Goal: Communication & Community: Answer question/provide support

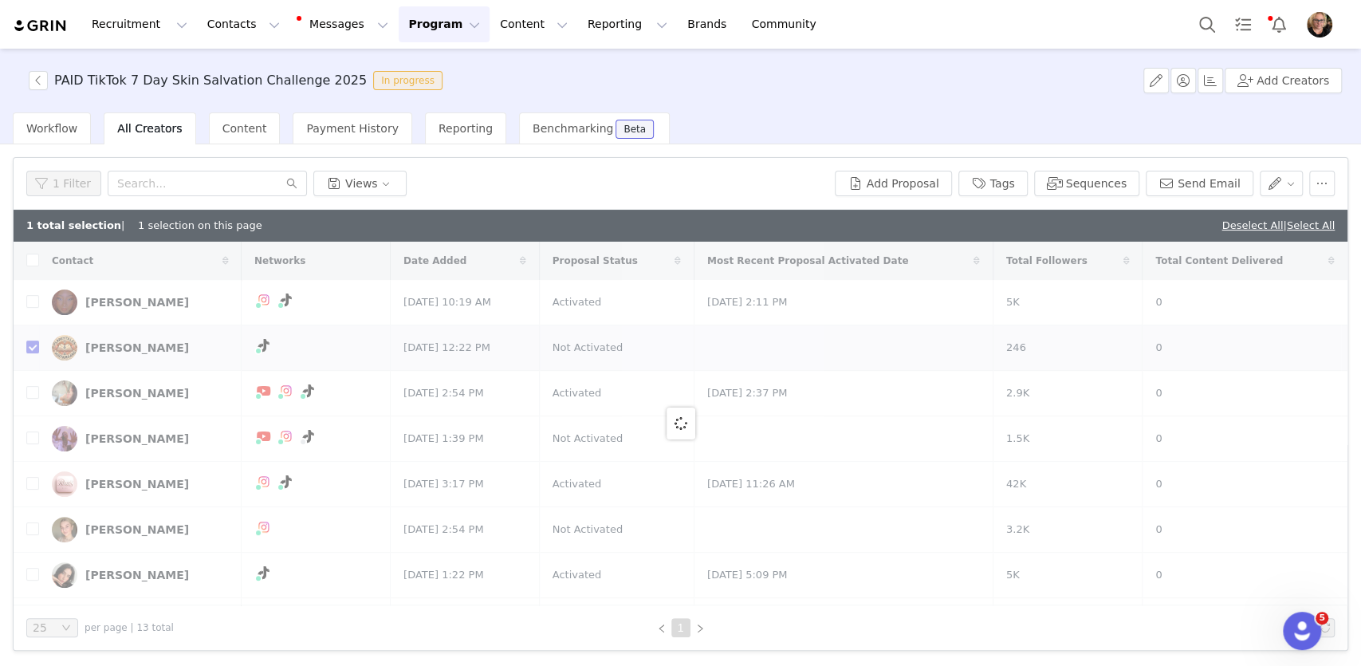
click at [399, 22] on button "Program Program" at bounding box center [444, 24] width 91 height 36
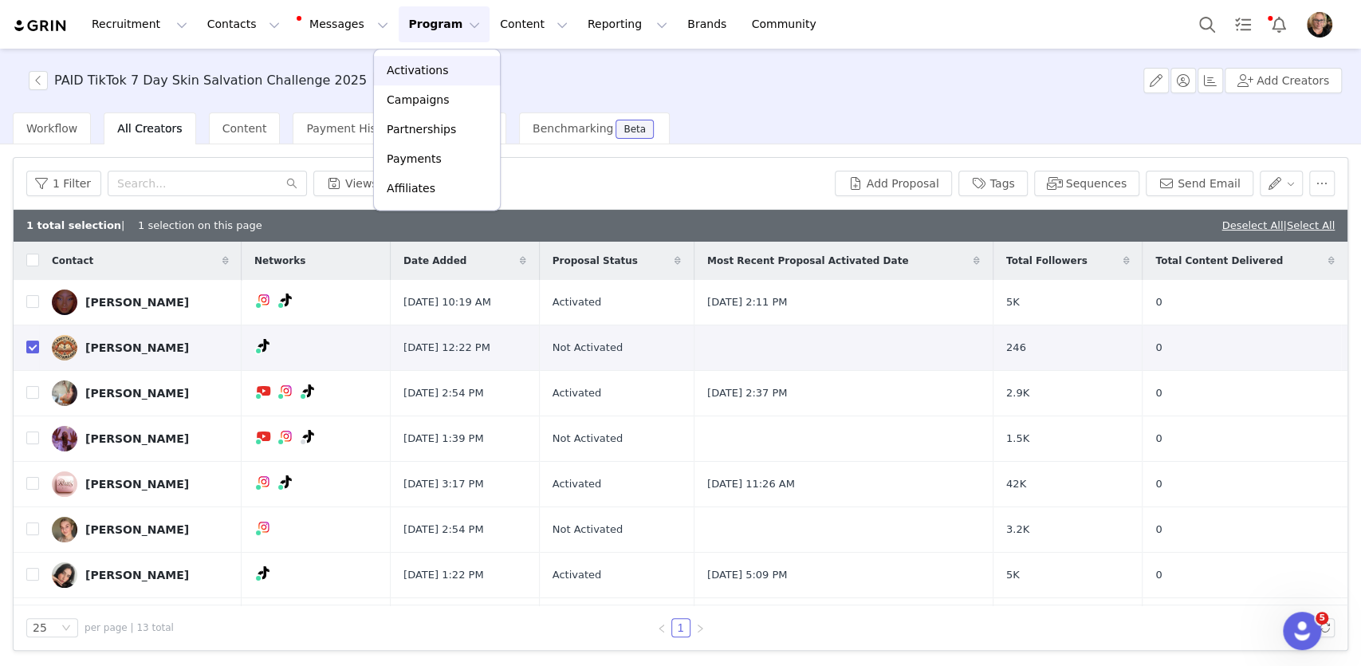
click at [411, 72] on p "Activations" at bounding box center [417, 70] width 61 height 17
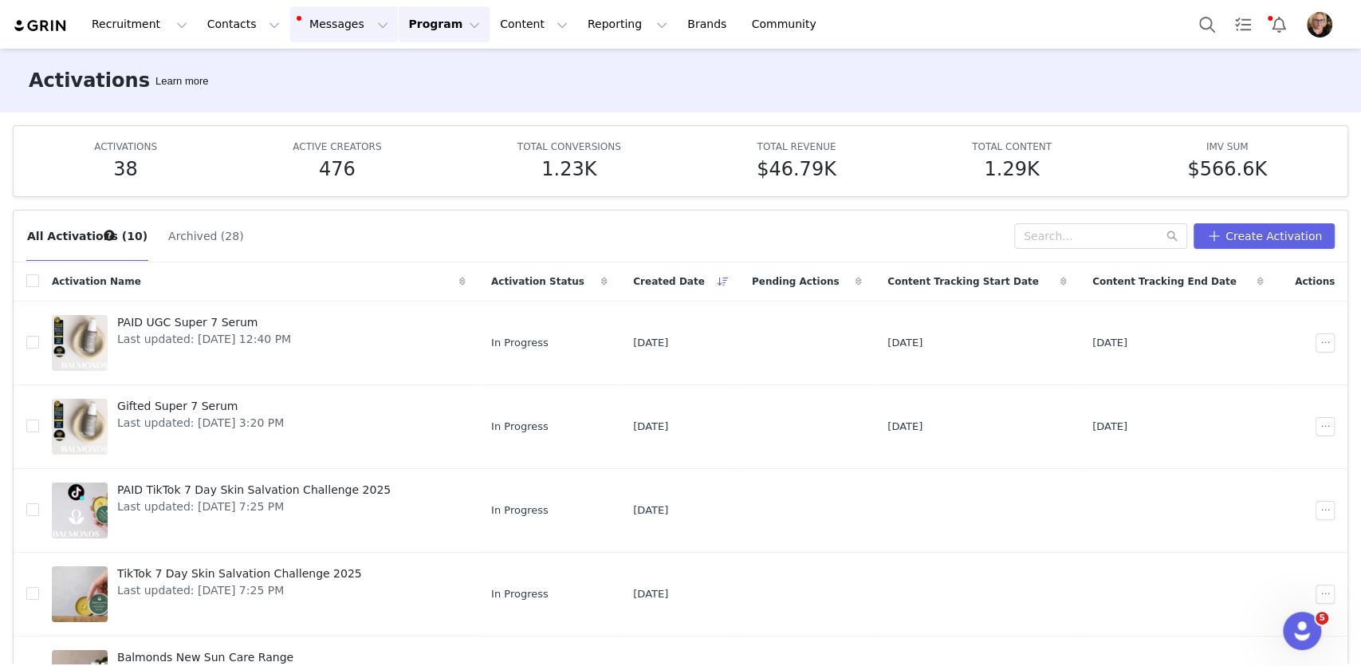
click at [321, 14] on button "Messages Messages" at bounding box center [344, 24] width 108 height 36
click at [326, 98] on p "1" at bounding box center [328, 101] width 5 height 12
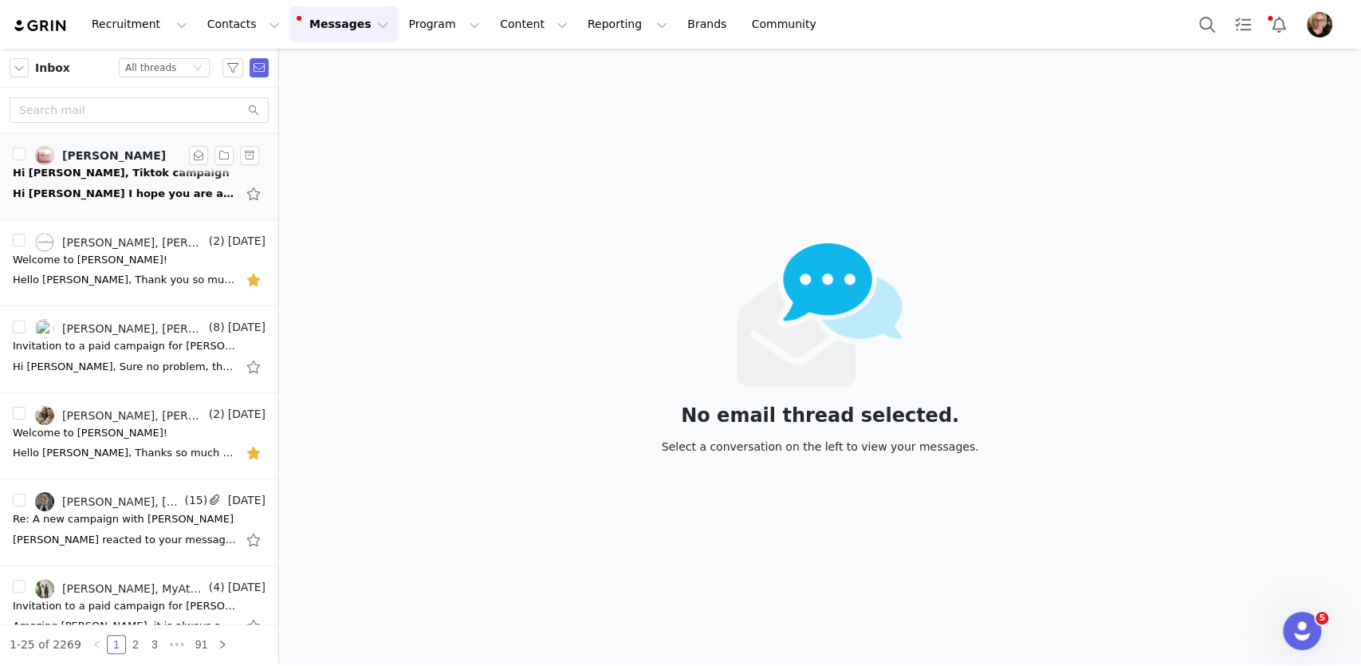
click at [122, 175] on div "Hi [PERSON_NAME], Tiktok campaign" at bounding box center [121, 173] width 217 height 16
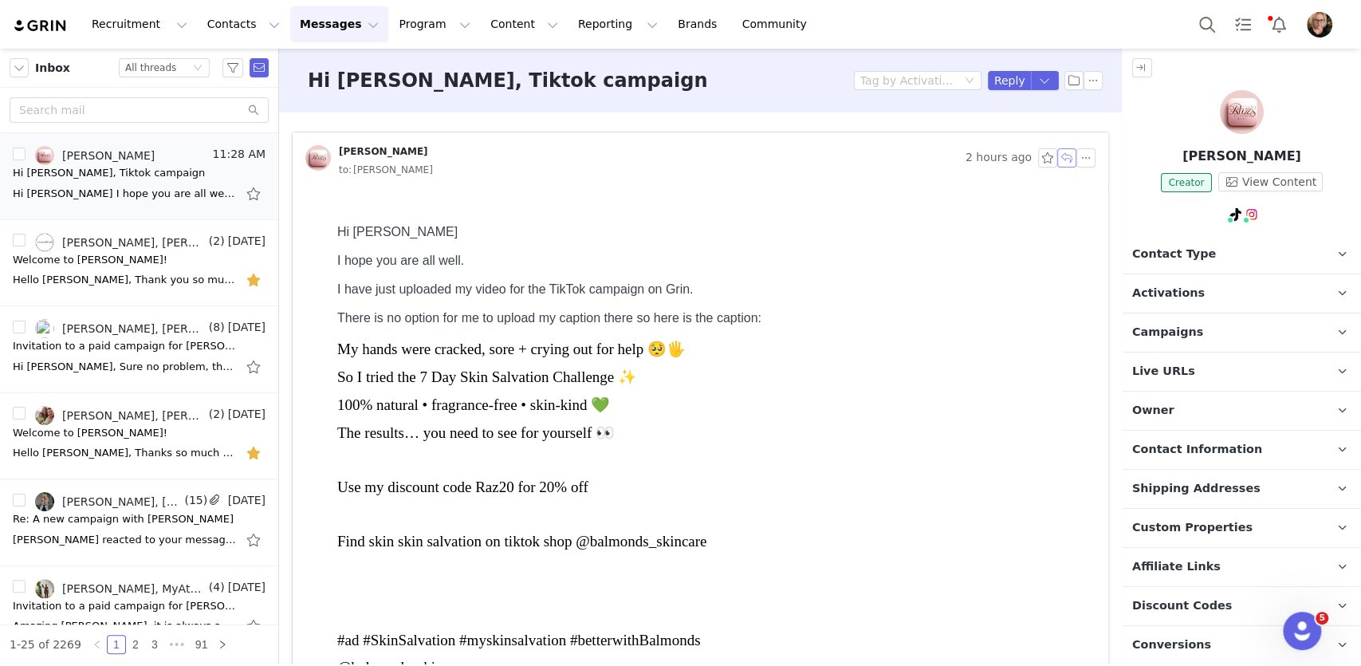
click at [1069, 161] on button "button" at bounding box center [1066, 157] width 19 height 19
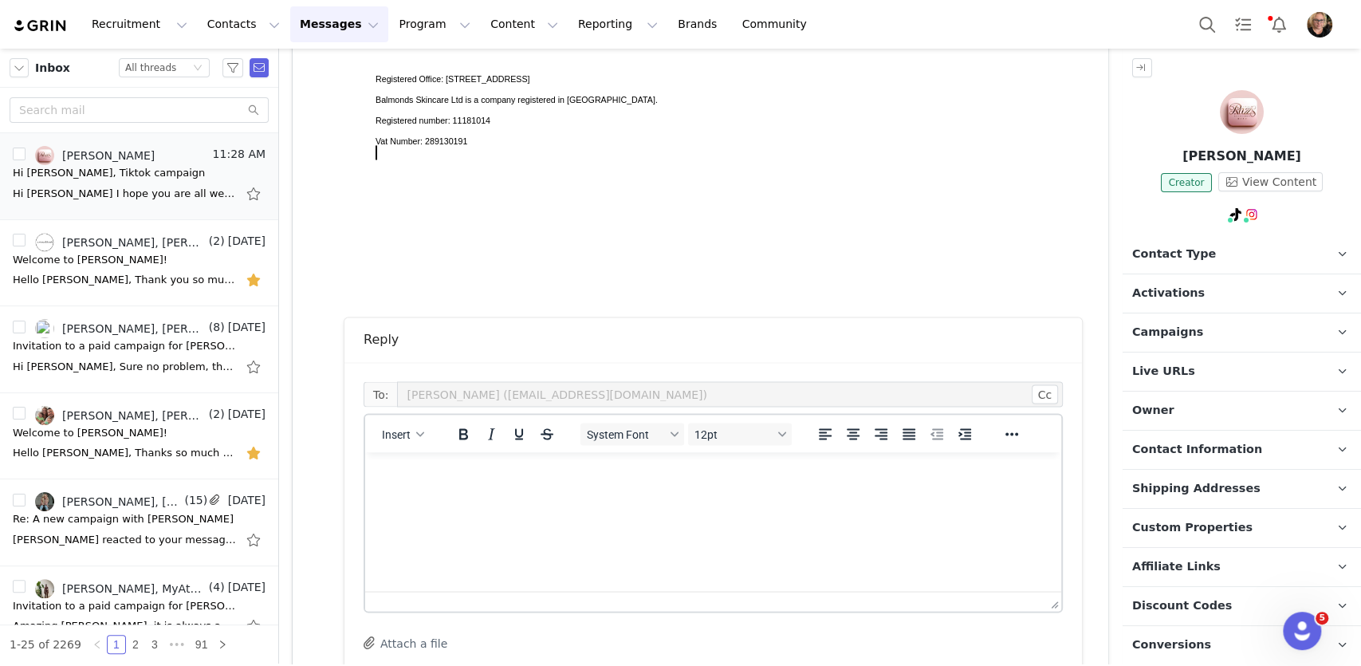
click at [423, 472] on p "Rich Text Area. Press ALT-0 for help." at bounding box center [713, 474] width 671 height 18
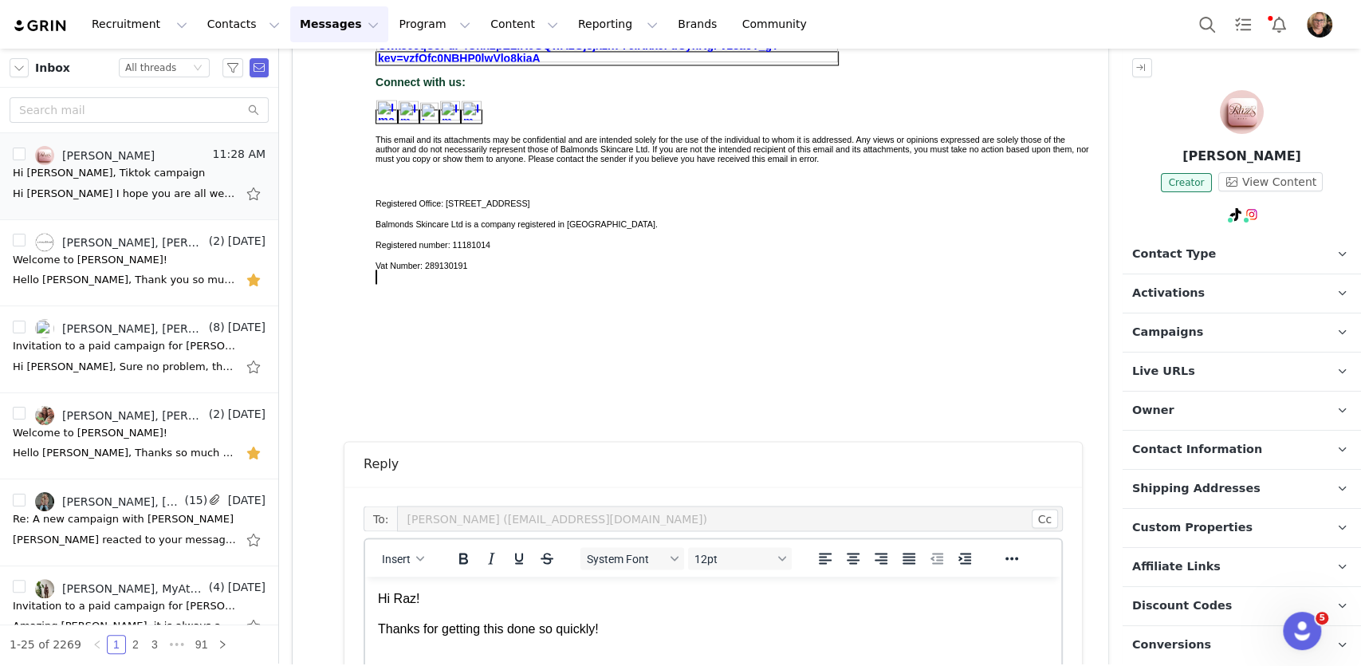
scroll to position [1770, 0]
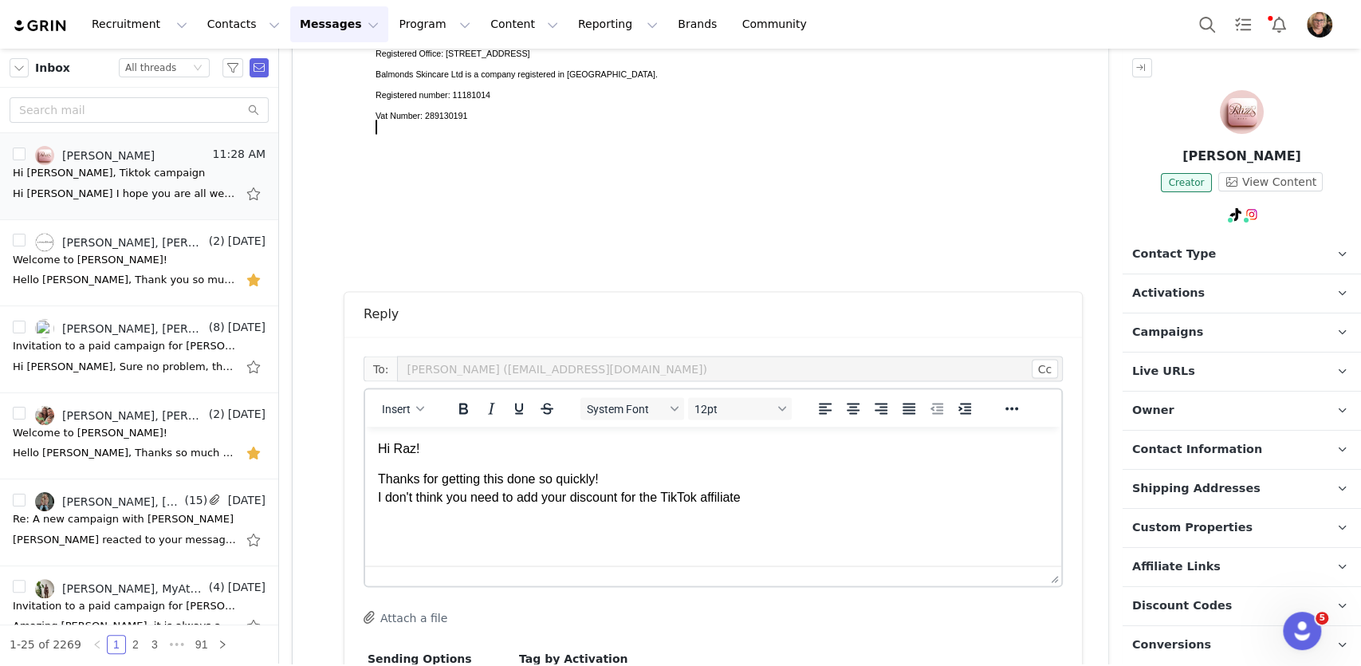
click at [638, 497] on p "Thanks for getting this done so quickly! I don't think you need to add your dis…" at bounding box center [713, 488] width 671 height 36
click at [655, 496] on p "Thanks for getting this done so quickly! I don't think you need to add your dis…" at bounding box center [713, 488] width 671 height 36
click at [759, 504] on p "Thanks for getting this done so quickly! I don't think you need to add your dis…" at bounding box center [713, 488] width 671 height 36
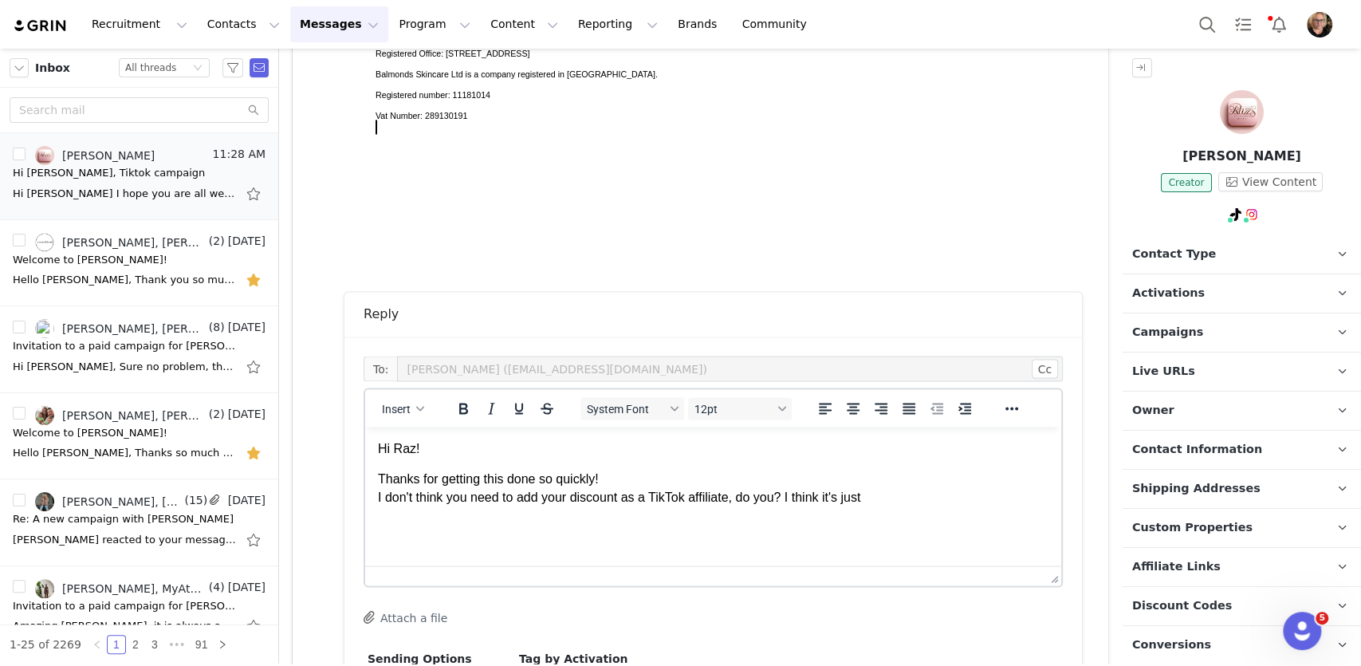
click at [547, 498] on p "Thanks for getting this done so quickly! I don't think you need to add your dis…" at bounding box center [713, 488] width 671 height 36
click at [895, 502] on p "Thanks for getting this done so quickly! I don't think you need to add a discou…" at bounding box center [713, 488] width 671 height 36
click at [474, 513] on p "Thanks for getting this done so quickly! I don't think you need to add a discou…" at bounding box center [713, 496] width 671 height 53
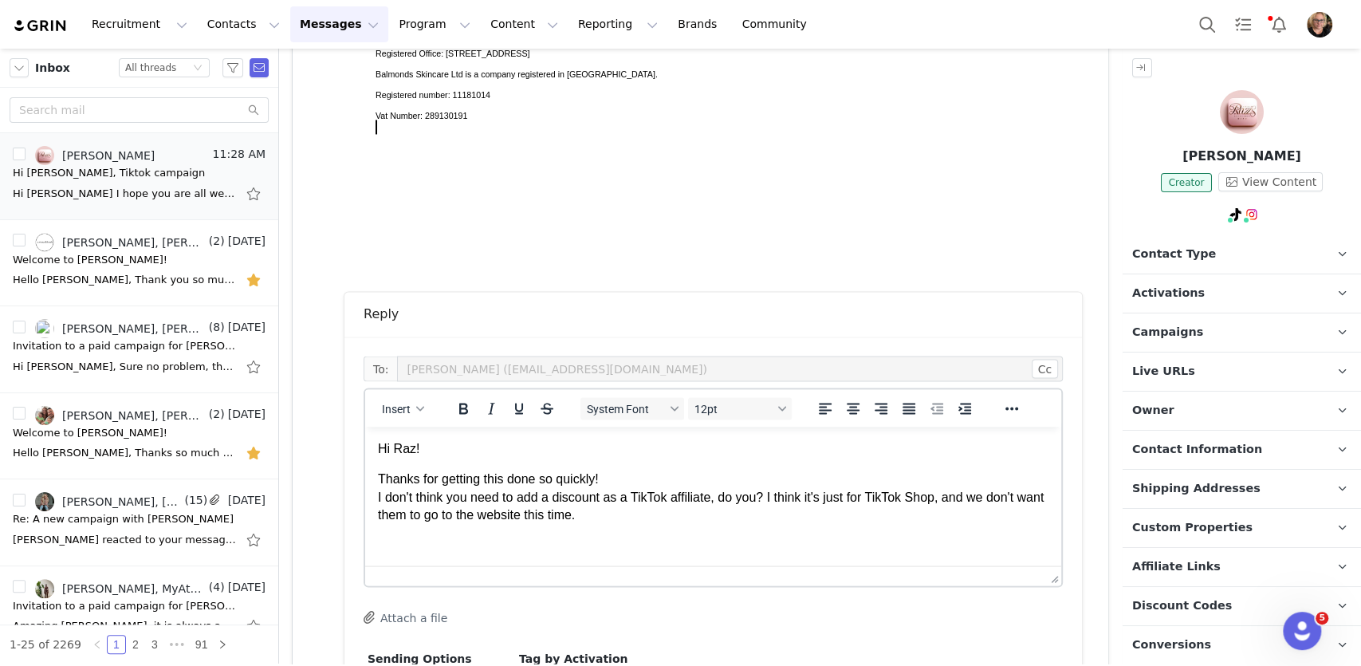
click at [457, 518] on p "Thanks for getting this done so quickly! I don't think you need to add a discou…" at bounding box center [713, 496] width 671 height 53
click at [690, 520] on p "Thanks for getting this done so quickly! I don't think you need to add a discou…" at bounding box center [713, 496] width 671 height 53
click at [376, 496] on html "Hi Raz! Thanks for getting this done so quickly! I don't think you need to add …" at bounding box center [713, 482] width 696 height 110
click at [455, 498] on p "Thanks for getting this done so quickly! I don't think you need to add a discou…" at bounding box center [713, 496] width 671 height 53
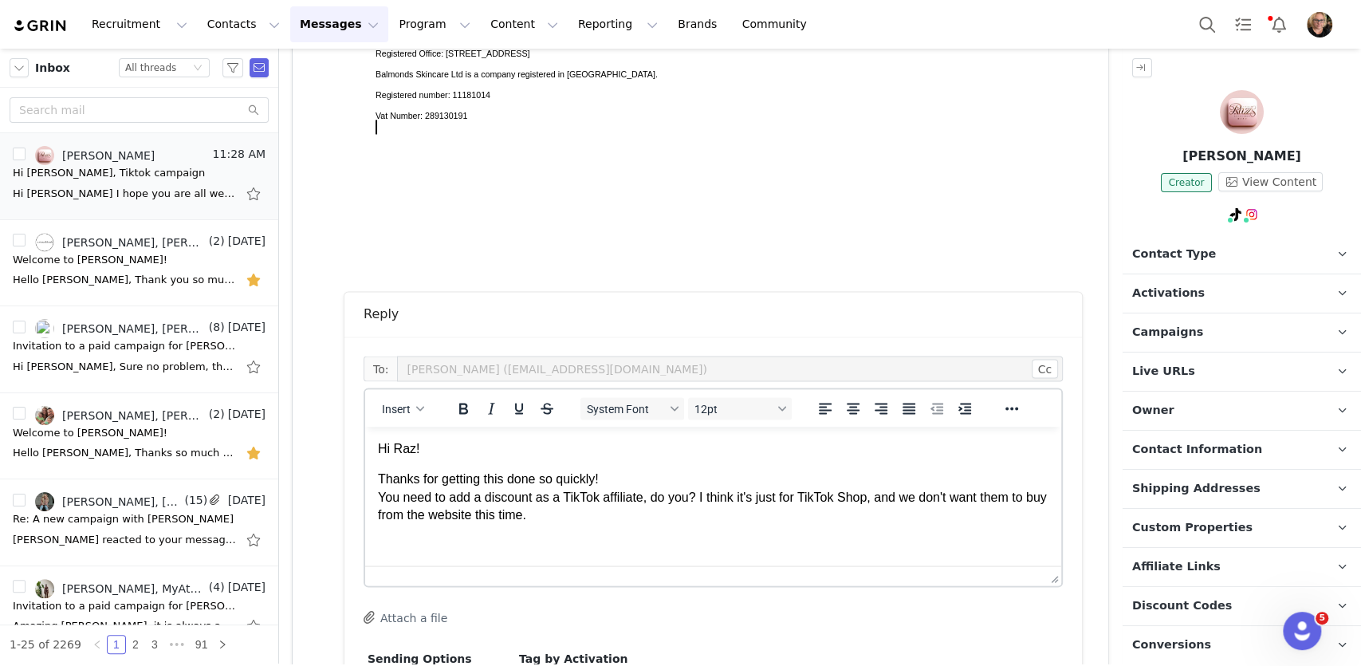
click at [407, 500] on p "Thanks for getting this done so quickly! You need to add a discount as a TikTok…" at bounding box center [713, 496] width 671 height 53
click at [409, 497] on p "Thanks for getting this done so quickly! You ndon't need to add a discount as a…" at bounding box center [713, 496] width 671 height 53
click at [682, 501] on p "Thanks for getting this done so quickly! You don't need to add a discount as a …" at bounding box center [713, 496] width 671 height 53
click at [772, 498] on p "Thanks for getting this done so quickly! You don't need to add a discount as a …" at bounding box center [713, 496] width 671 height 53
click at [701, 497] on p "Thanks for getting this done so quickly! You don't need to add a discount as a …" at bounding box center [713, 496] width 671 height 53
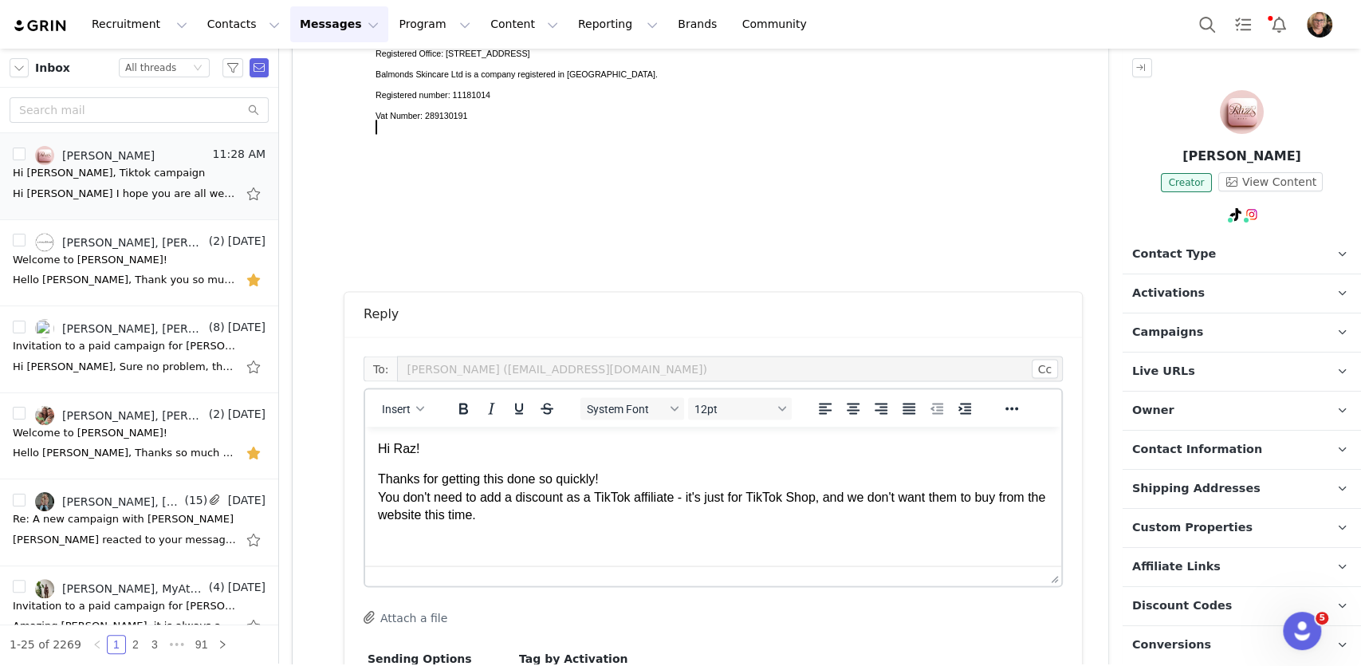
click at [701, 497] on p "Thanks for getting this done so quickly! You don't need to add a discount as a …" at bounding box center [713, 496] width 671 height 53
click at [960, 497] on p "Thanks for getting this done so quickly! You don't need to add a discount as a …" at bounding box center [713, 496] width 671 height 53
click at [687, 510] on p "Thanks for getting this done so quickly! You don't need to add a discount as a …" at bounding box center [713, 496] width 671 height 53
click at [545, 517] on p "Thanks for getting this done so quickly! You don't need to add a discount as a …" at bounding box center [713, 496] width 671 height 53
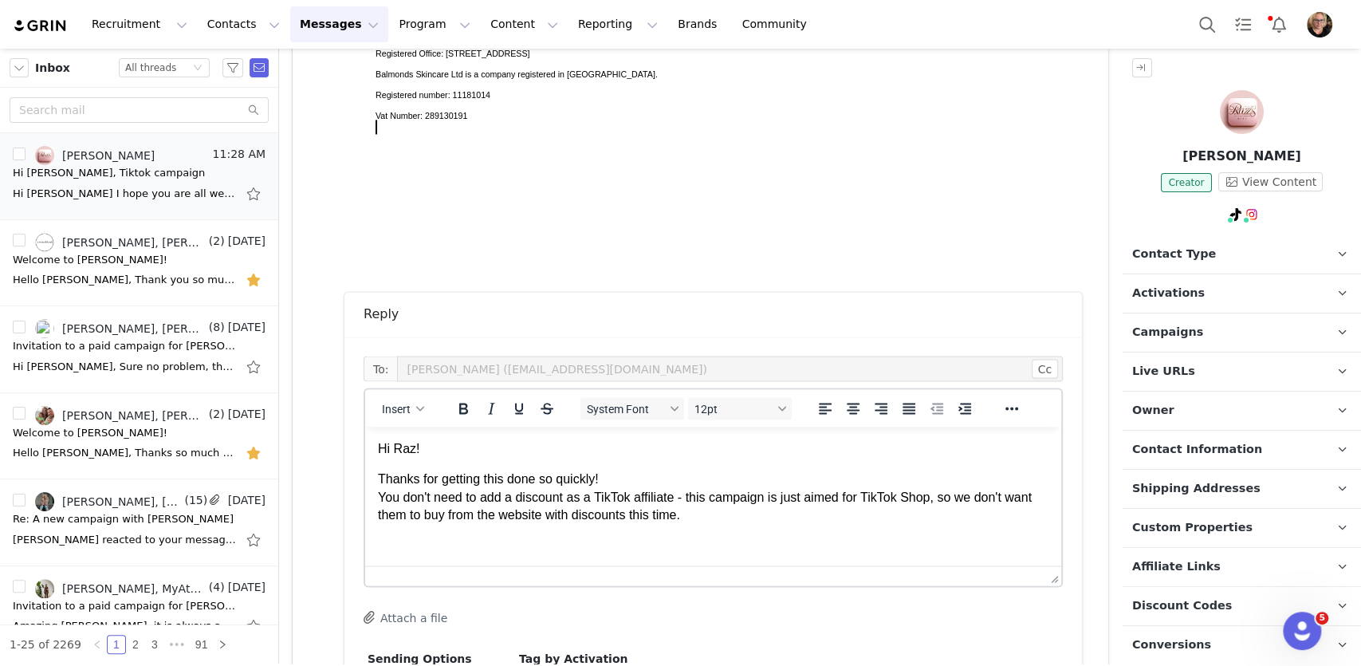
click at [756, 519] on p "Thanks for getting this done so quickly! You don't need to add a discount as a …" at bounding box center [713, 496] width 671 height 53
click at [612, 518] on p "Thanks for getting this done so quickly! You don't need to add a discount as a …" at bounding box center [713, 496] width 671 height 53
click at [754, 514] on p "Thanks for getting this done so quickly! You don't need to add a discount as a …" at bounding box center [713, 496] width 671 height 53
click at [856, 498] on p "Thanks for getting this done so quickly! You don't need to add a discount as a …" at bounding box center [713, 496] width 671 height 53
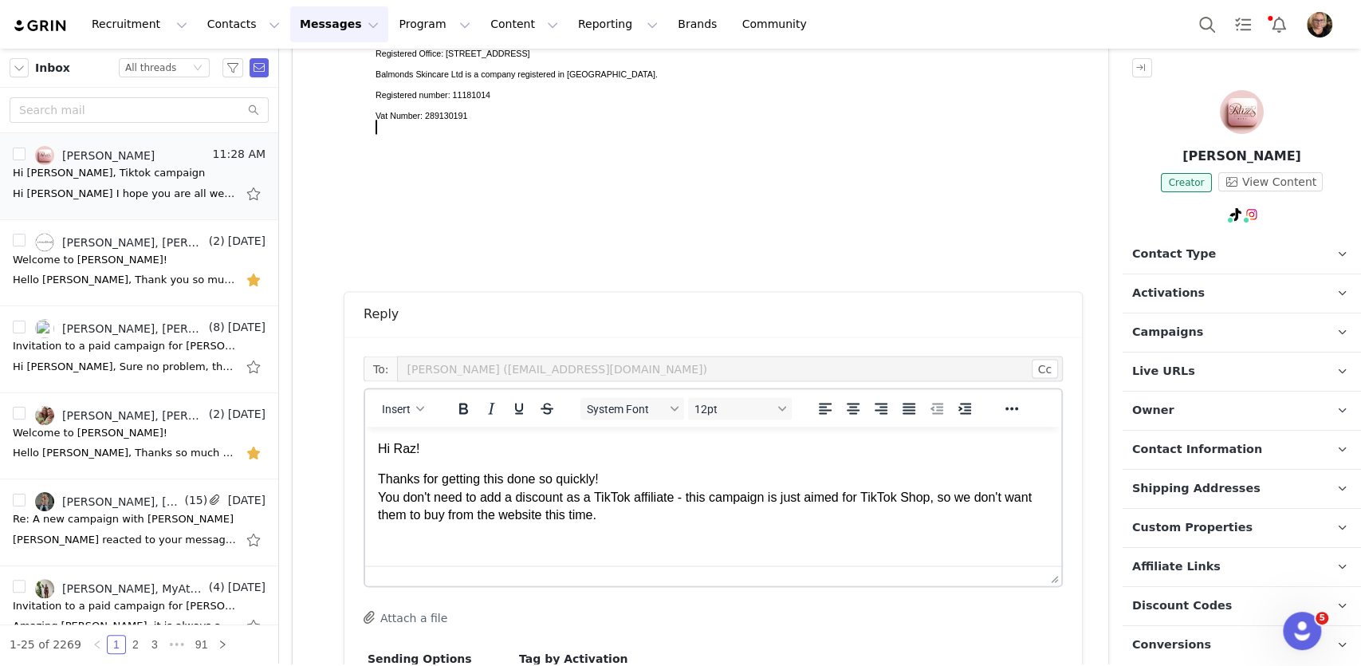
click at [856, 498] on p "Thanks for getting this done so quickly! You don't need to add a discount as a …" at bounding box center [713, 496] width 671 height 53
click at [879, 510] on p "Thanks for getting this done so quickly! You don't need to add a discount as a …" at bounding box center [713, 496] width 671 height 53
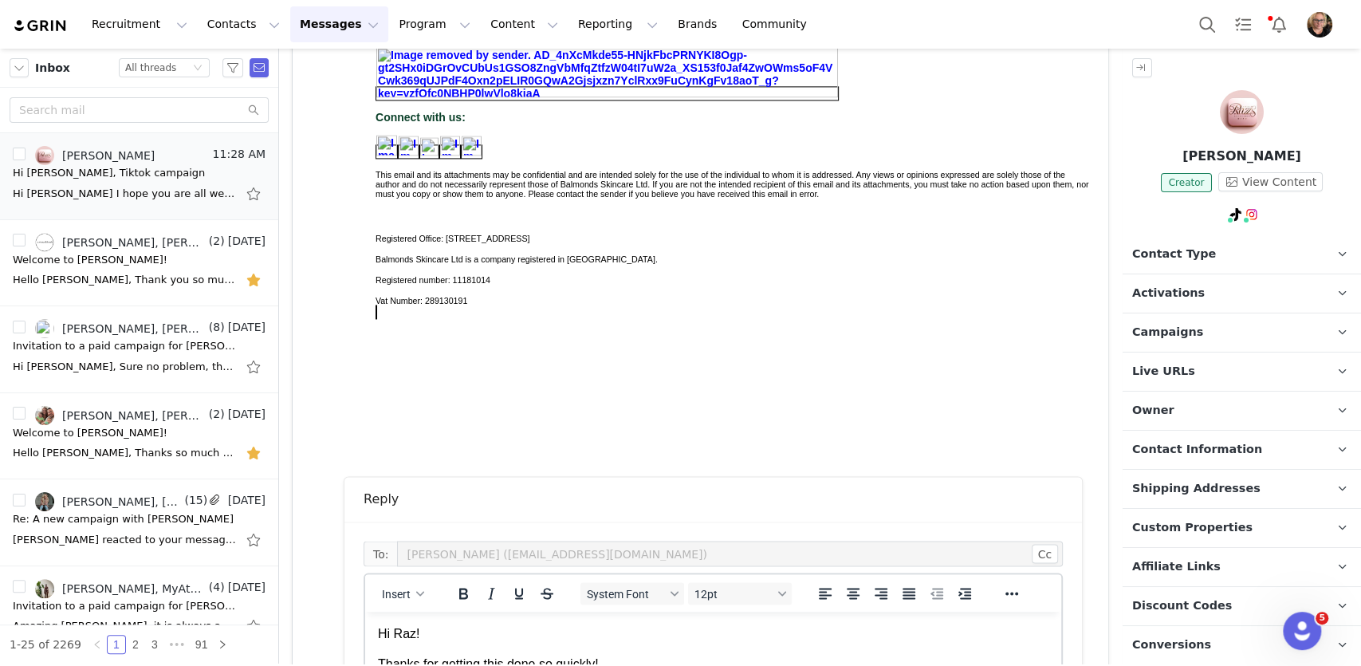
scroll to position [1906, 0]
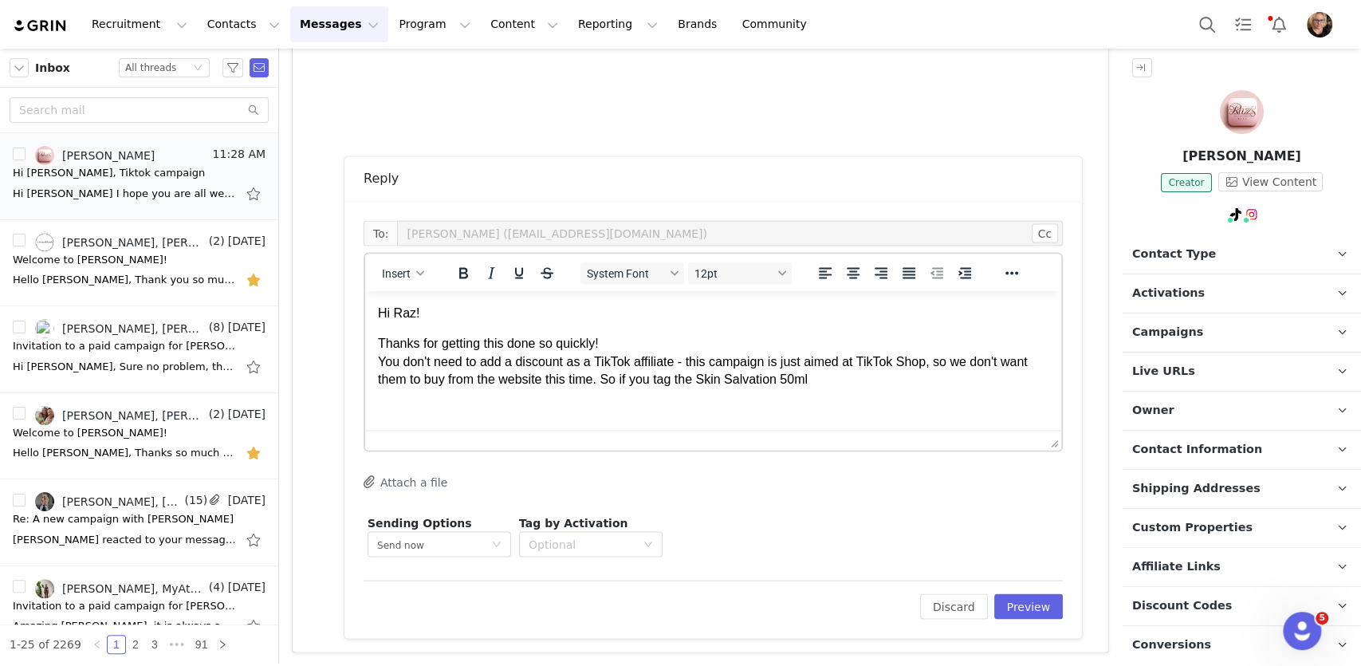
click at [690, 380] on p "Thanks for getting this done so quickly! You don't need to add a discount as a …" at bounding box center [713, 360] width 671 height 53
click at [820, 380] on p "Thanks for getting this done so quickly! You don't need to add a discount as a …" at bounding box center [713, 360] width 671 height 53
click at [654, 352] on p "Thanks for getting this done so quickly! You don't need to add a discount as a …" at bounding box center [713, 360] width 671 height 53
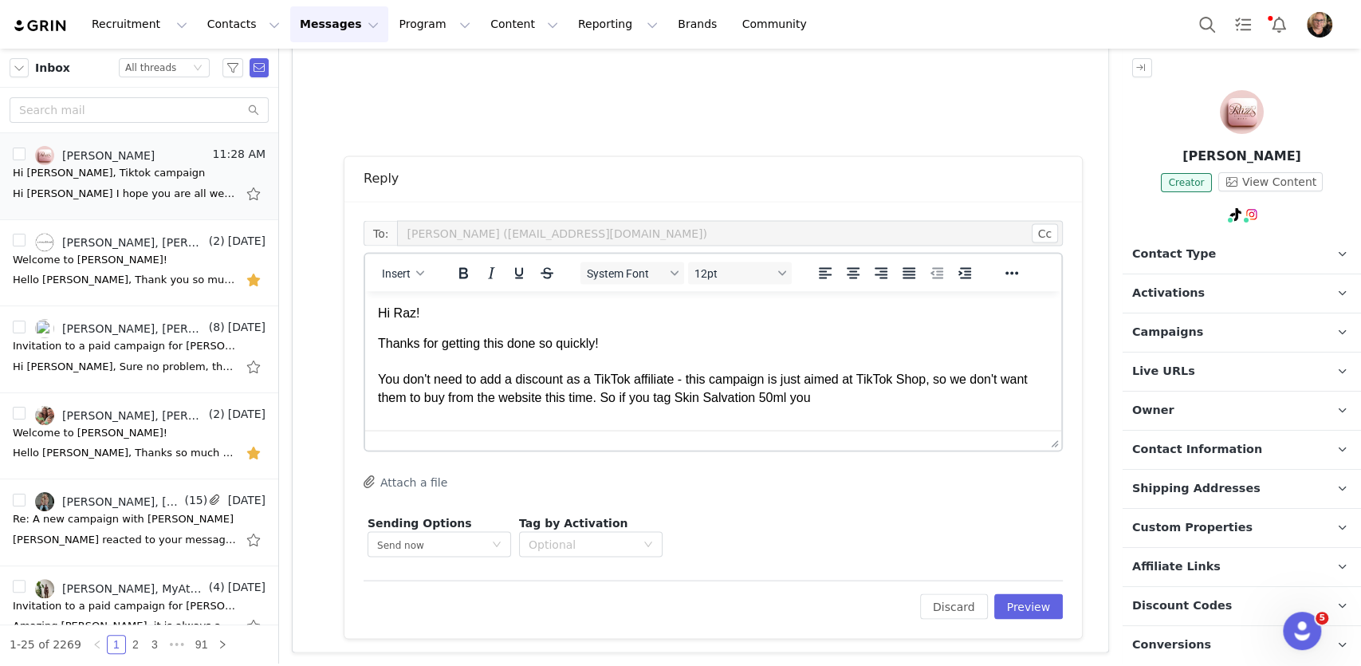
click at [880, 399] on p "Thanks for getting this done so quickly! You don't need to add a discount as a …" at bounding box center [713, 370] width 671 height 72
click at [1217, 246] on link "@razs.beautycorner" at bounding box center [1237, 248] width 112 height 13
click at [859, 393] on p "Thanks for getting this done so quickly! You don't need to add a discount as a …" at bounding box center [713, 370] width 671 height 72
click at [631, 397] on p "Thanks for getting this done so quickly! You don't need to add a discount as a …" at bounding box center [713, 370] width 671 height 72
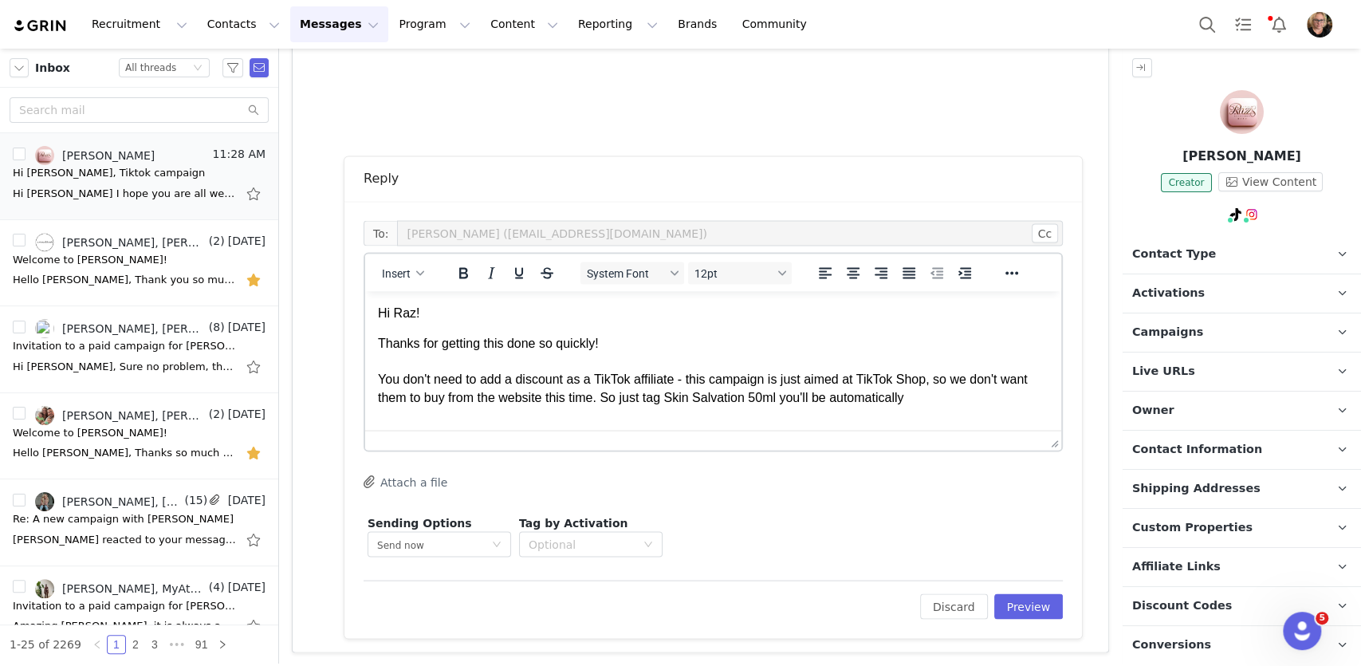
click at [789, 399] on p "Thanks for getting this done so quickly! You don't need to add a discount as a …" at bounding box center [713, 370] width 671 height 72
click at [969, 393] on p "Thanks for getting this done so quickly! You don't need to add a discount as a …" at bounding box center [713, 370] width 671 height 72
click at [606, 399] on p "Thanks for getting this done so quickly! You don't need to add a discount as a …" at bounding box center [713, 370] width 671 height 72
click at [992, 398] on p "Thanks for getting this done so quickly! You don't need to add a discount as a …" at bounding box center [713, 370] width 671 height 72
click at [824, 395] on p "Thanks for getting this done so quickly! You don't need to add a discount as a …" at bounding box center [713, 370] width 671 height 72
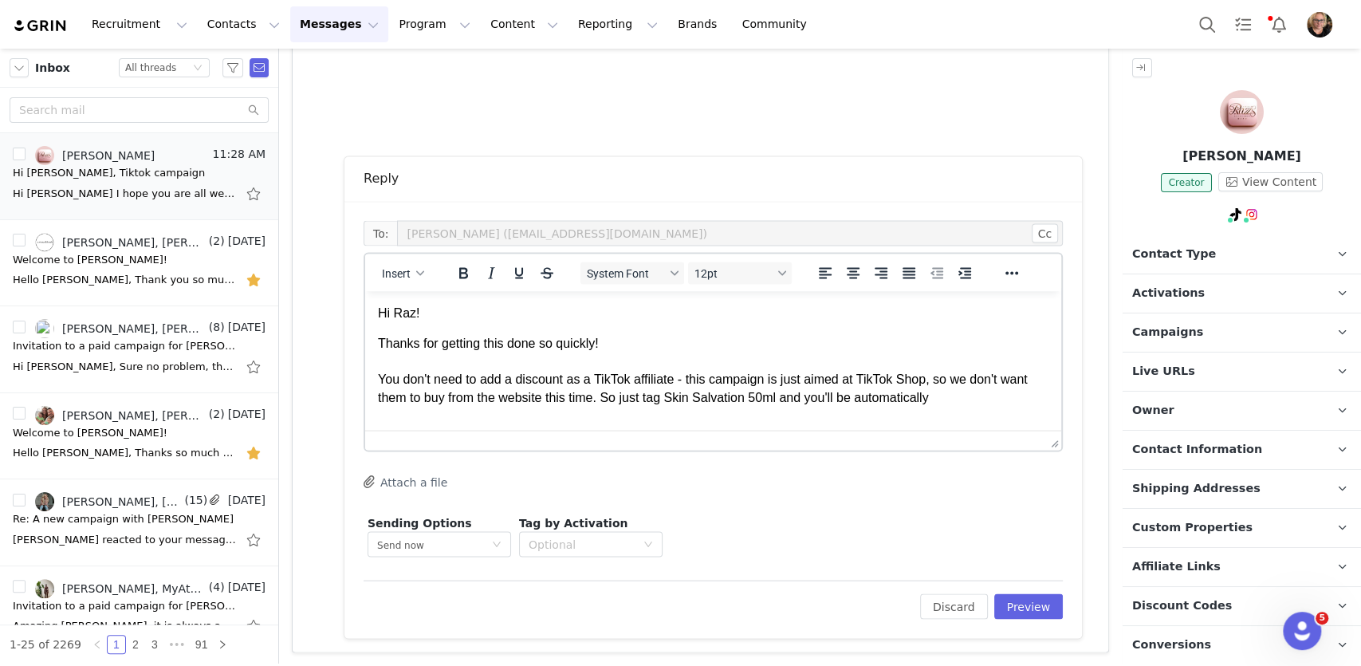
click at [824, 395] on p "Thanks for getting this done so quickly! You don't need to add a discount as a …" at bounding box center [713, 370] width 671 height 72
click at [480, 411] on p "Thanks for getting this done so quickly! You don't need to add a discount as a …" at bounding box center [713, 378] width 671 height 89
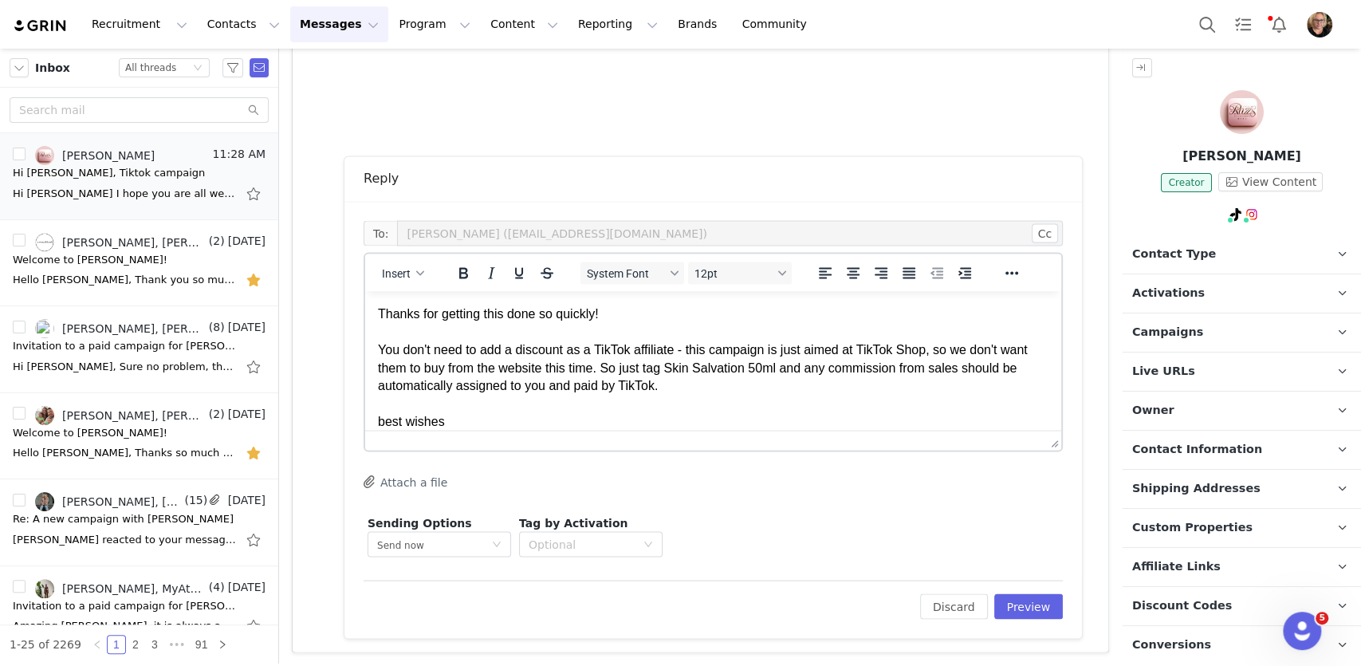
scroll to position [60, 0]
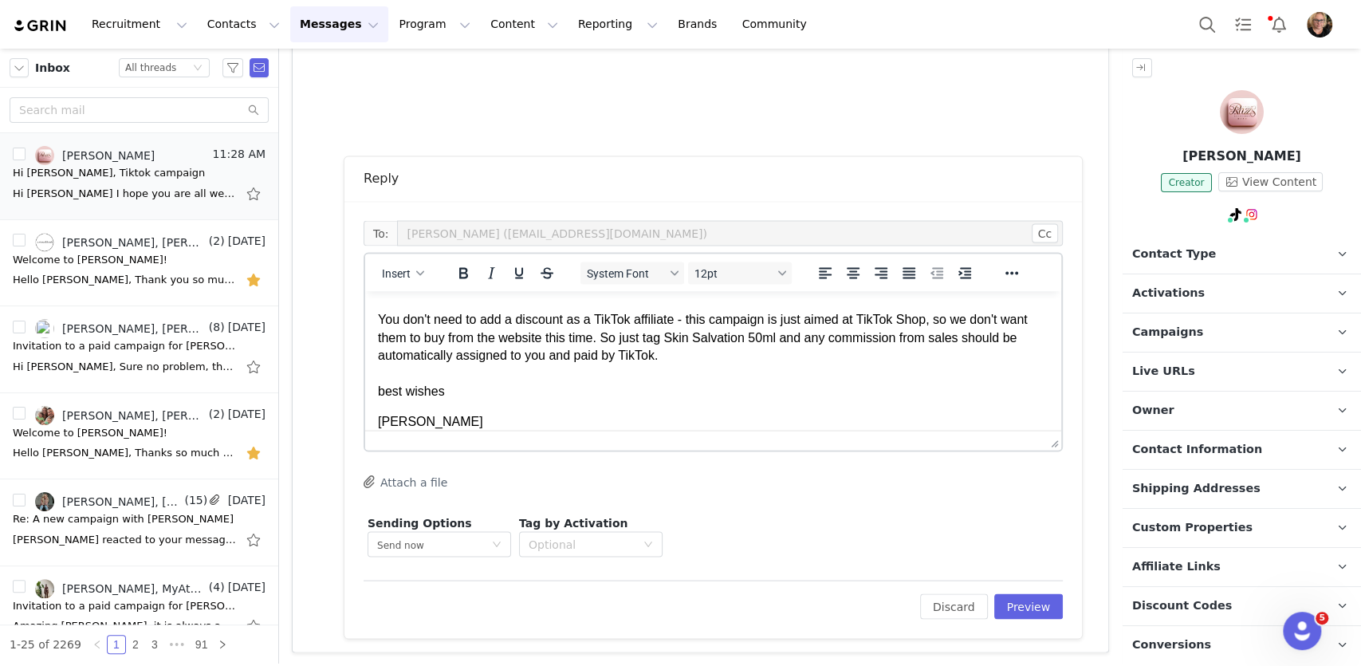
click at [696, 321] on p "Thanks for getting this done so quickly! You don't need to add a discount as a …" at bounding box center [713, 336] width 671 height 125
click at [380, 318] on p "Thanks for getting this done so quickly! You don't need to add a discount as a …" at bounding box center [713, 336] width 671 height 125
copy p "You don't need to add a discount as a TikTok affiliate - t"
click at [731, 319] on p "Thanks for getting this done so quickly! Just to note that this campaign is jus…" at bounding box center [713, 336] width 671 height 125
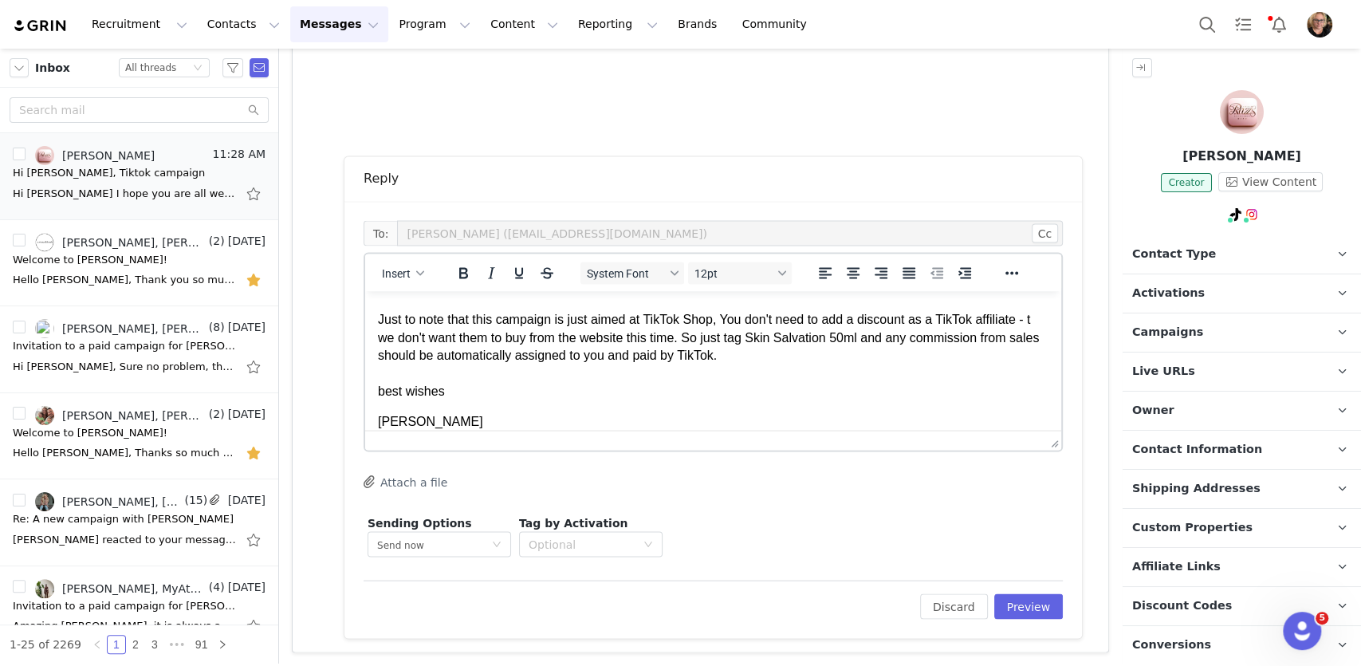
click at [739, 319] on p "Thanks for getting this done so quickly! Just to note that this campaign is jus…" at bounding box center [713, 336] width 671 height 125
click at [392, 338] on p "Thanks for getting this done so quickly! Just to note that this campaign is jus…" at bounding box center [713, 336] width 671 height 125
click at [734, 318] on p "Thanks for getting this done so quickly! Just to note that this campaign is jus…" at bounding box center [713, 336] width 671 height 125
click at [438, 337] on p "Thanks for getting this done so quickly! Just to note that this campaign is jus…" at bounding box center [713, 336] width 671 height 125
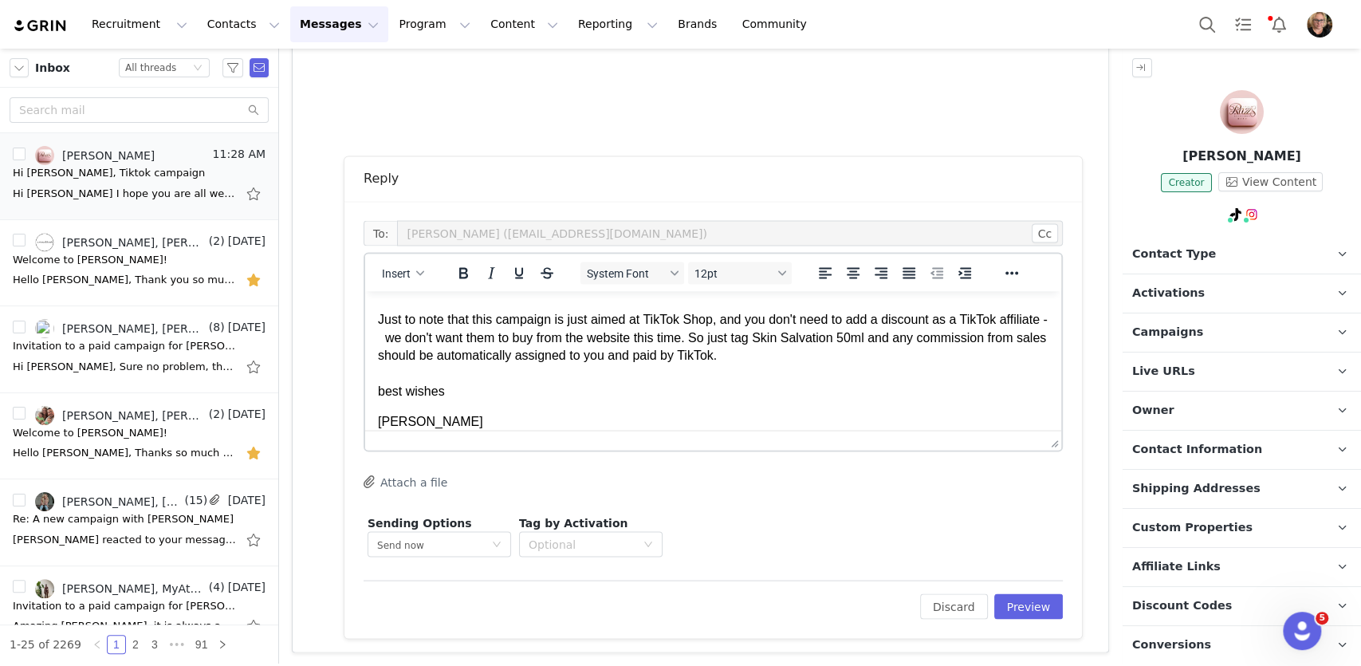
click at [764, 337] on p "Thanks for getting this done so quickly! Just to note that this campaign is jus…" at bounding box center [713, 336] width 671 height 125
click at [436, 340] on p "Thanks for getting this done so quickly! Just to note that this campaign is jus…" at bounding box center [713, 336] width 671 height 125
click at [583, 317] on p "Thanks for getting this done so quickly! Just to note that this campaign is jus…" at bounding box center [713, 336] width 671 height 125
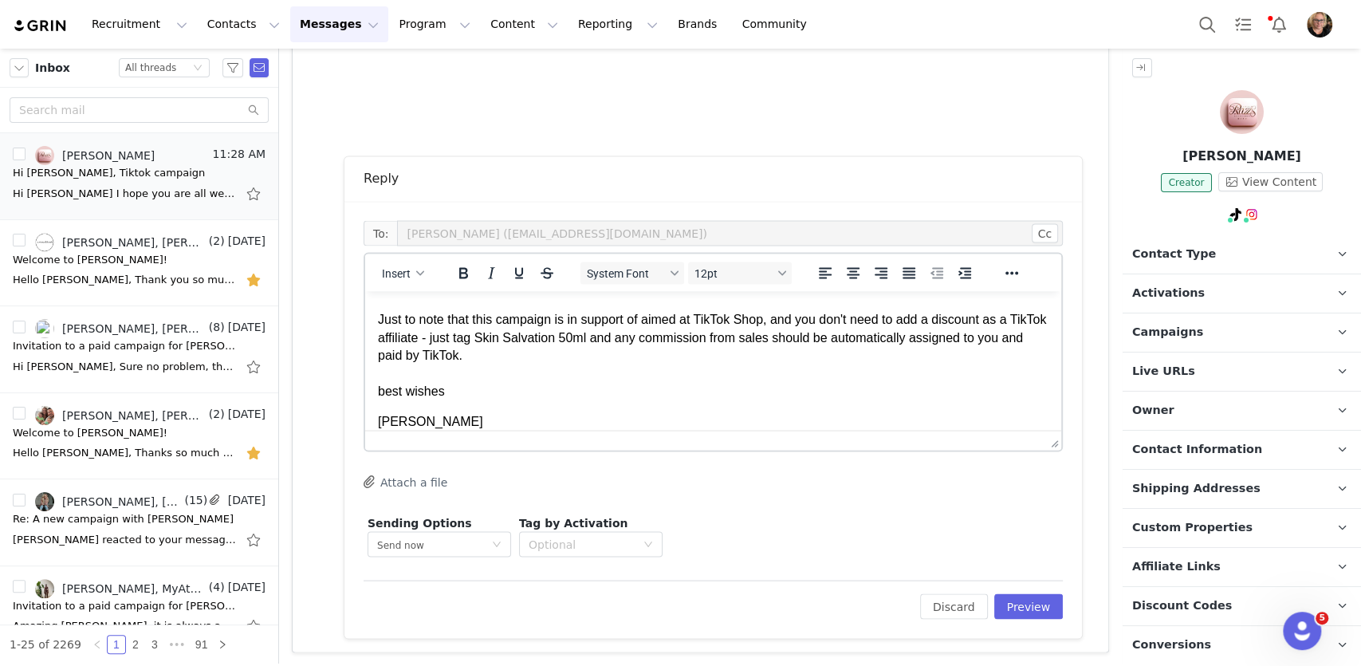
click at [700, 321] on p "Thanks for getting this done so quickly! Just to note that this campaign is in …" at bounding box center [713, 336] width 671 height 125
click at [745, 317] on p "Thanks for getting this done so quickly! Just to note that this campaign is in …" at bounding box center [713, 336] width 671 height 125
click at [626, 364] on p "Thanks for getting this done so quickly! Just to note that this campaign is in …" at bounding box center [713, 336] width 671 height 125
click at [777, 339] on p "Thanks for getting this done so quickly! Just to note that this campaign is in …" at bounding box center [713, 336] width 671 height 125
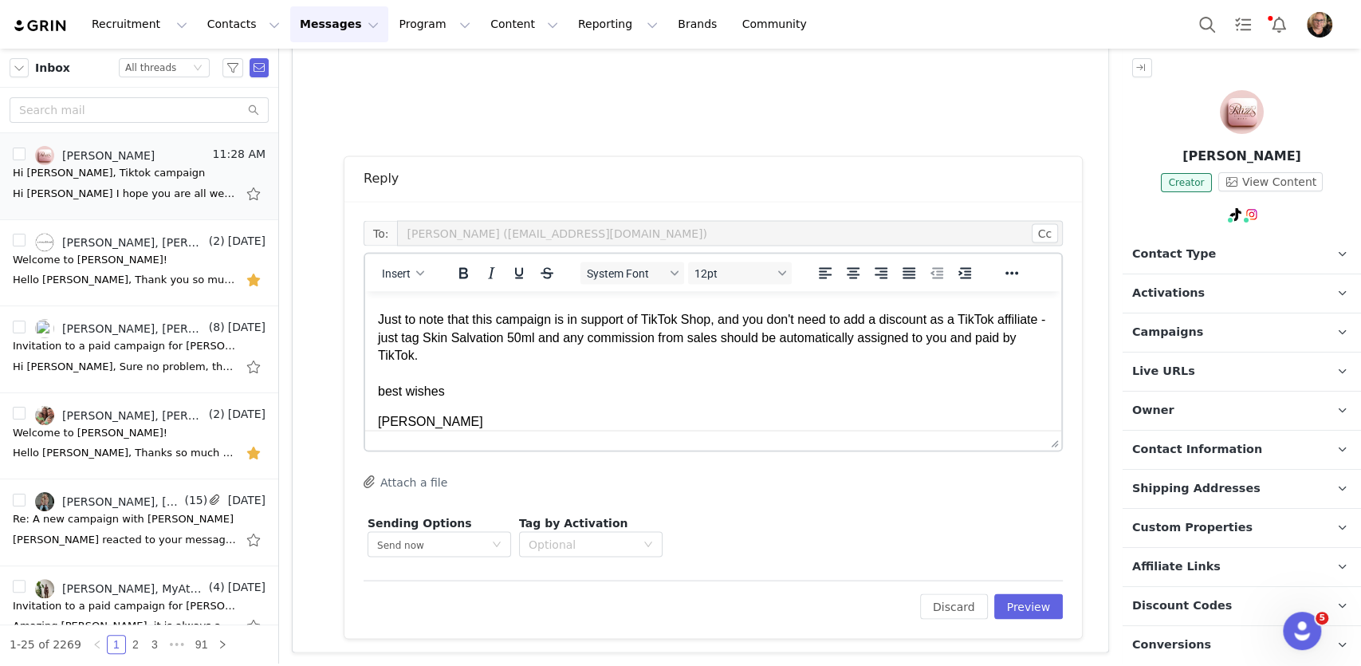
scroll to position [40, 0]
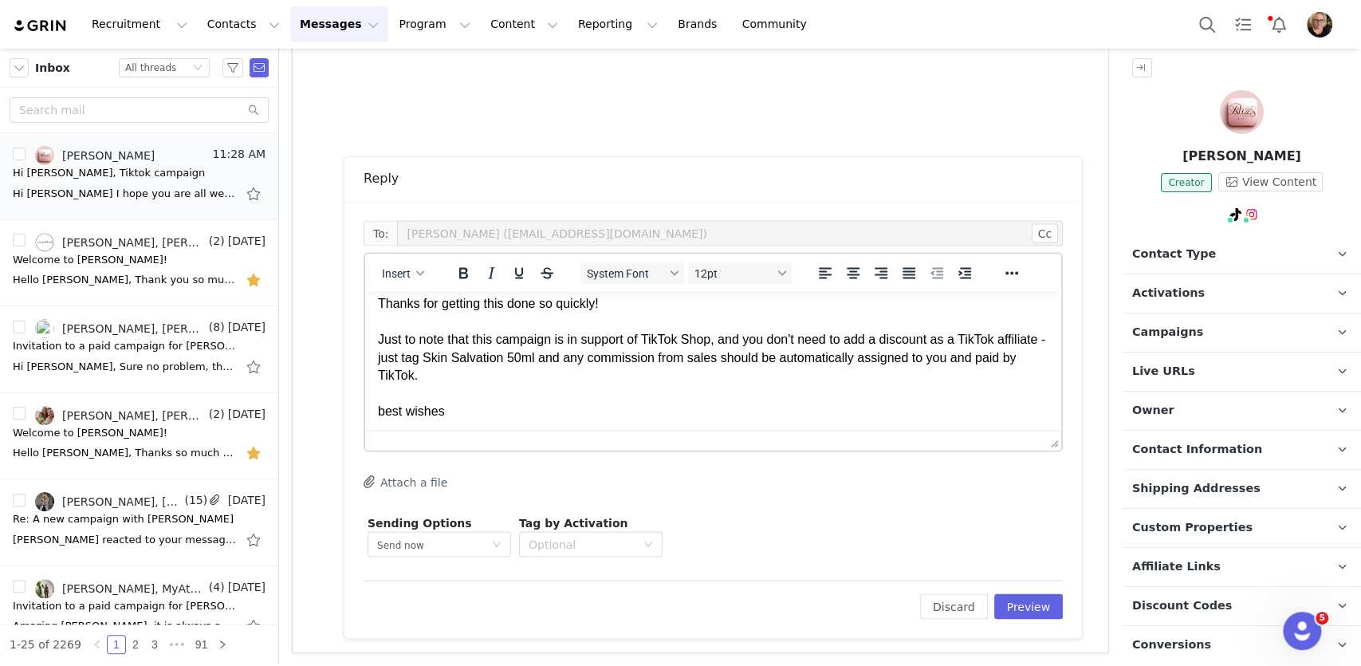
click at [503, 422] on body "Hi Raz! Thanks for getting this done so quickly! Just to note that this campaig…" at bounding box center [713, 357] width 671 height 187
click at [478, 411] on p "Thanks for getting this done so quickly! Just to note that this campaign is in …" at bounding box center [713, 356] width 671 height 125
click at [406, 337] on p "Thanks for getting this done so quickly! Just to note that this campaign is in …" at bounding box center [713, 356] width 671 height 125
click at [446, 339] on p "Thanks for getting this done so quickly! Just to note that this campaign is in …" at bounding box center [713, 356] width 671 height 125
click at [618, 375] on p "Thanks for getting this done so quickly! Just to note that this campaign is in …" at bounding box center [713, 356] width 671 height 125
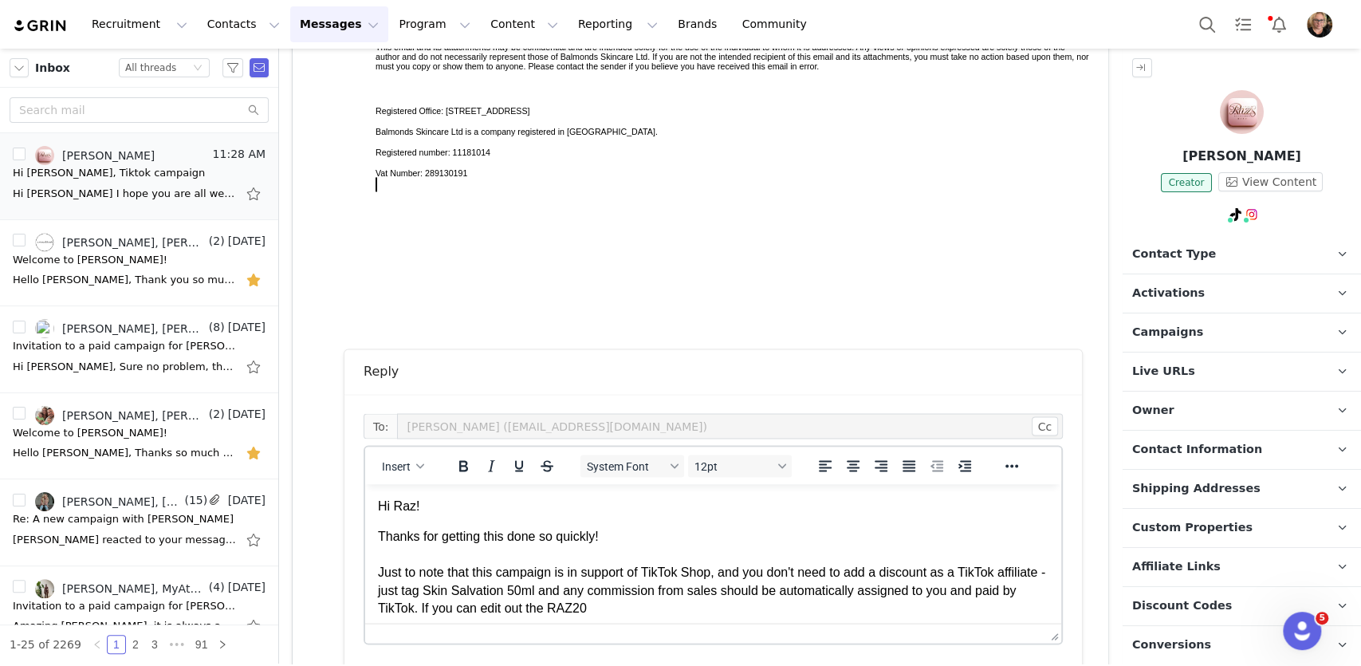
scroll to position [1906, 0]
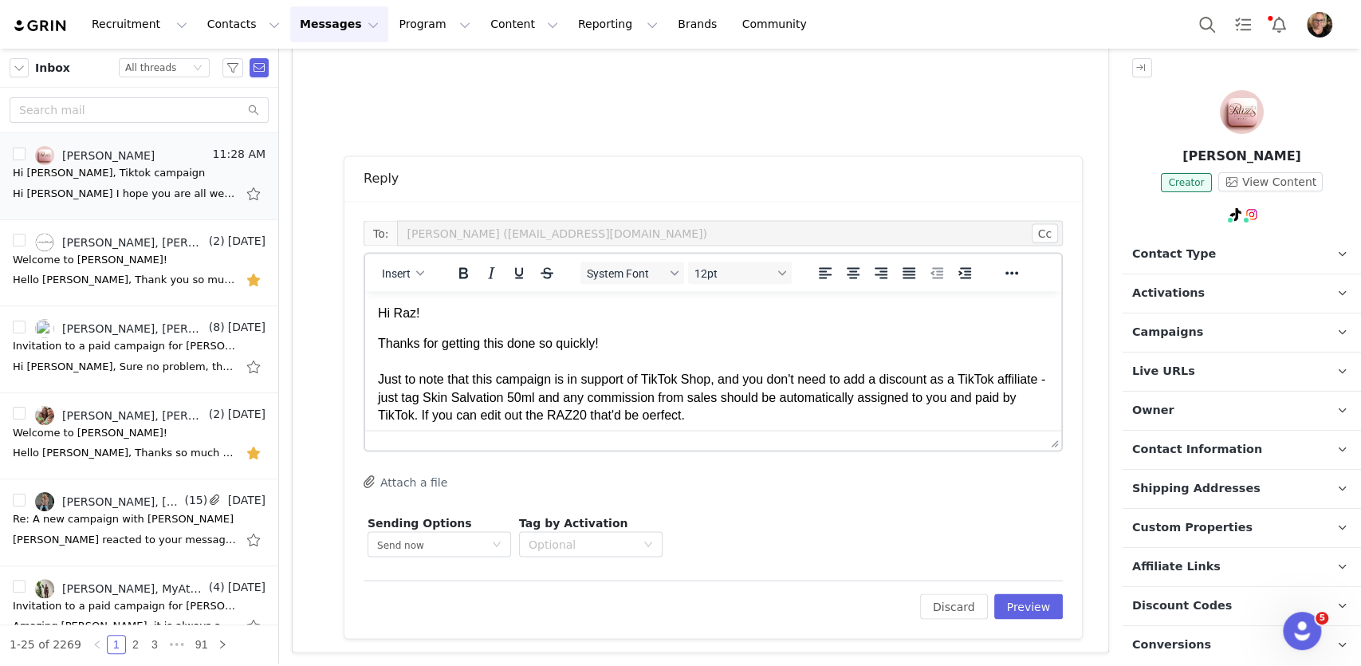
click at [699, 421] on p "Thanks for getting this done so quickly! Just to note that this campaign is in …" at bounding box center [713, 396] width 671 height 125
click at [785, 409] on p "Thanks for getting this done so quickly! Just to note that this campaign is in …" at bounding box center [713, 396] width 671 height 125
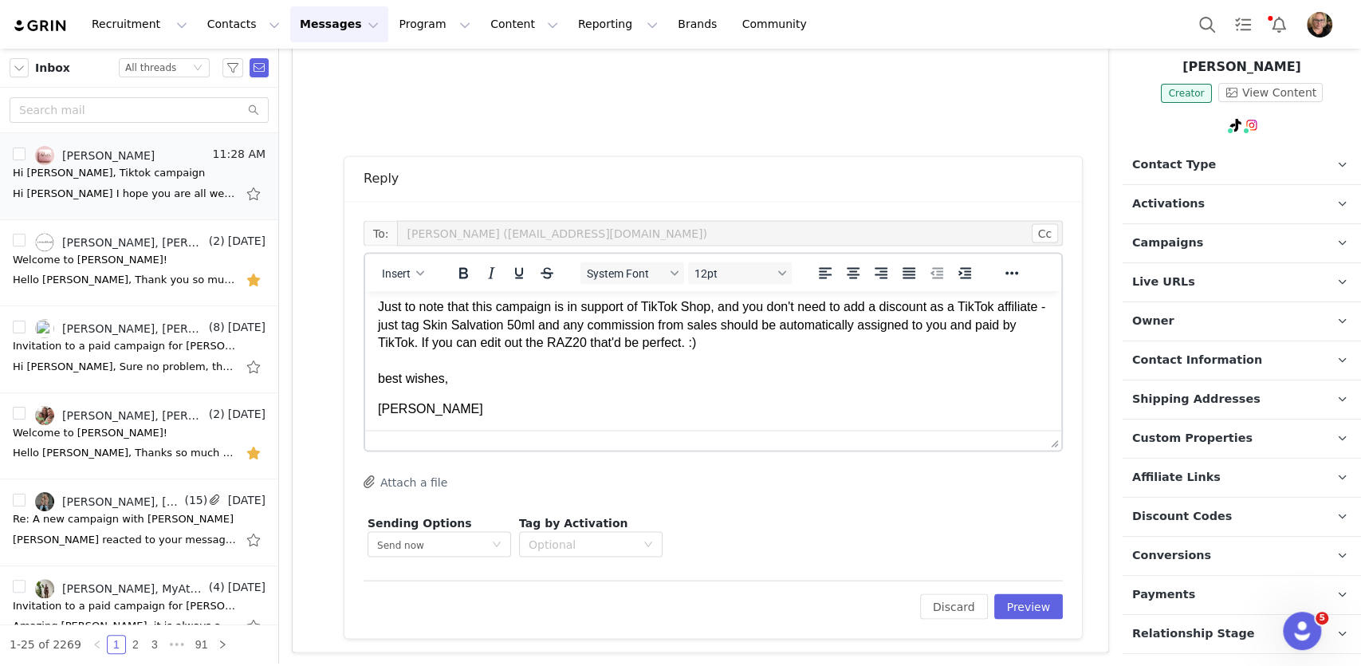
scroll to position [90, 0]
click at [1042, 608] on button "Preview" at bounding box center [1028, 606] width 69 height 26
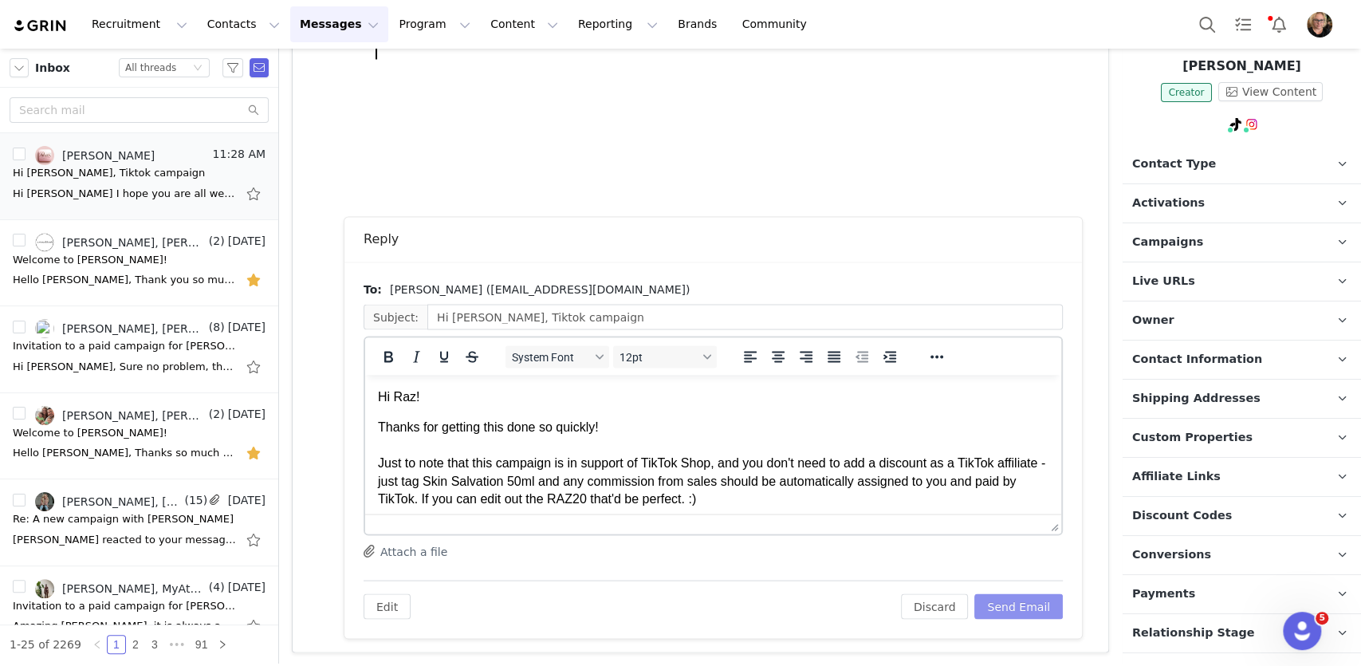
scroll to position [0, 0]
click at [1042, 608] on button "Send Email" at bounding box center [1018, 606] width 89 height 26
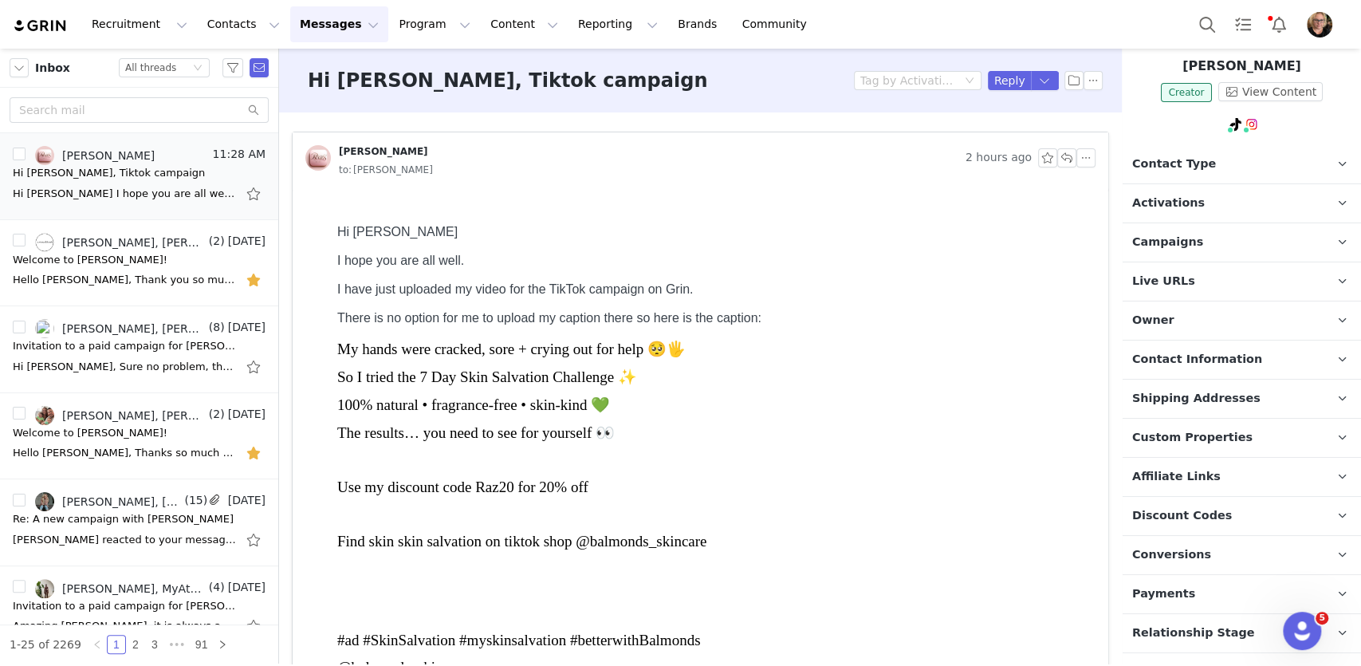
click at [1242, 203] on p "Activations" at bounding box center [1223, 203] width 200 height 38
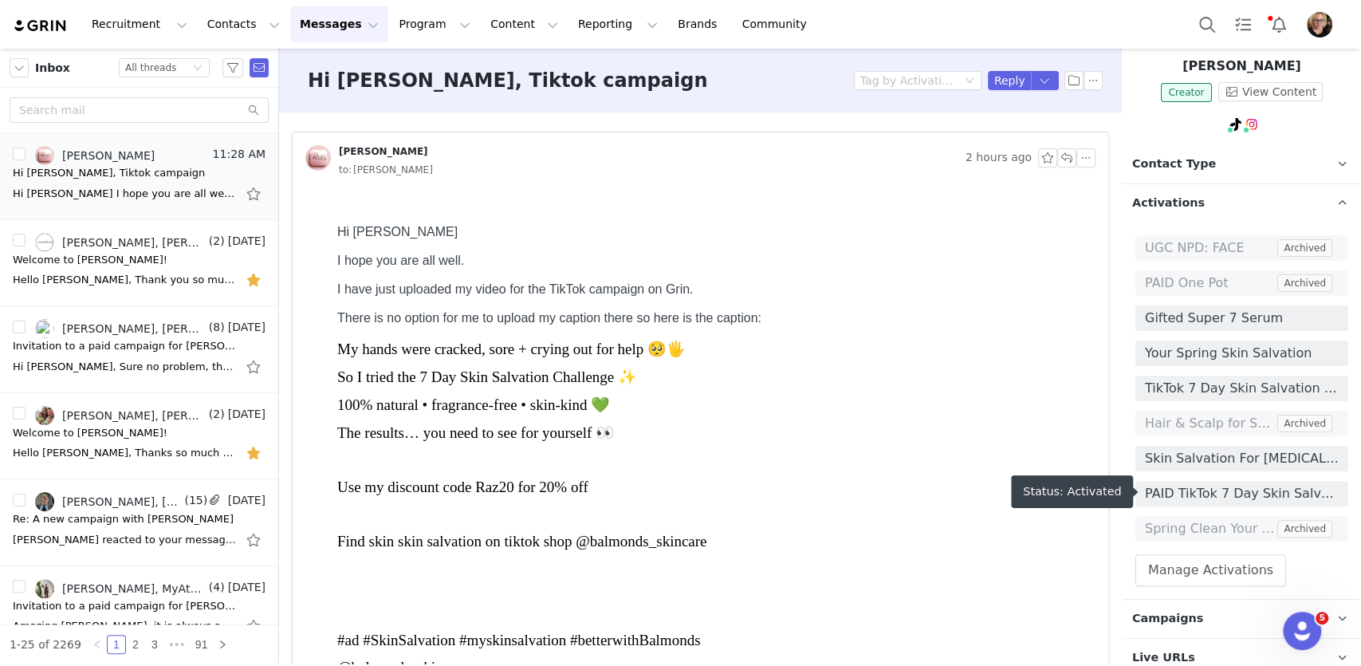
click at [1222, 489] on span "PAID TikTok 7 Day Skin Salvation Challenge 2025" at bounding box center [1242, 493] width 194 height 19
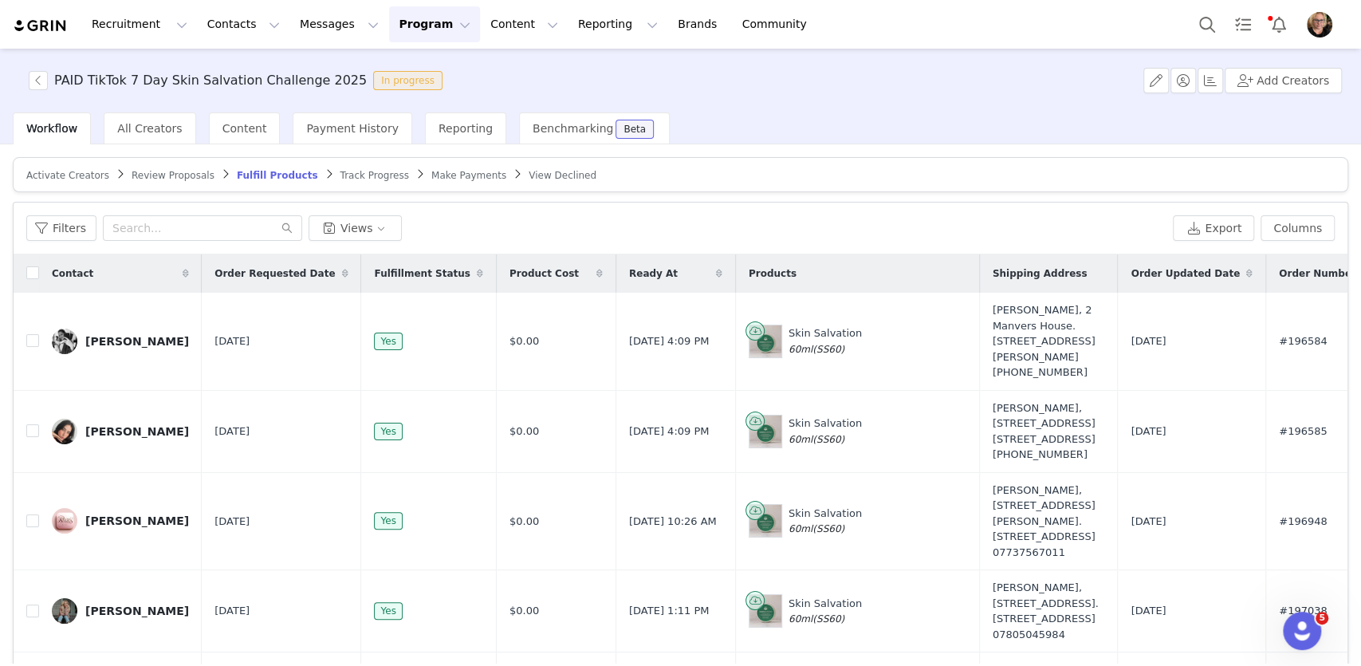
click at [362, 171] on span "Track Progress" at bounding box center [374, 175] width 69 height 11
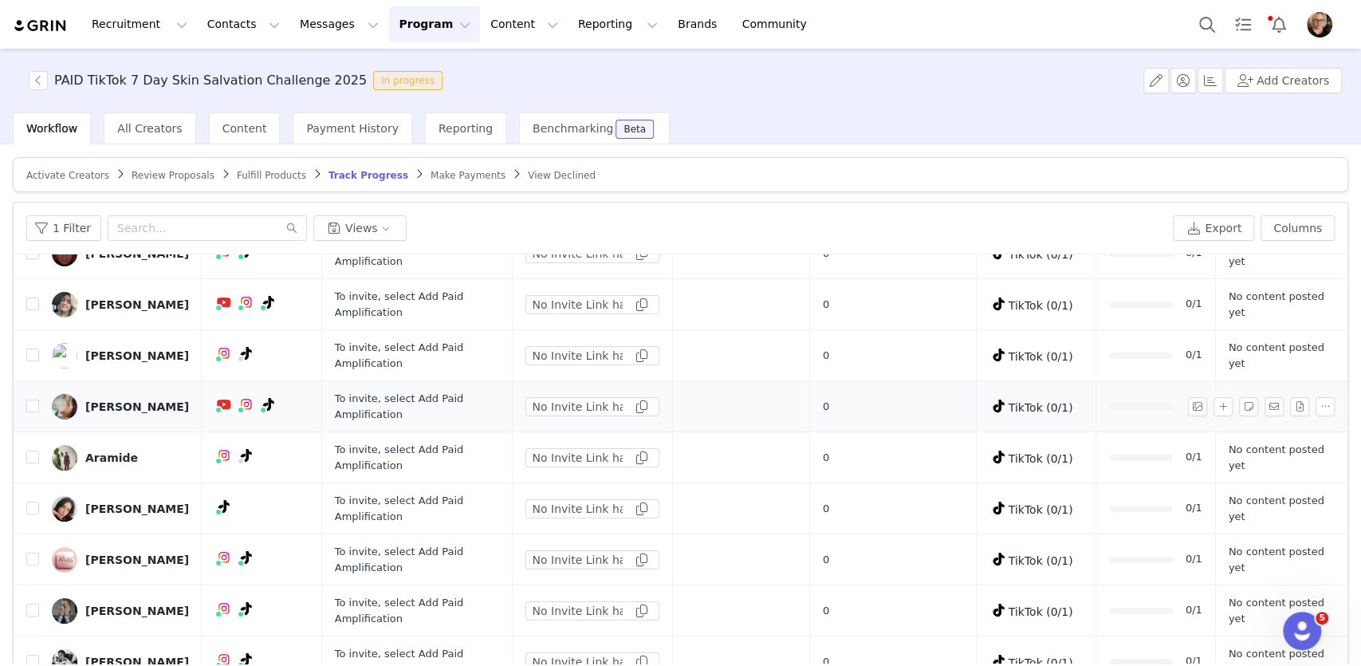
scroll to position [67, 0]
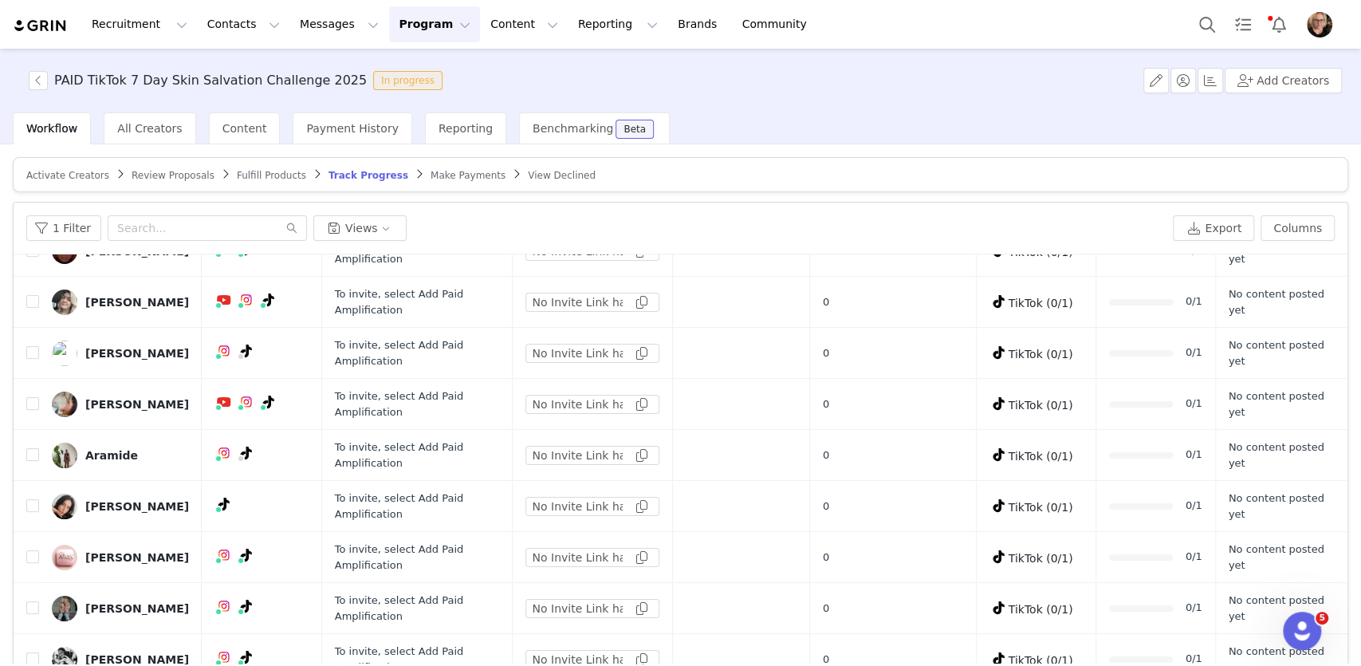
click at [533, 171] on span "View Declined" at bounding box center [562, 175] width 68 height 11
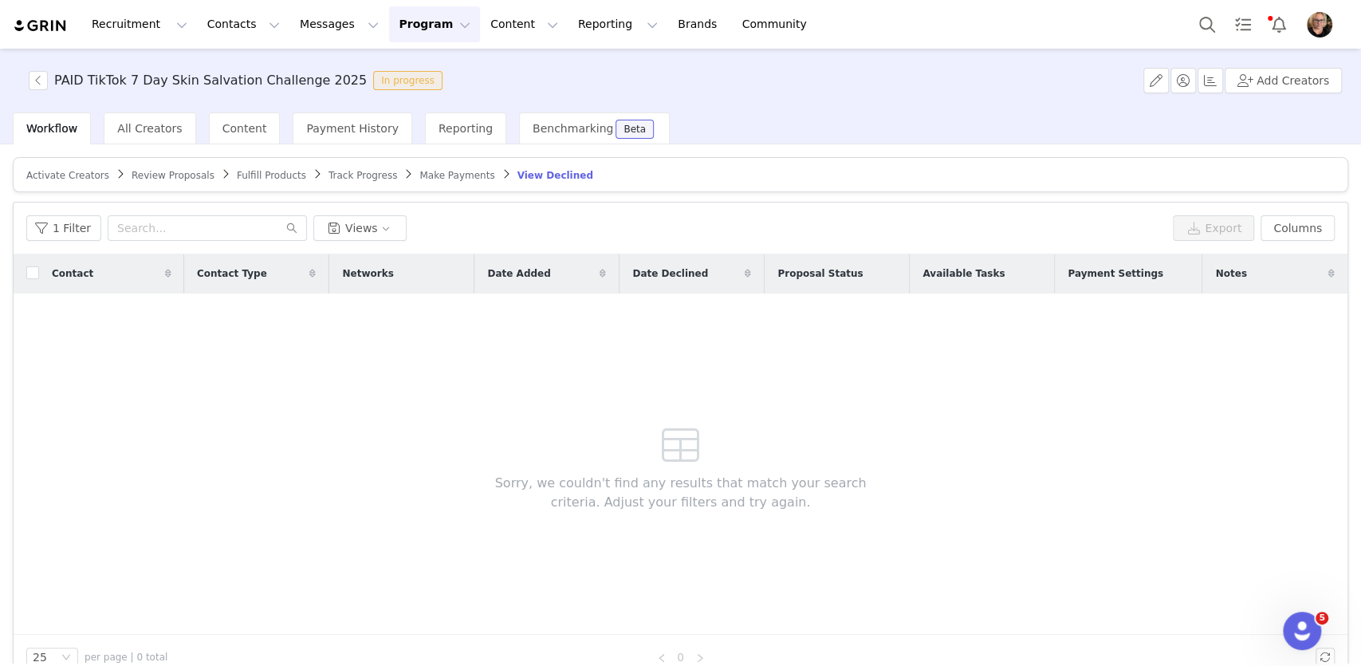
click at [355, 165] on article "Activate Creators Review Proposals Fulfill Products Track Progress Make Payment…" at bounding box center [681, 174] width 1336 height 35
click at [355, 173] on span "Track Progress" at bounding box center [363, 175] width 69 height 11
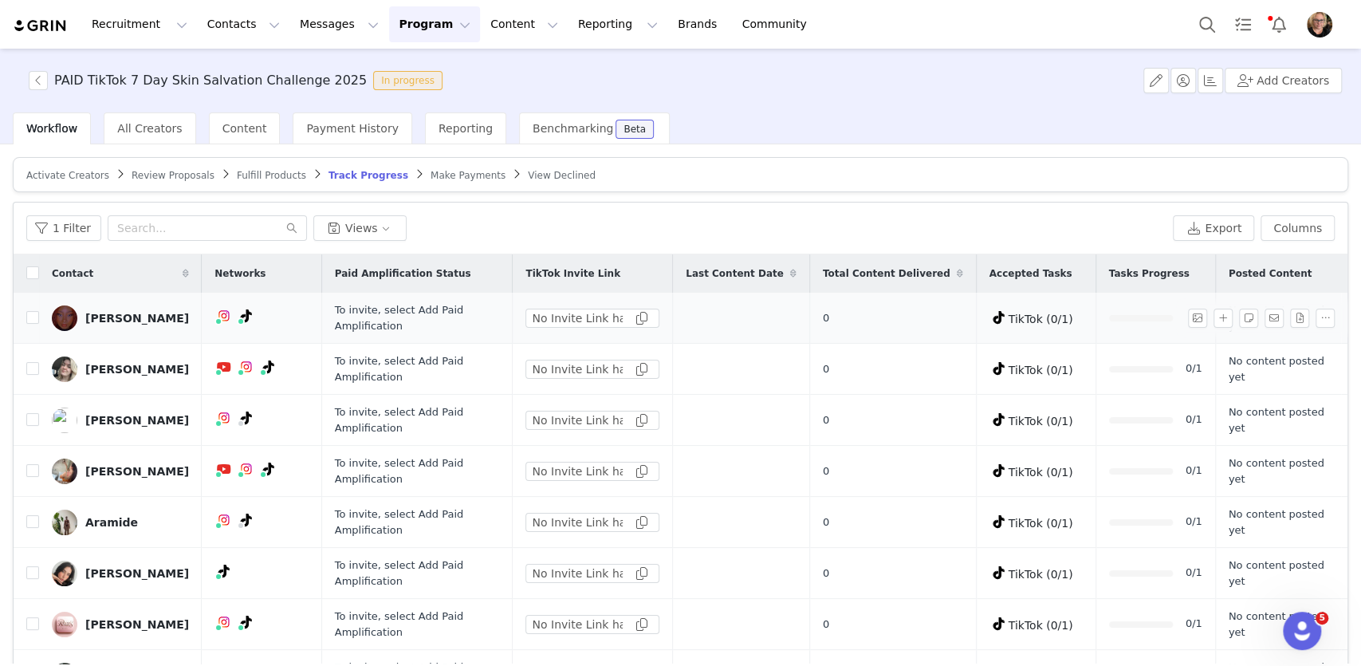
click at [463, 309] on span "To invite, select Add Paid Amplification" at bounding box center [399, 318] width 128 height 28
click at [667, 312] on div "Copy" at bounding box center [667, 296] width 41 height 33
click at [611, 318] on input "No Invite Link has been generated." at bounding box center [592, 317] width 134 height 19
click at [463, 303] on span "To invite, select Add Paid Amplification" at bounding box center [399, 317] width 128 height 28
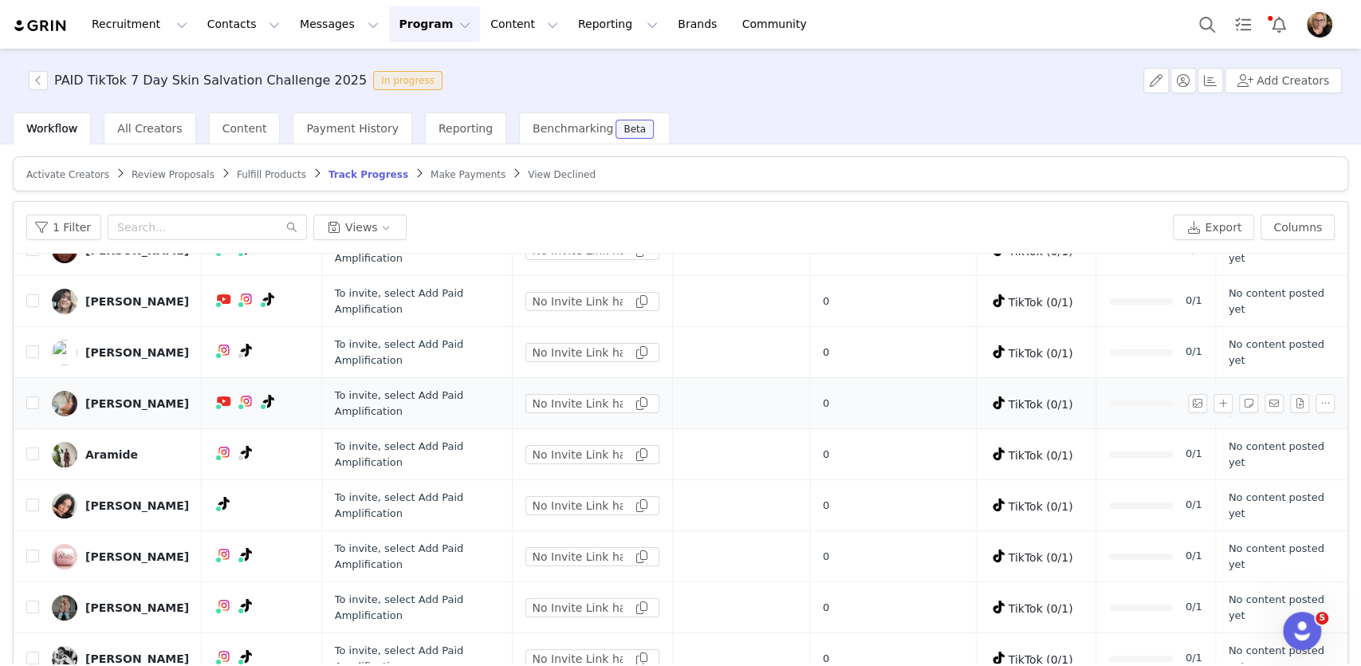
scroll to position [75, 0]
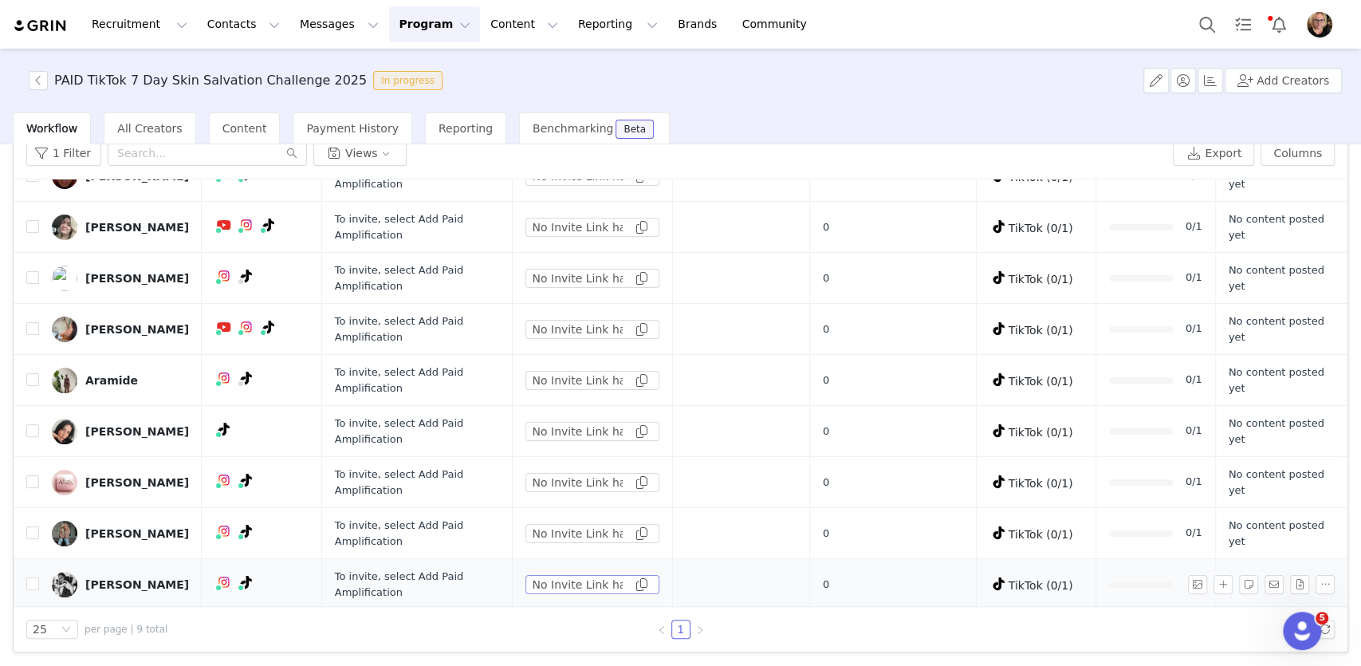
click at [650, 584] on span at bounding box center [642, 584] width 16 height 0
click at [802, 167] on div "1 Filter Views Export Columns" at bounding box center [681, 154] width 1334 height 52
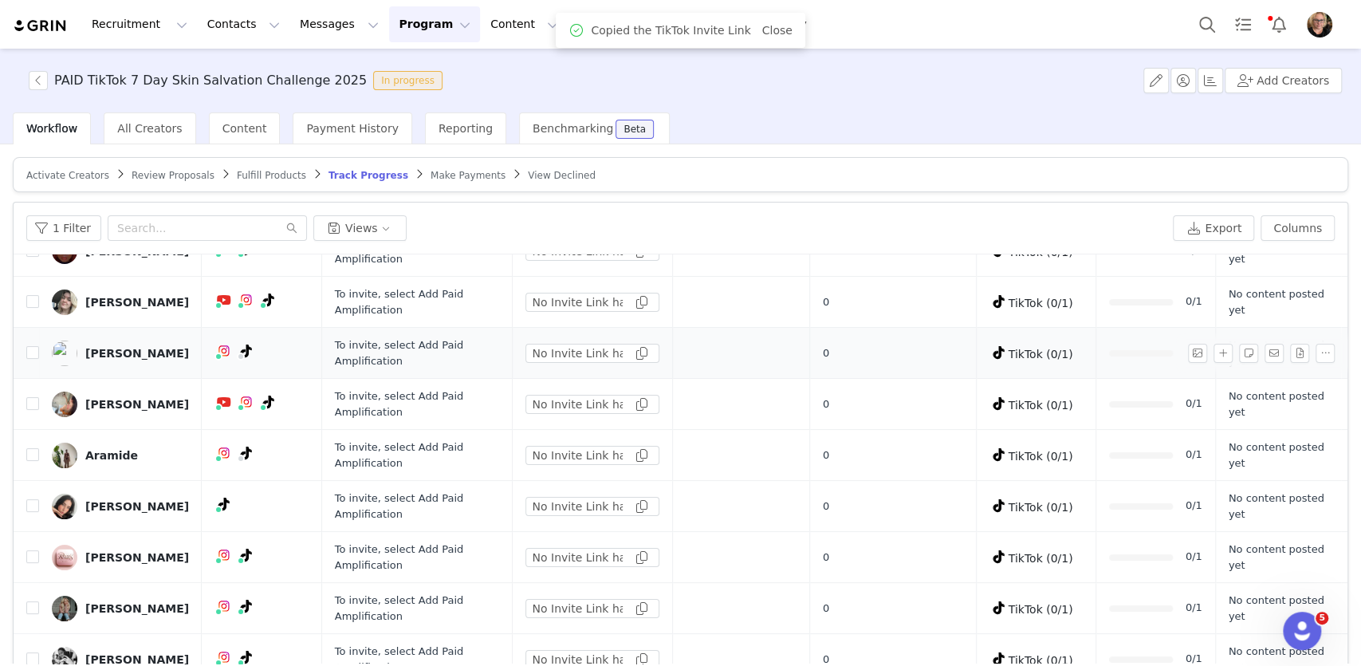
click at [736, 346] on td at bounding box center [741, 353] width 137 height 51
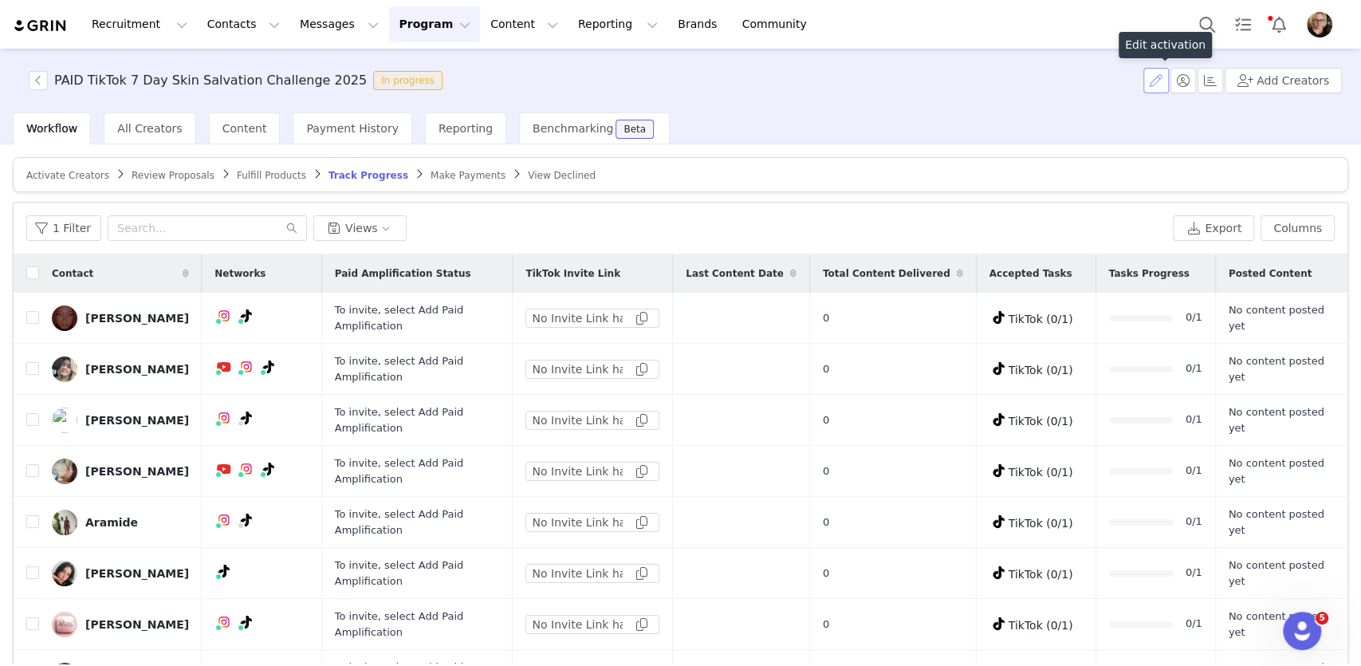
click at [1164, 81] on button "button" at bounding box center [1156, 81] width 26 height 26
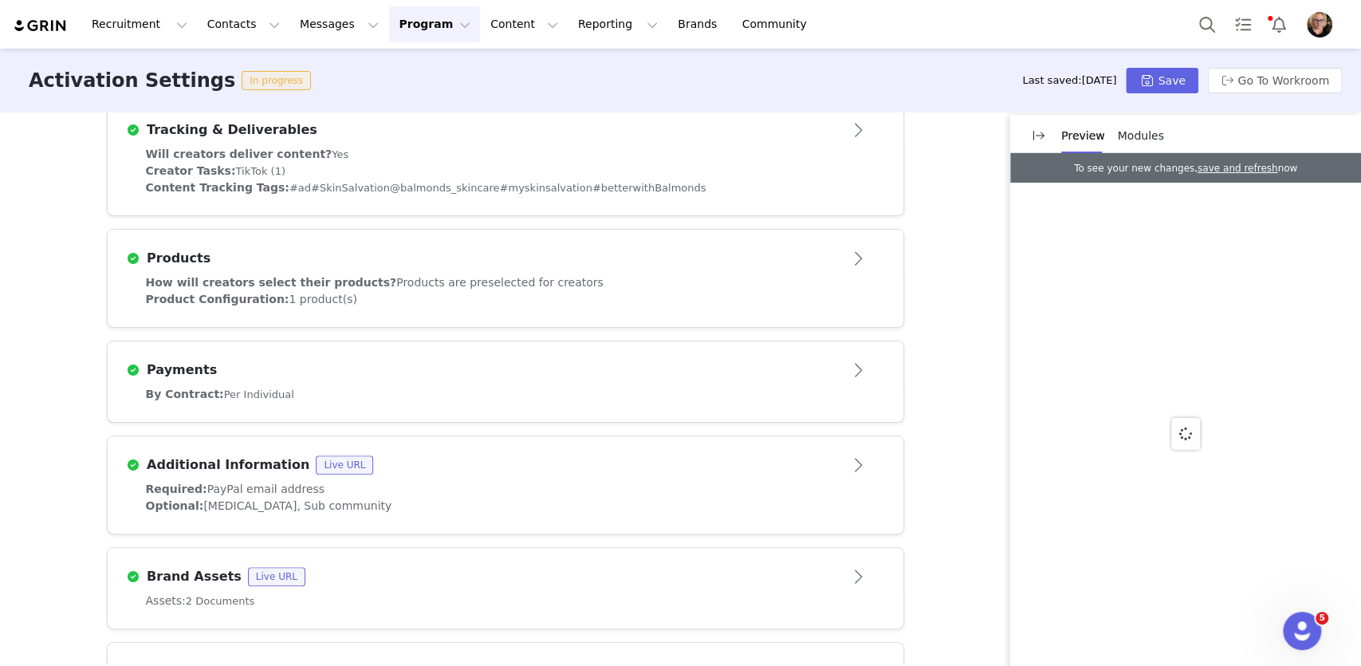
scroll to position [569, 0]
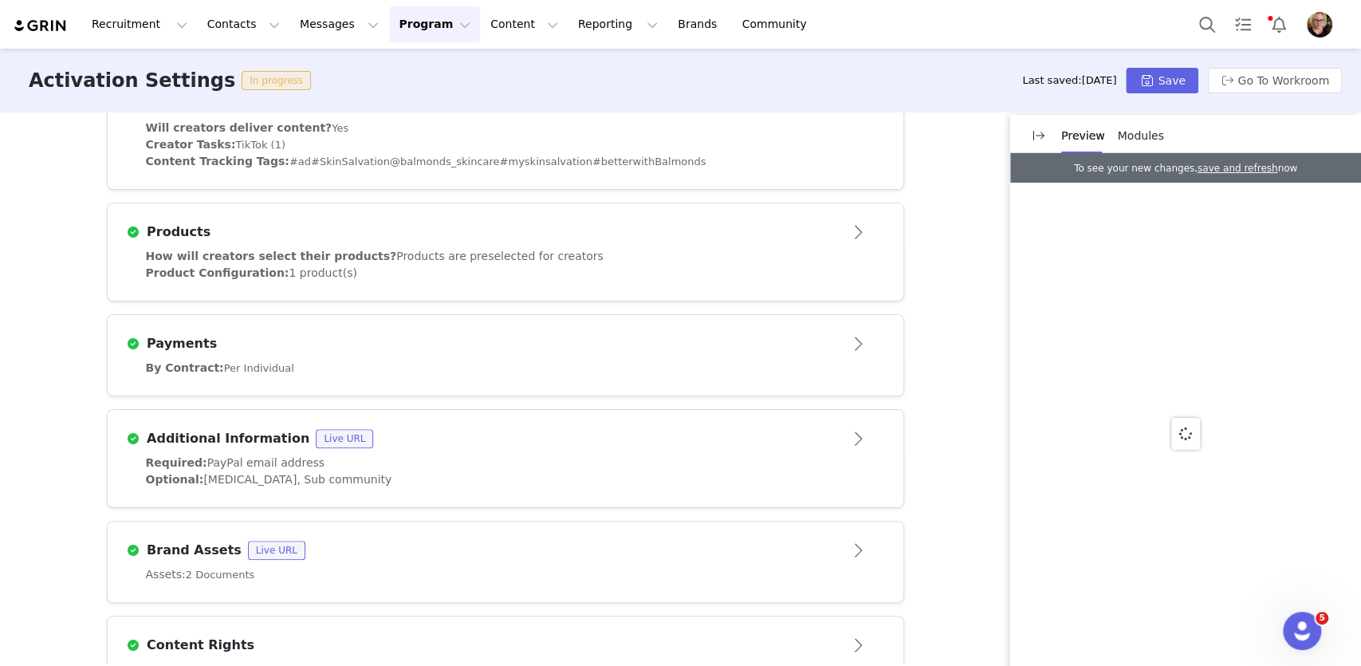
click at [632, 360] on div "By Contract: Per Individual" at bounding box center [505, 368] width 719 height 17
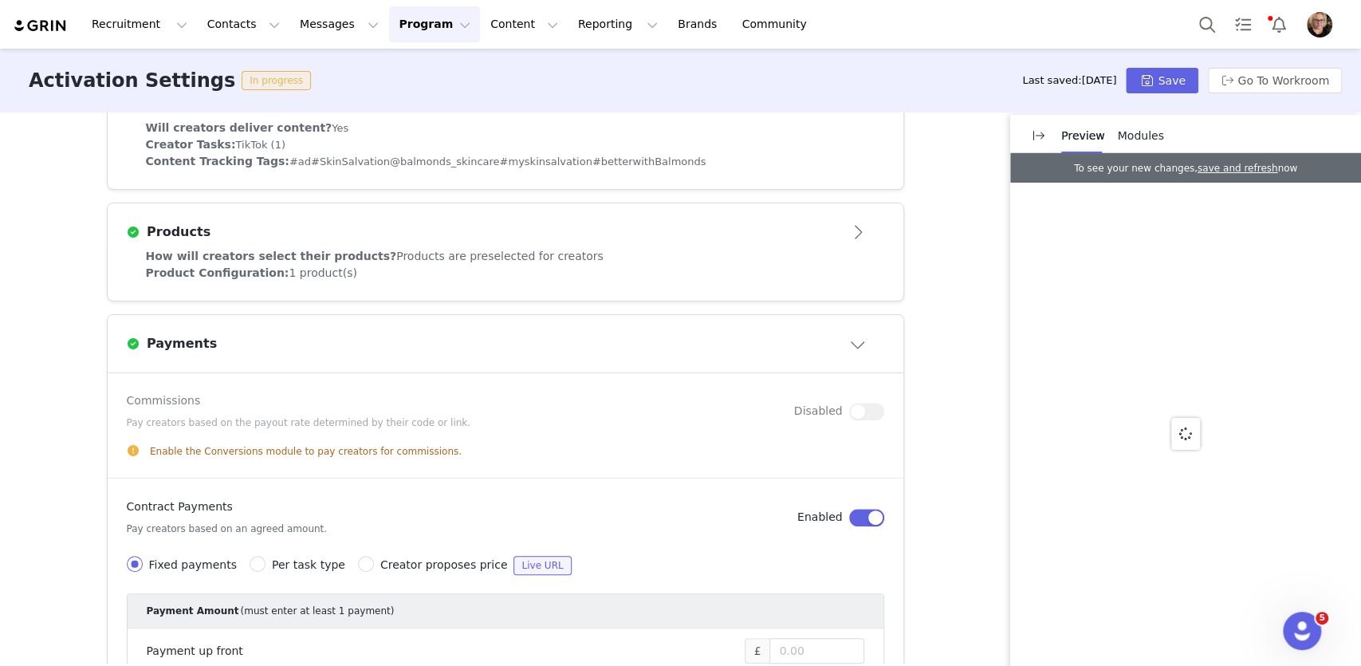
scroll to position [1246, 0]
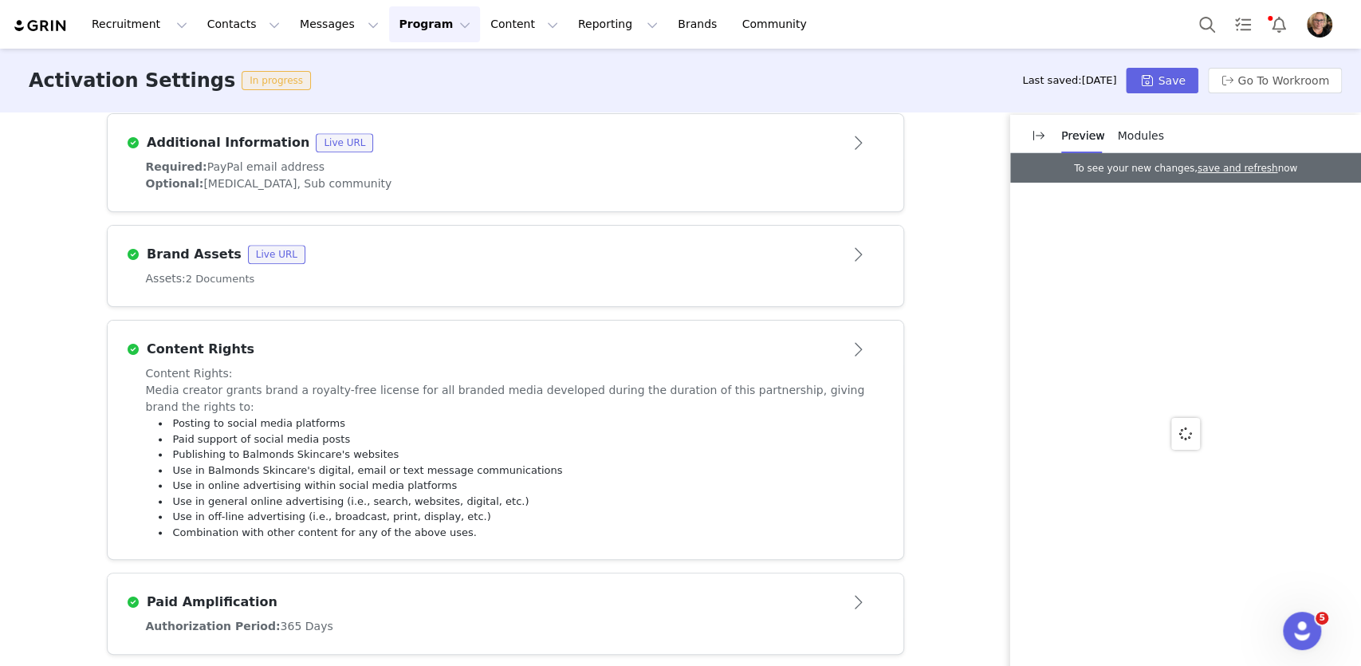
click at [741, 592] on div "Paid Amplification" at bounding box center [479, 601] width 705 height 19
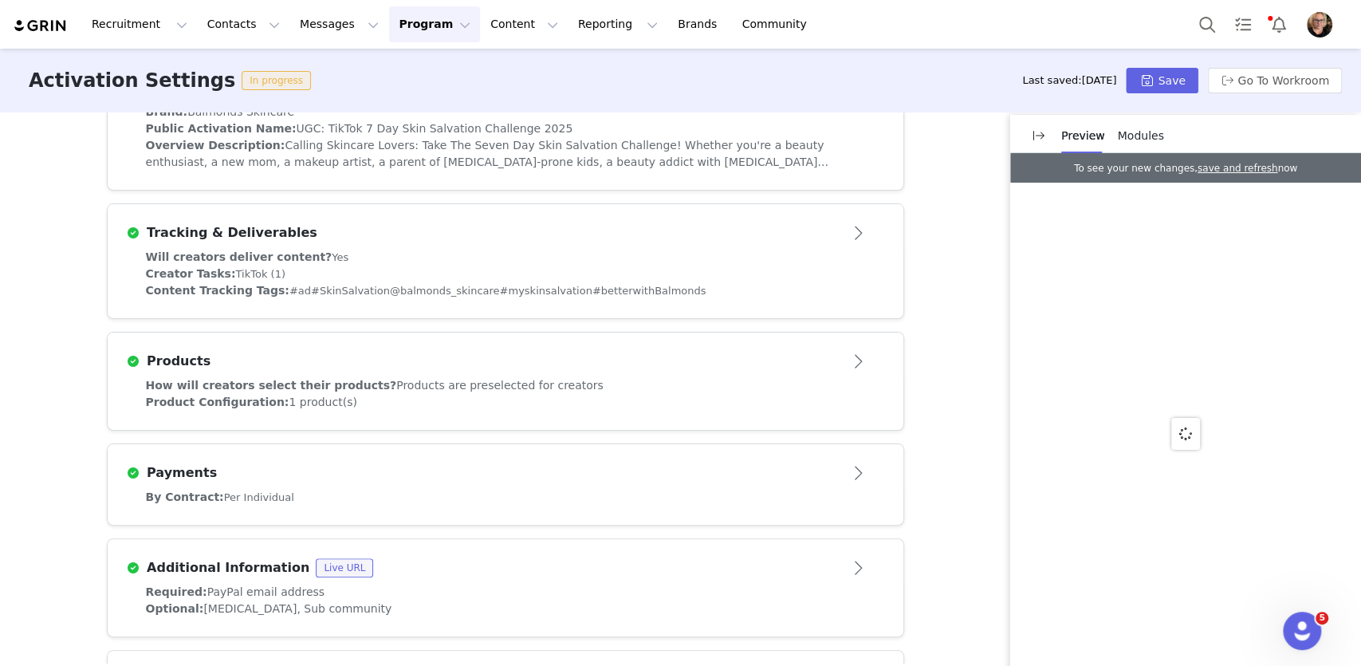
scroll to position [0, 0]
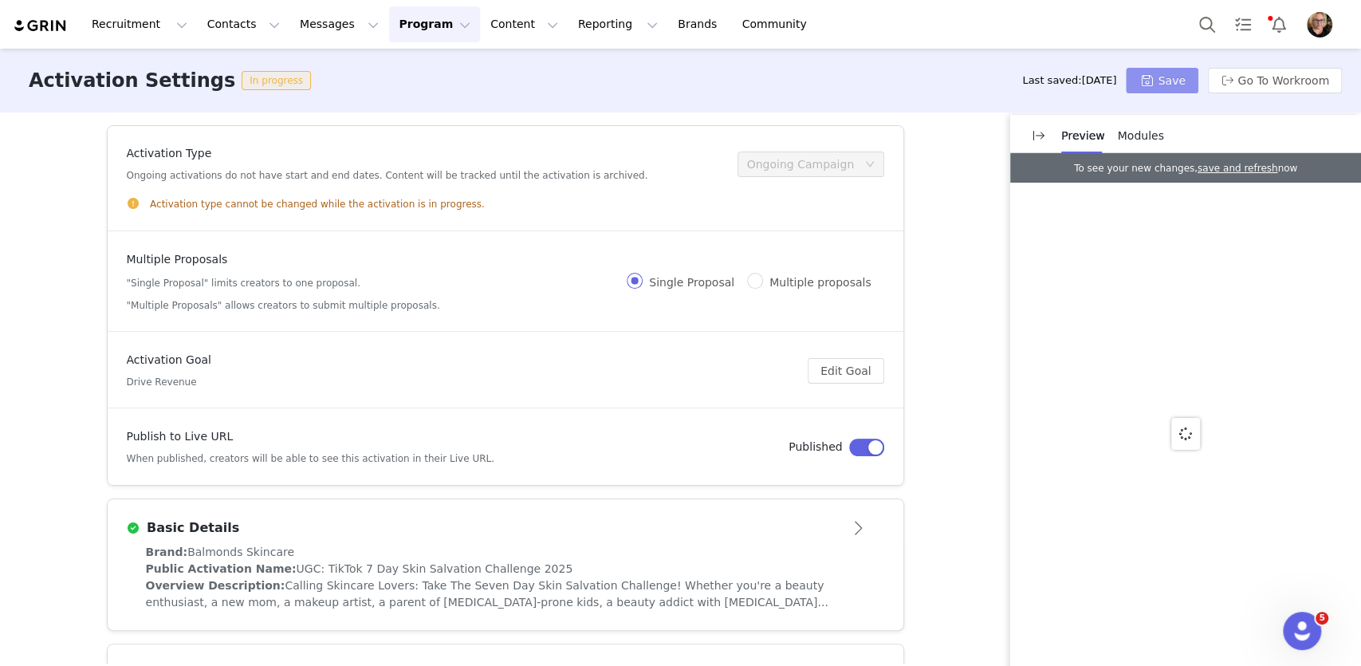
click at [1182, 83] on button "Save" at bounding box center [1162, 81] width 72 height 26
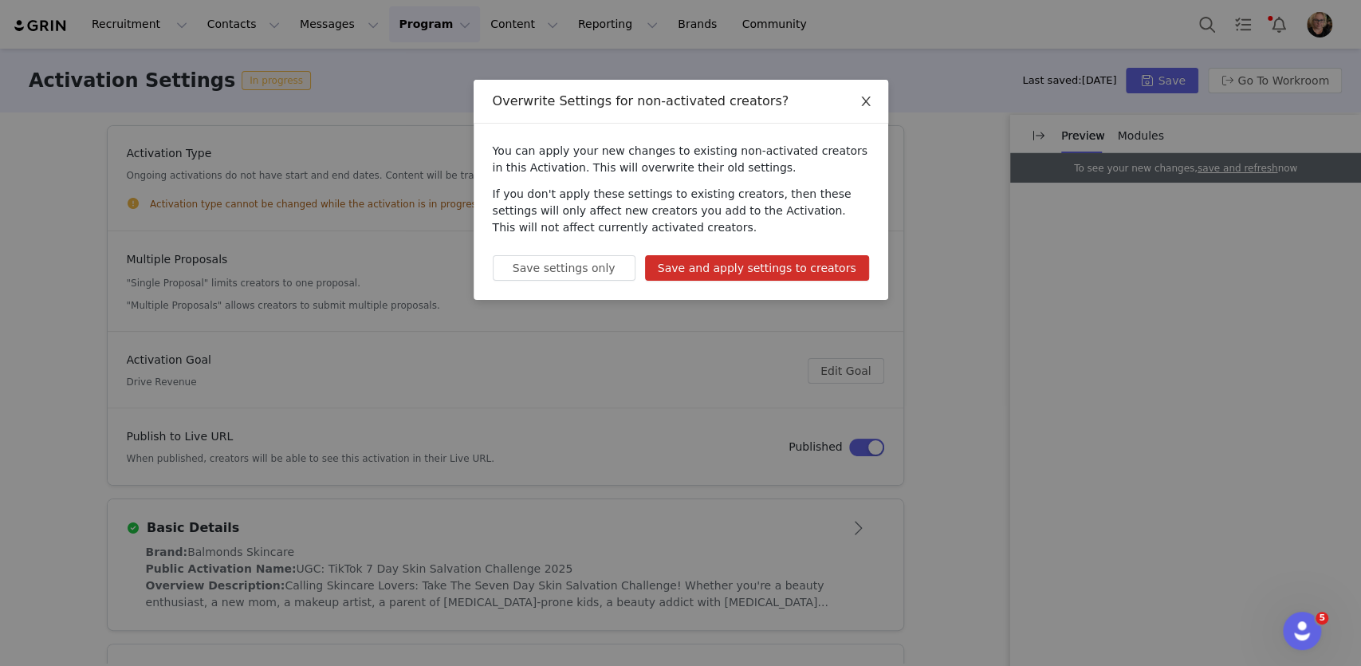
click at [865, 100] on icon "icon: close" at bounding box center [866, 101] width 13 height 13
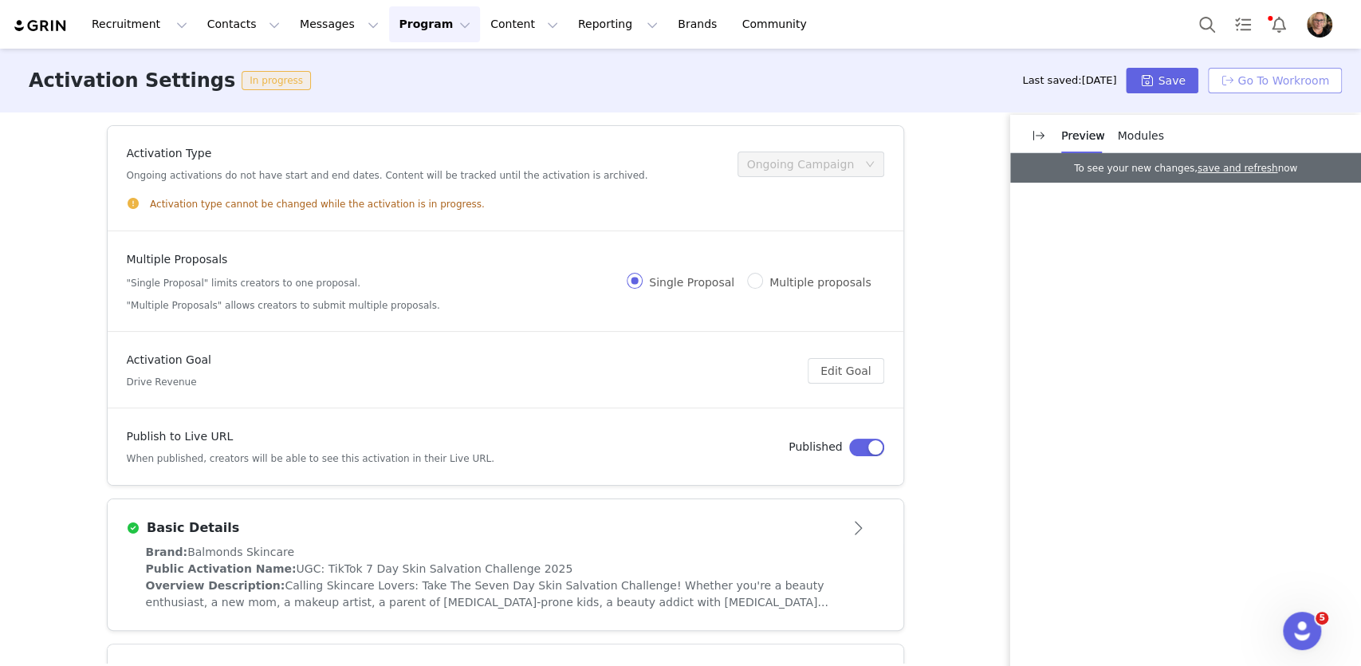
click at [1297, 81] on button "Go To Workroom" at bounding box center [1275, 81] width 134 height 26
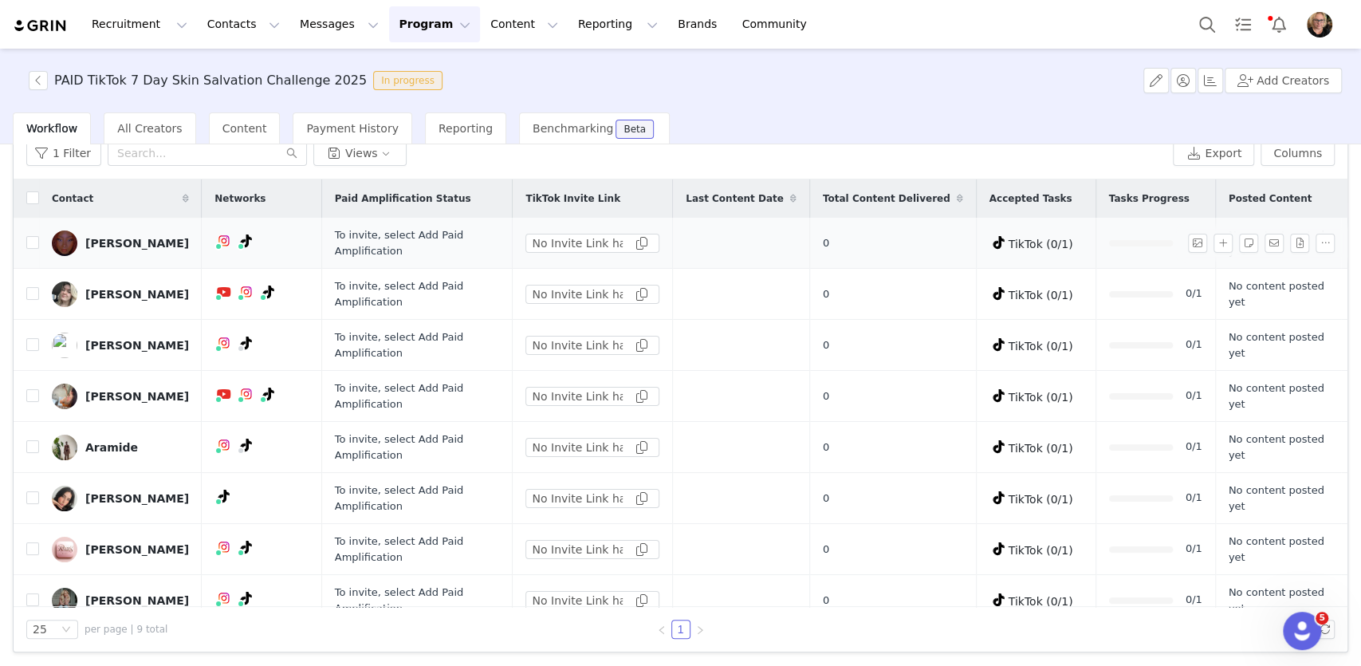
click at [437, 241] on div "To invite, select Add Paid Amplification" at bounding box center [417, 242] width 165 height 31
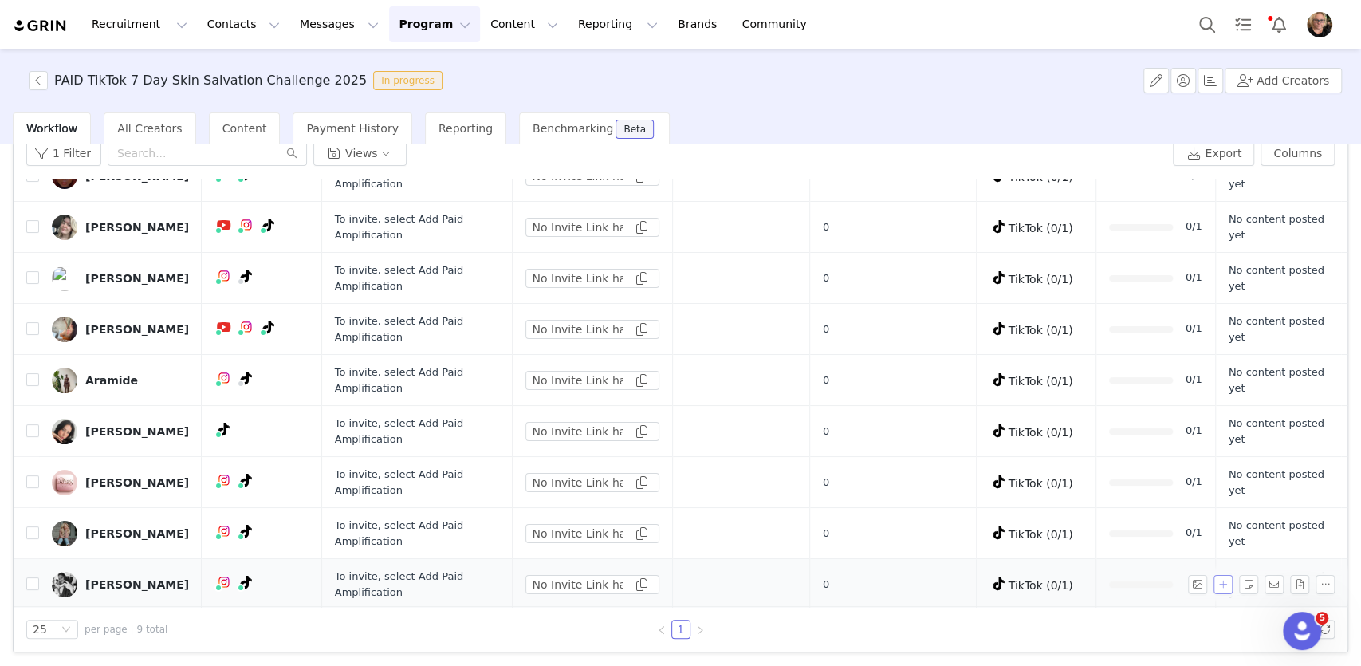
click at [1227, 584] on button "button" at bounding box center [1223, 584] width 19 height 19
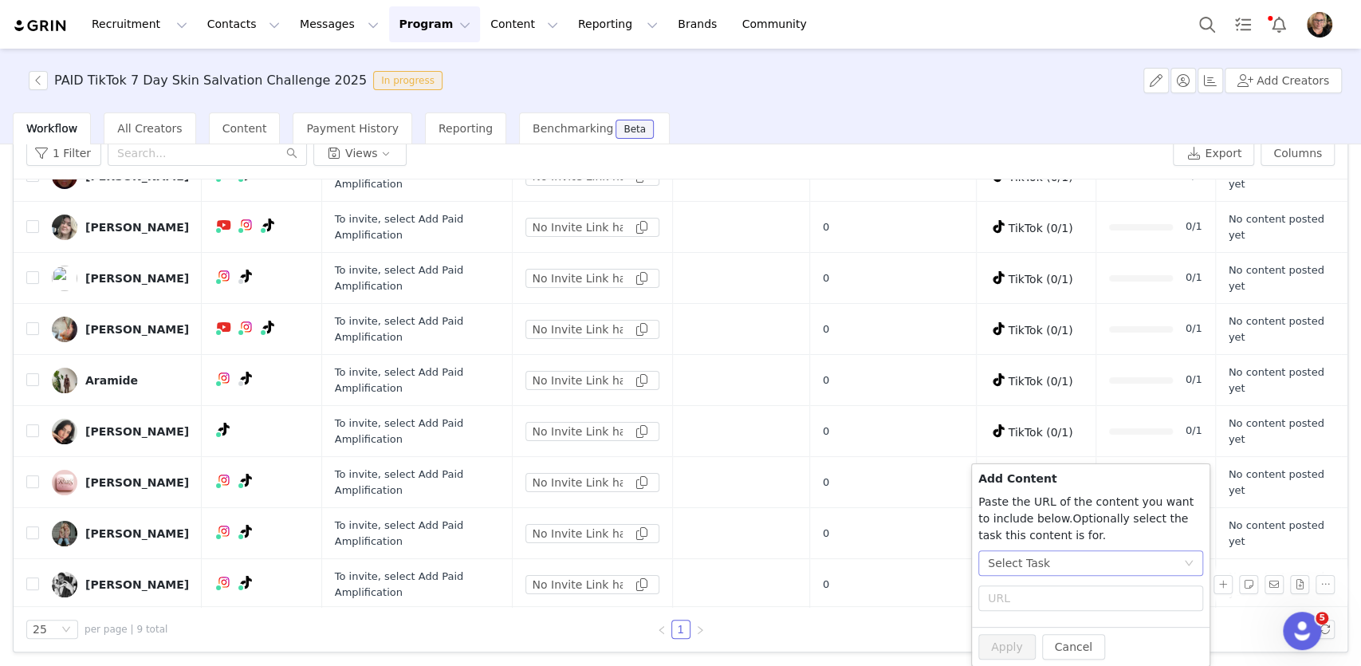
click at [1186, 561] on icon "icon: down" at bounding box center [1189, 563] width 10 height 10
click at [1056, 646] on span "(TikTok)" at bounding box center [1043, 645] width 43 height 13
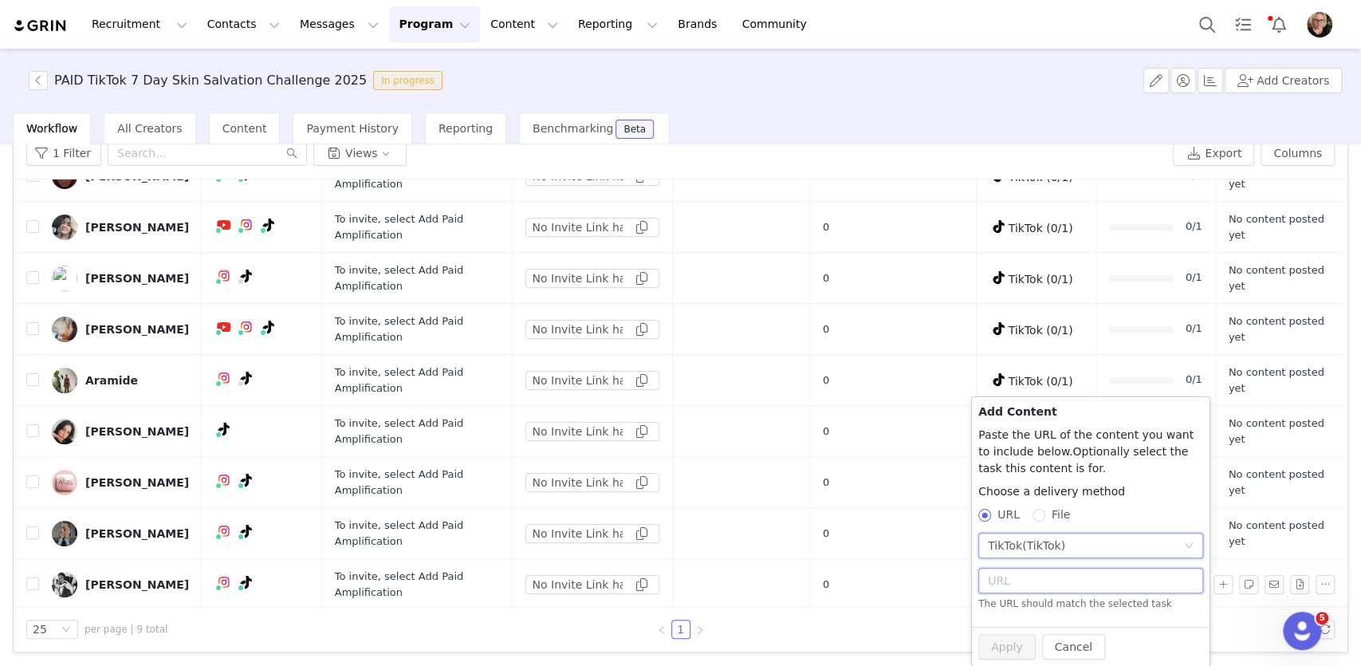
click at [1104, 584] on input "text" at bounding box center [1090, 581] width 225 height 26
click at [954, 102] on div "PAID TikTok 7 Day Skin Salvation Challenge 2025 In progress Add Creators" at bounding box center [680, 81] width 1361 height 64
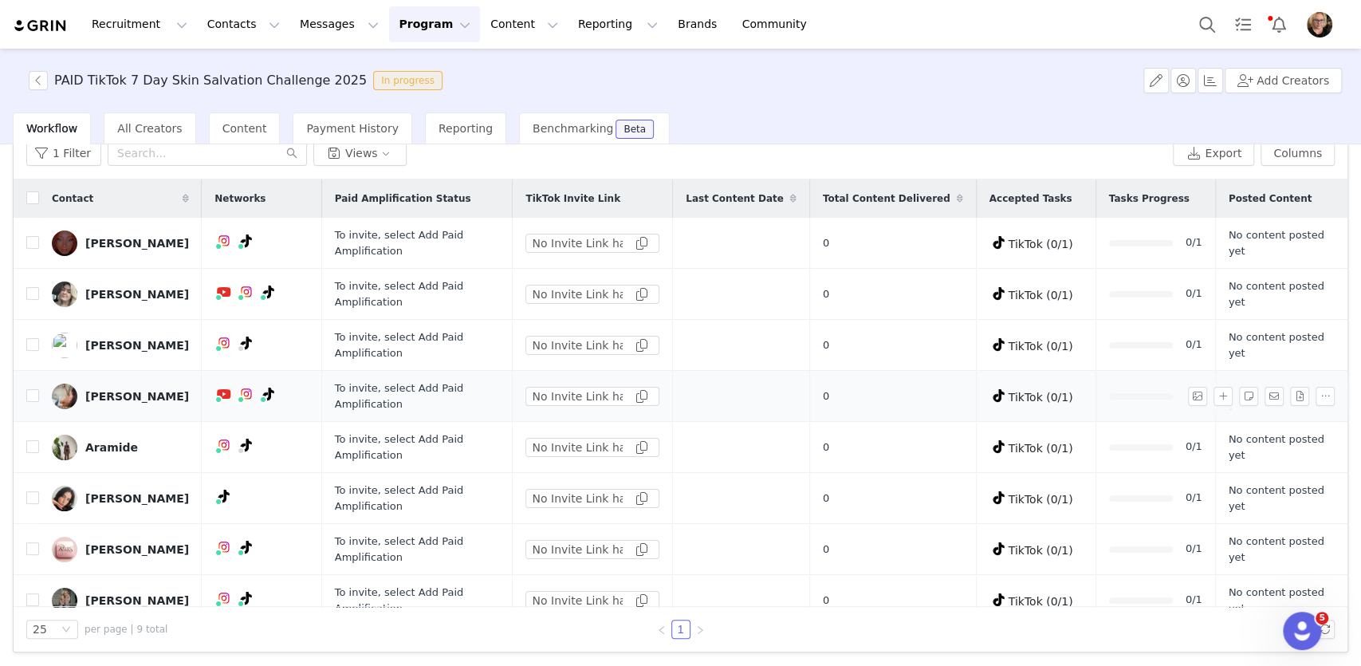
scroll to position [0, 0]
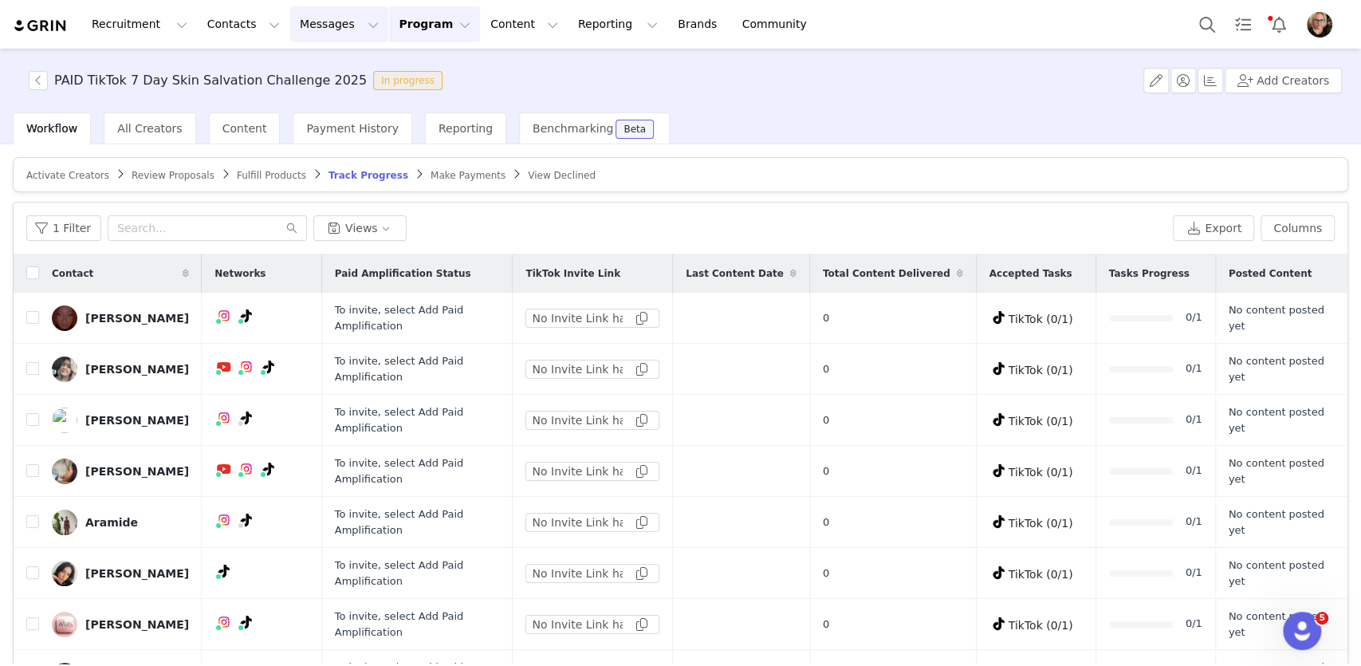
click at [290, 20] on button "Messages Messages" at bounding box center [339, 24] width 98 height 36
click at [308, 101] on p "Inbox" at bounding box center [300, 100] width 30 height 17
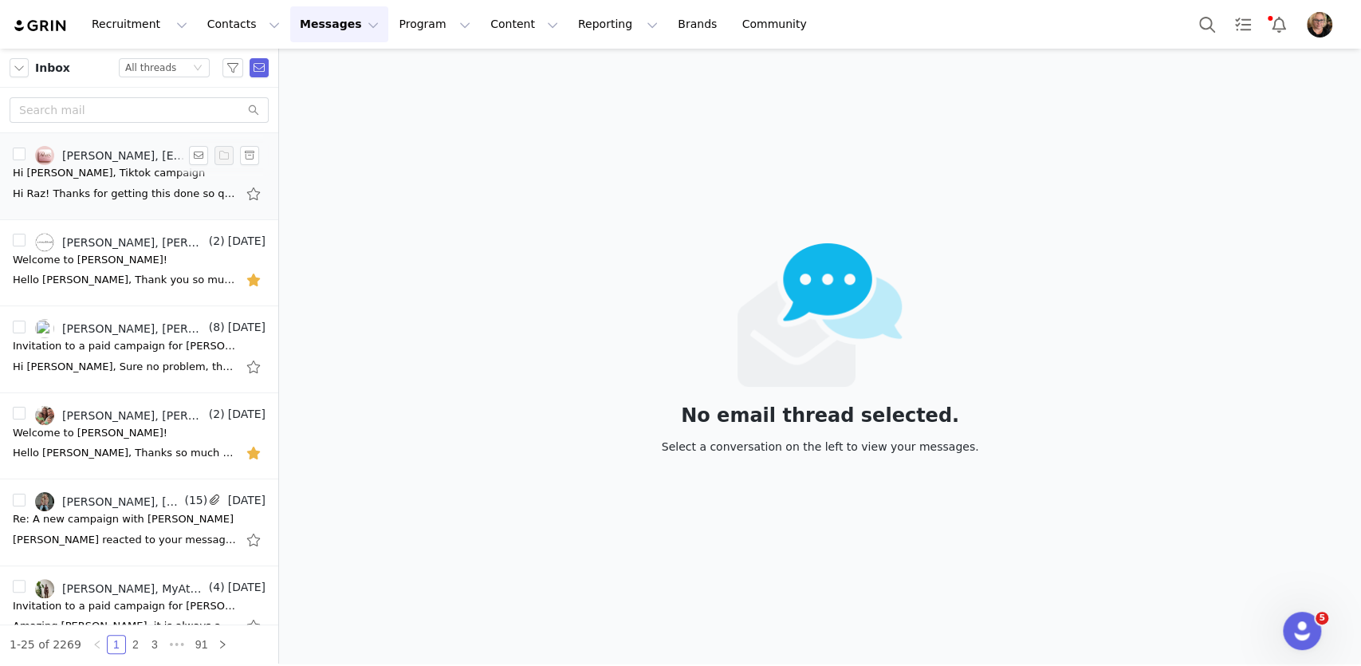
click at [109, 176] on div "Hi [PERSON_NAME], Tiktok campaign" at bounding box center [109, 173] width 192 height 16
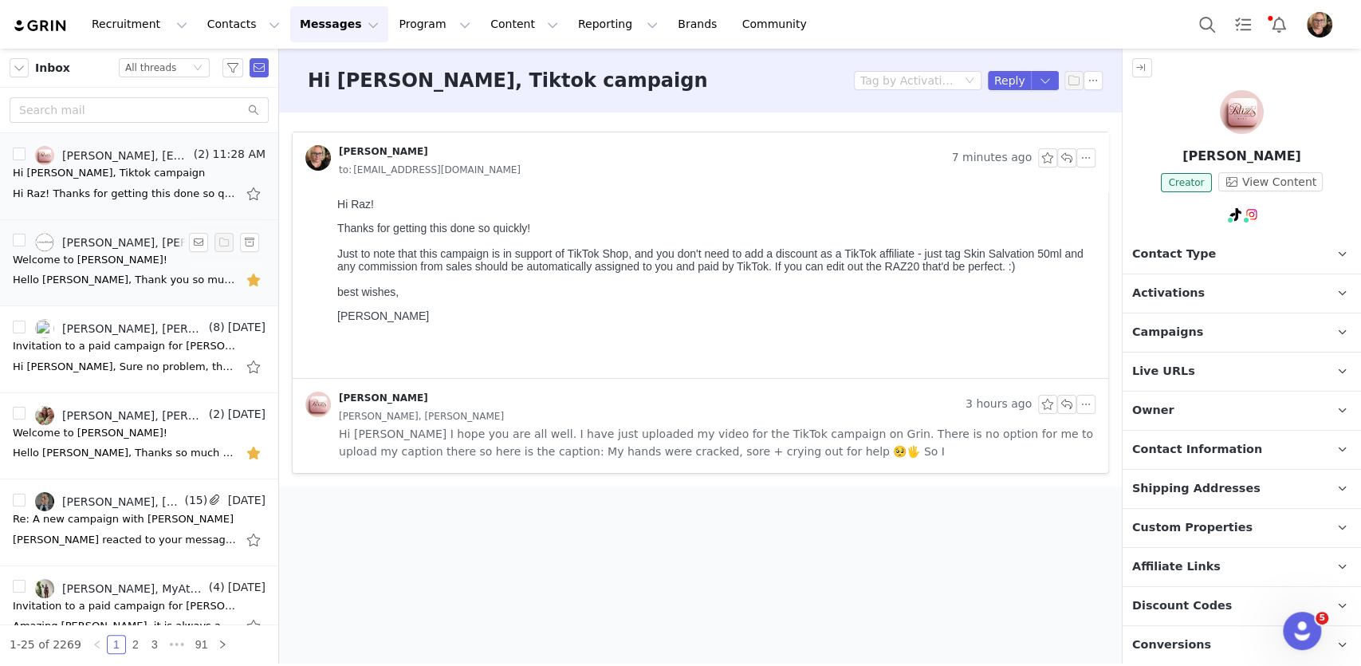
click at [121, 266] on div "Welcome to [PERSON_NAME]!" at bounding box center [90, 260] width 155 height 16
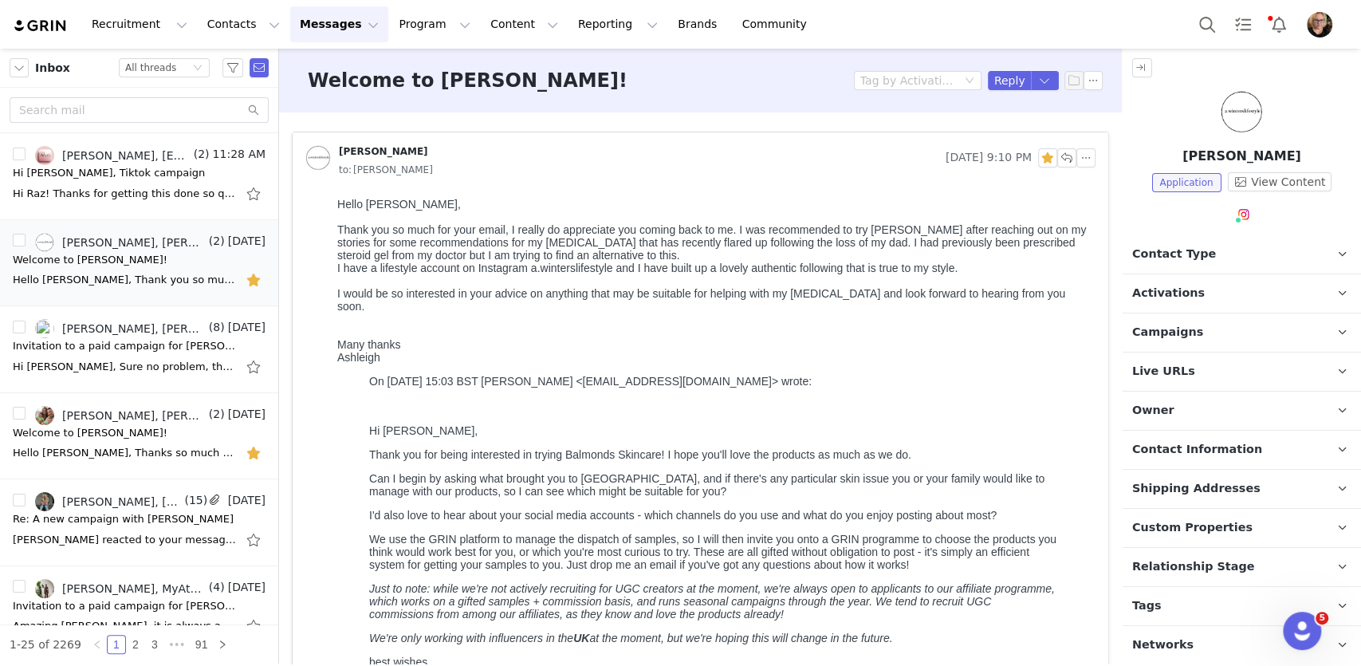
click at [1238, 302] on p "Activations" at bounding box center [1223, 293] width 200 height 38
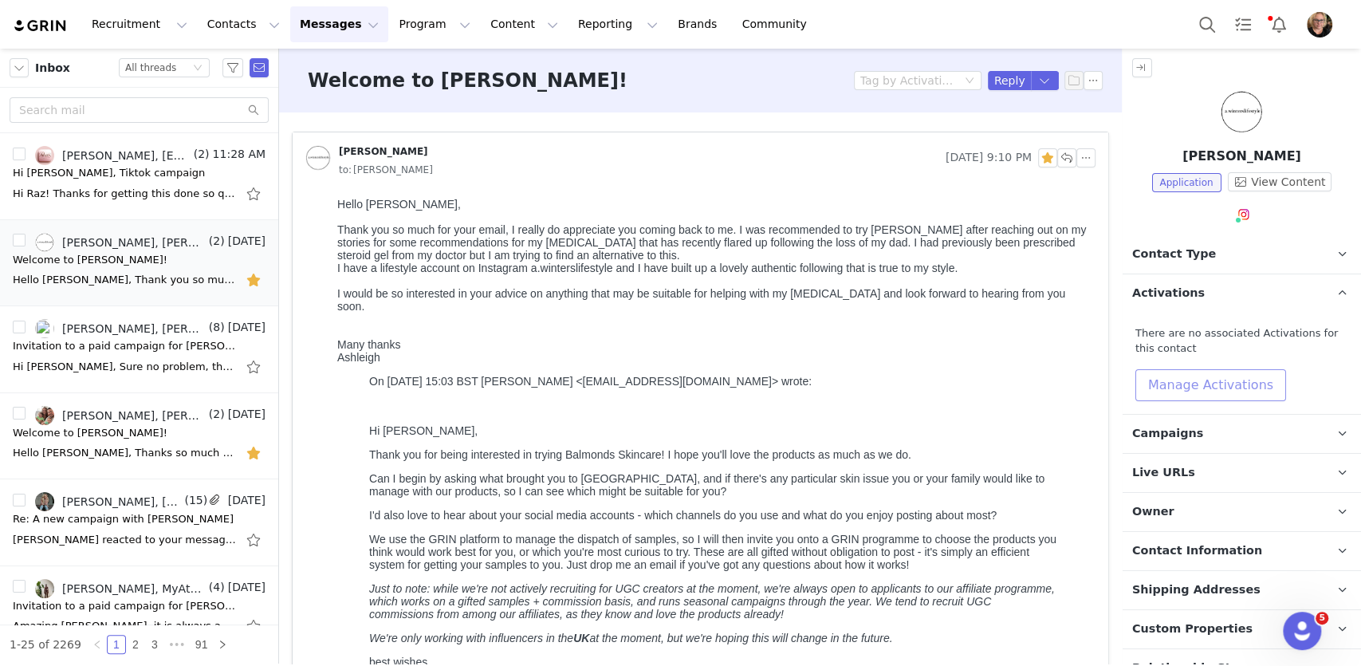
click at [1221, 387] on button "Manage Activations" at bounding box center [1210, 385] width 151 height 32
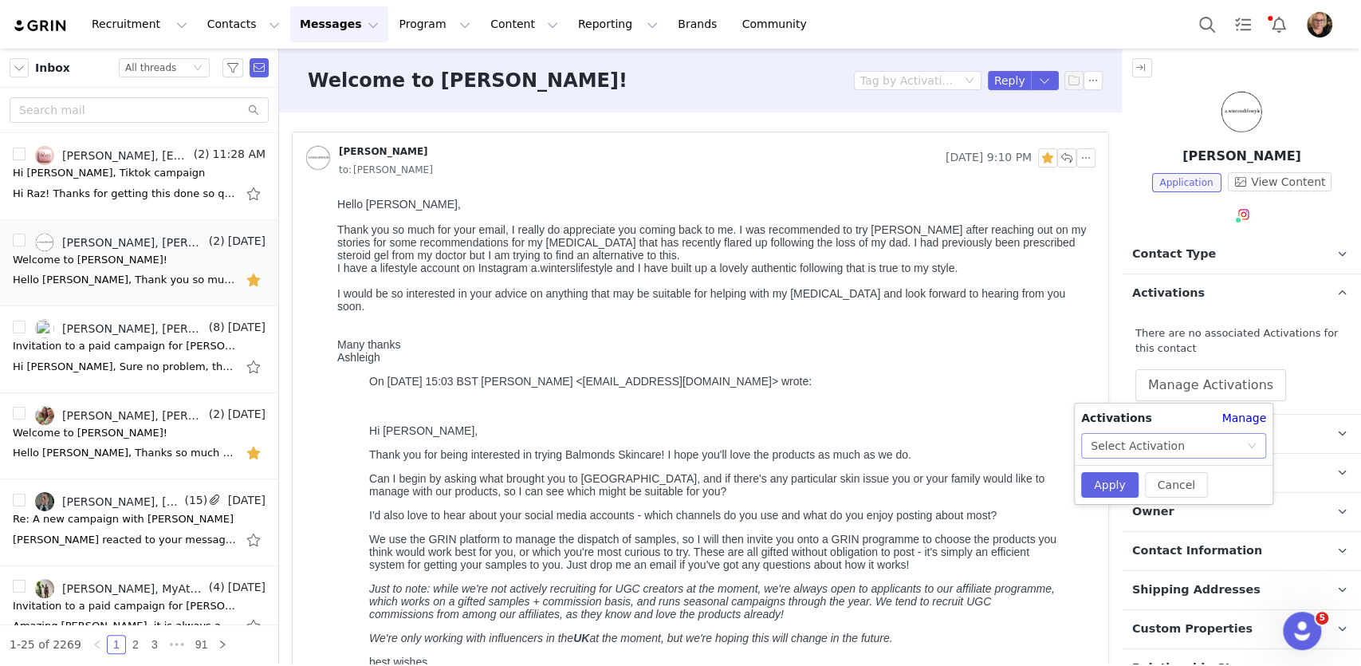
click at [1165, 444] on div "Select Activation" at bounding box center [1138, 446] width 94 height 24
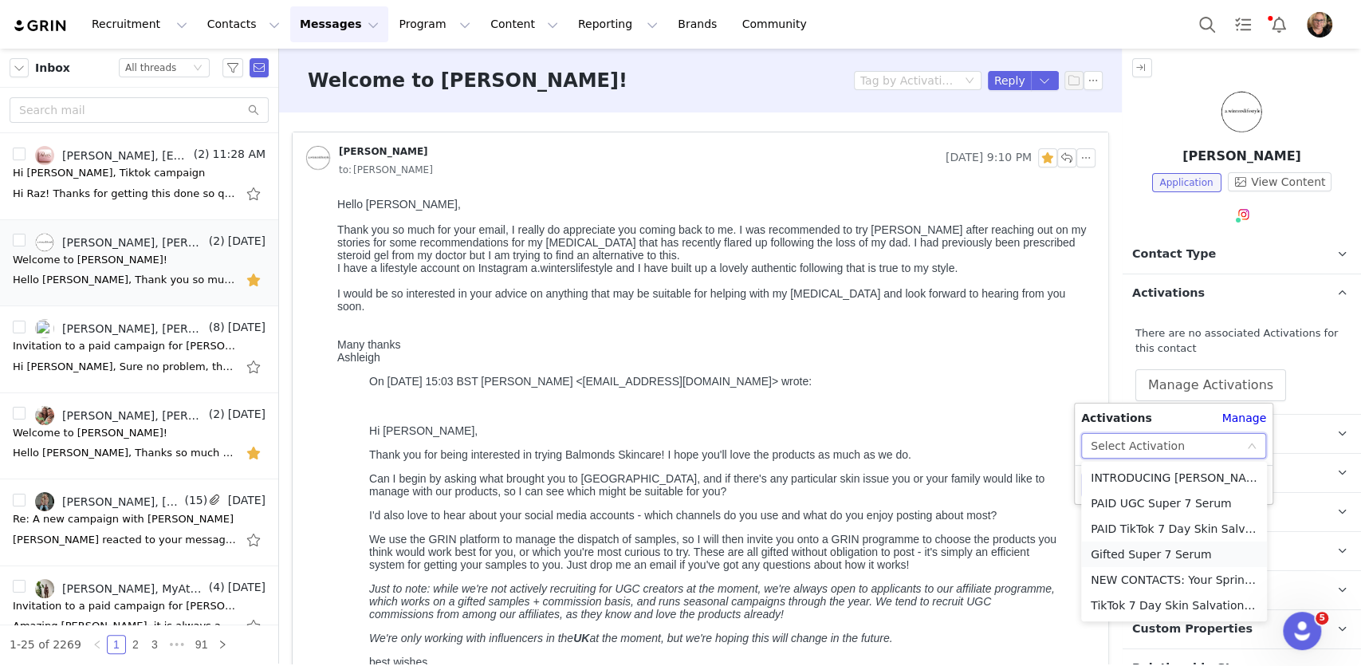
click at [1146, 560] on li "Gifted Super 7 Serum" at bounding box center [1174, 554] width 186 height 26
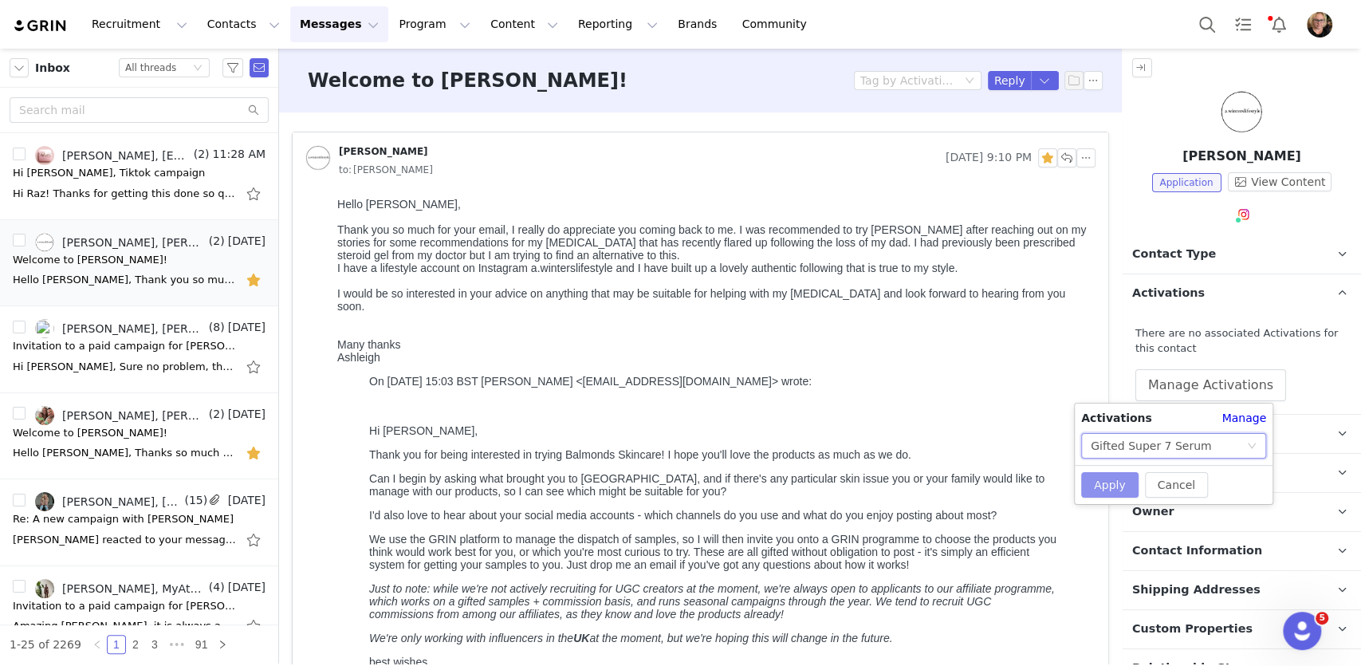
click at [1113, 488] on button "Apply" at bounding box center [1109, 485] width 57 height 26
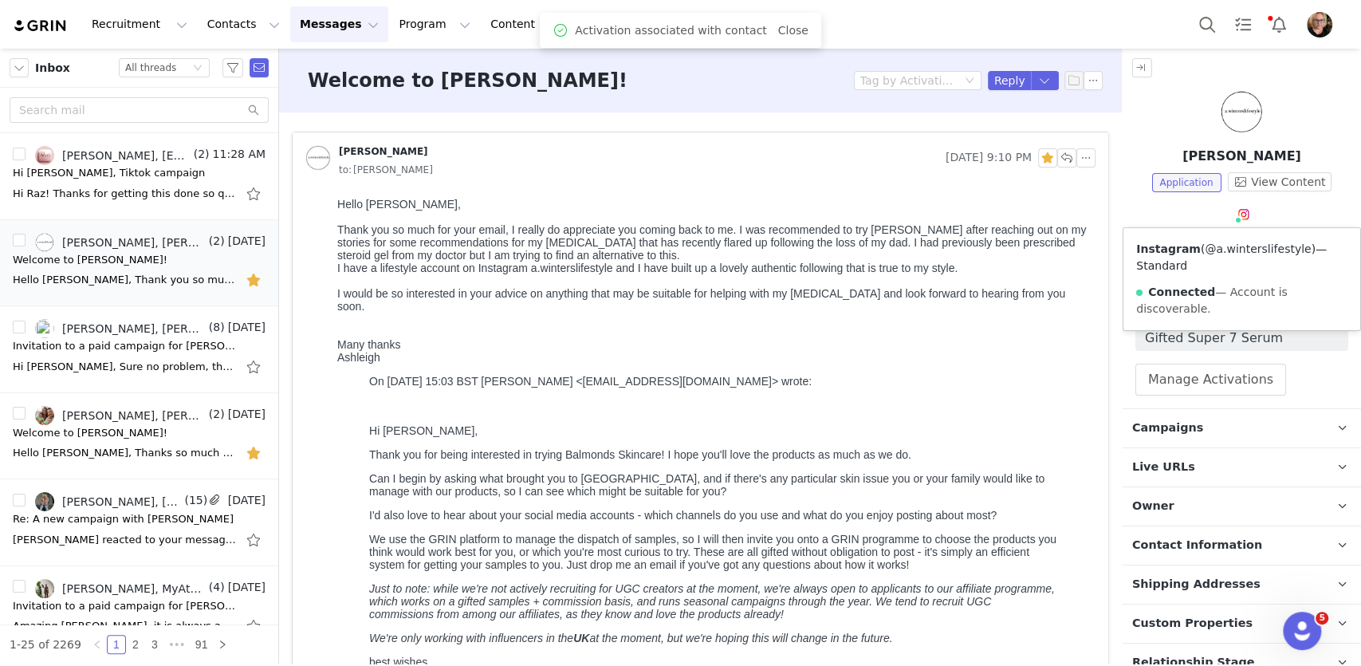
click at [1242, 246] on link "@a.winterslifestyle" at bounding box center [1258, 248] width 106 height 13
click at [1049, 161] on button "button" at bounding box center [1047, 157] width 19 height 19
click at [1067, 159] on button "button" at bounding box center [1066, 158] width 19 height 19
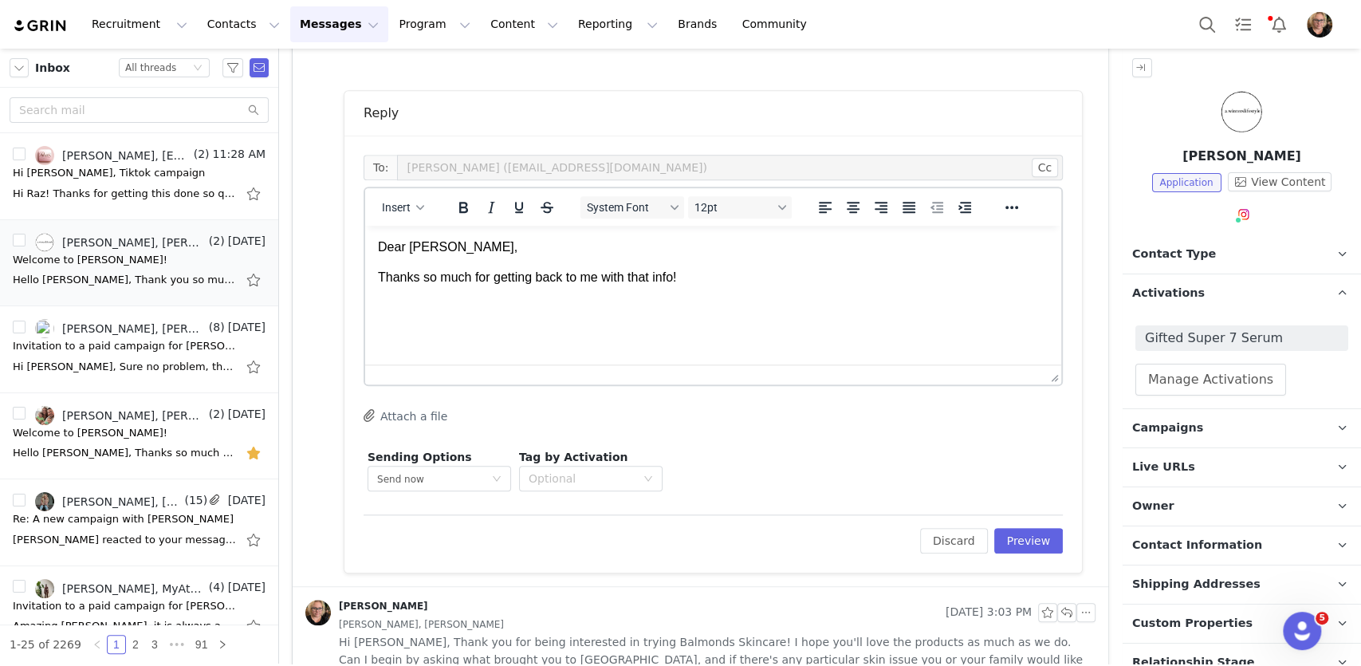
click at [554, 280] on p "Thanks so much for getting back to me with that info!" at bounding box center [713, 278] width 671 height 18
click at [427, 210] on button "Insert" at bounding box center [402, 207] width 55 height 22
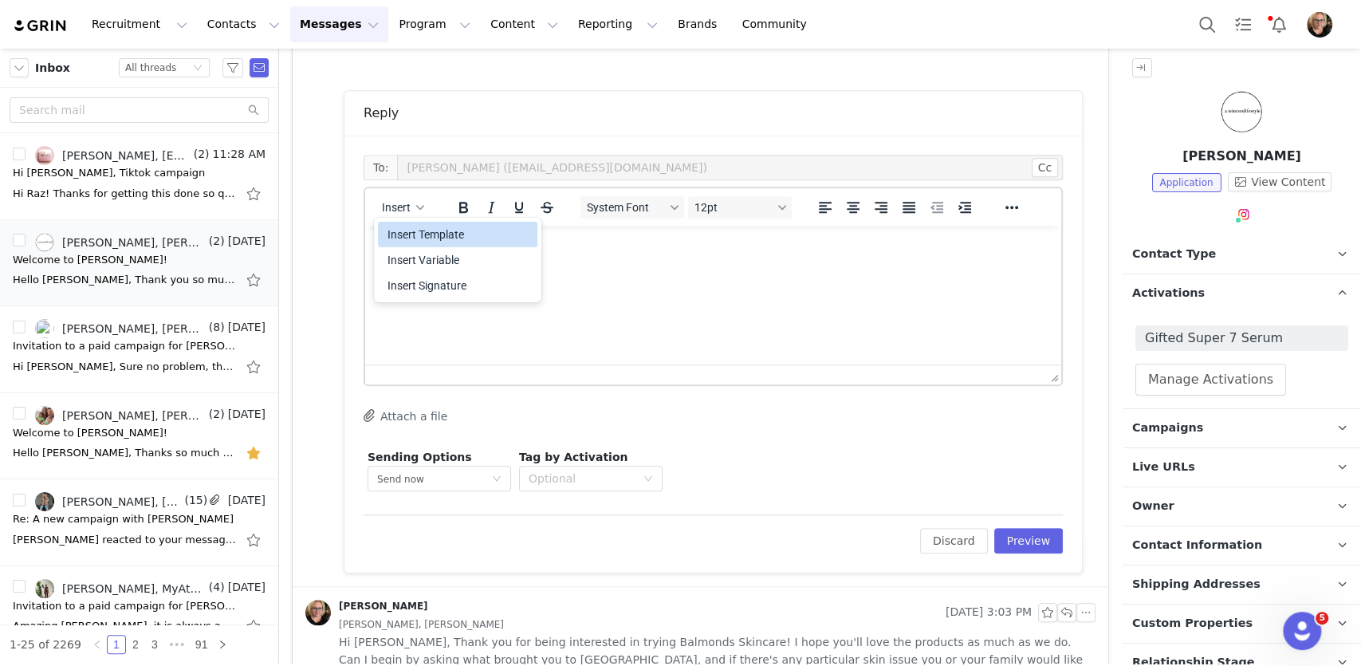
click at [438, 237] on div "Insert Template" at bounding box center [460, 234] width 144 height 19
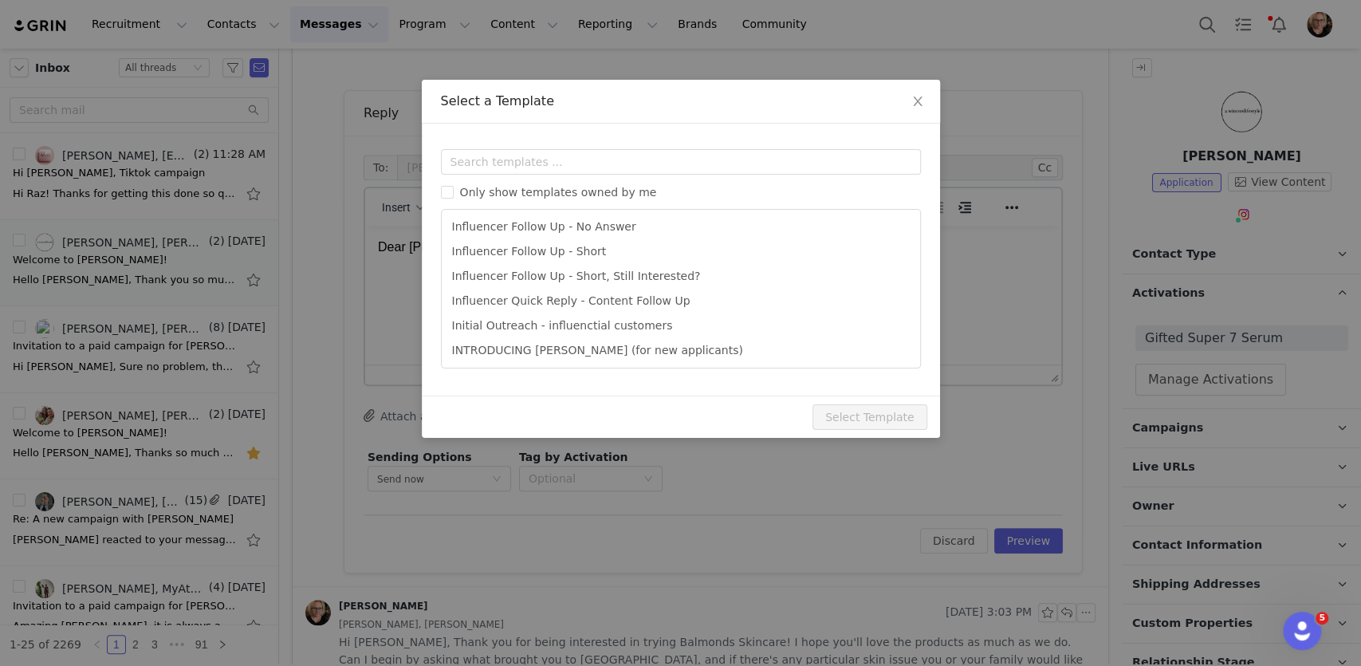
scroll to position [349, 0]
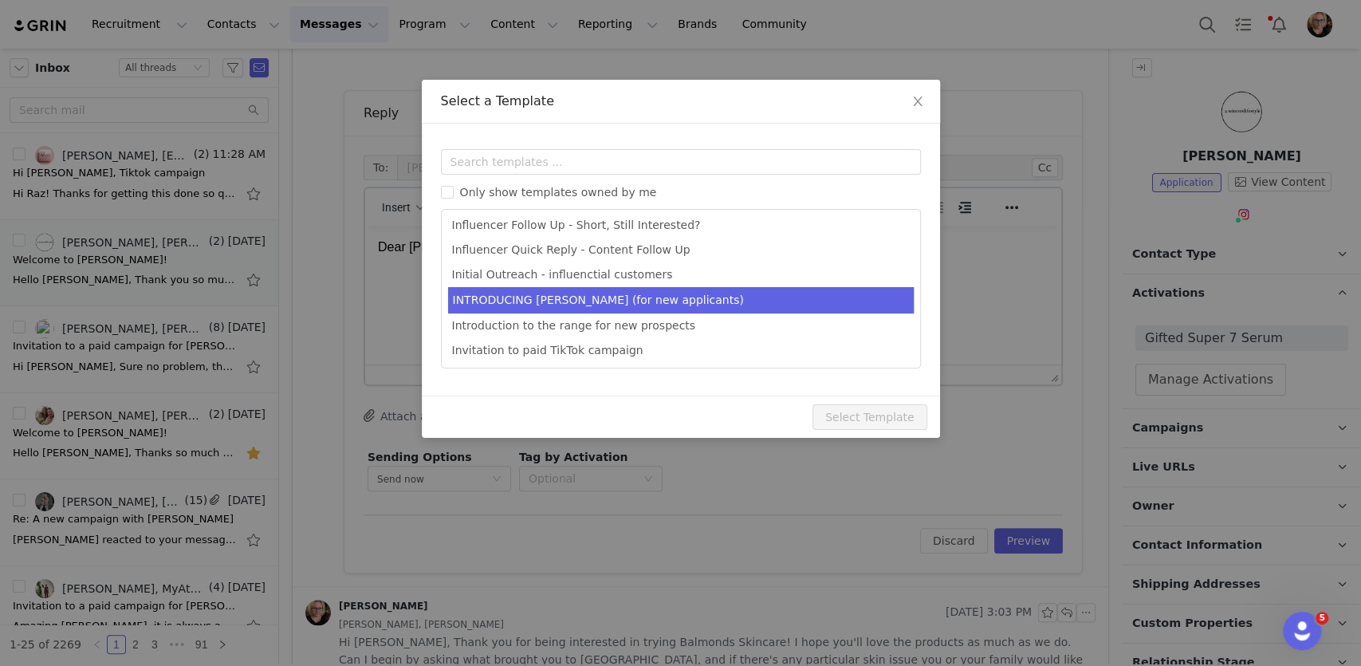
click at [658, 294] on li "INTRODUCING [PERSON_NAME] (for new applicants)" at bounding box center [681, 300] width 466 height 26
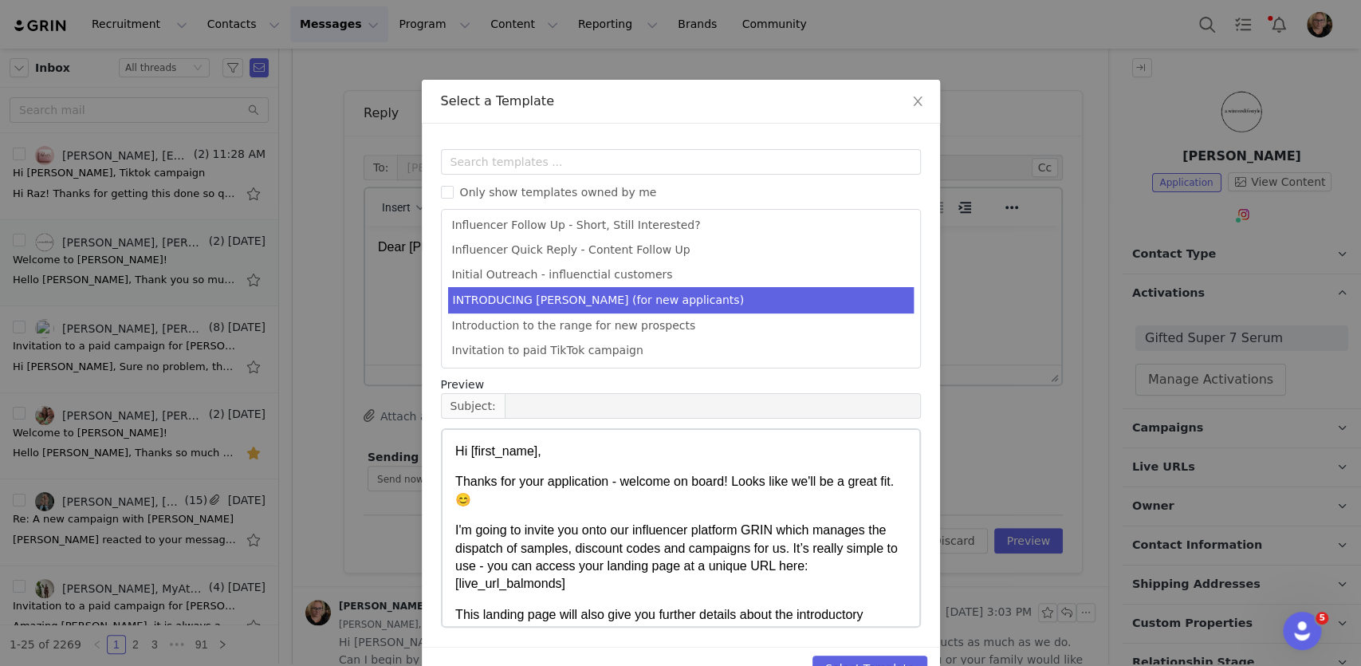
type input "Join us on the Balmonds ambassador programme"
click at [854, 660] on button "Select Template" at bounding box center [870, 668] width 115 height 26
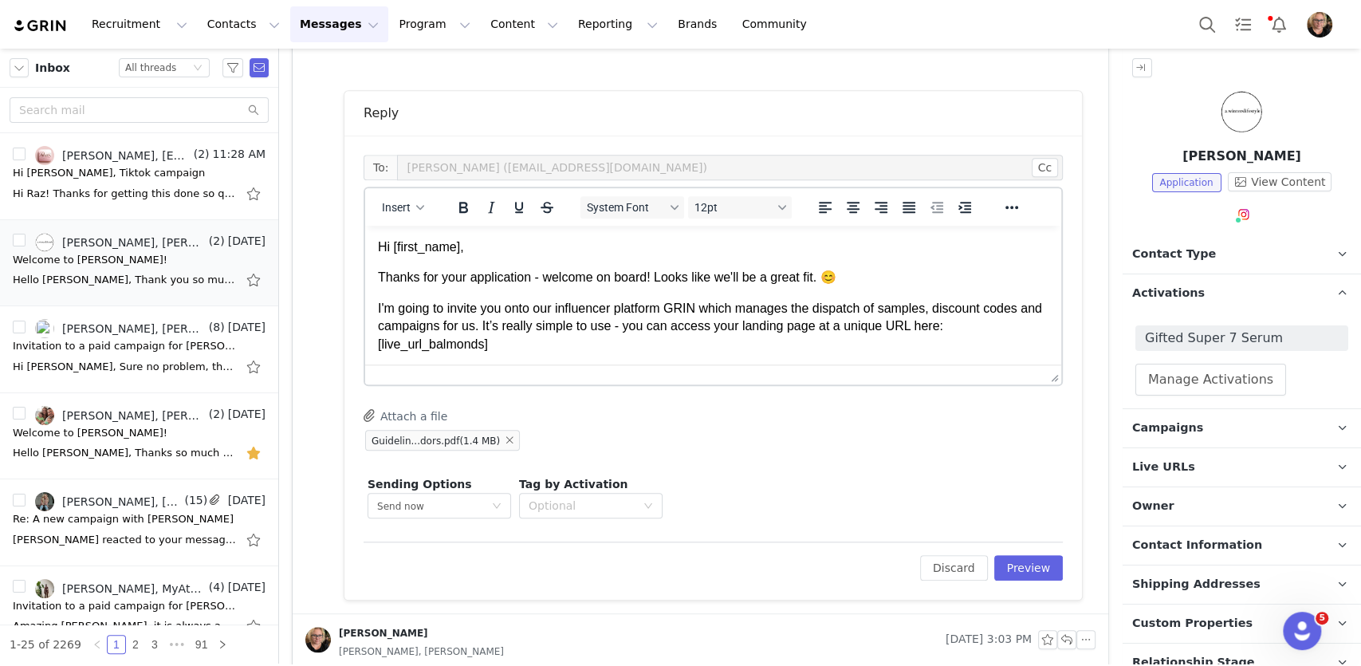
click at [746, 315] on p "I'm going to invite you onto our influencer platform GRIN which manages the dis…" at bounding box center [713, 326] width 671 height 53
click at [419, 205] on icon "button" at bounding box center [420, 207] width 8 height 8
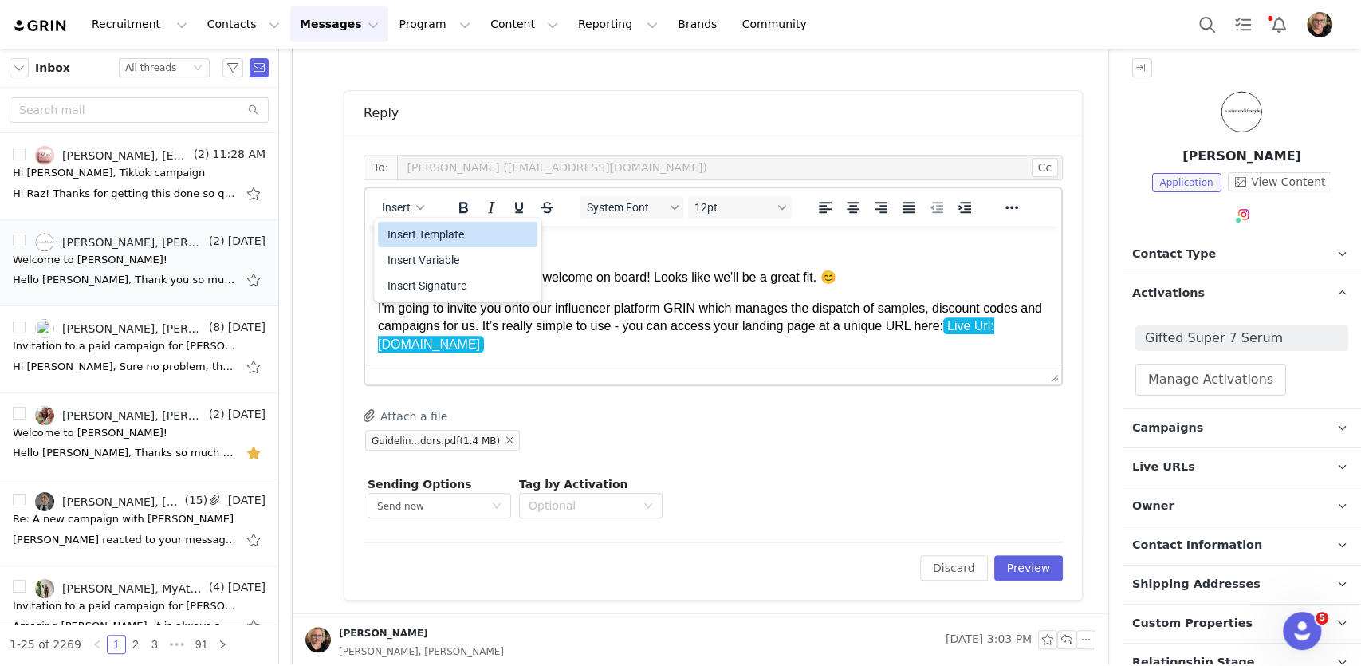
click at [434, 234] on div "Insert Template" at bounding box center [460, 234] width 144 height 19
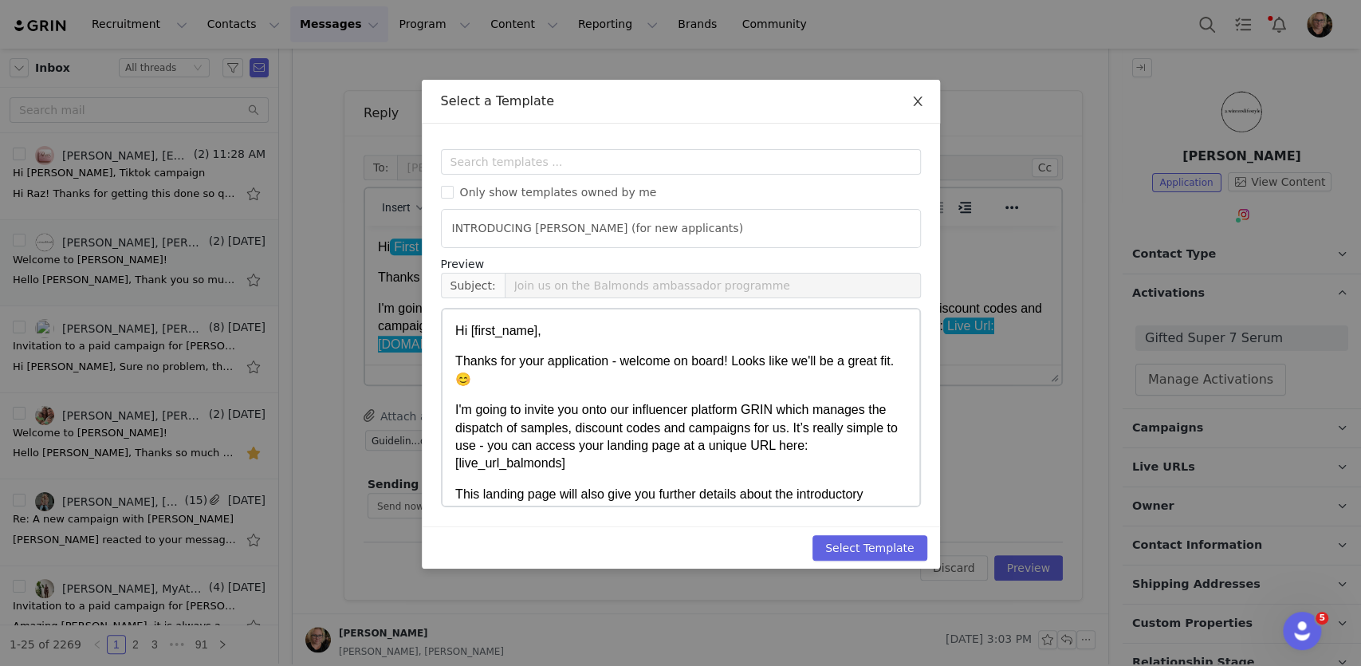
click at [920, 102] on icon "icon: close" at bounding box center [917, 101] width 13 height 13
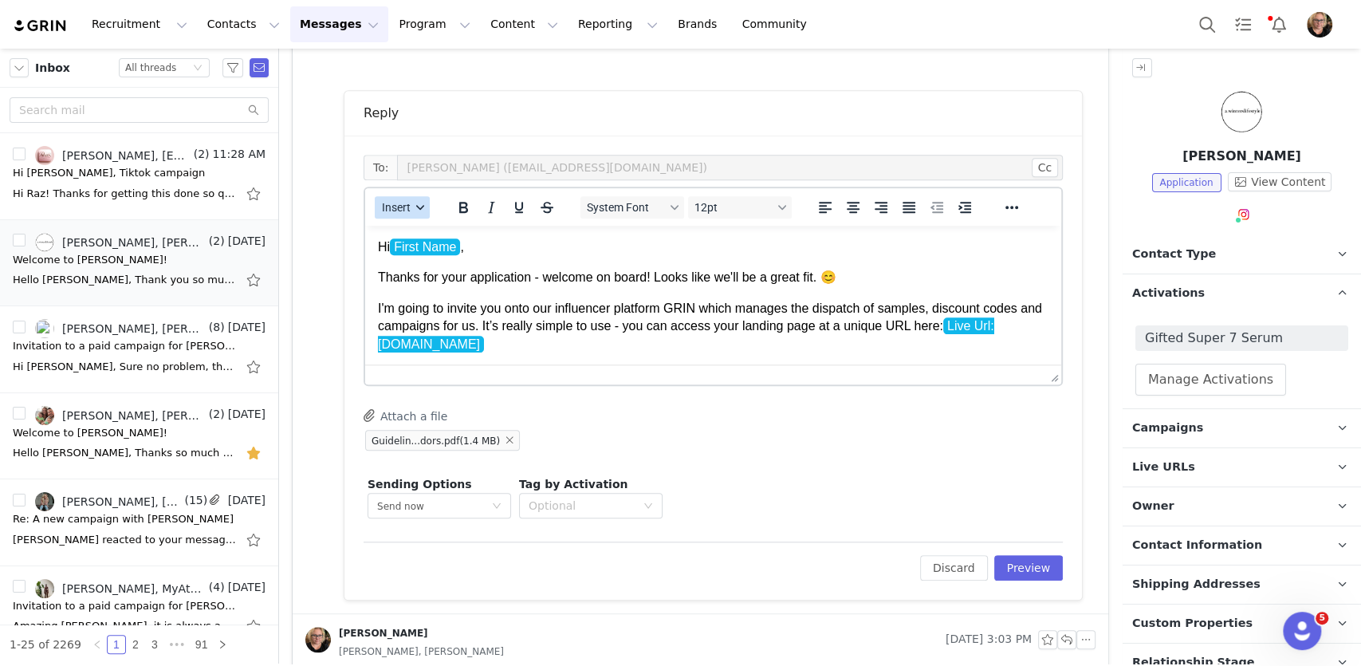
click at [421, 207] on icon "button" at bounding box center [420, 207] width 8 height 5
click at [431, 234] on div "Insert Template" at bounding box center [460, 234] width 144 height 19
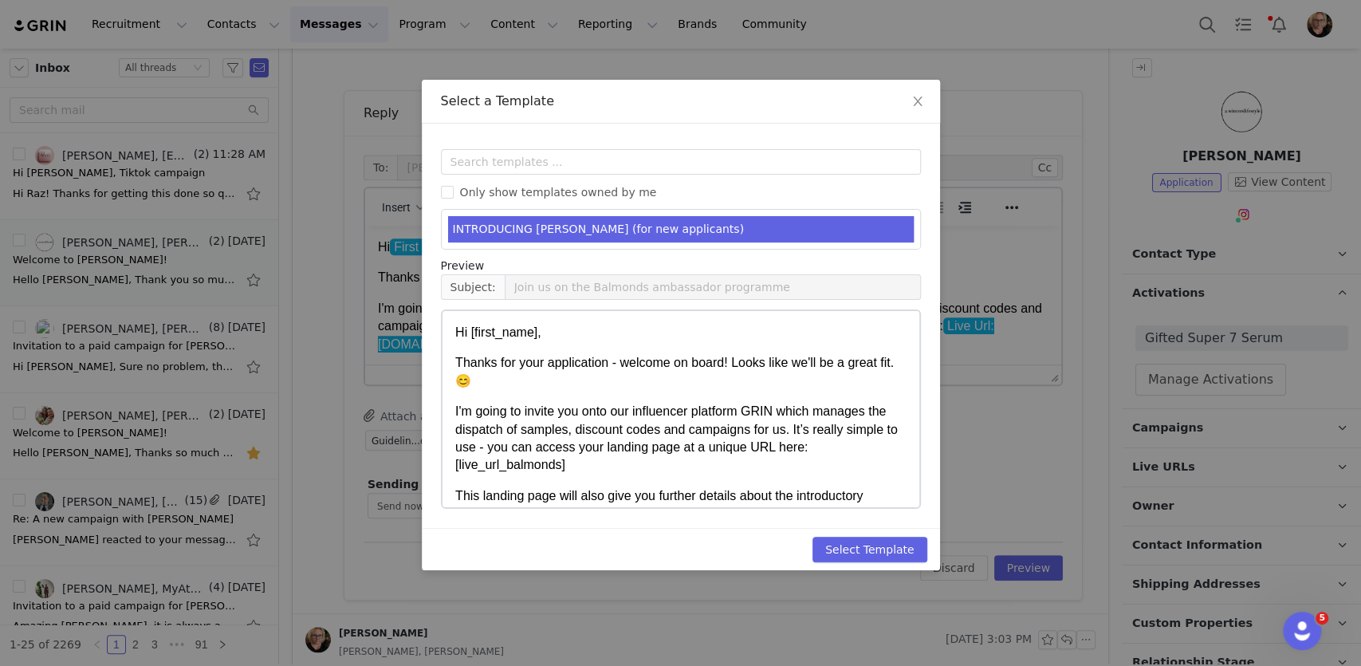
click at [692, 229] on li "INTRODUCING [PERSON_NAME] (for new applicants)" at bounding box center [681, 229] width 466 height 26
click at [919, 101] on icon "icon: close" at bounding box center [917, 101] width 13 height 13
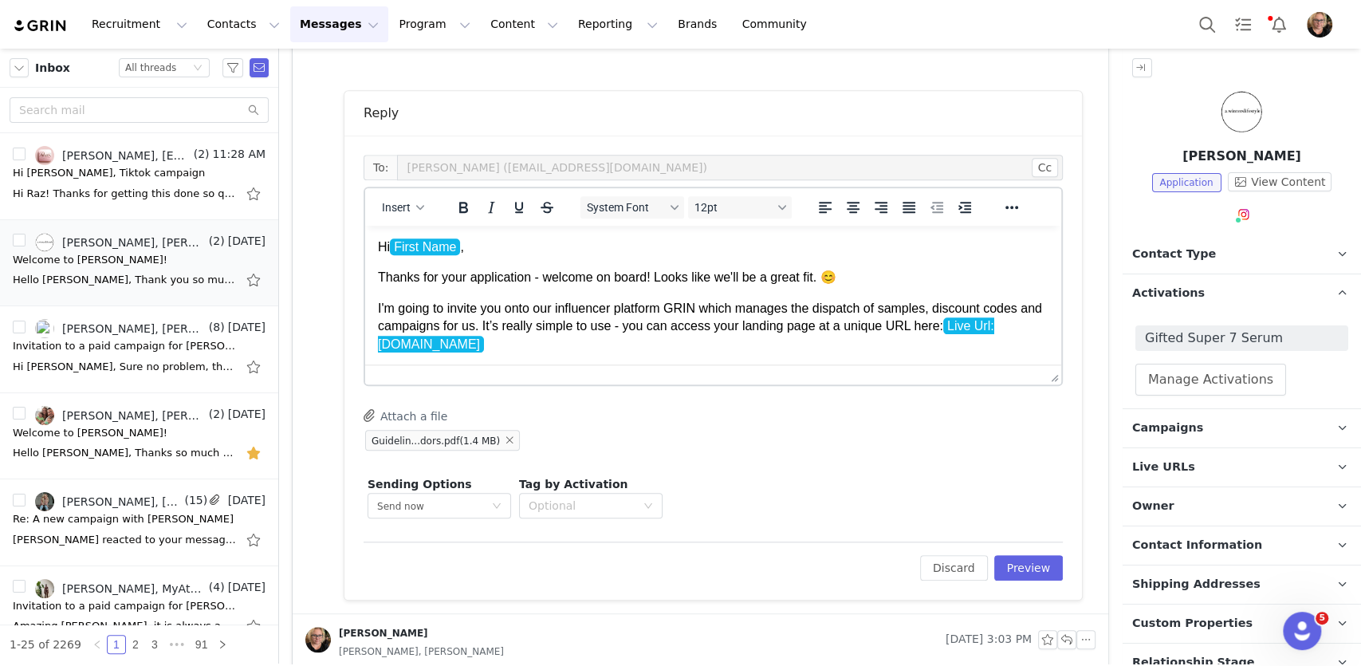
click at [537, 278] on p "Thanks for your application - welcome on board! Looks like we'll be a great fit…" at bounding box center [713, 278] width 671 height 18
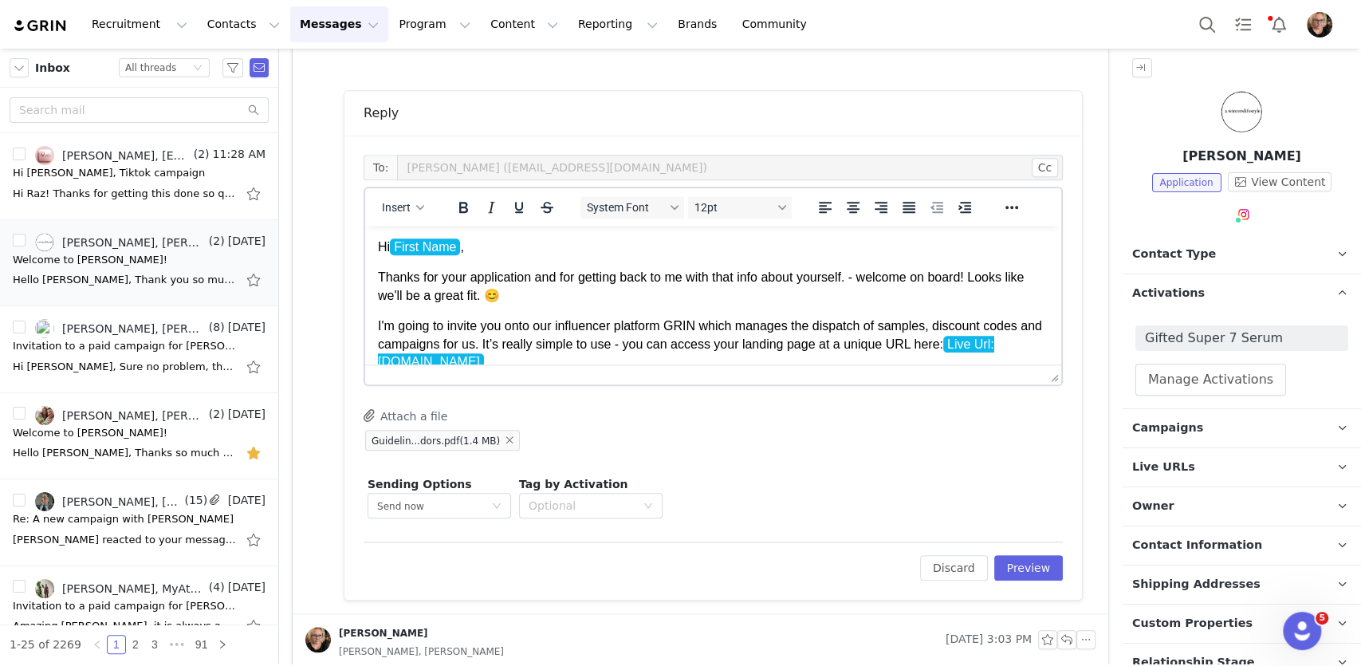
click at [882, 281] on p "Thanks for your application and for getting back to me with that info about you…" at bounding box center [713, 287] width 671 height 36
click at [978, 281] on p "Thanks for your application and for getting back to me with that info about you…" at bounding box center [713, 287] width 671 height 36
click at [978, 301] on p "Thanks for your application and for getting back to me with that info about you…" at bounding box center [713, 287] width 671 height 36
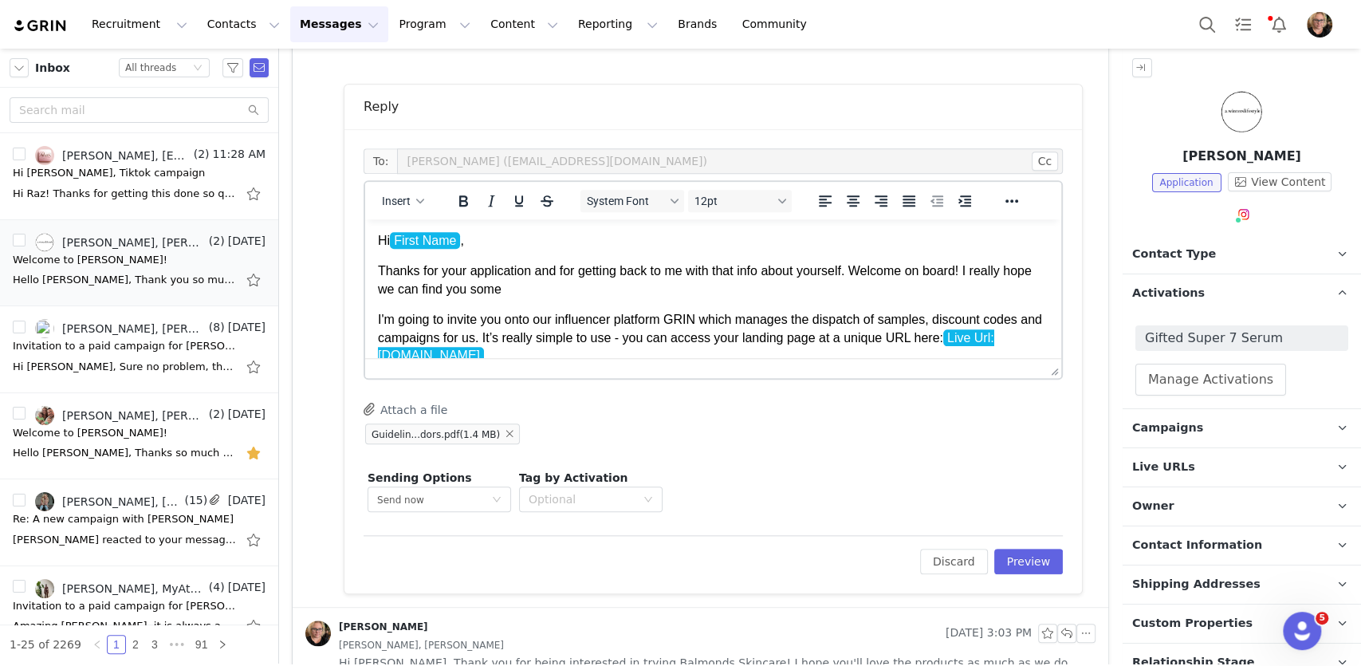
scroll to position [944, 0]
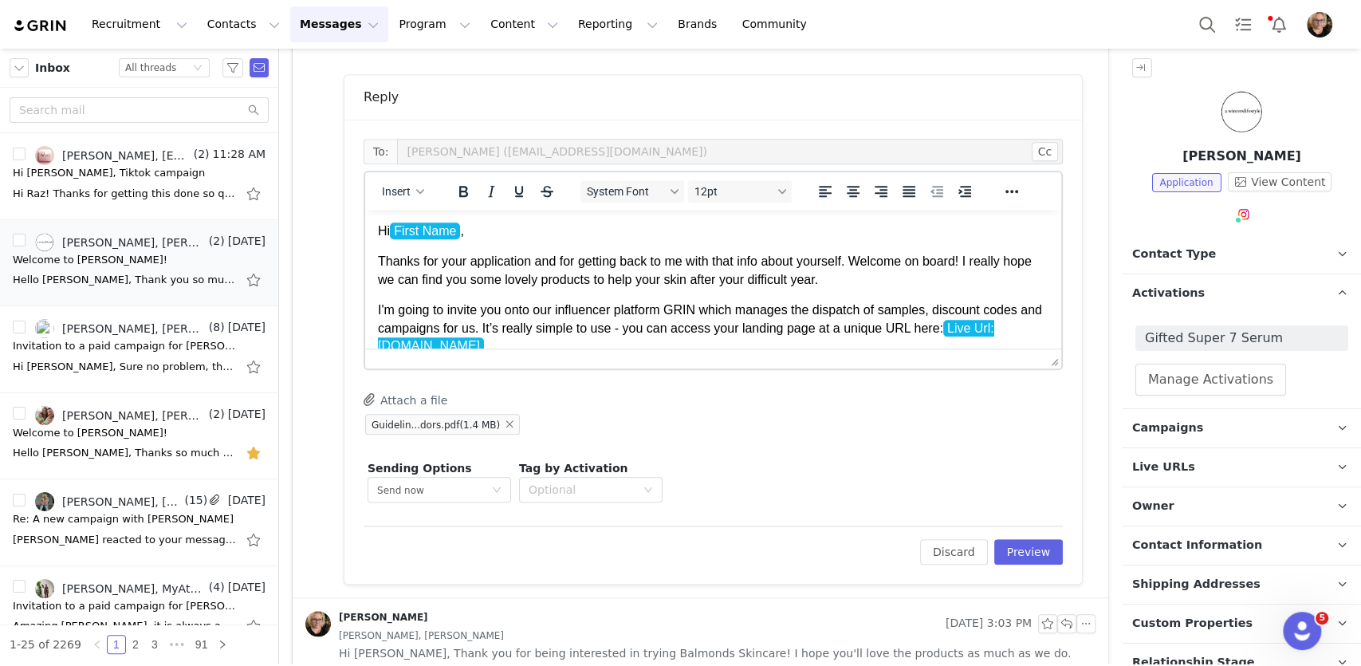
click at [670, 312] on p "I'm going to invite you onto our influencer platform GRIN which manages the dis…" at bounding box center [713, 327] width 671 height 53
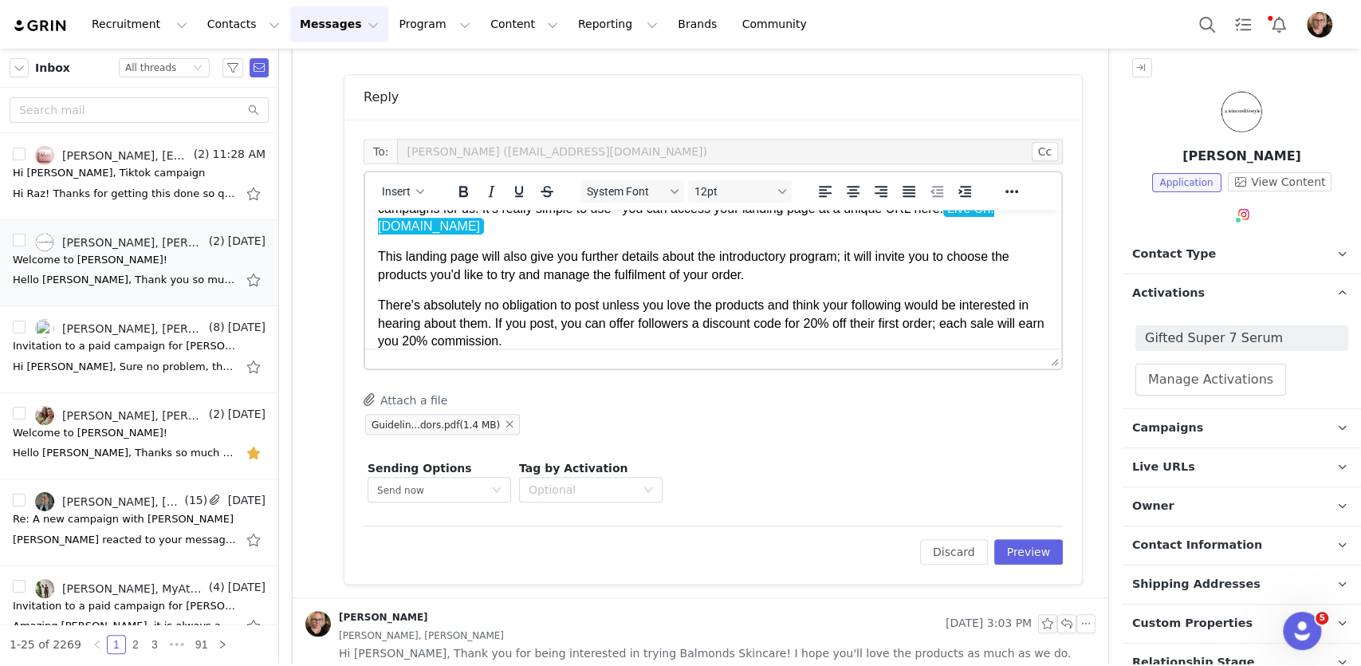
scroll to position [123, 0]
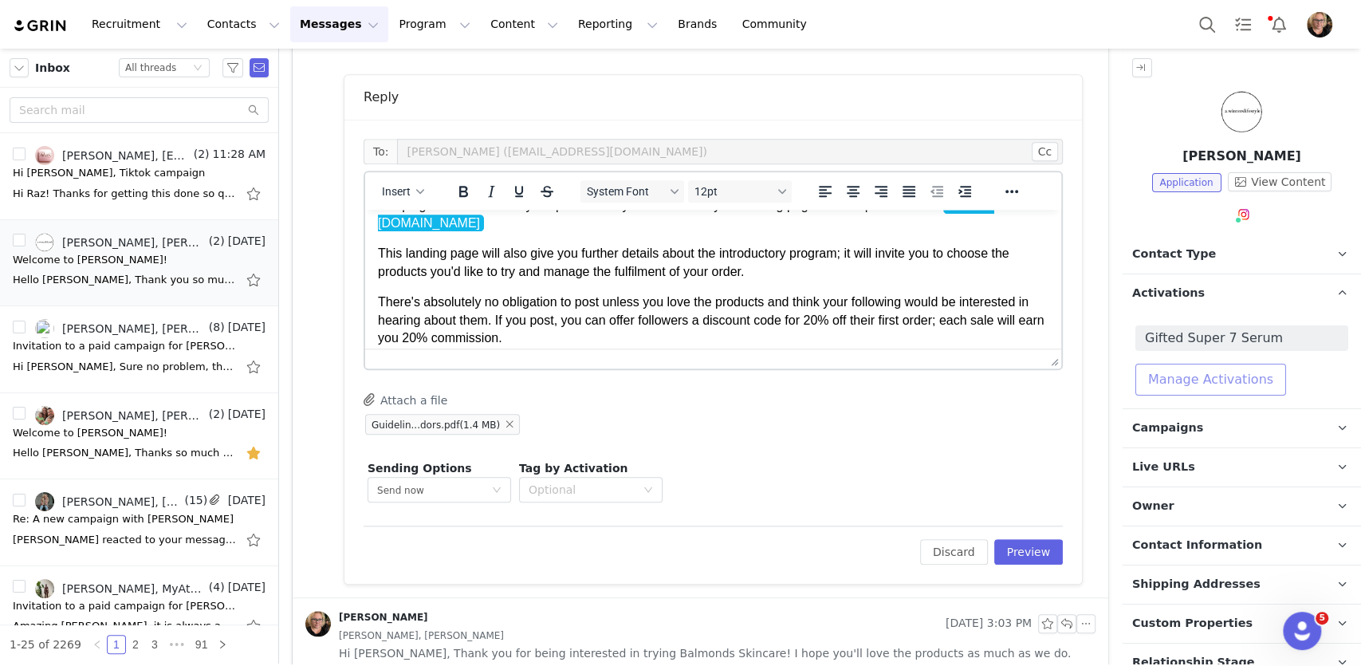
click at [1230, 381] on button "Manage Activations" at bounding box center [1210, 380] width 151 height 32
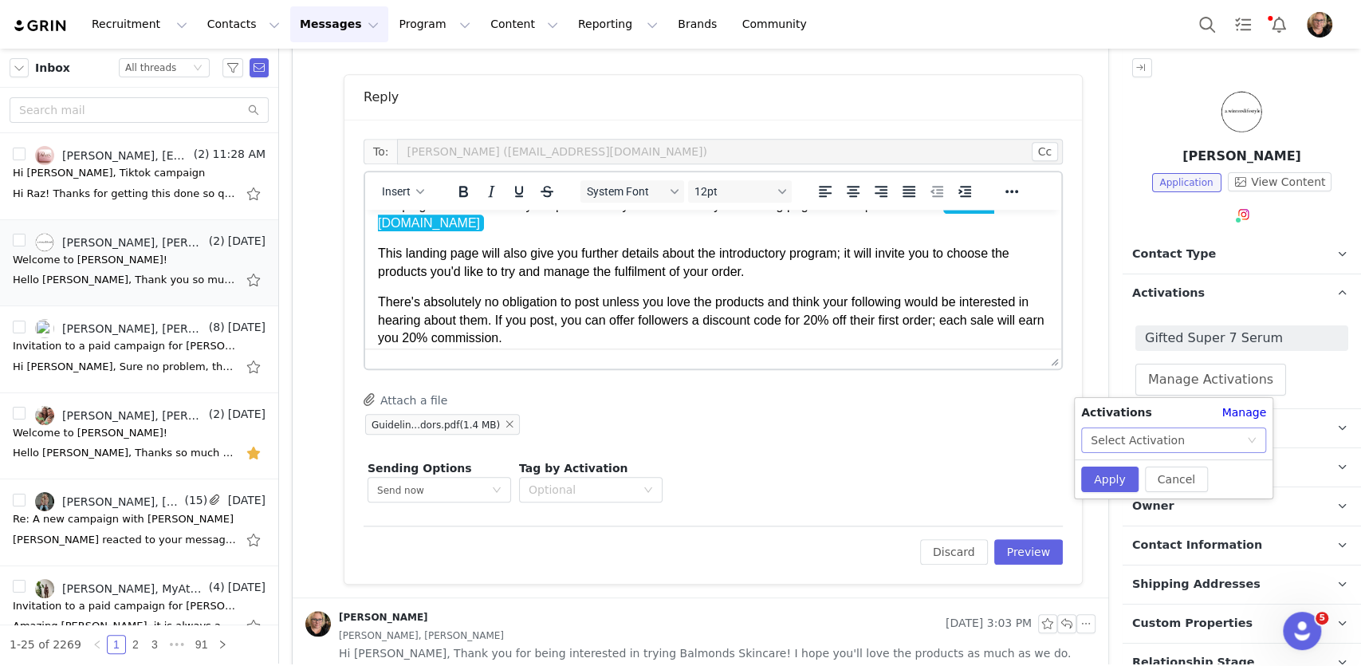
click at [1238, 441] on div "Select Activation" at bounding box center [1168, 440] width 155 height 24
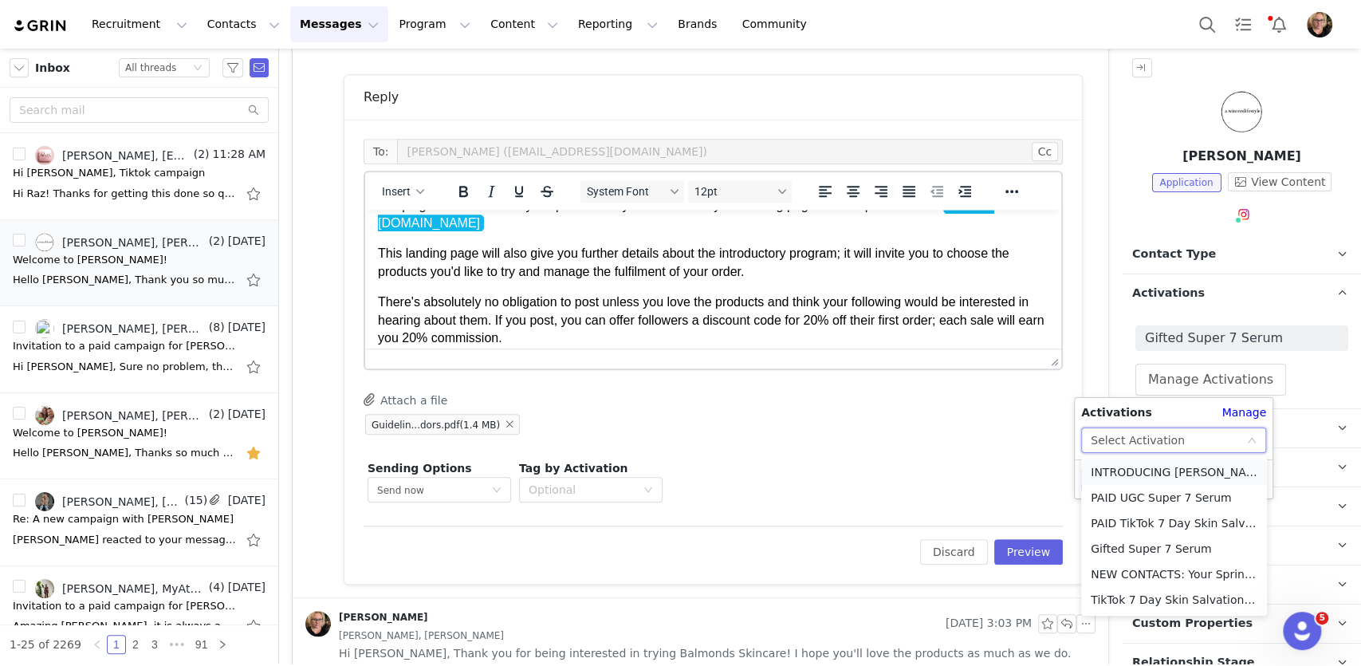
click at [1220, 468] on li "INTRODUCING [PERSON_NAME]" at bounding box center [1174, 472] width 186 height 26
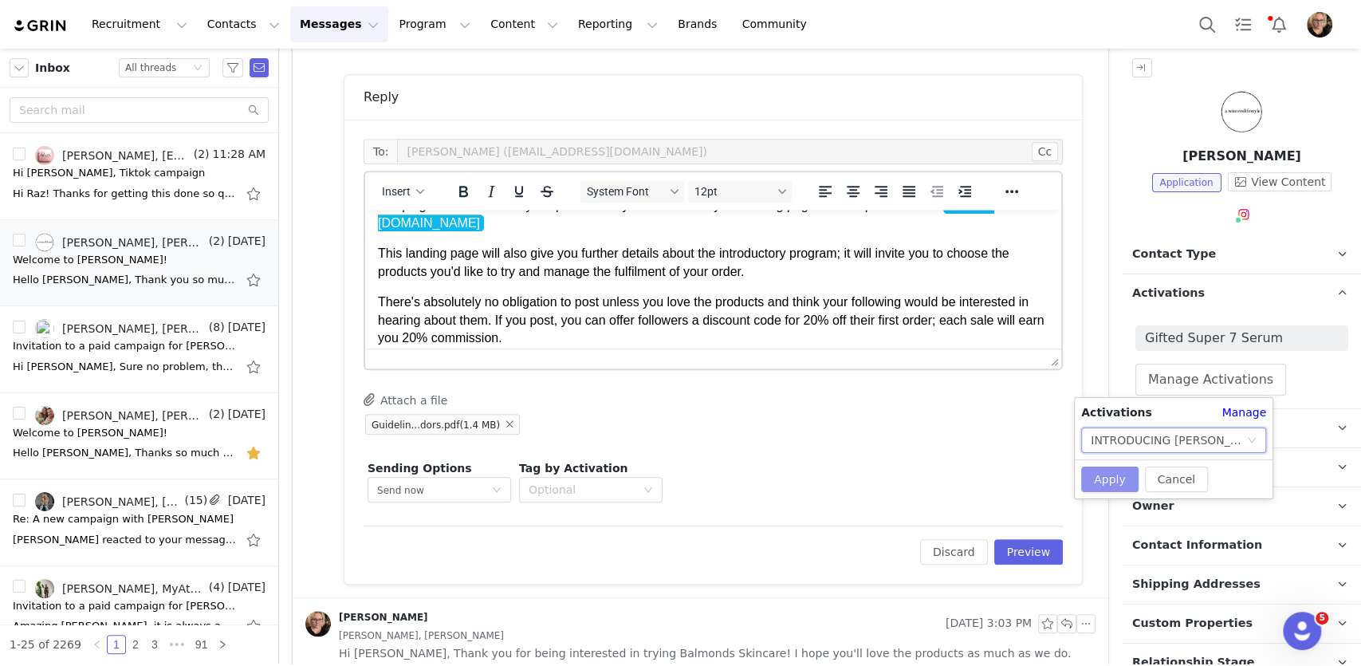
click at [1118, 477] on button "Apply" at bounding box center [1109, 479] width 57 height 26
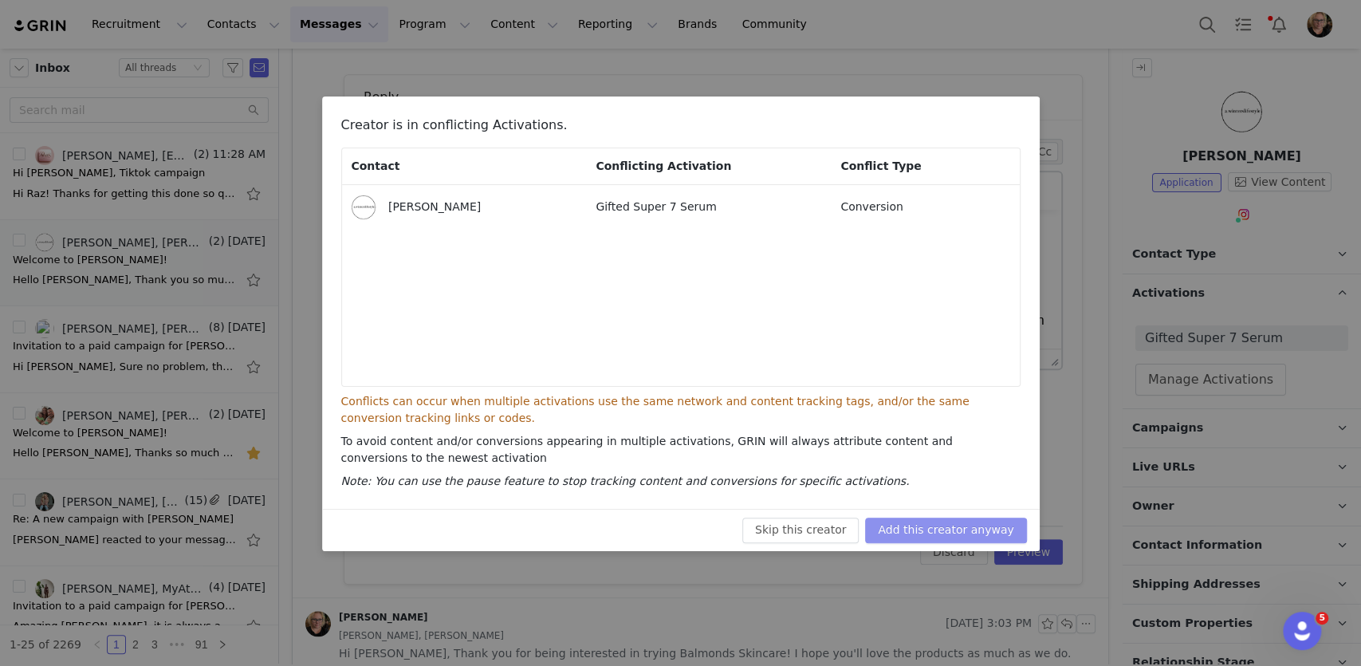
click at [982, 533] on button "Add this creator anyway" at bounding box center [945, 530] width 161 height 26
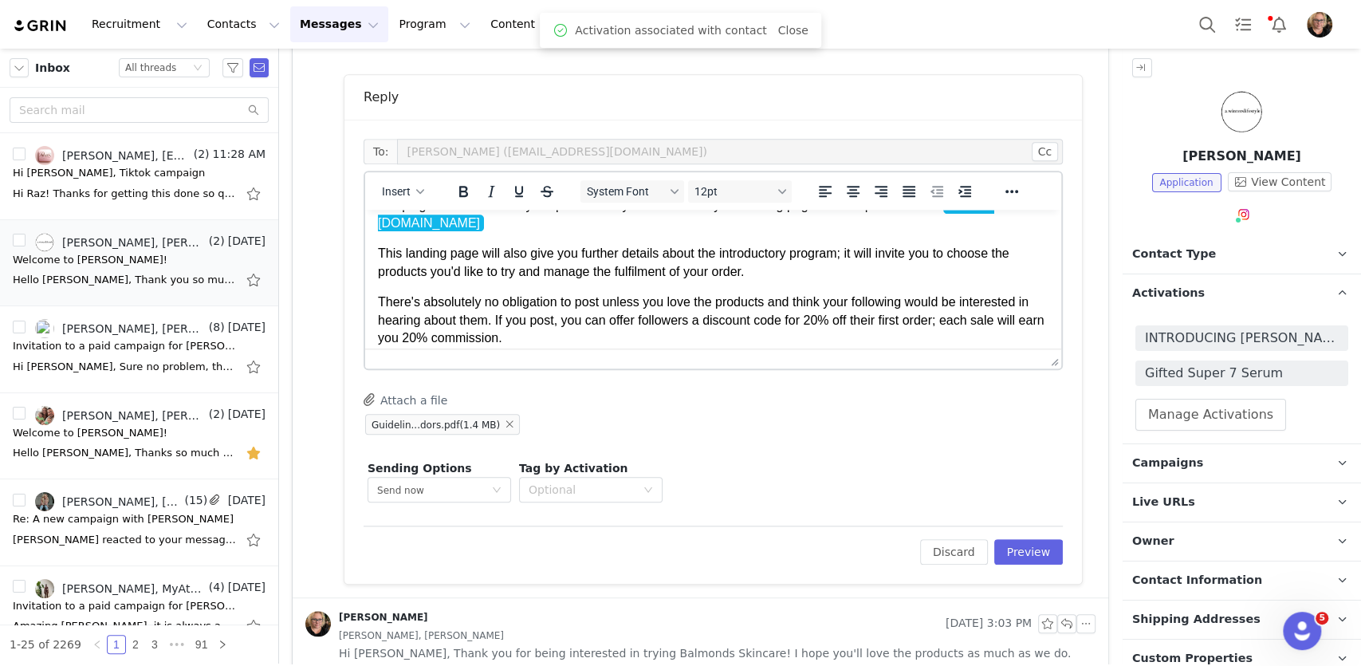
click at [714, 322] on p "There's absolutely no obligation to post unless you love the products and think…" at bounding box center [713, 355] width 671 height 125
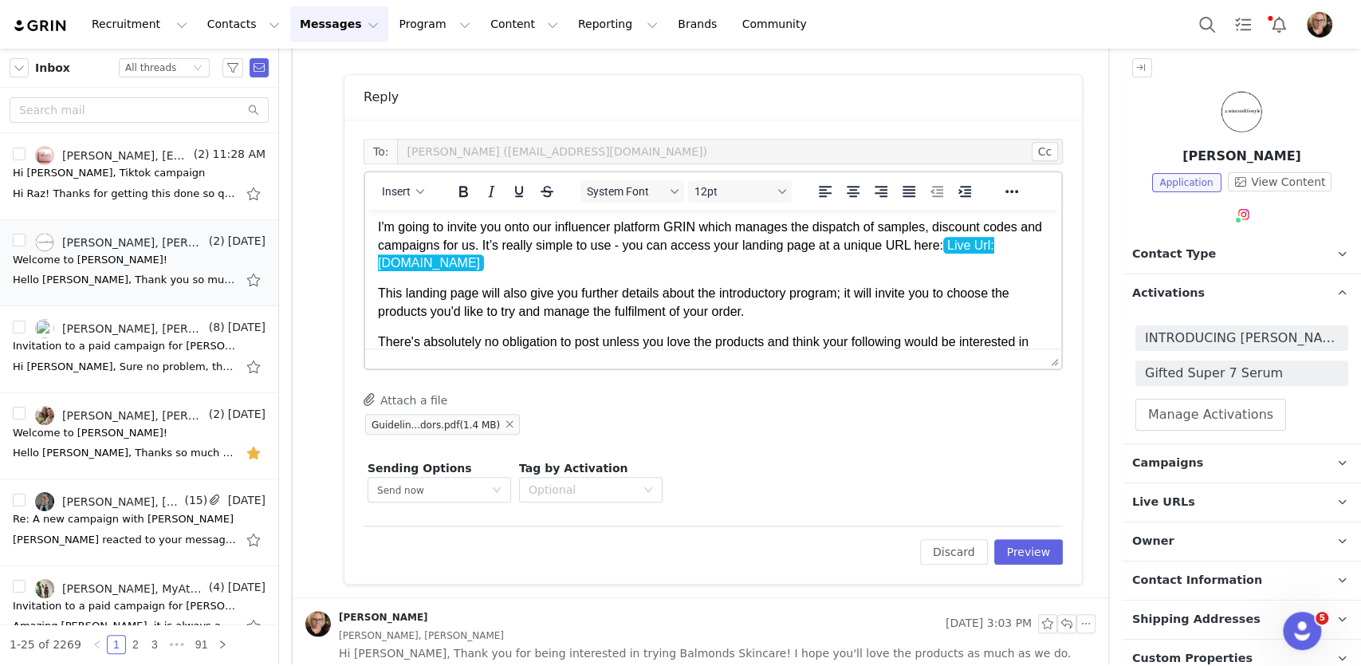
scroll to position [80, 0]
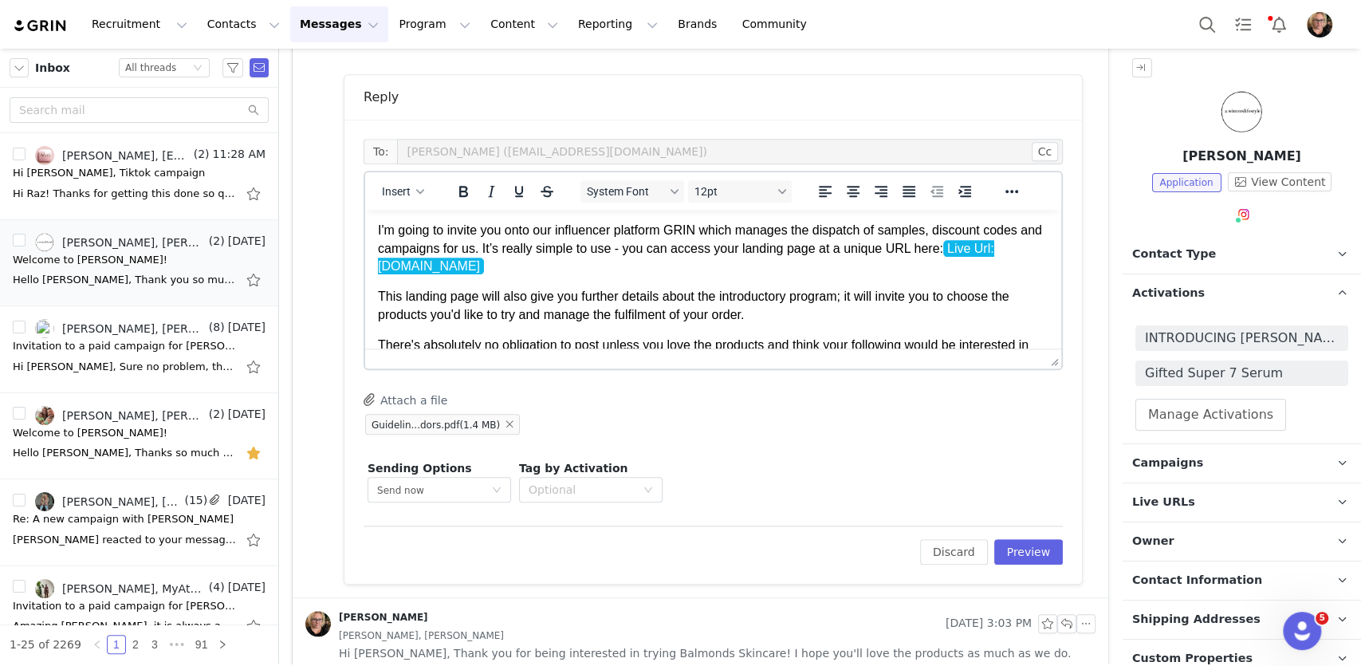
click at [743, 298] on p "This landing page will also give you further details about the introductory pro…" at bounding box center [713, 306] width 671 height 36
click at [982, 291] on p "This landing page will also give you further details about the campaigns we're …" at bounding box center [713, 306] width 671 height 36
click at [964, 297] on p "This landing page will also give you further details about the campaigns we're …" at bounding box center [713, 306] width 671 height 36
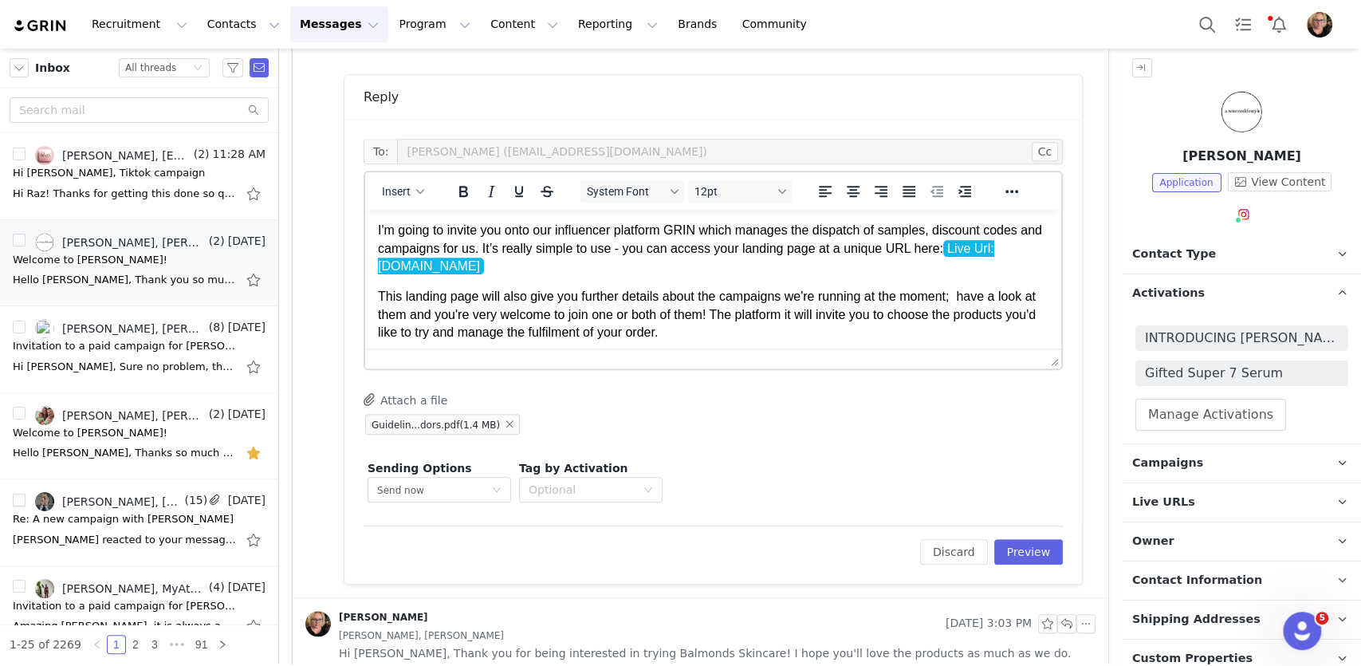
click at [797, 317] on p "This landing page will also give you further details about the campaigns we're …" at bounding box center [713, 314] width 671 height 53
click at [793, 338] on p "This landing page will also give you further details about the campaigns we're …" at bounding box center [713, 314] width 671 height 53
click at [392, 314] on p "This landing page will also give you further details about the campaigns we're …" at bounding box center [713, 314] width 671 height 53
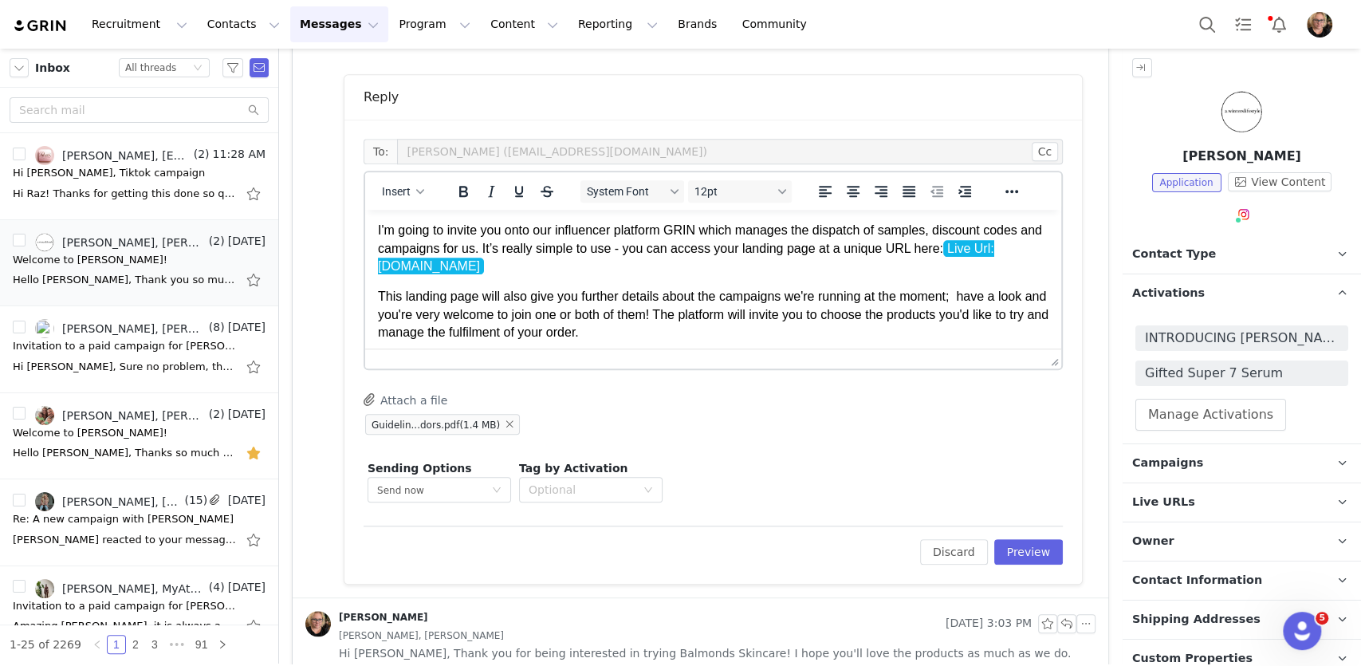
click at [971, 300] on p "This landing page will also give you further details about the campaigns we're …" at bounding box center [713, 314] width 671 height 53
click at [384, 317] on p "This landing page will also give you further details about the campaigns we're …" at bounding box center [713, 314] width 671 height 53
click at [824, 333] on p "This landing page will also give you further details about the campaigns we're …" at bounding box center [713, 314] width 671 height 53
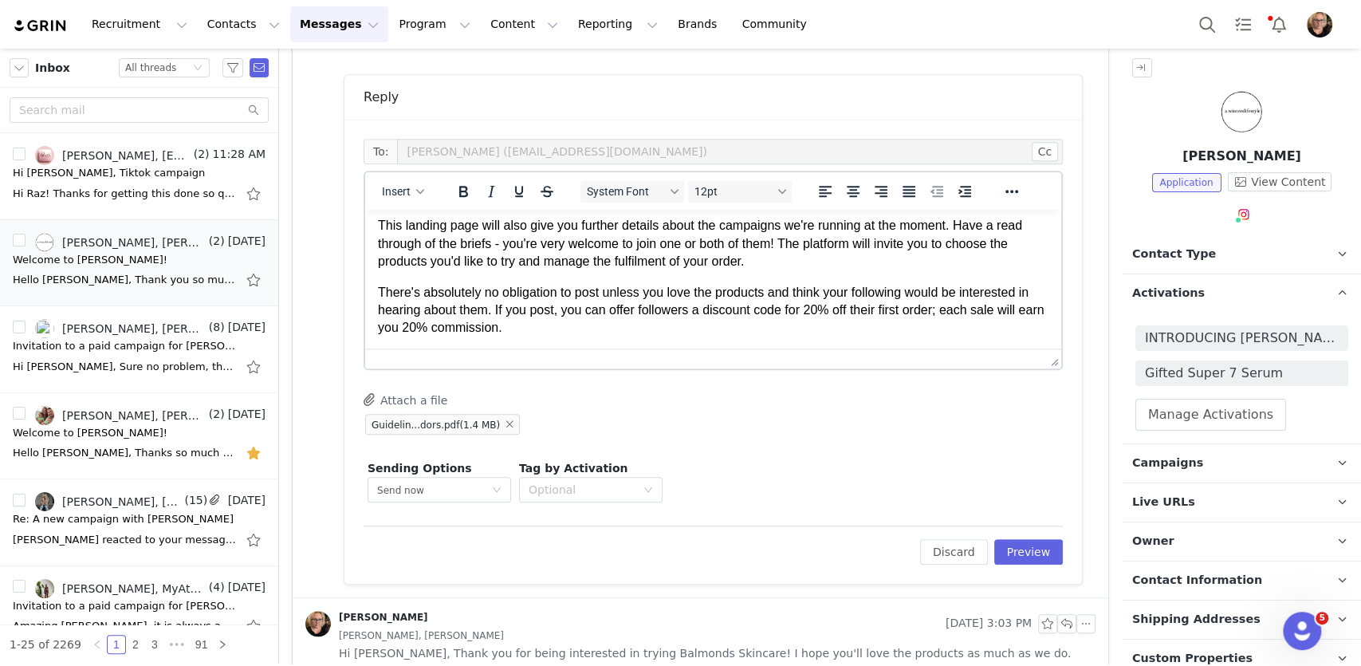
scroll to position [153, 0]
click at [835, 241] on p "This landing page will also give you further details about the campaigns we're …" at bounding box center [713, 240] width 671 height 53
click at [806, 242] on p "This landing page will also give you further details about the campaigns we're …" at bounding box center [713, 240] width 671 height 53
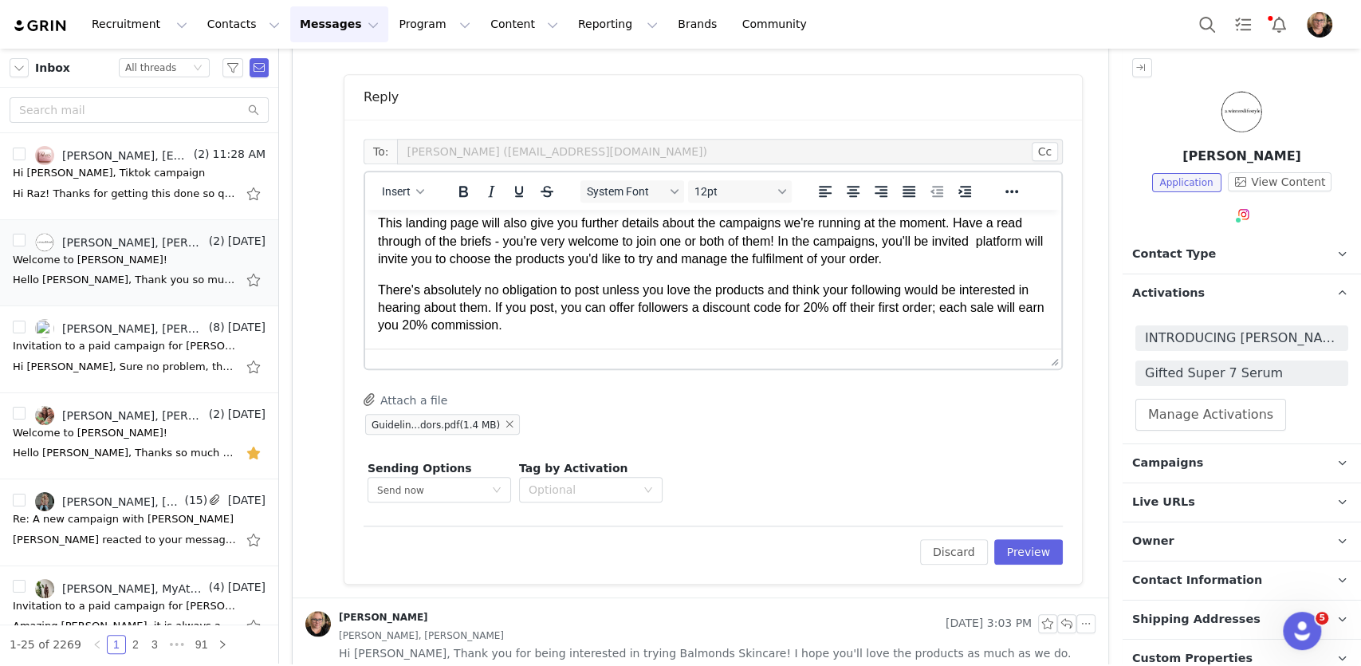
click at [455, 261] on p "This landing page will also give you further details about the campaigns we're …" at bounding box center [713, 240] width 671 height 53
click at [888, 243] on p "This landing page will also give you further details about the campaigns we're …" at bounding box center [713, 240] width 671 height 53
click at [813, 244] on p "This landing page will also give you further details about the campaigns we're …" at bounding box center [713, 240] width 671 height 53
click at [891, 247] on p "This landing page will also give you further details about the campaigns we're …" at bounding box center [713, 240] width 671 height 53
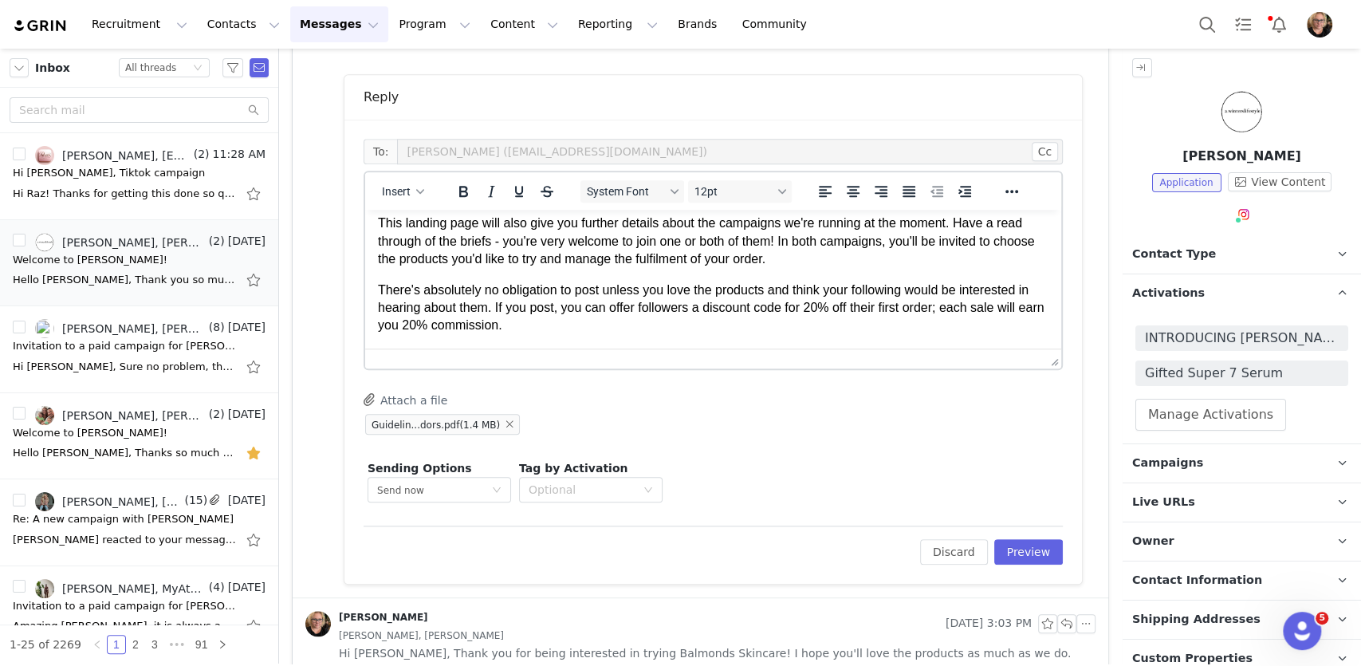
click at [819, 278] on body "Hi First Name , Thanks for your application and for getting back to me with tha…" at bounding box center [713, 469] width 671 height 801
click at [618, 261] on p "This landing page will also give you further details about the campaigns we're …" at bounding box center [713, 240] width 671 height 53
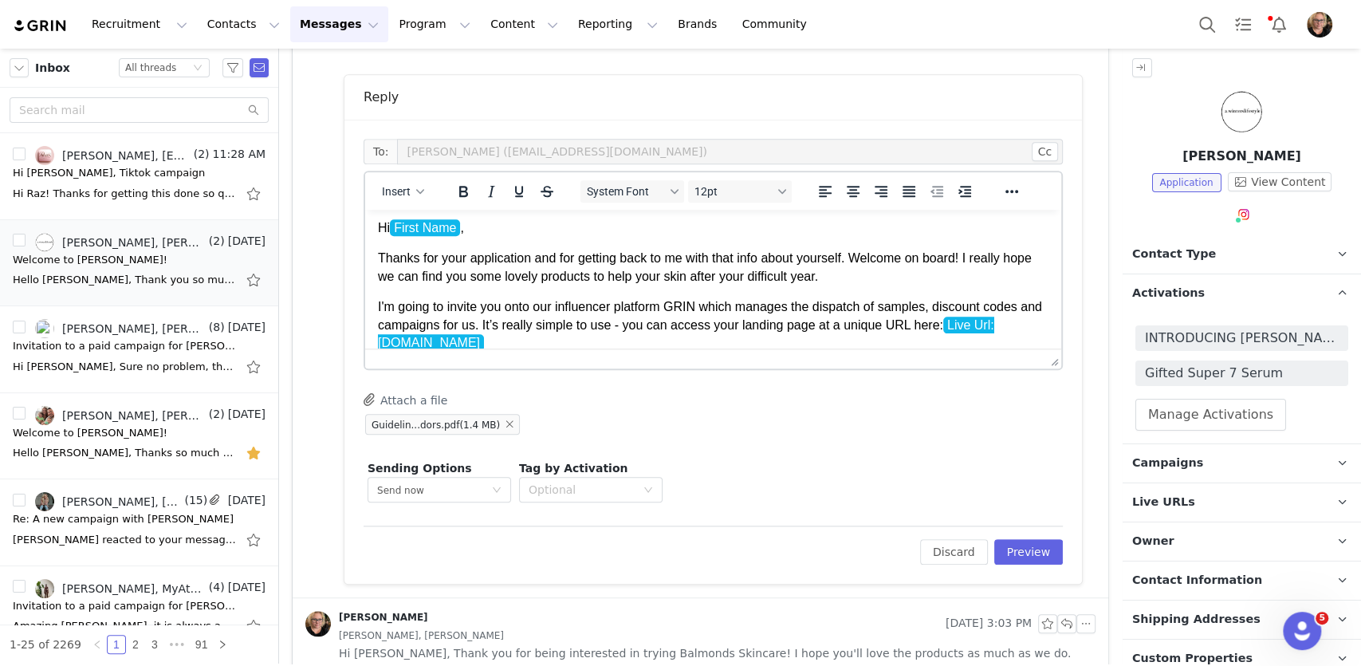
scroll to position [0, 0]
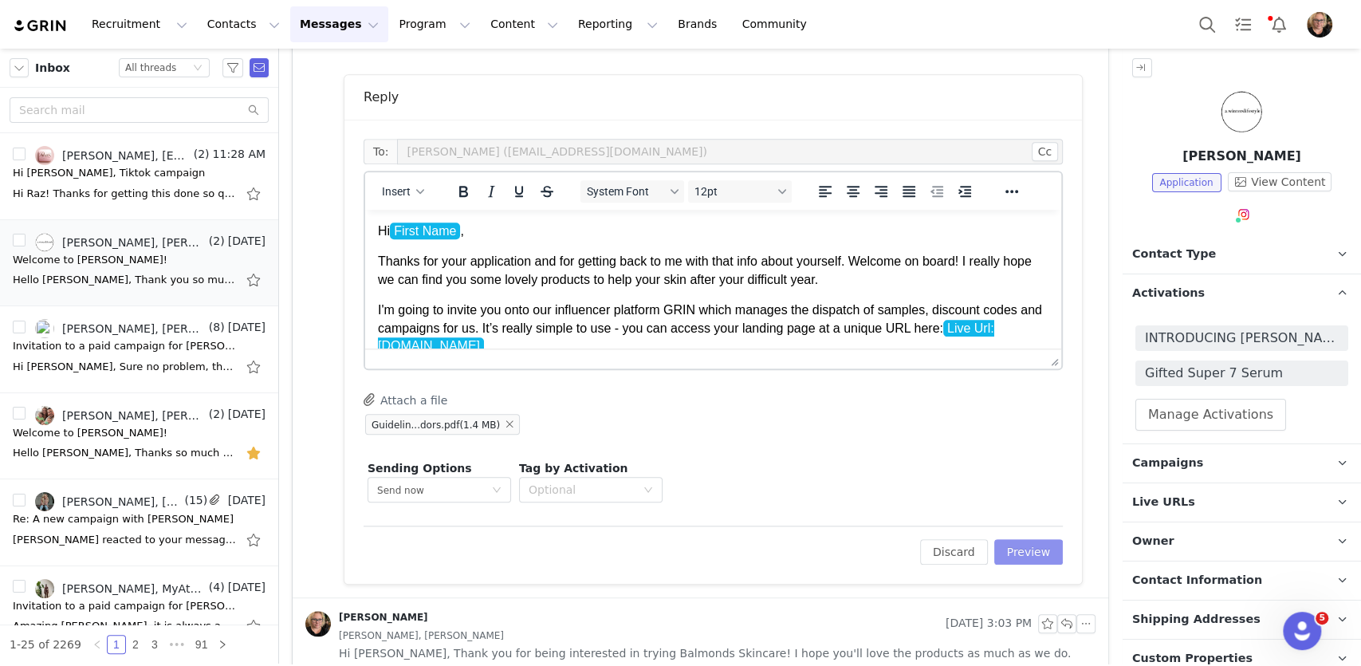
click at [1039, 549] on button "Preview" at bounding box center [1028, 552] width 69 height 26
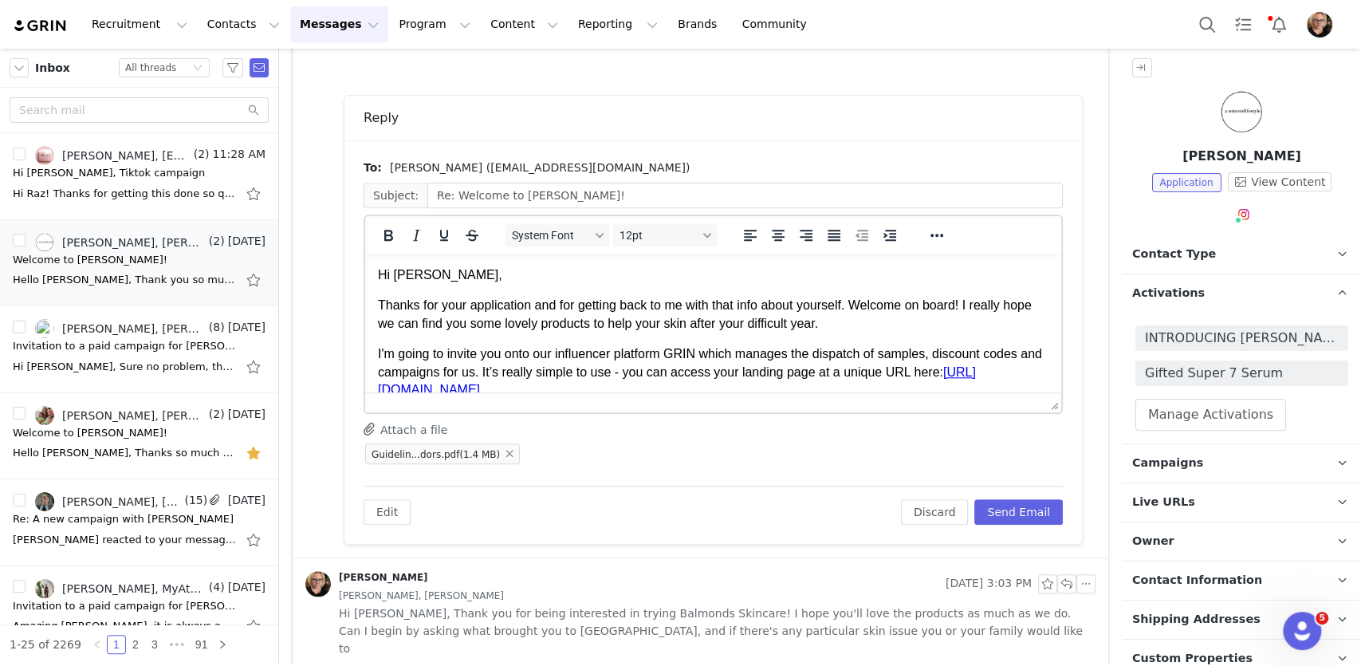
click at [930, 324] on p "Thanks for your application and for getting back to me with that info about you…" at bounding box center [713, 315] width 671 height 36
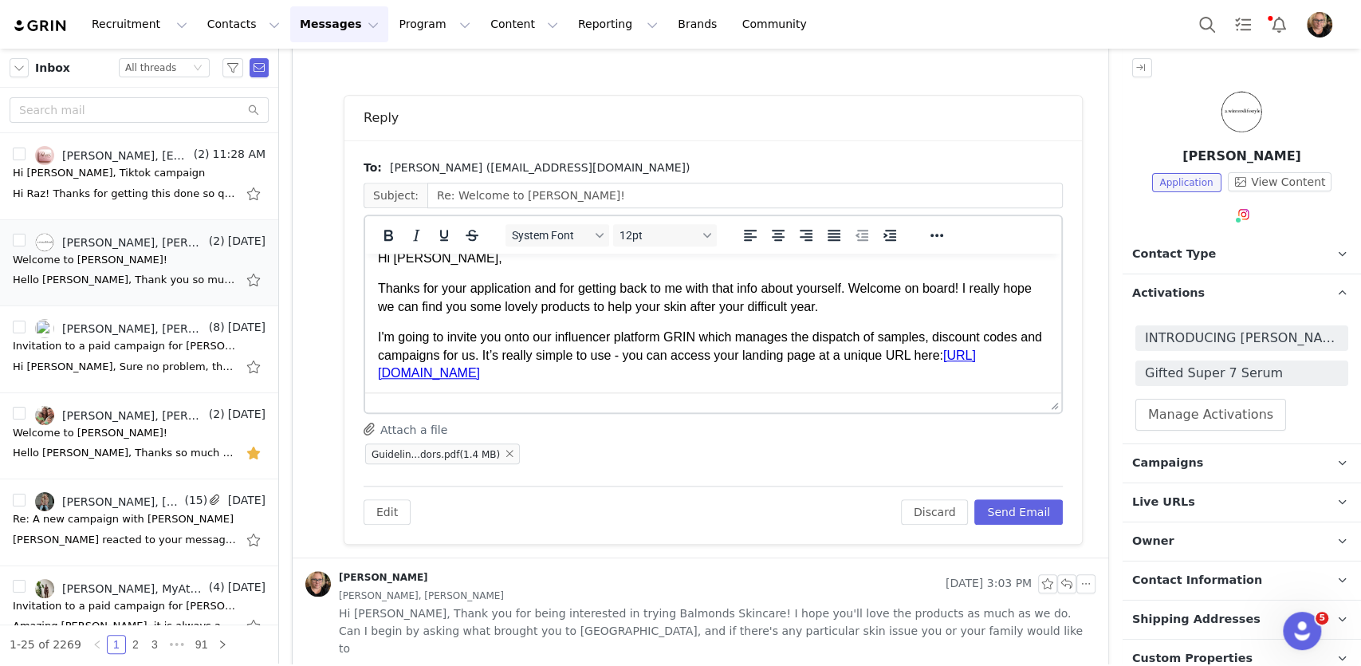
scroll to position [14, 0]
click at [891, 311] on p "Thanks for your application and for getting back to me with that info about you…" at bounding box center [713, 300] width 671 height 36
click at [880, 317] on body "Hi [PERSON_NAME], Thanks for your application and for getting back to me with t…" at bounding box center [713, 652] width 671 height 801
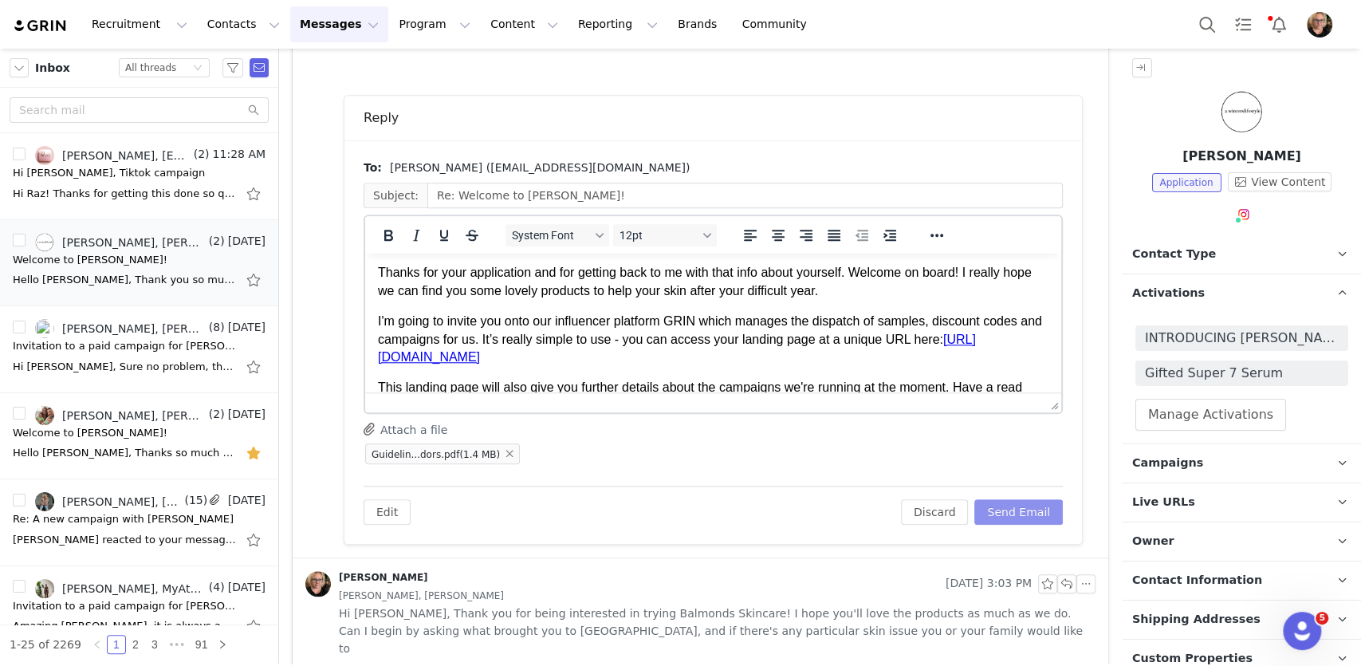
click at [1034, 508] on button "Send Email" at bounding box center [1018, 512] width 89 height 26
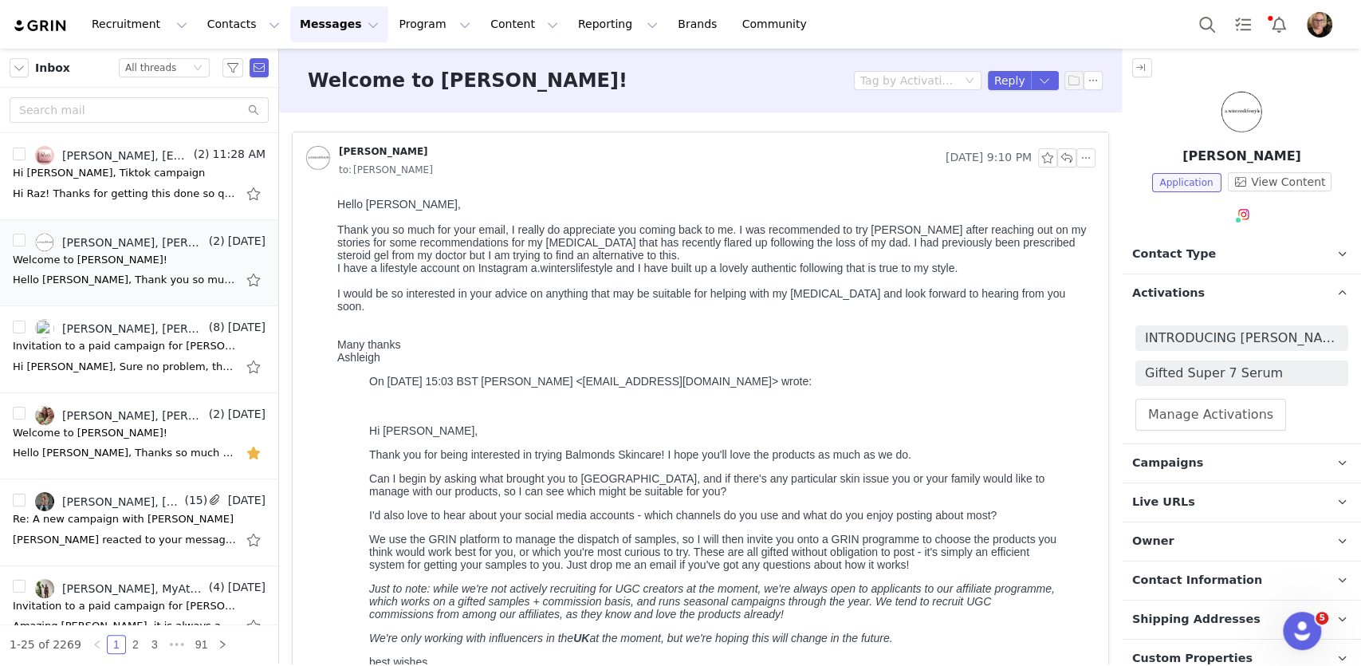
scroll to position [439, 0]
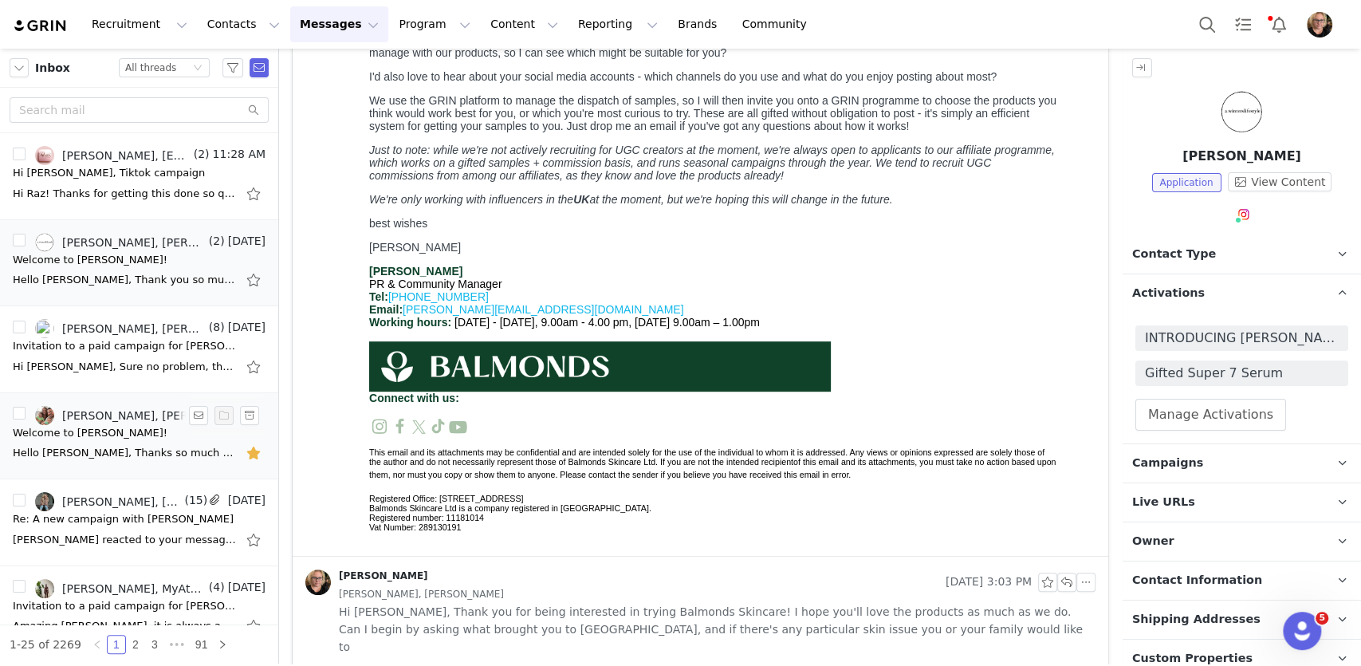
click at [130, 434] on div "Welcome to [PERSON_NAME]!" at bounding box center [139, 433] width 253 height 16
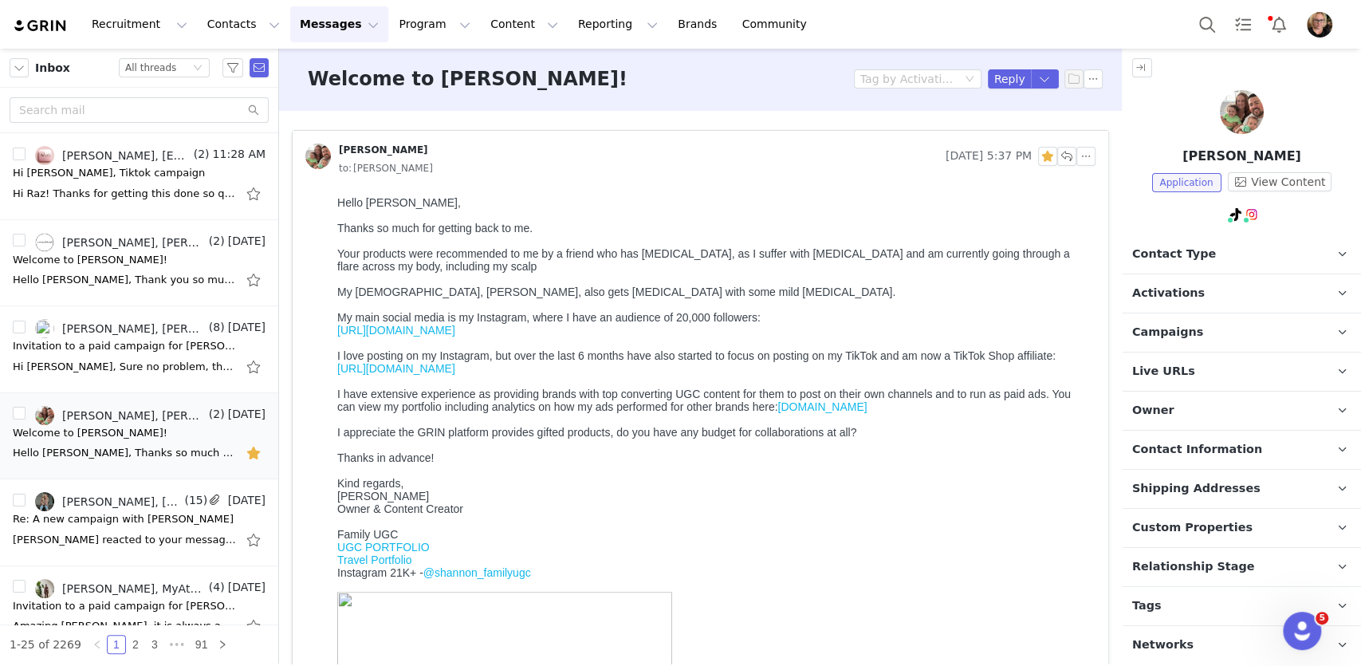
scroll to position [0, 0]
click at [1233, 218] on span at bounding box center [1230, 220] width 8 height 8
click at [1227, 247] on link "@shannon_familyugc" at bounding box center [1241, 248] width 120 height 13
click at [1051, 155] on button "button" at bounding box center [1047, 157] width 19 height 19
click at [1066, 156] on button "button" at bounding box center [1066, 158] width 19 height 19
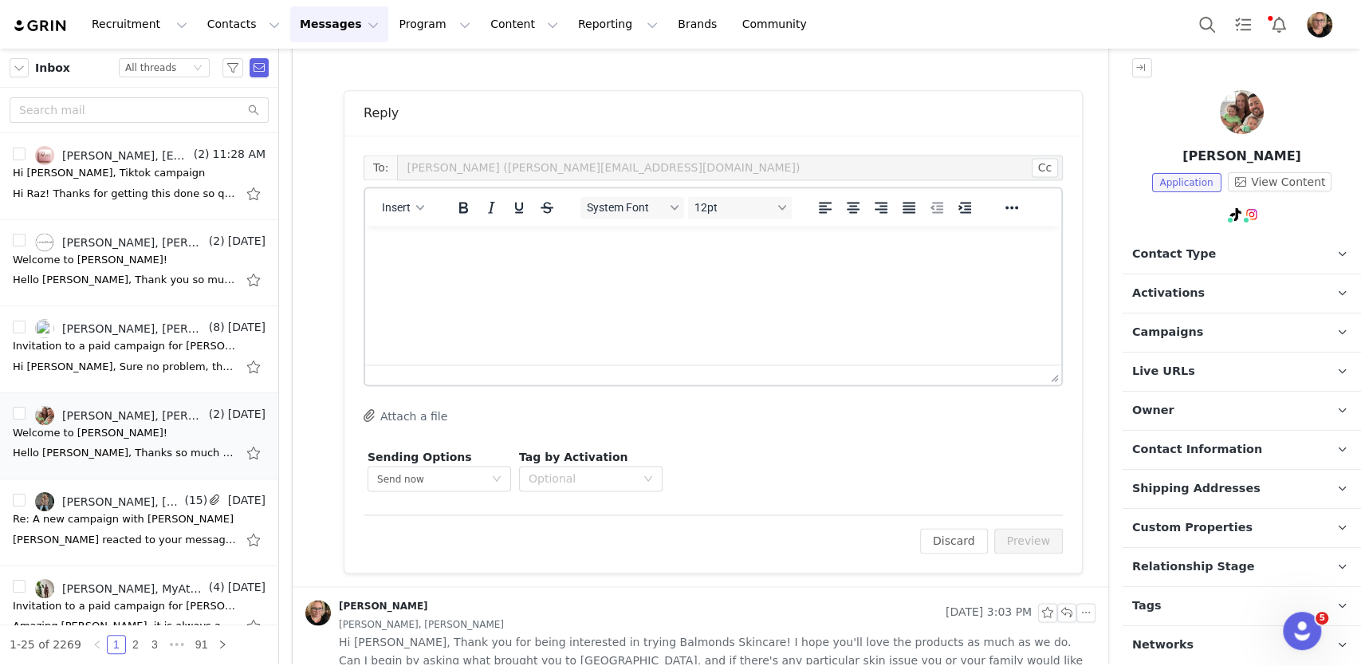
click at [535, 269] on html at bounding box center [713, 247] width 696 height 43
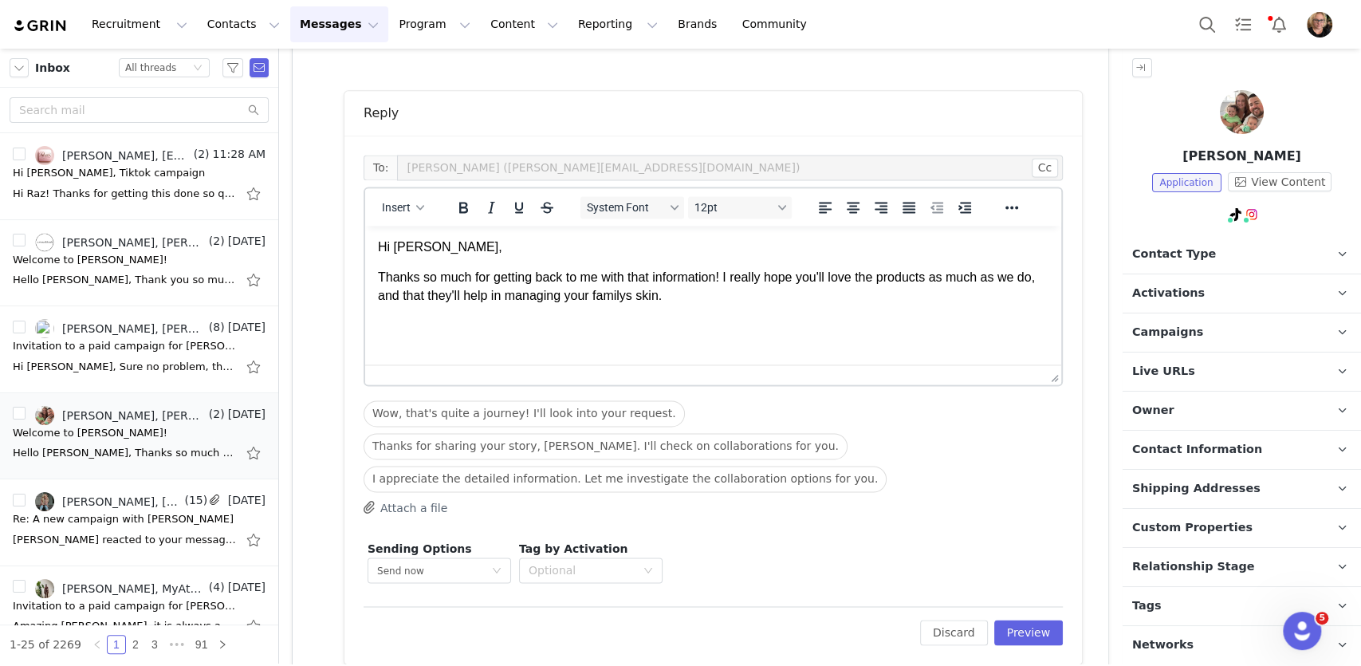
click at [654, 301] on p "Thanks so much for getting back to me with that information! I really hope you'…" at bounding box center [713, 287] width 671 height 36
click at [783, 293] on p "Thanks so much for getting back to me with that information! I really hope you'…" at bounding box center [713, 287] width 671 height 36
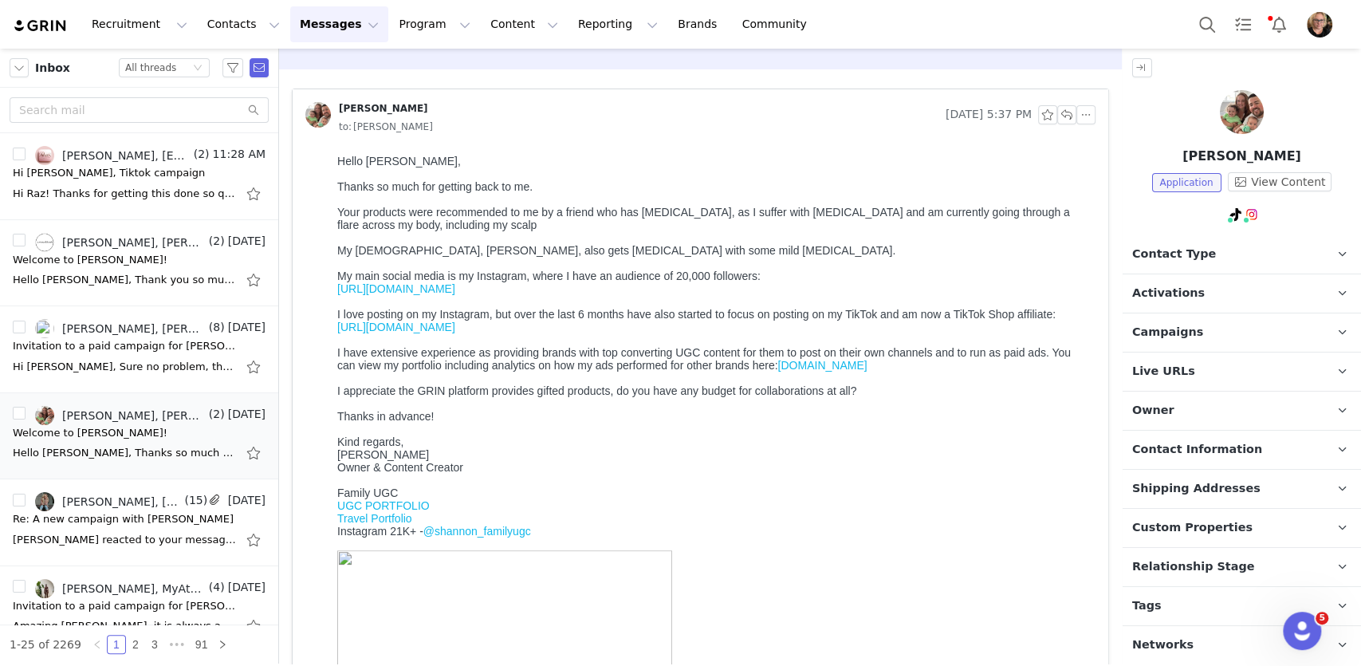
scroll to position [45, 0]
click at [855, 370] on link "[DOMAIN_NAME]" at bounding box center [822, 363] width 89 height 13
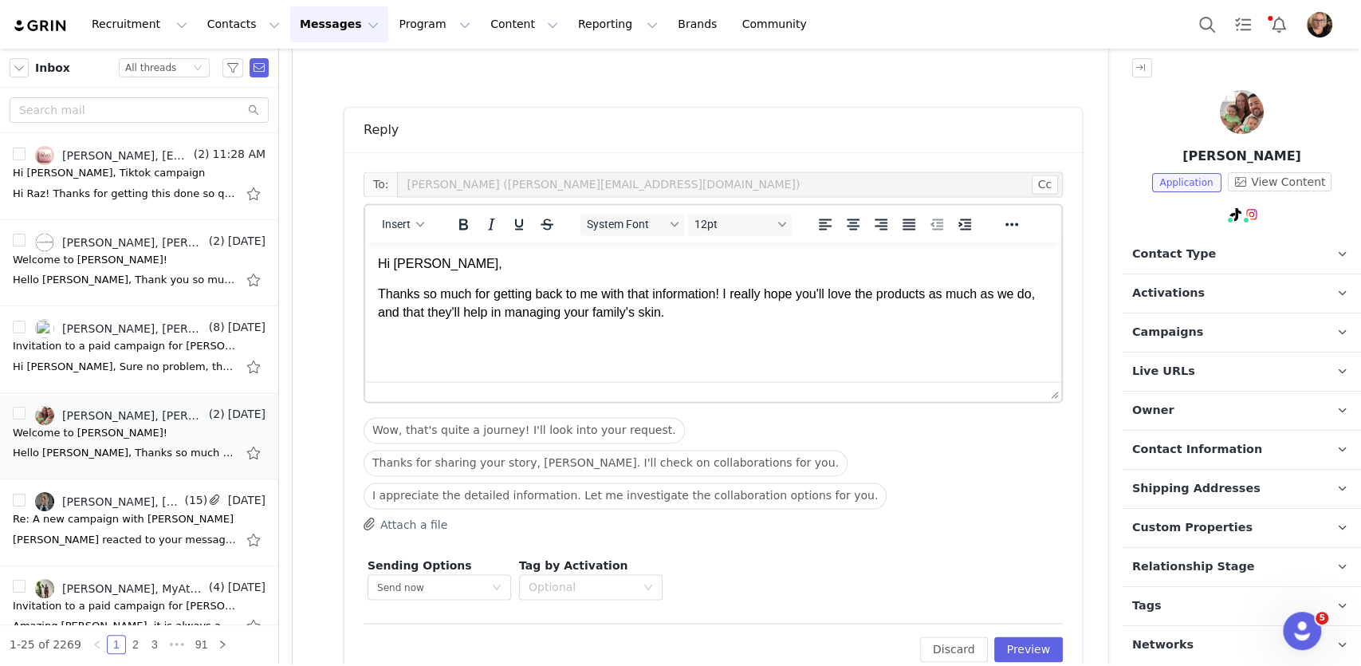
scroll to position [1462, 0]
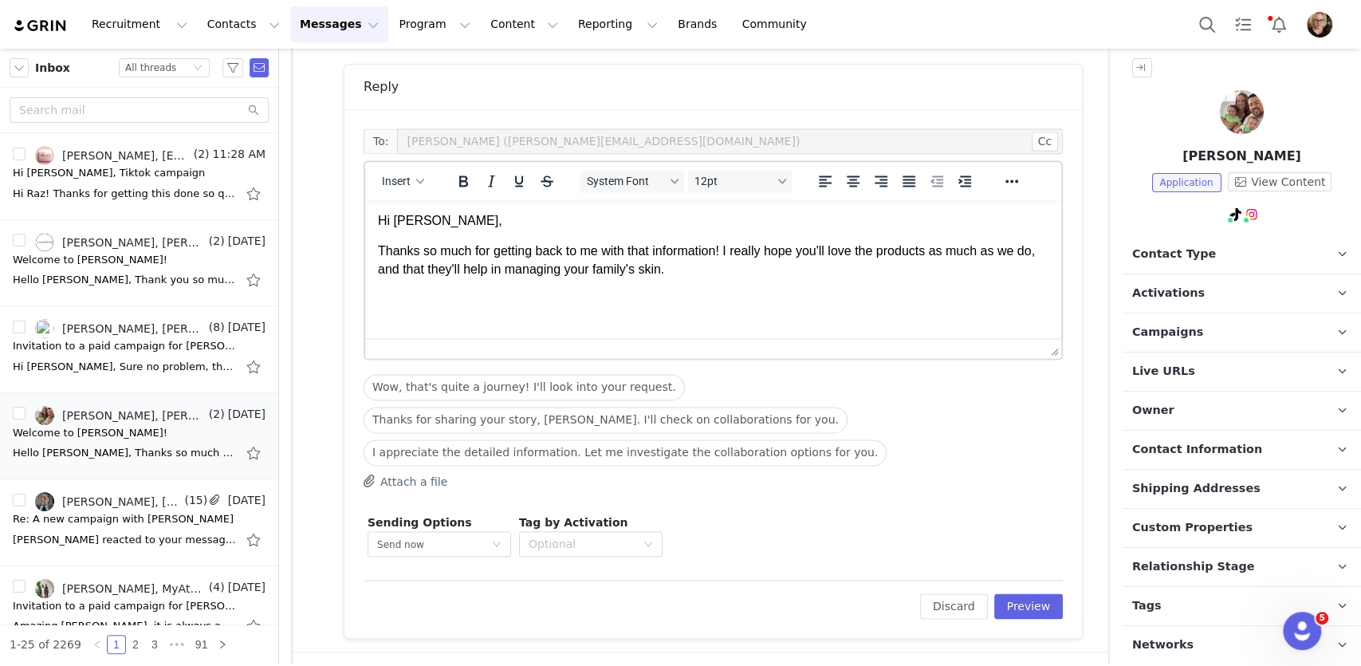
click at [804, 269] on p "Thanks so much for getting back to me with that information! I really hope you'…" at bounding box center [713, 260] width 671 height 36
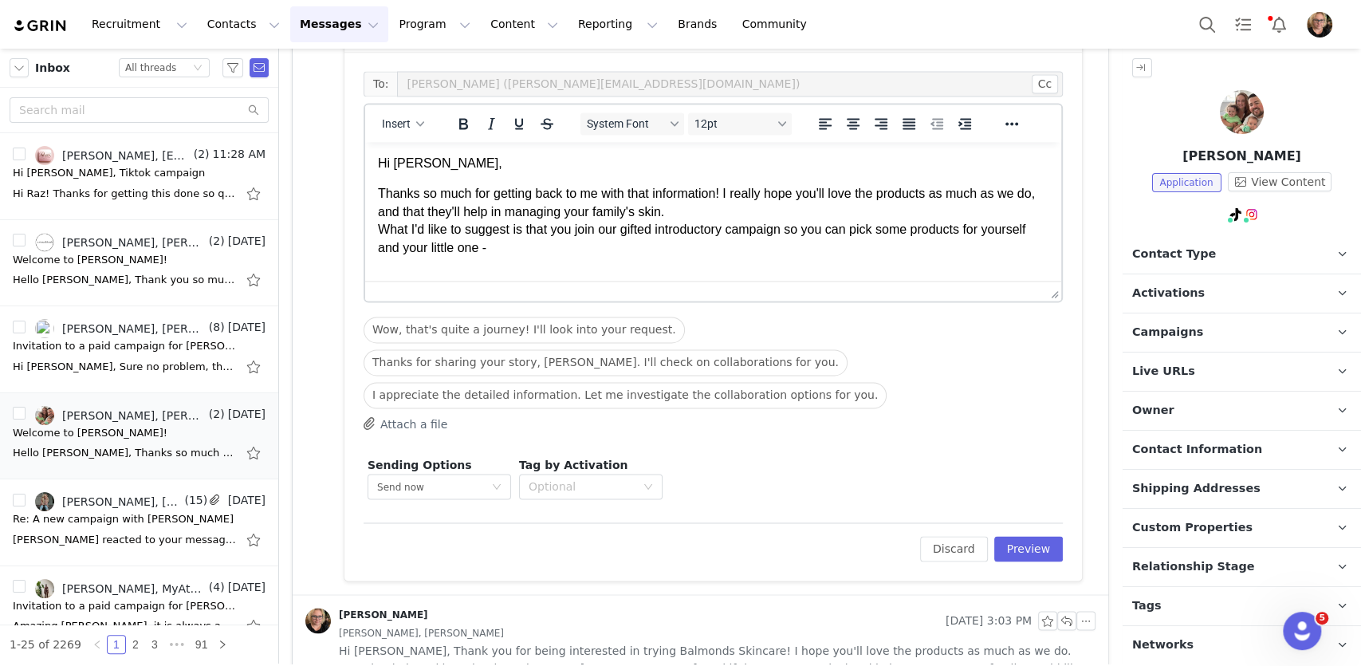
scroll to position [1522, 0]
click at [628, 209] on p "Thanks so much for getting back to me with that information! I really hope you'…" at bounding box center [713, 219] width 671 height 72
click at [583, 250] on p "Thanks so much for getting back to me with that information! I really hope you'…" at bounding box center [713, 219] width 671 height 72
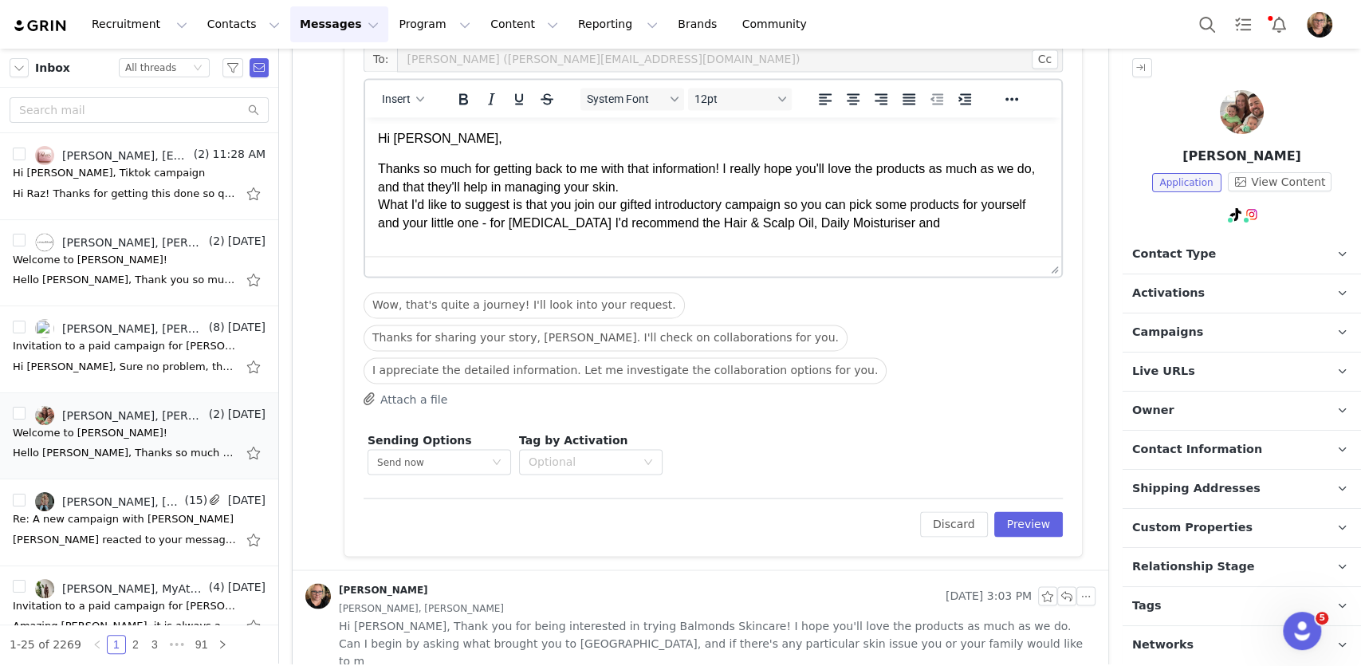
scroll to position [1555, 0]
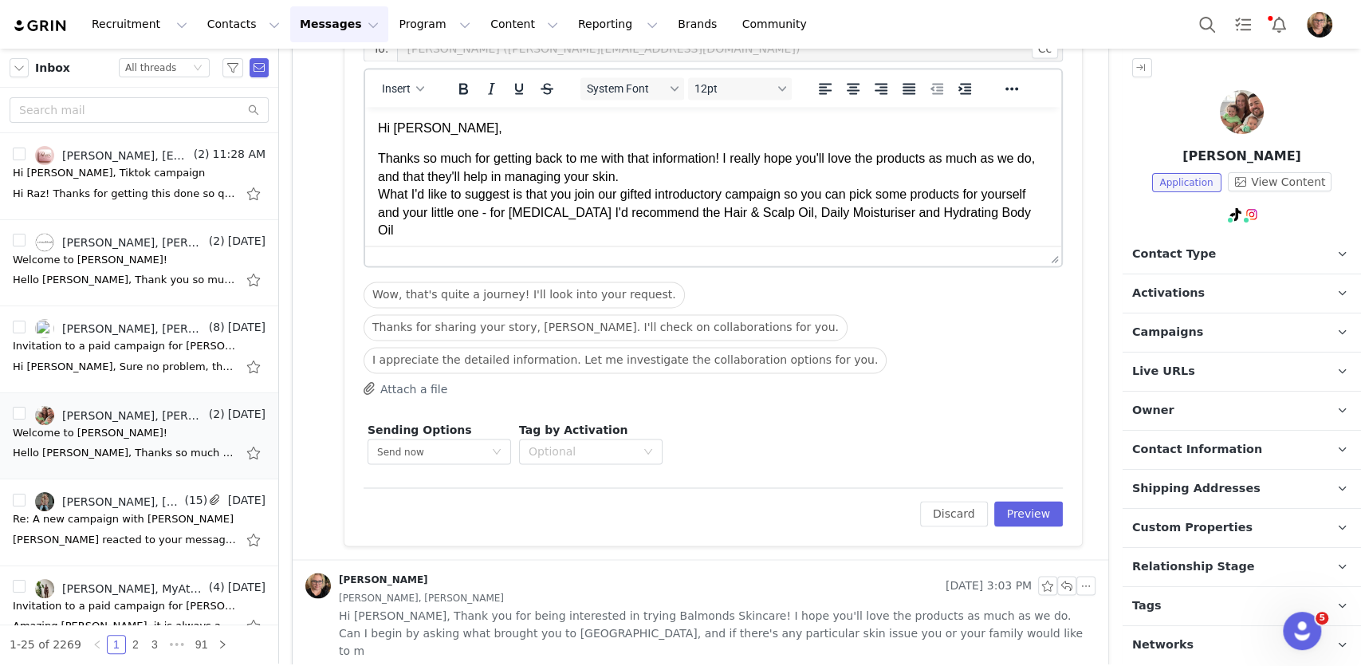
click at [513, 212] on p "Thanks so much for getting back to me with that information! I really hope you'…" at bounding box center [713, 194] width 671 height 89
click at [638, 217] on p "Thanks so much for getting back to me with that information! I really hope you'…" at bounding box center [713, 194] width 671 height 89
click at [604, 230] on p "Thanks so much for getting back to me with that information! I really hope you'…" at bounding box center [713, 194] width 671 height 89
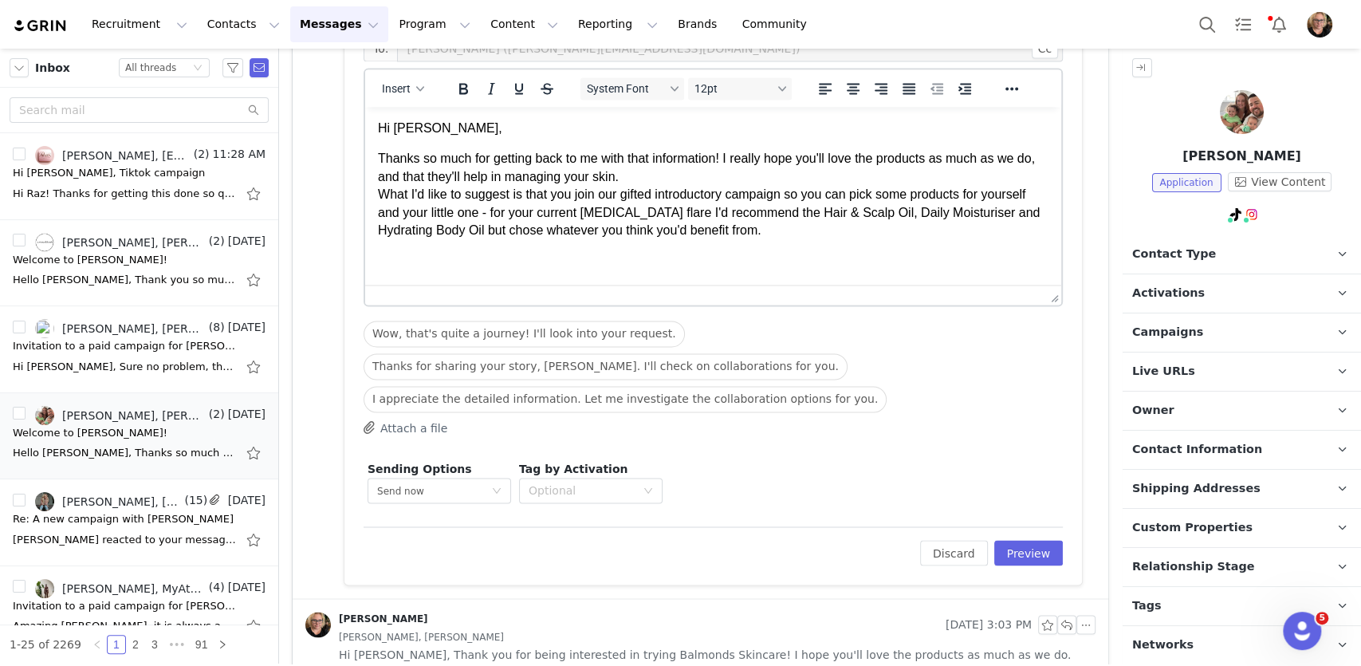
scroll to position [0, 0]
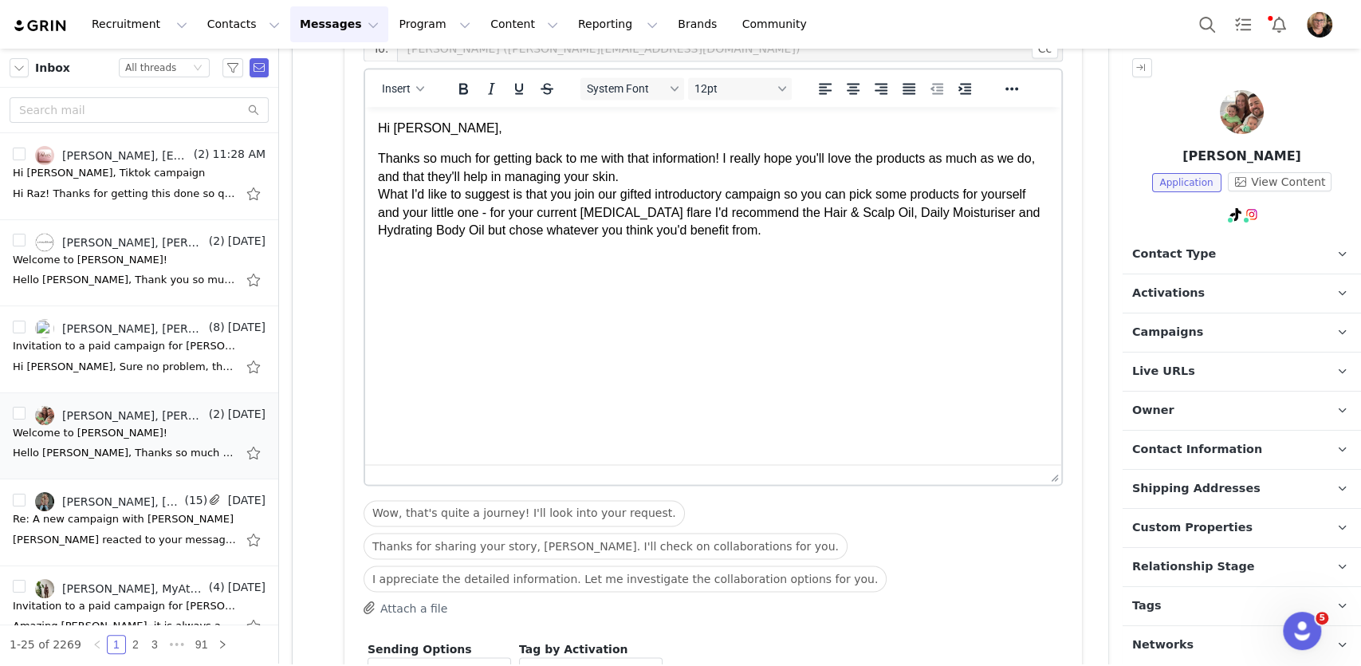
drag, startPoint x: 1057, startPoint y: 258, endPoint x: 1085, endPoint y: 477, distance: 221.1
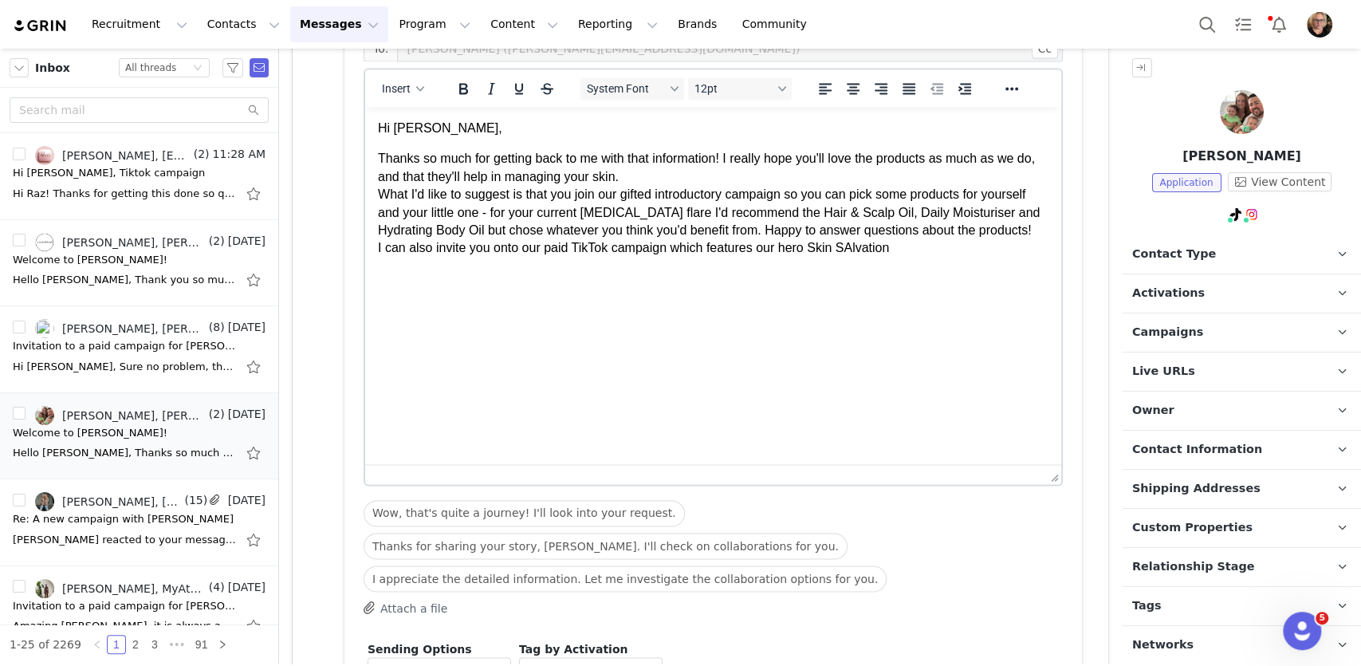
click at [858, 257] on p "Thanks so much for getting back to me with that information! I really hope you'…" at bounding box center [713, 203] width 671 height 107
click at [927, 257] on p "Thanks so much for getting back to me with that information! I really hope you'…" at bounding box center [713, 203] width 671 height 107
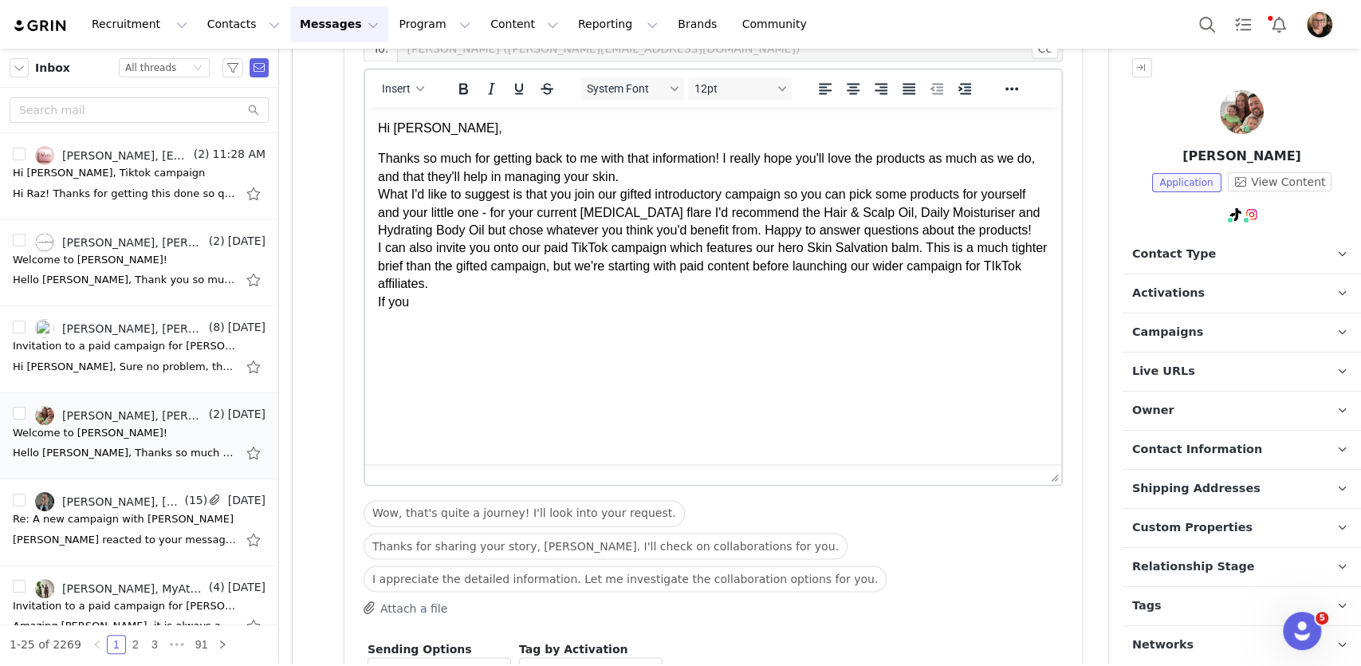
click at [1256, 289] on p "Activations" at bounding box center [1223, 293] width 200 height 38
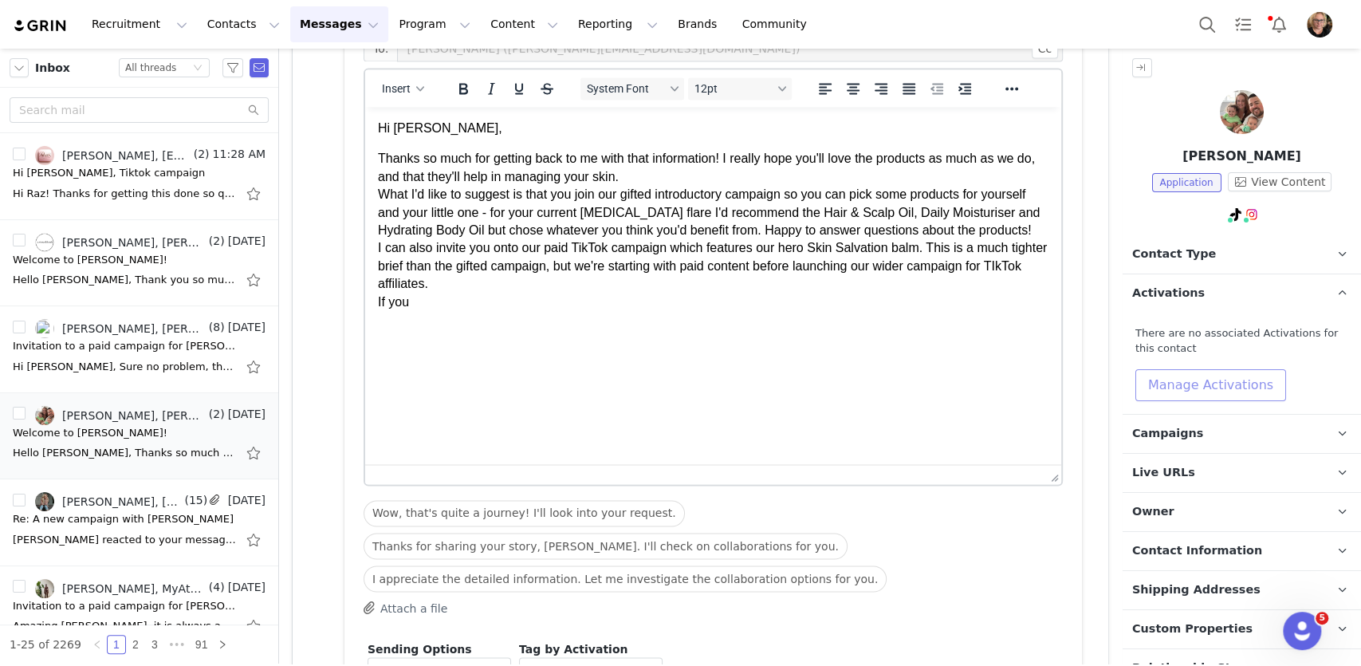
click at [1238, 379] on button "Manage Activations" at bounding box center [1210, 385] width 151 height 32
click at [1218, 443] on div "Select Activation" at bounding box center [1168, 446] width 155 height 24
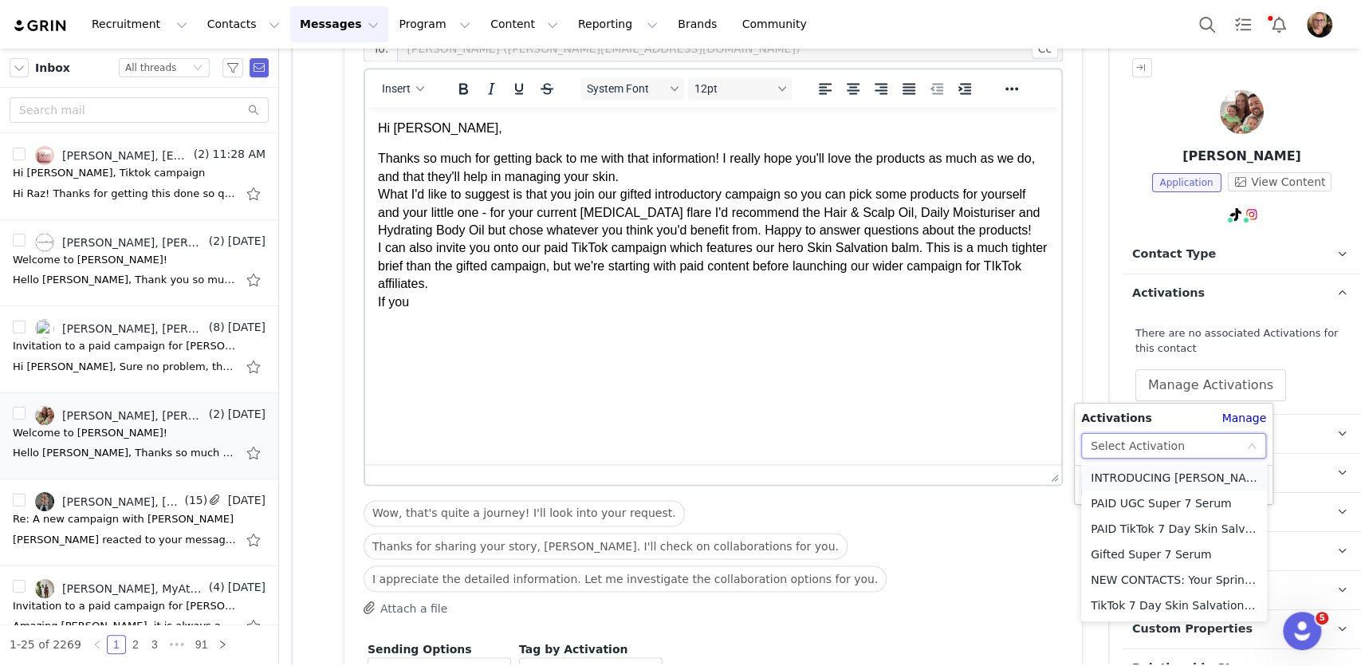
click at [1215, 482] on li "INTRODUCING [PERSON_NAME]" at bounding box center [1174, 478] width 186 height 26
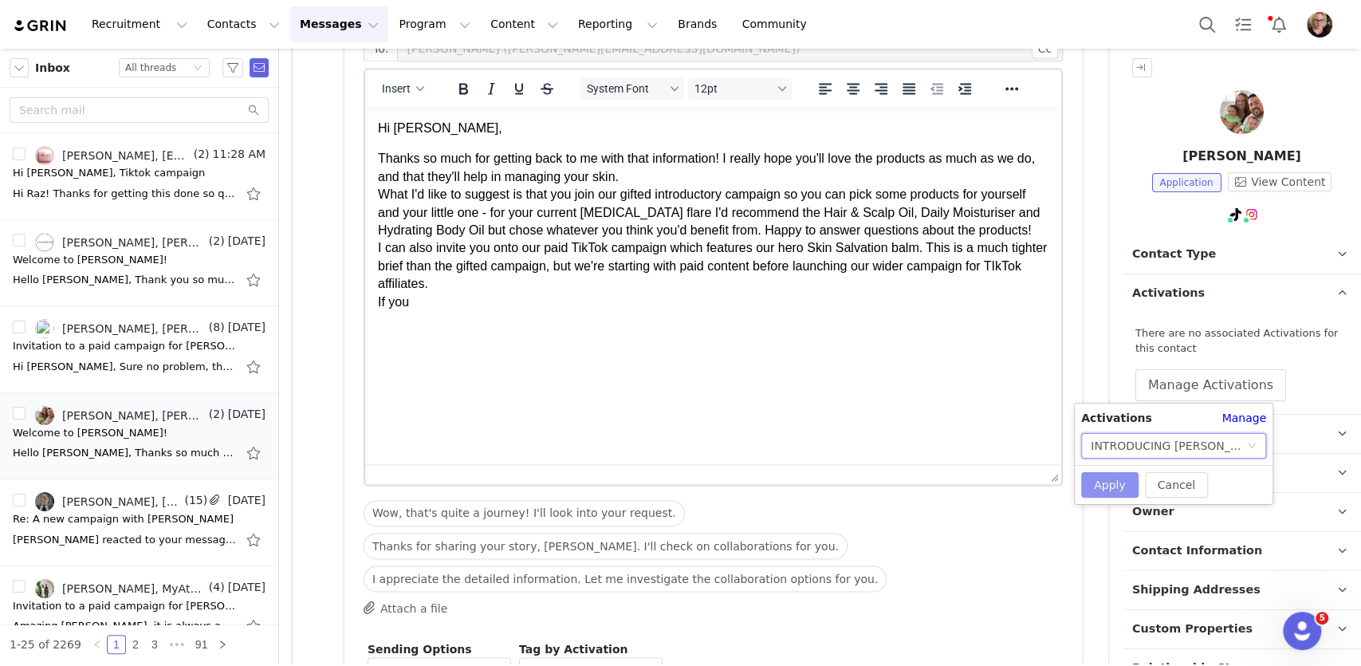
click at [1108, 483] on button "Apply" at bounding box center [1109, 485] width 57 height 26
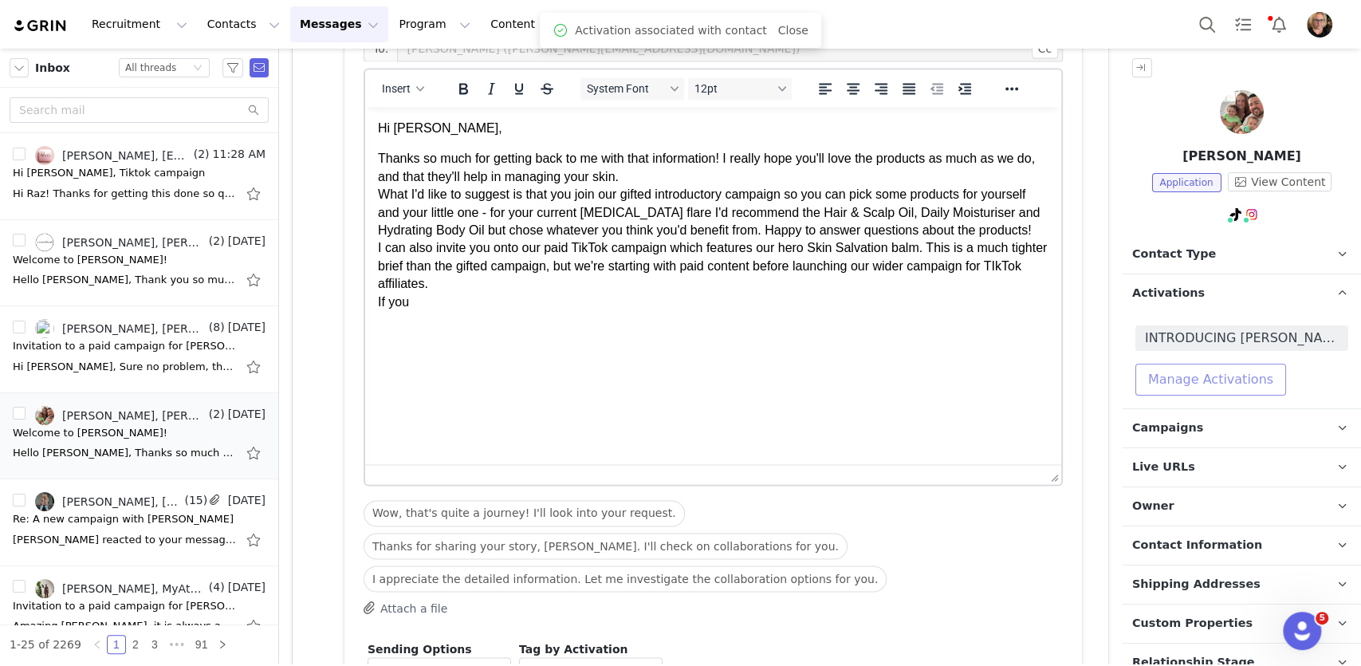
click at [1241, 382] on button "Manage Activations" at bounding box center [1210, 380] width 151 height 32
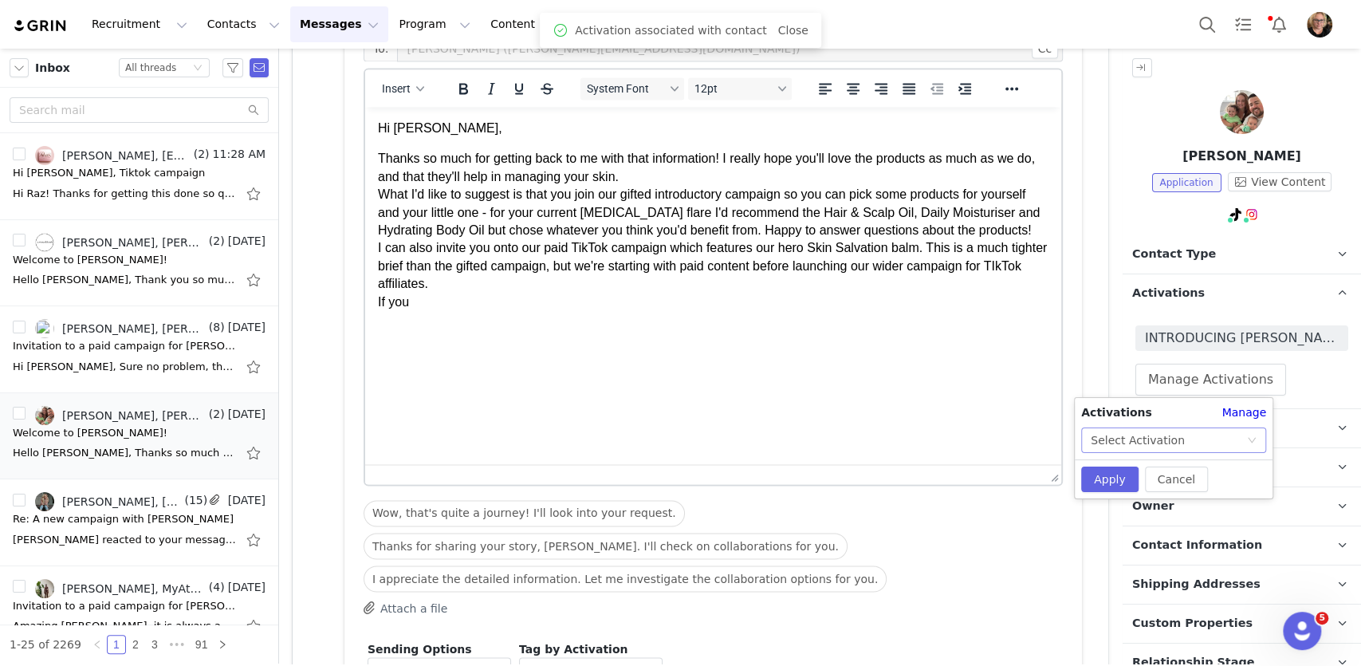
click at [1237, 439] on div "Select Activation" at bounding box center [1168, 440] width 155 height 24
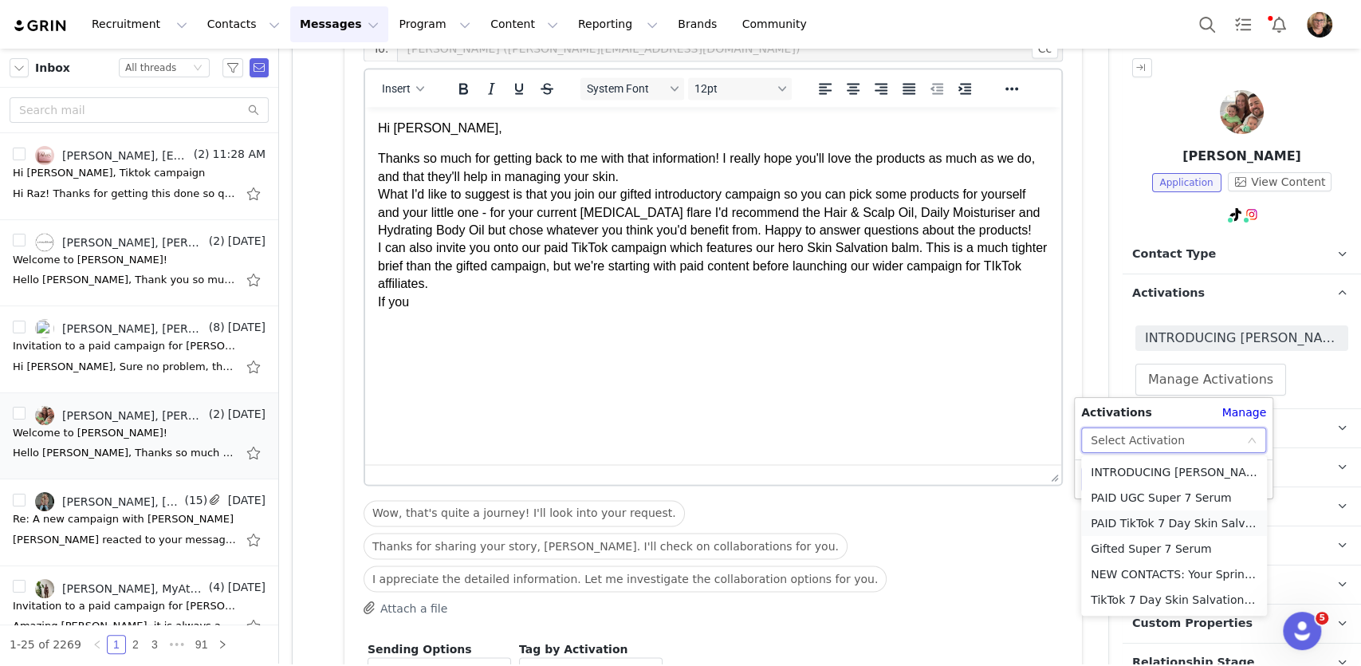
click at [1191, 525] on li "PAID TikTok 7 Day Skin Salvation Challenge 2025" at bounding box center [1174, 523] width 186 height 26
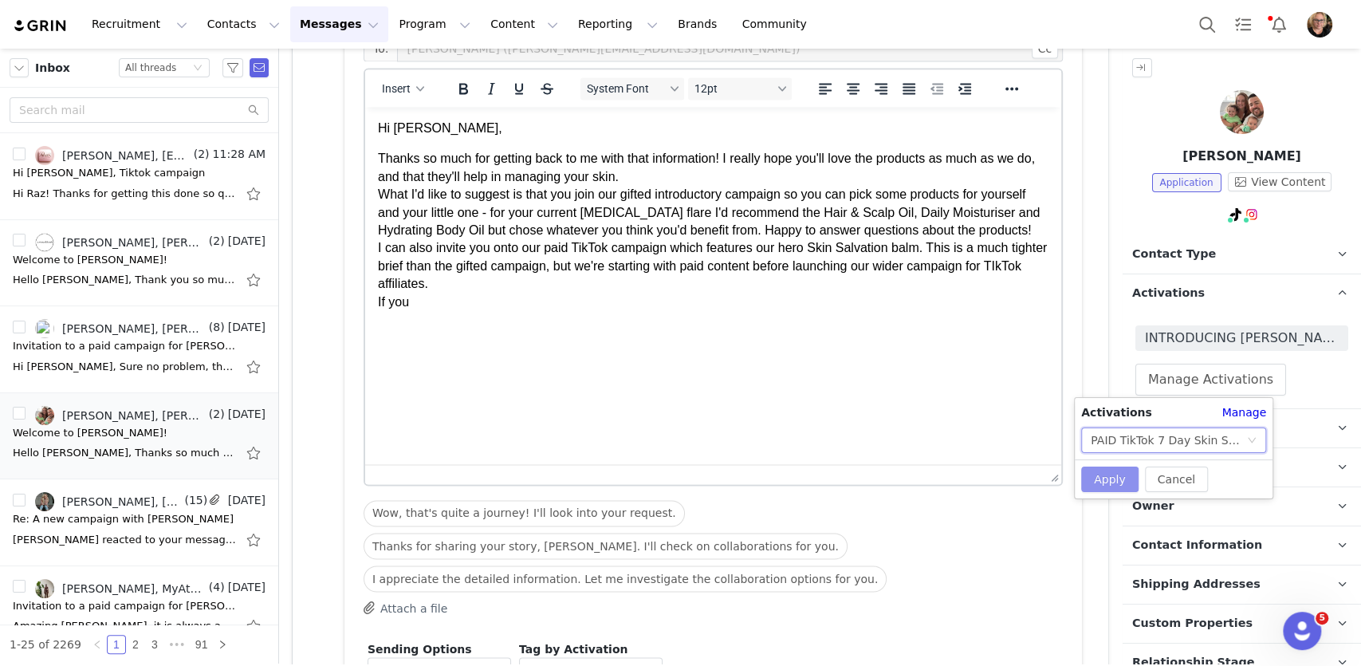
click at [1123, 482] on button "Apply" at bounding box center [1109, 479] width 57 height 26
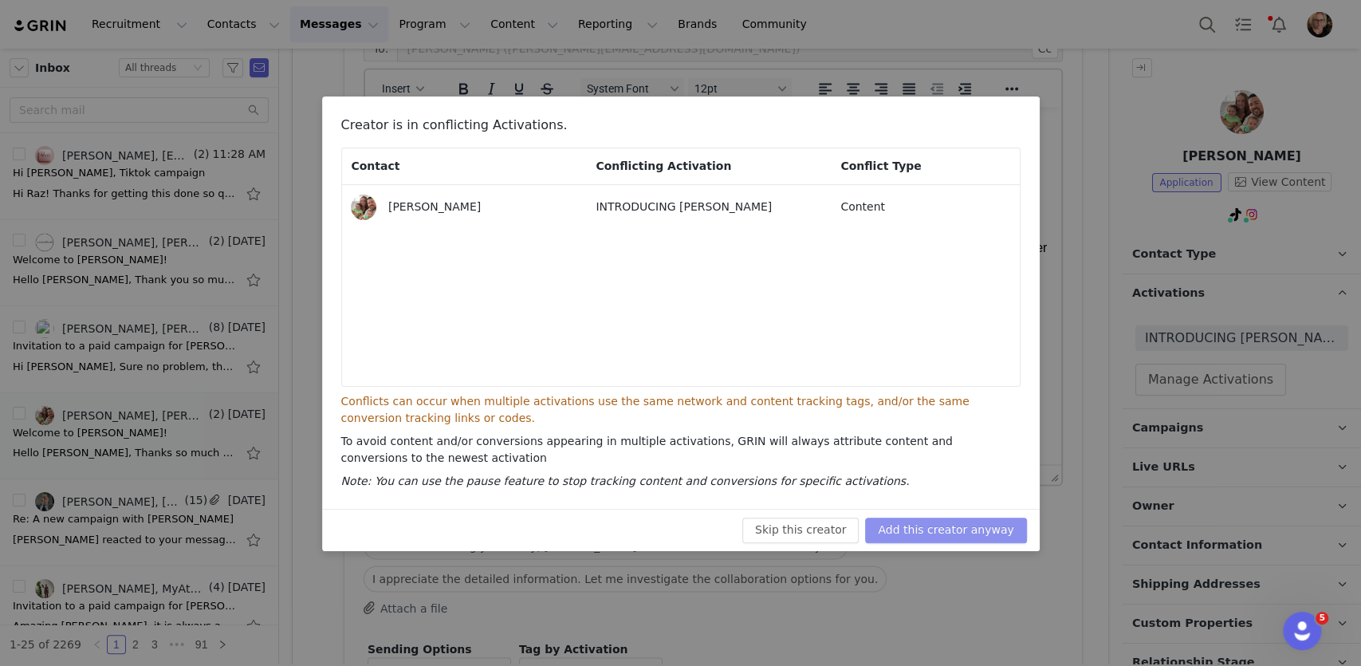
click at [969, 529] on button "Add this creator anyway" at bounding box center [945, 530] width 161 height 26
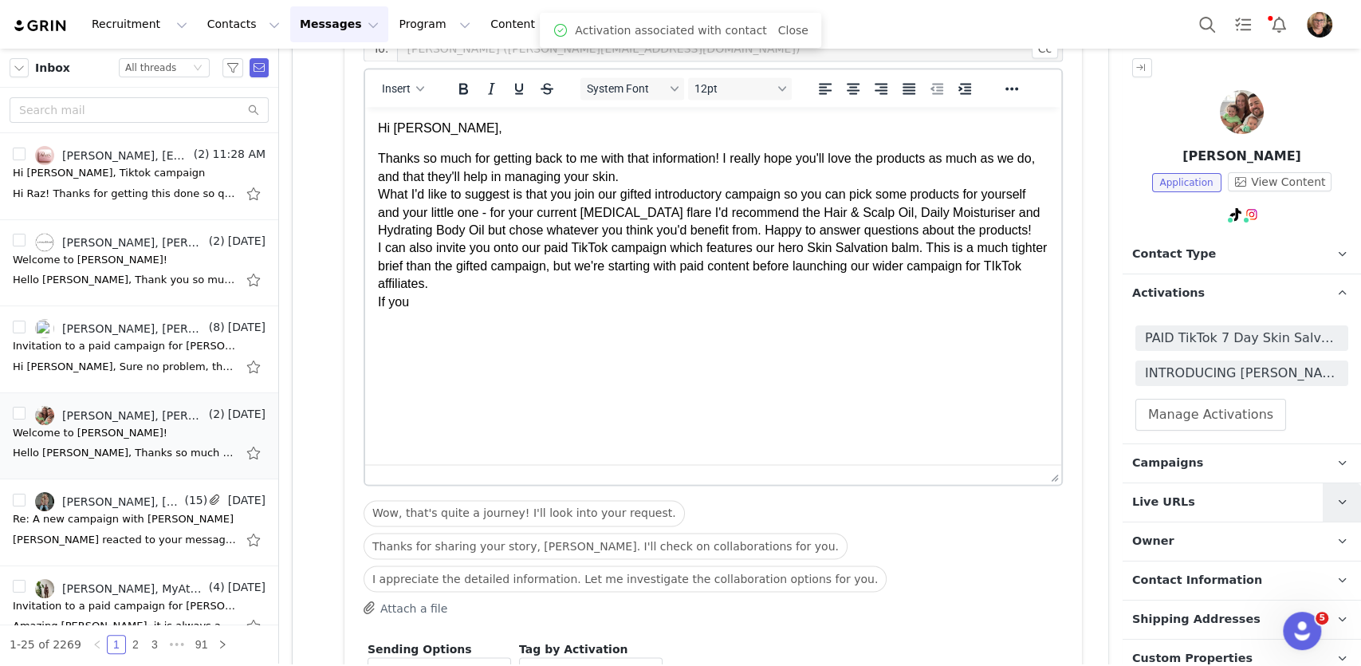
click at [1340, 503] on icon at bounding box center [1342, 502] width 9 height 10
click at [1328, 565] on span at bounding box center [1331, 565] width 16 height 0
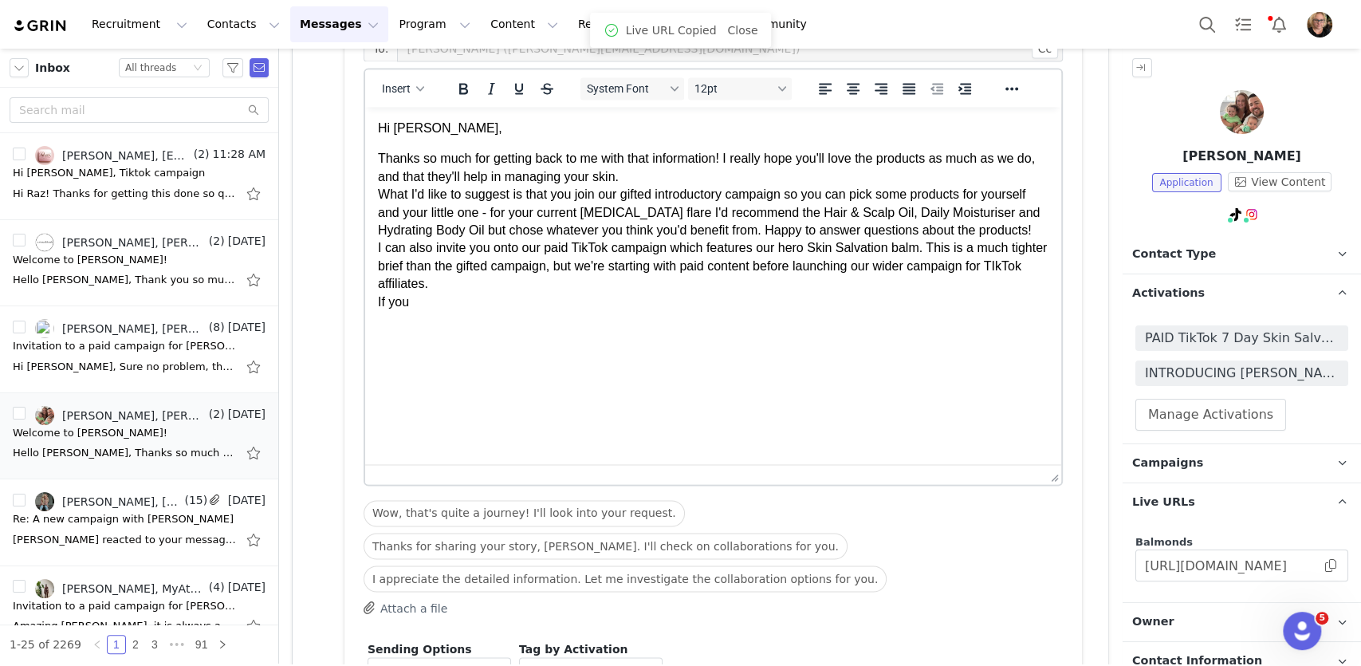
click at [447, 340] on body "Hi [PERSON_NAME], Thanks so much for getting back to me with that information! …" at bounding box center [713, 231] width 671 height 222
click at [429, 311] on p "Thanks so much for getting back to me with that information! I really hope you'…" at bounding box center [713, 230] width 671 height 161
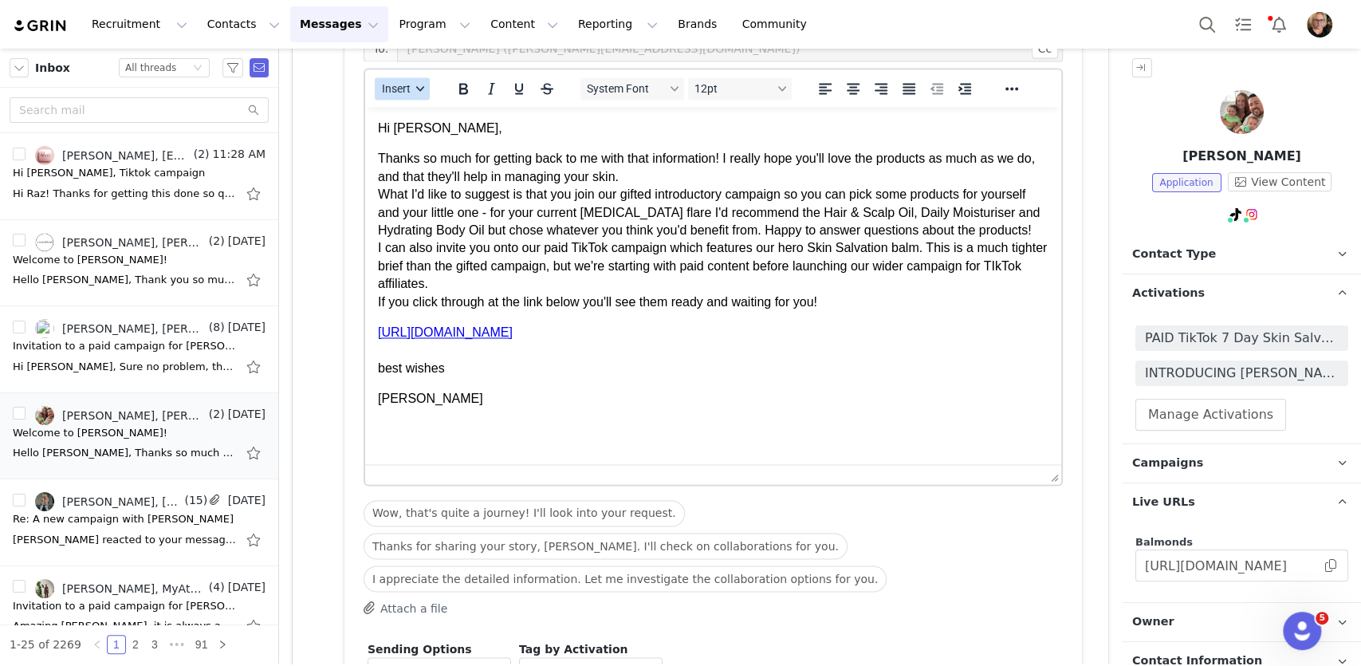
click at [419, 77] on button "Insert" at bounding box center [402, 88] width 55 height 22
click at [431, 164] on div "Insert Signature" at bounding box center [460, 166] width 144 height 19
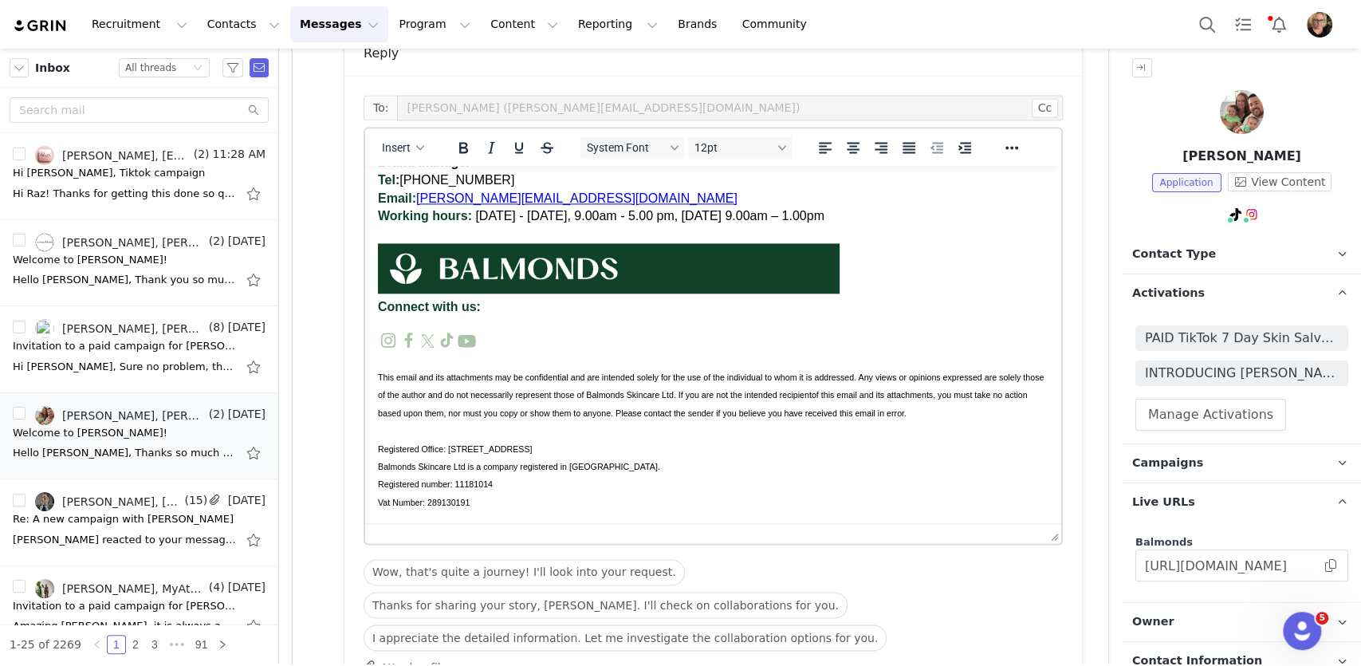
scroll to position [1525, 0]
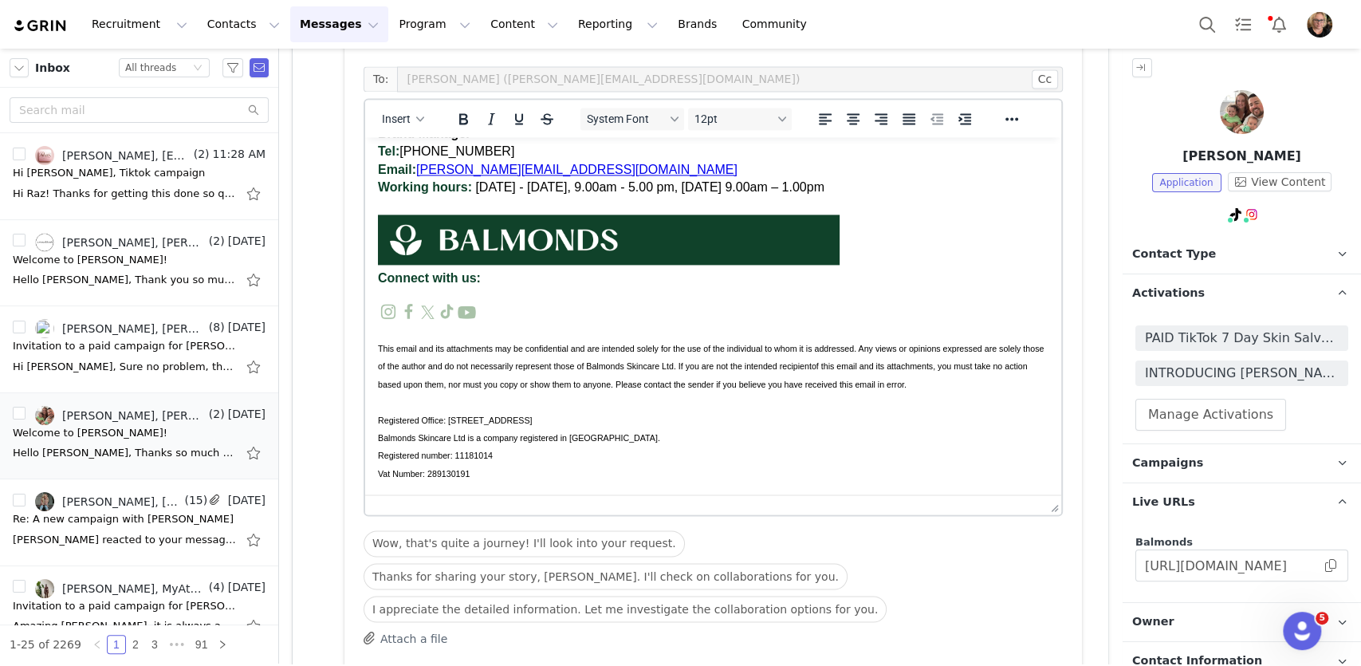
click at [897, 374] on p "This email and its attachments may be confidential and are intended solely for …" at bounding box center [713, 365] width 671 height 53
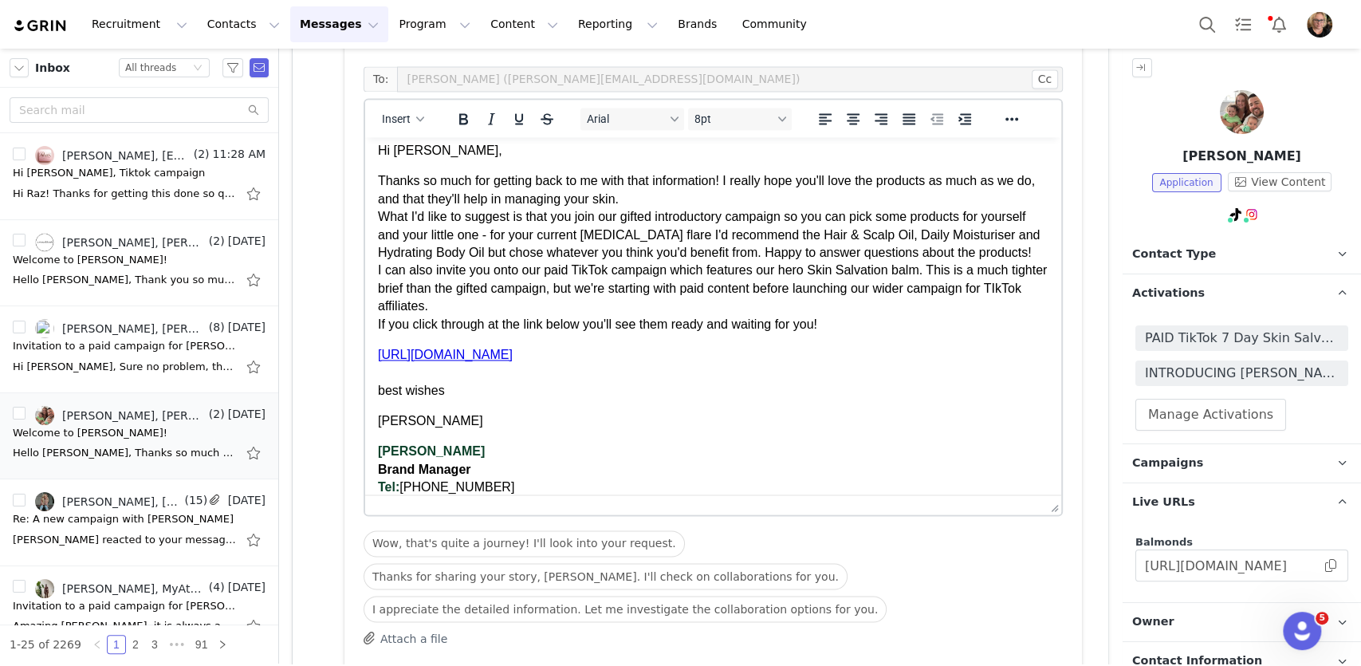
scroll to position [0, 0]
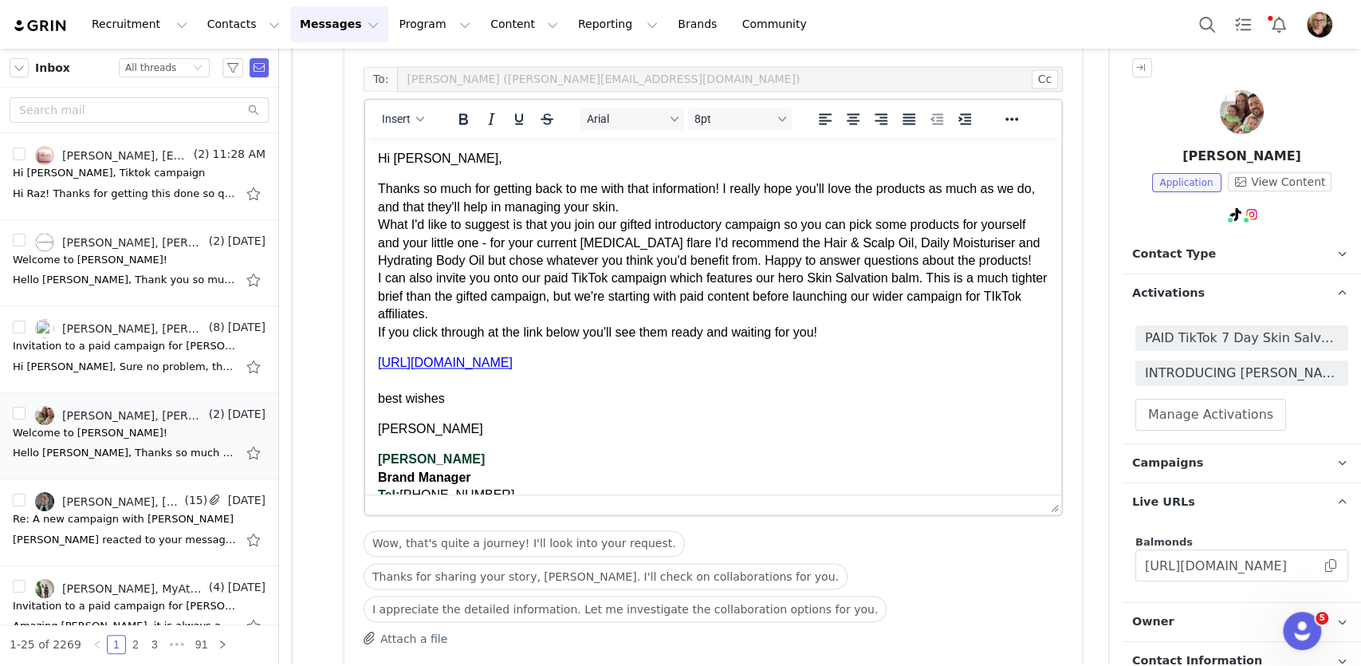
click at [569, 329] on p "Thanks so much for getting back to me with that information! I really hope you'…" at bounding box center [713, 260] width 671 height 161
click at [622, 317] on p "Thanks so much for getting back to me with that information! I really hope you'…" at bounding box center [713, 260] width 671 height 161
click at [691, 332] on p "Thanks so much for getting back to me with that information! I really hope you'…" at bounding box center [713, 260] width 671 height 161
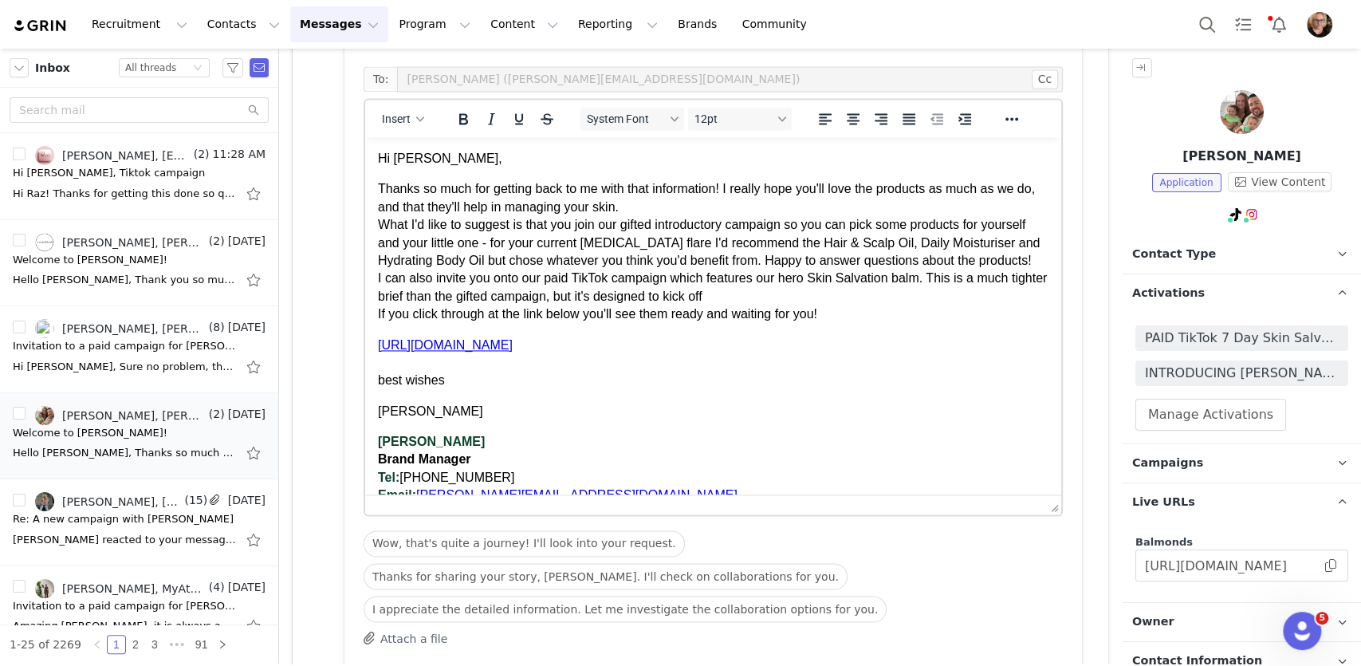
click at [624, 317] on p "Thanks so much for getting back to me with that information! I really hope you'…" at bounding box center [713, 251] width 671 height 143
click at [787, 315] on p "Thanks so much for getting back to me with that information! I really hope you'…" at bounding box center [713, 251] width 671 height 143
click at [1021, 315] on p "Thanks so much for getting back to me with that information! I really hope you'…" at bounding box center [713, 251] width 671 height 143
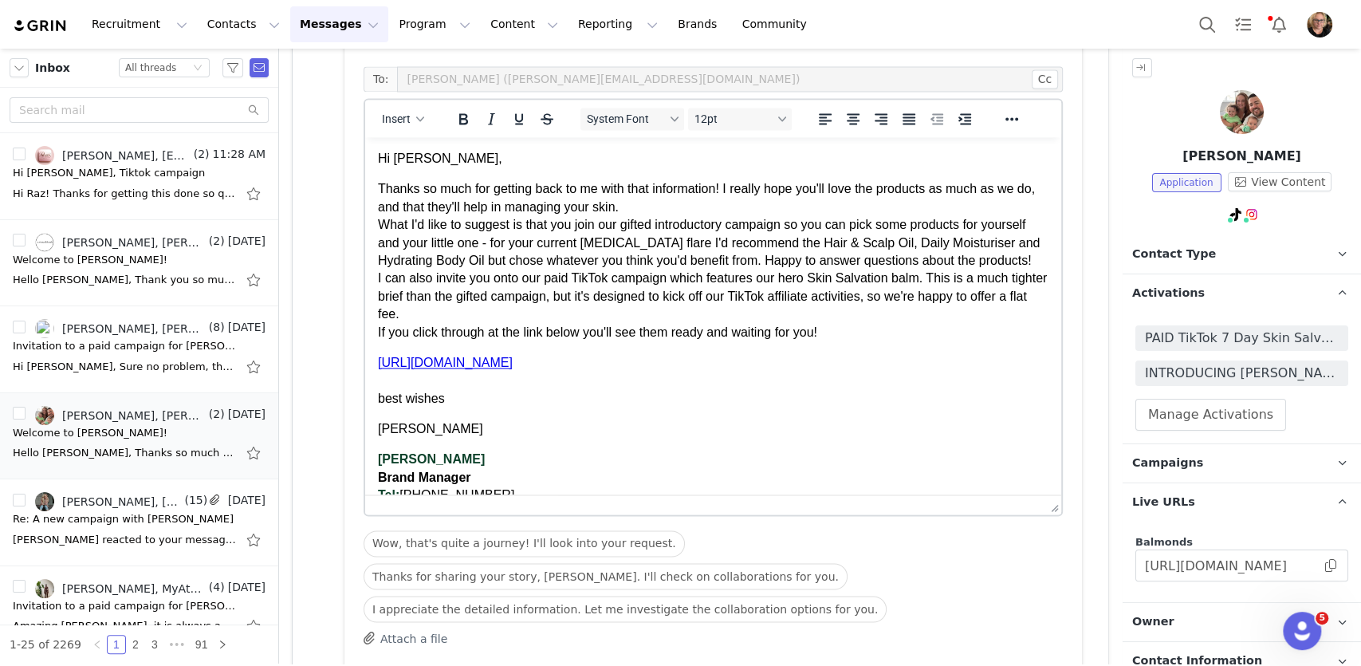
click at [789, 285] on p "Thanks so much for getting back to me with that information! I really hope you'…" at bounding box center [713, 260] width 671 height 161
click at [397, 297] on p "Thanks so much for getting back to me with that information! I really hope you'…" at bounding box center [713, 260] width 671 height 161
click at [545, 279] on p "Thanks so much for getting back to me with that information! I really hope you'…" at bounding box center [713, 260] width 671 height 161
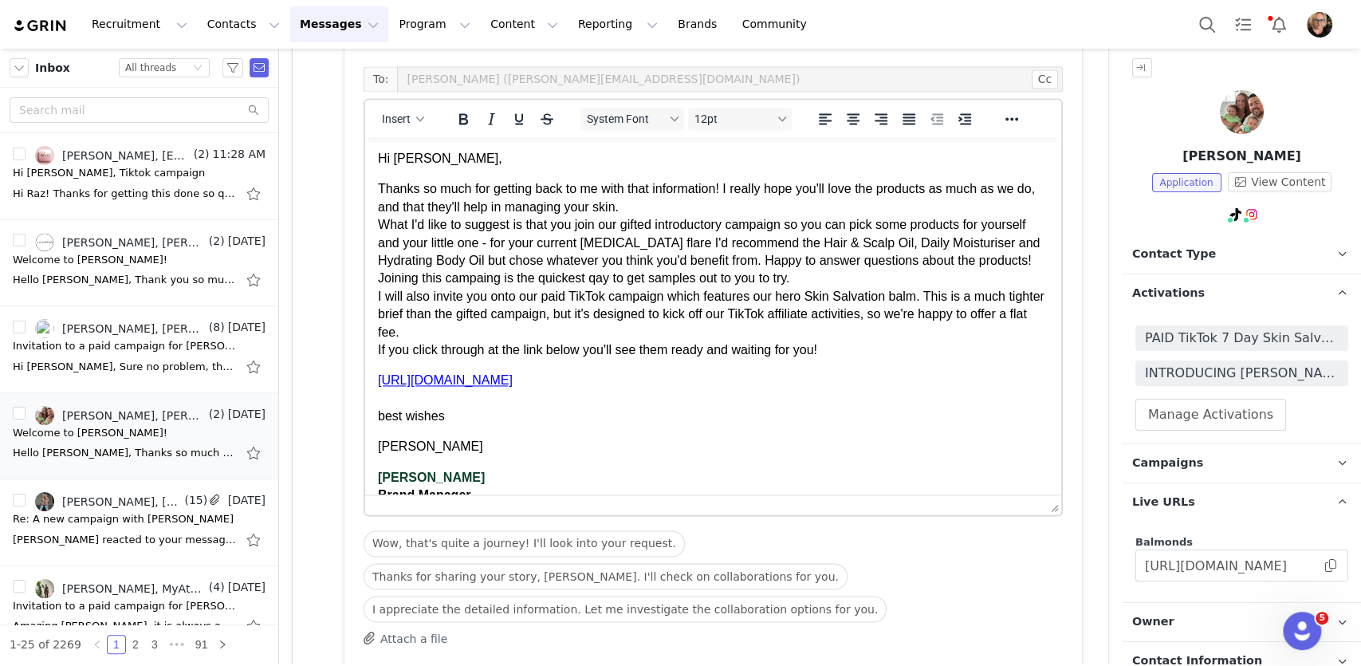
click at [555, 281] on p "Thanks so much for getting back to me with that information! I really hope you'…" at bounding box center [713, 269] width 671 height 179
click at [876, 282] on p "Thanks so much for getting back to me with that information! I really hope you'…" at bounding box center [713, 269] width 671 height 179
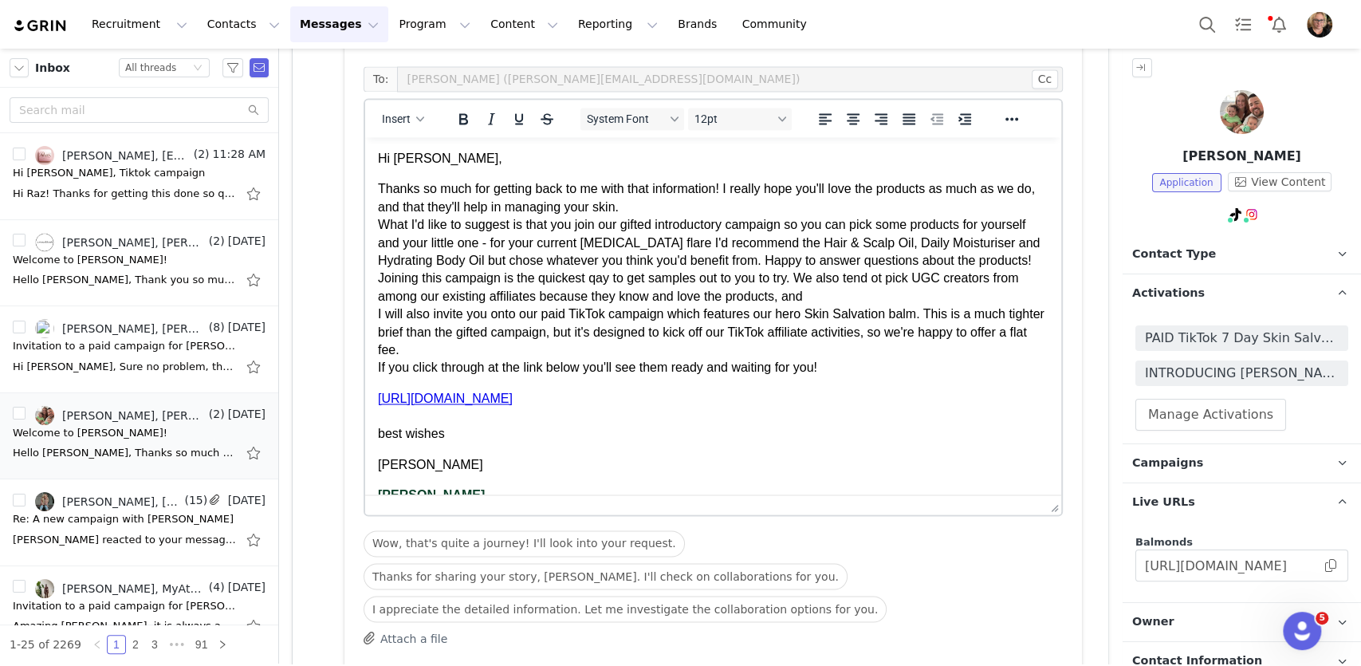
click at [948, 278] on p "Thanks so much for getting back to me with that information! I really hope you'…" at bounding box center [713, 278] width 671 height 196
click at [927, 301] on p "Thanks so much for getting back to me with that information! I really hope you'…" at bounding box center [713, 278] width 671 height 196
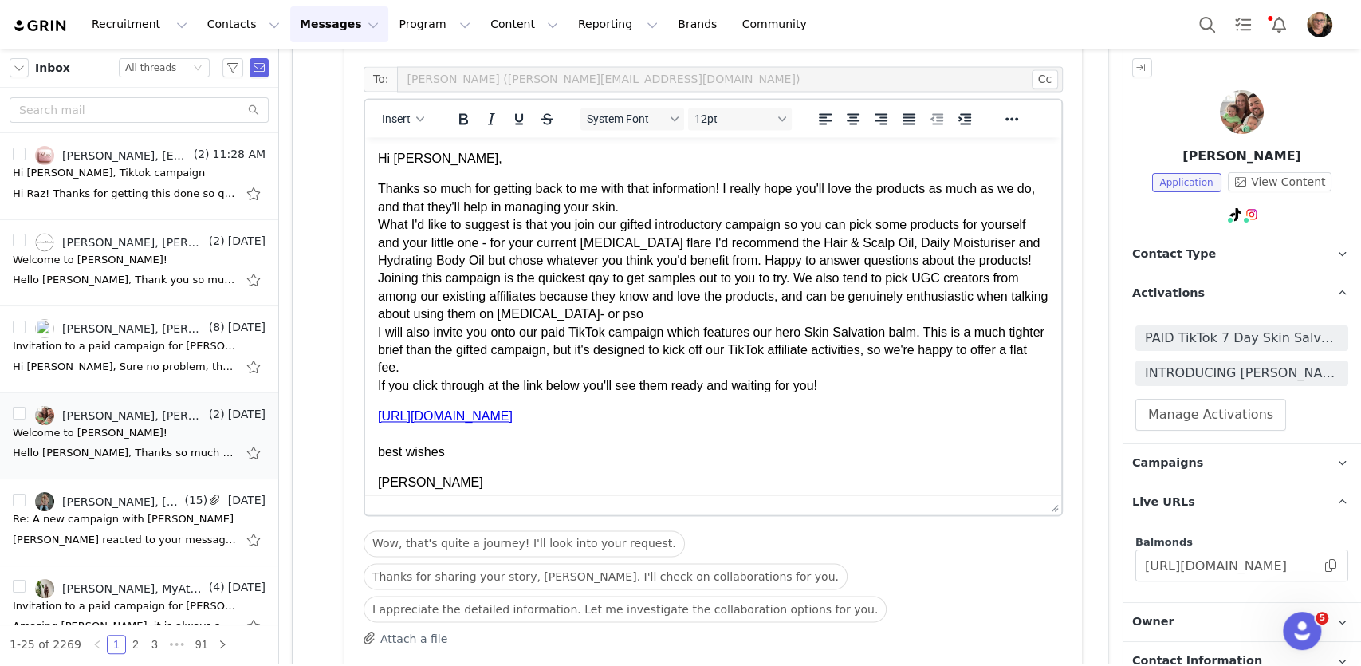
click at [654, 317] on p "Thanks so much for getting back to me with that information! I really hope you'…" at bounding box center [713, 287] width 671 height 214
click at [777, 313] on p "Thanks so much for getting back to me with that information! I really hope you'…" at bounding box center [713, 287] width 671 height 214
click at [840, 312] on p "Thanks so much for getting back to me with that information! I really hope you'…" at bounding box center [713, 287] width 671 height 214
click at [803, 366] on p "Thanks so much for getting back to me with that information! I really hope you'…" at bounding box center [713, 287] width 671 height 214
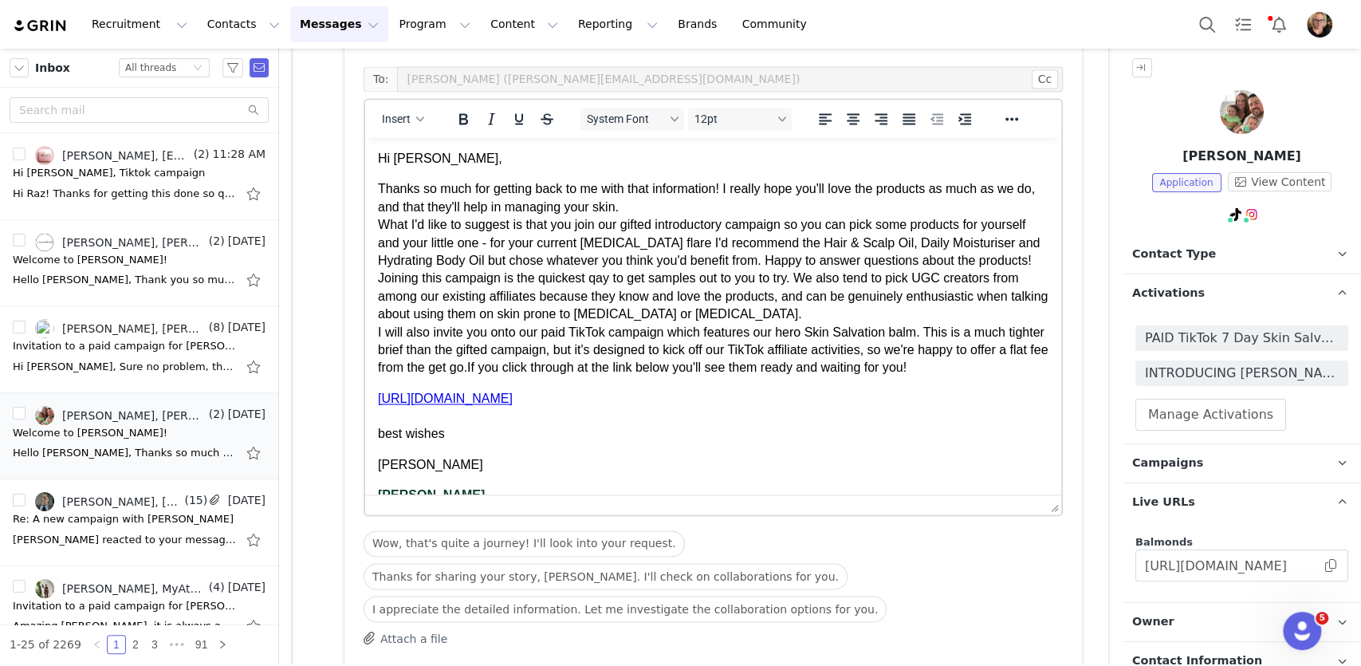
click at [442, 225] on p "Thanks so much for getting back to me with that information! I really hope you'…" at bounding box center [713, 278] width 671 height 196
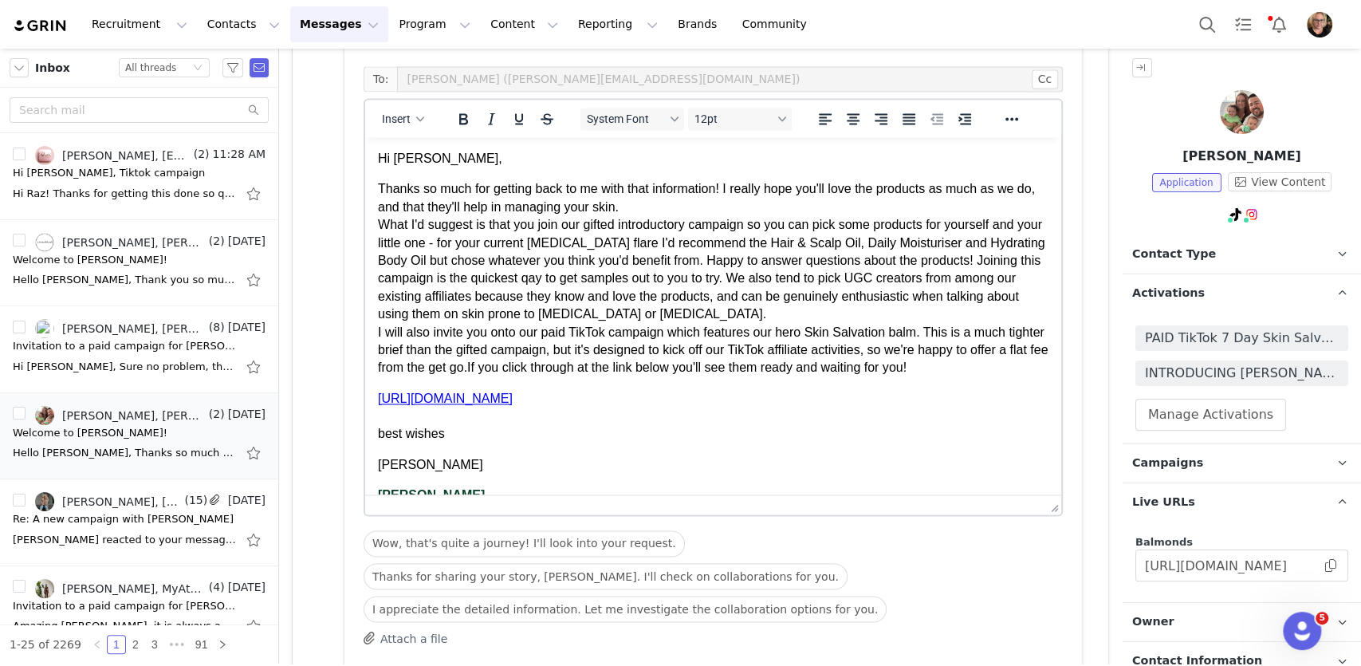
click at [698, 227] on p "Thanks so much for getting back to me with that information! I really hope you'…" at bounding box center [713, 278] width 671 height 196
click at [864, 477] on body "Hi [PERSON_NAME], Thanks so much for getting back to me with that information! …" at bounding box center [713, 505] width 671 height 711
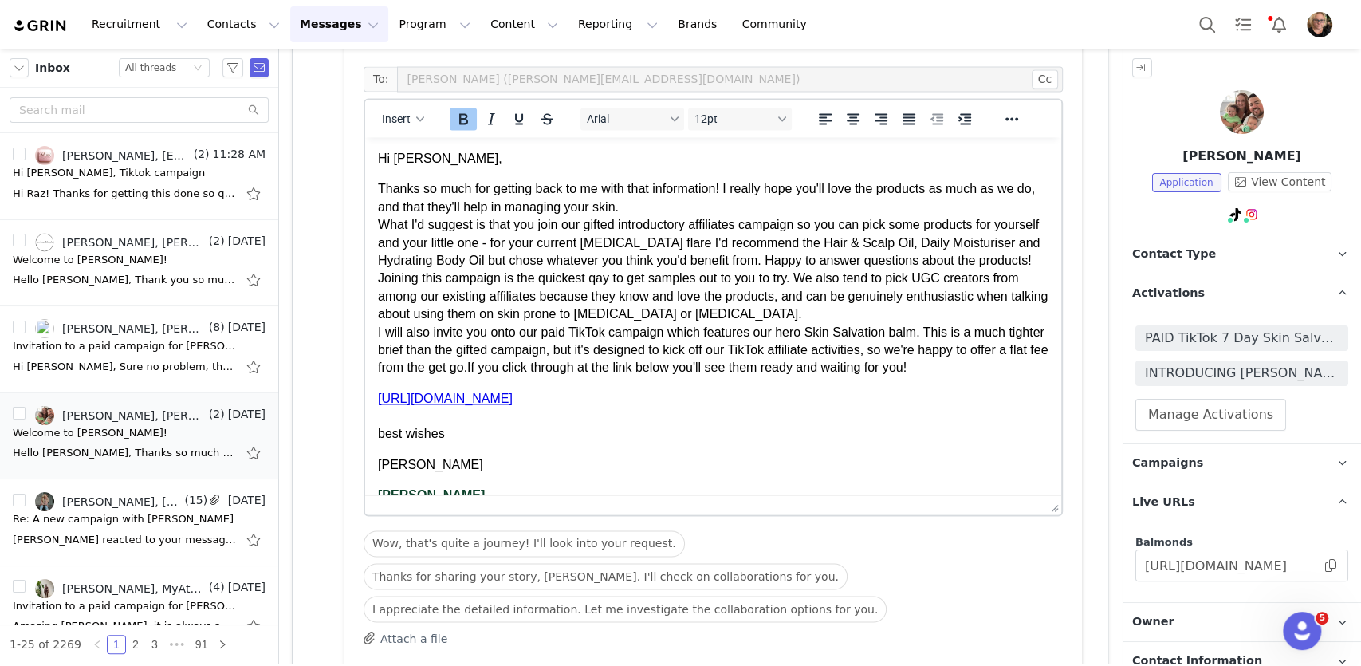
click at [439, 281] on p "Thanks so much for getting back to me with that information! I really hope you'…" at bounding box center [713, 278] width 671 height 196
click at [659, 280] on p "Thanks so much for getting back to me with that information! I really hope you'…" at bounding box center [713, 278] width 671 height 196
click at [984, 361] on p "Thanks so much for getting back to me with that information! I really hope you'…" at bounding box center [713, 278] width 671 height 196
click at [903, 278] on p "Thanks so much for getting back to me with that information! I really hope you'…" at bounding box center [713, 278] width 671 height 196
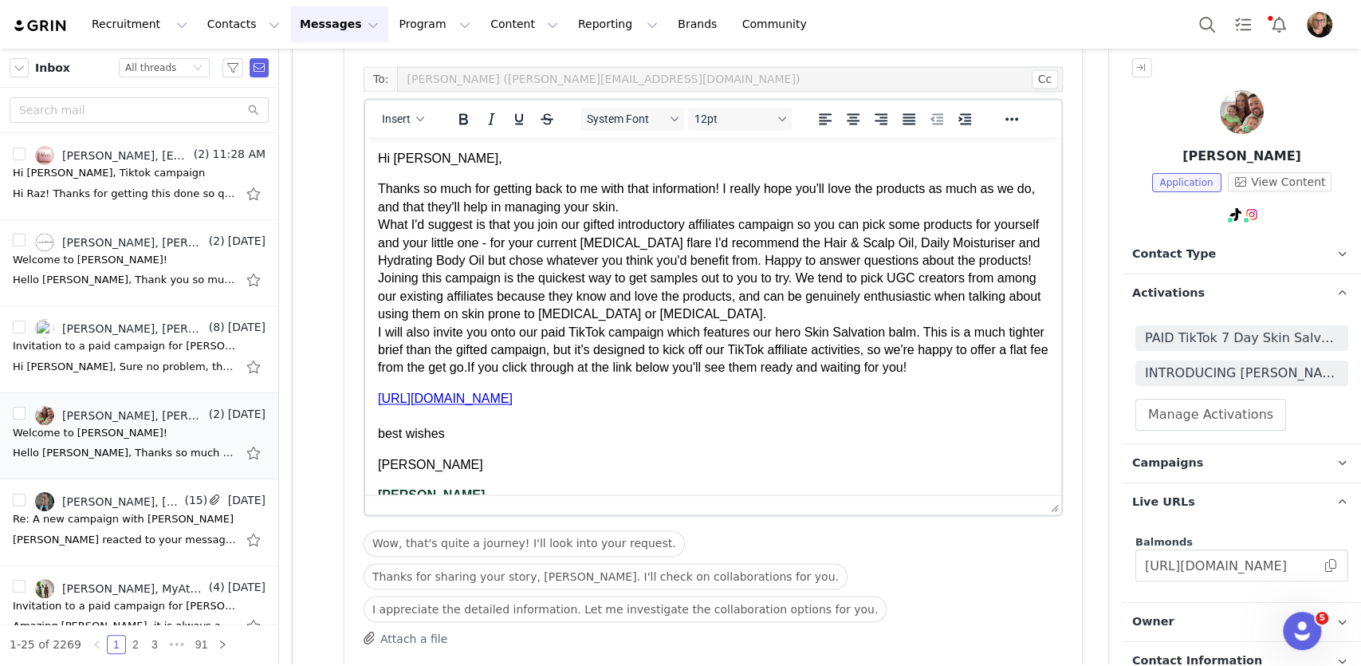
click at [866, 277] on p "Thanks so much for getting back to me with that information! I really hope you'…" at bounding box center [713, 278] width 671 height 196
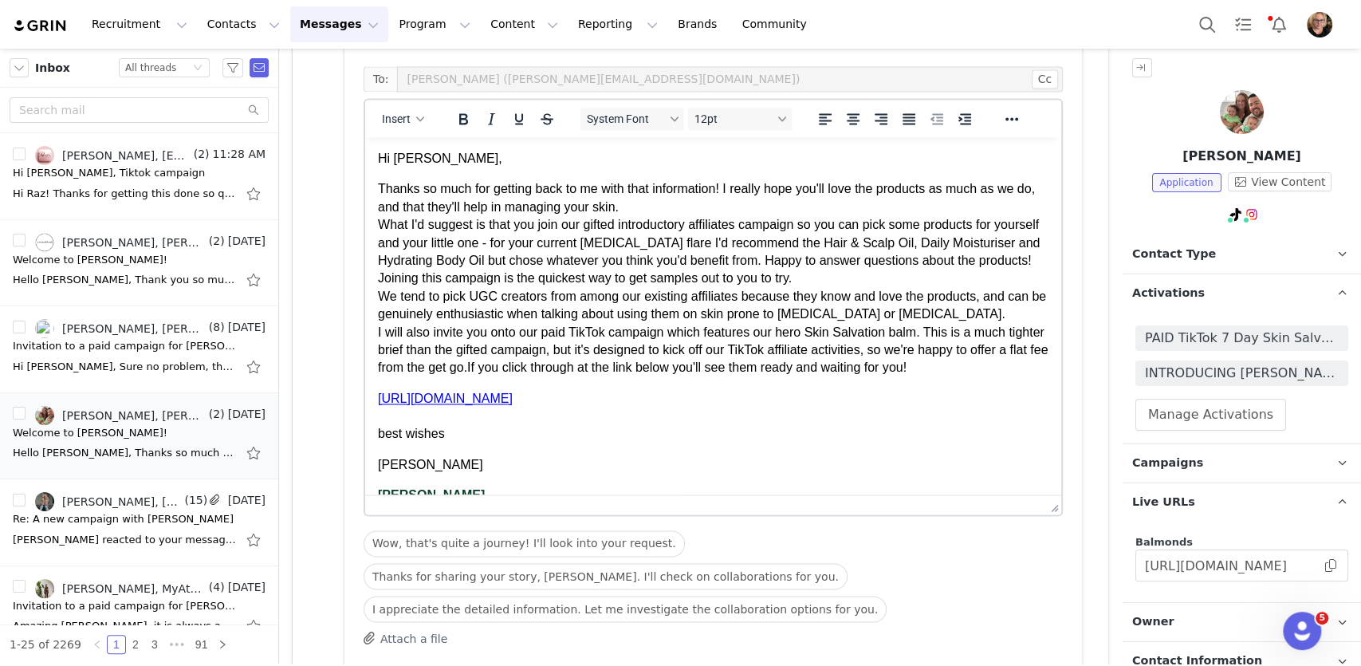
click at [940, 315] on p "Thanks so much for getting back to me with that information! I really hope you'…" at bounding box center [713, 278] width 671 height 196
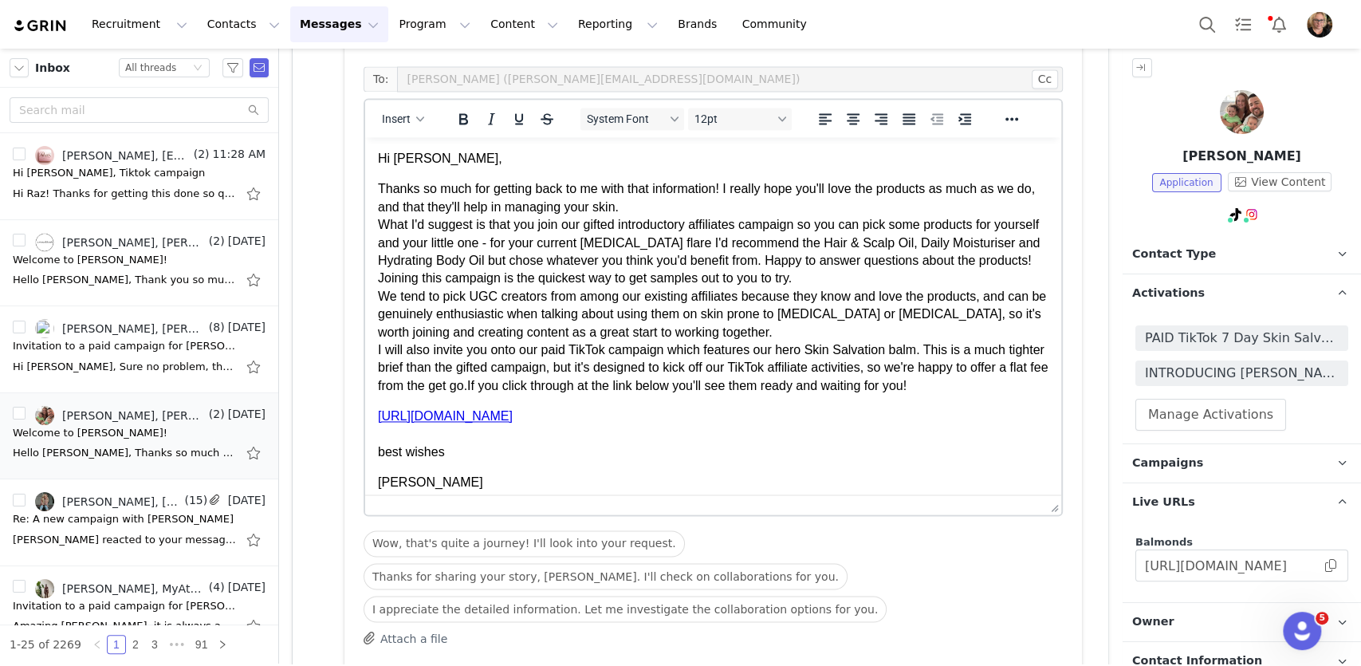
click at [920, 313] on p "Thanks so much for getting back to me with that information! I really hope you'…" at bounding box center [713, 287] width 671 height 214
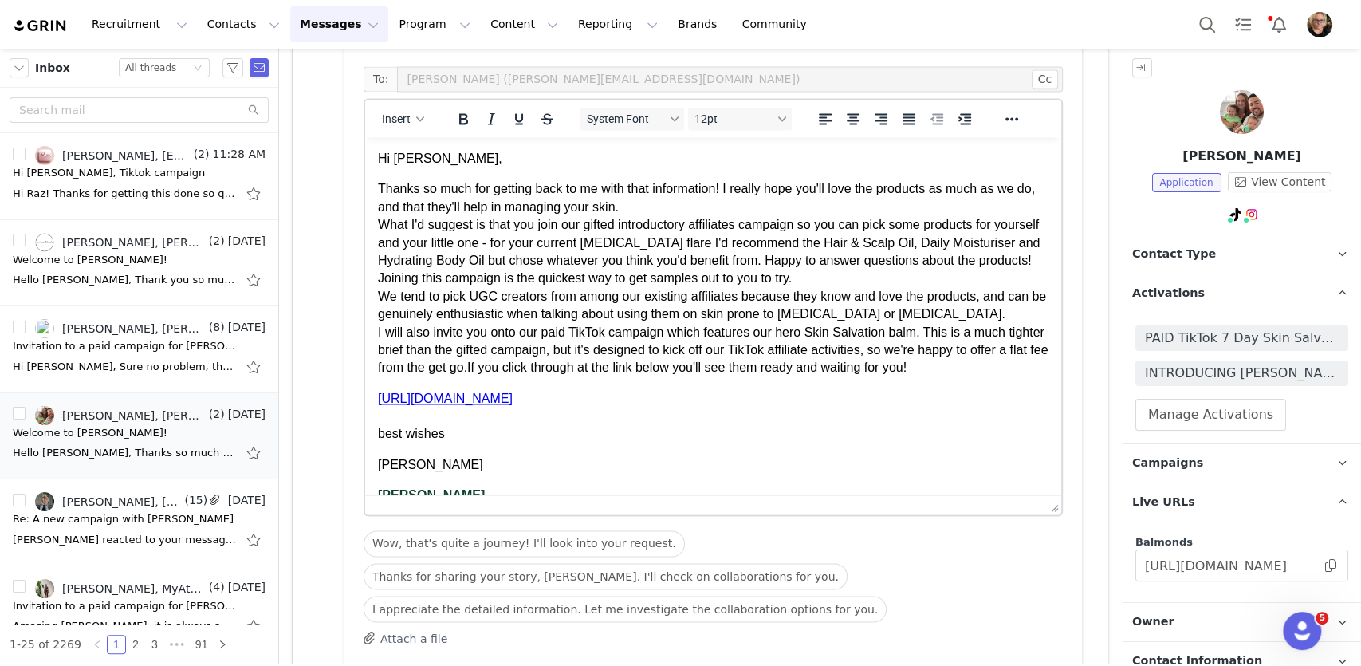
click at [383, 295] on p "Thanks so much for getting back to me with that information! I really hope you'…" at bounding box center [713, 278] width 671 height 196
click at [601, 317] on p "Thanks so much for getting back to me with that information! I really hope you'…" at bounding box center [713, 278] width 671 height 196
click at [962, 312] on p "Thanks so much for getting back to me with that information! I really hope you'…" at bounding box center [713, 278] width 671 height 196
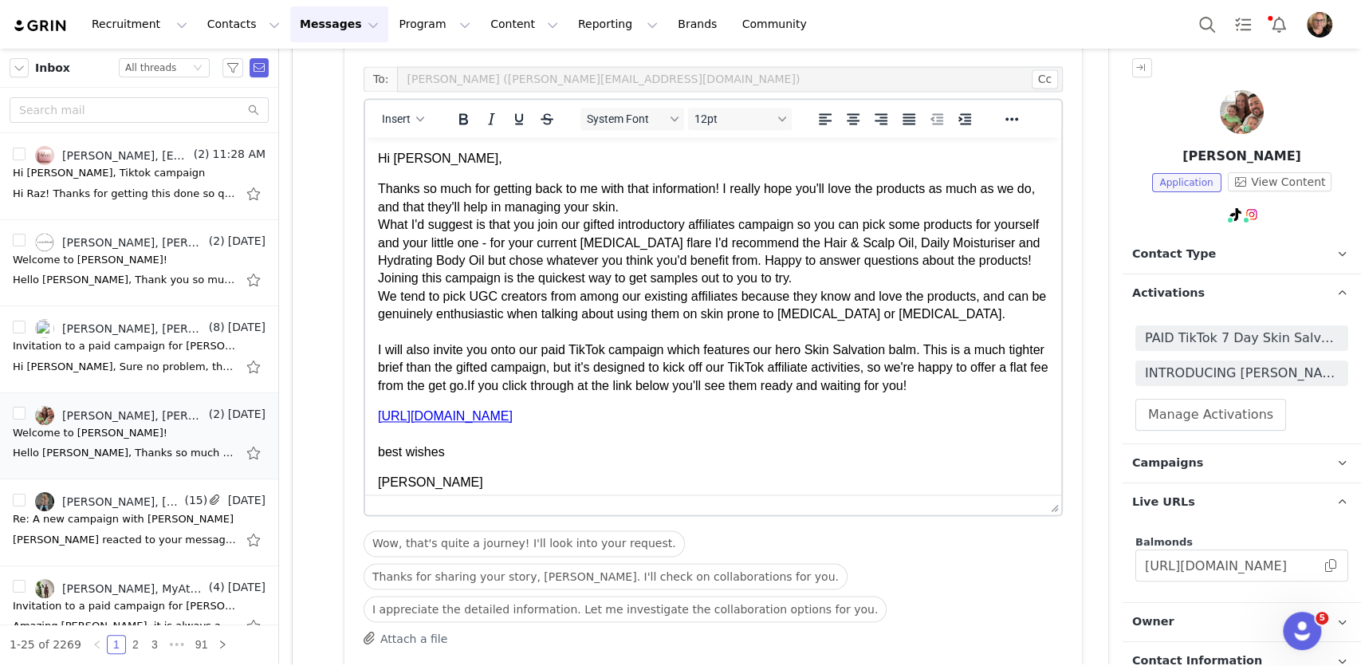
click at [953, 407] on p "[URL][DOMAIN_NAME] best wishes" at bounding box center [713, 433] width 671 height 53
click at [926, 375] on p "Thanks so much for getting back to me with that information! I really hope you'…" at bounding box center [713, 287] width 671 height 214
click at [947, 420] on p "[URL][DOMAIN_NAME] best wishes" at bounding box center [713, 433] width 671 height 53
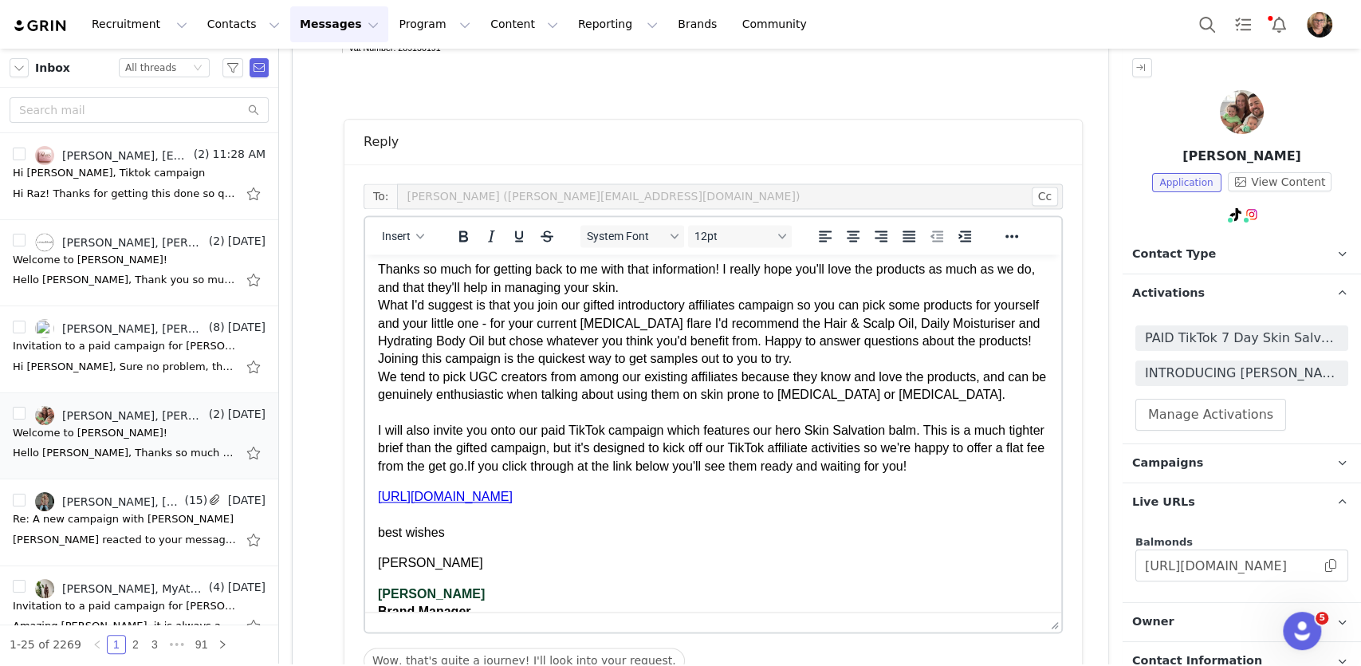
scroll to position [35, 0]
click at [839, 469] on p "Thanks so much for getting back to me with that information! I really hope you'…" at bounding box center [713, 369] width 671 height 214
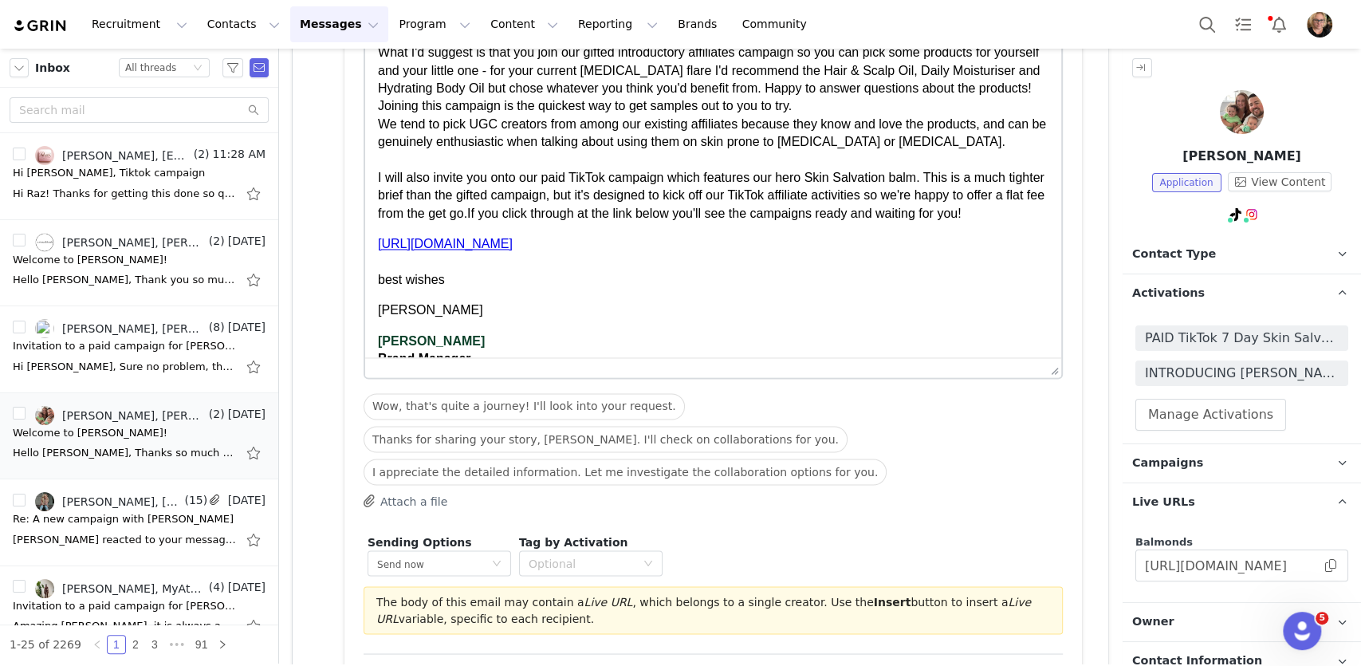
scroll to position [1726, 0]
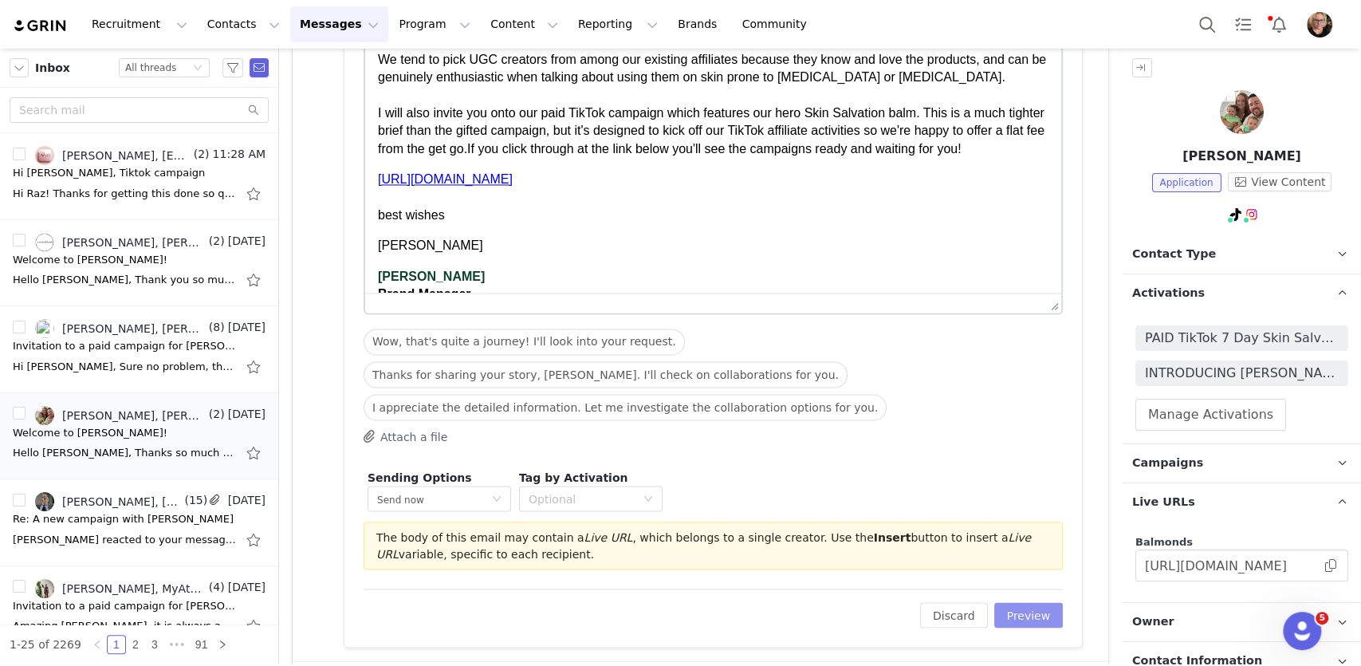
click at [1039, 606] on button "Preview" at bounding box center [1028, 615] width 69 height 26
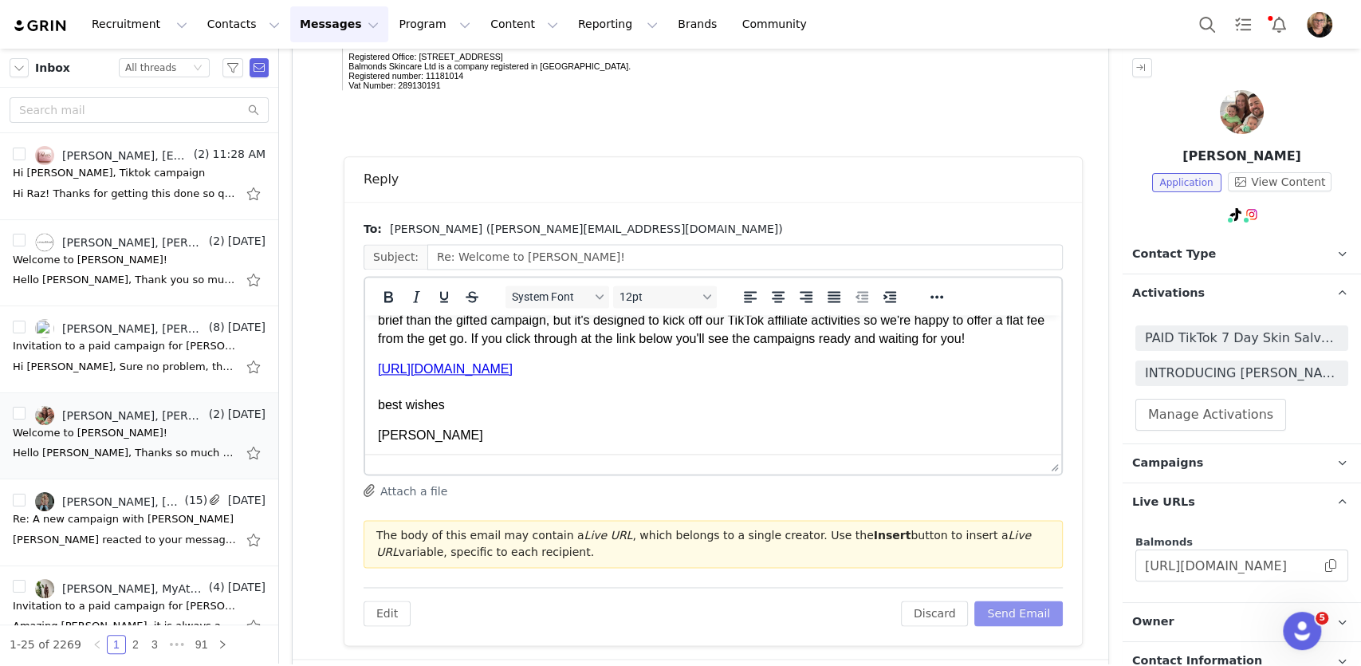
scroll to position [230, 0]
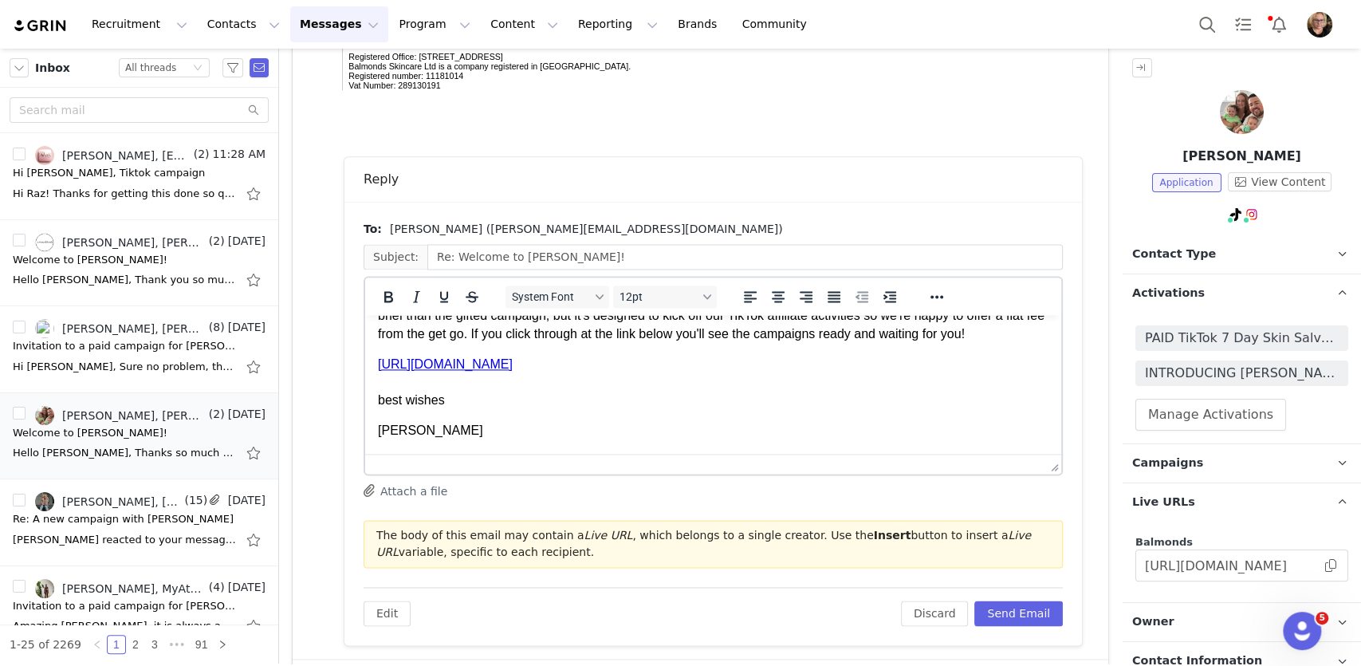
click at [800, 332] on p "Thanks so much for getting back to me with that information! I really hope you'…" at bounding box center [713, 235] width 671 height 214
click at [1037, 610] on button "Send Email" at bounding box center [1018, 613] width 89 height 26
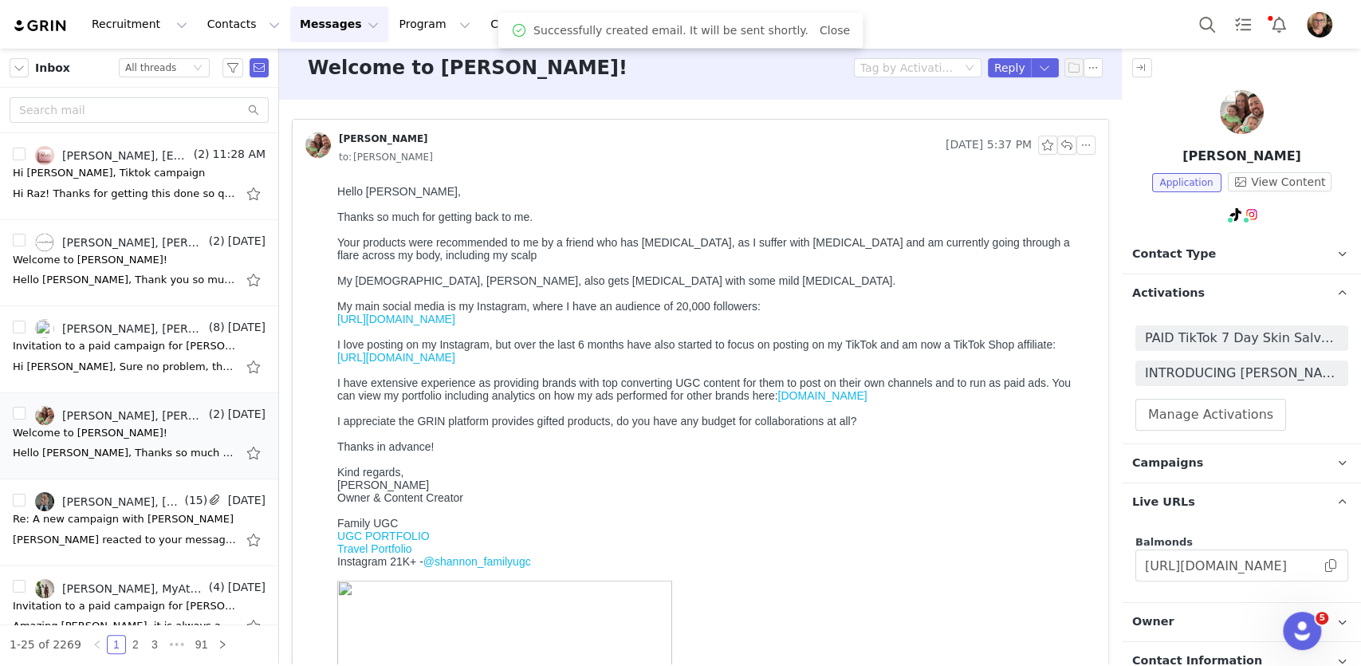
scroll to position [0, 0]
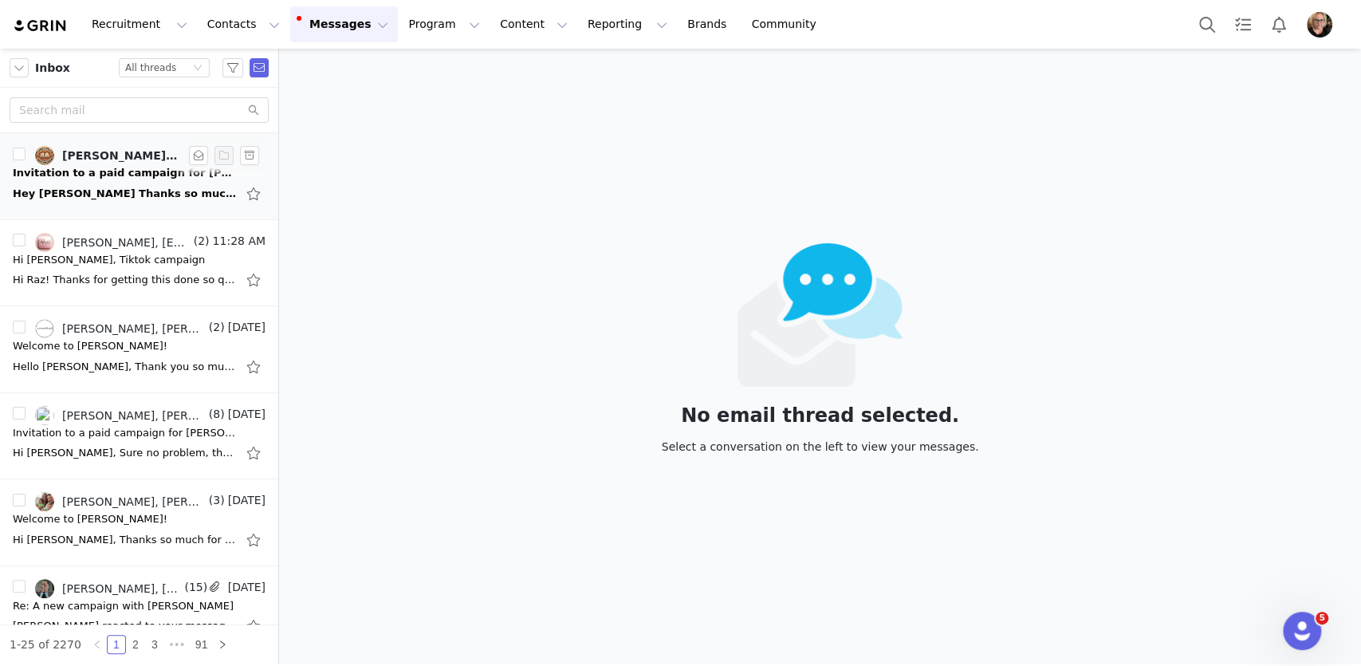
click at [122, 173] on div "Invitation to a paid campaign for [PERSON_NAME]" at bounding box center [124, 173] width 223 height 16
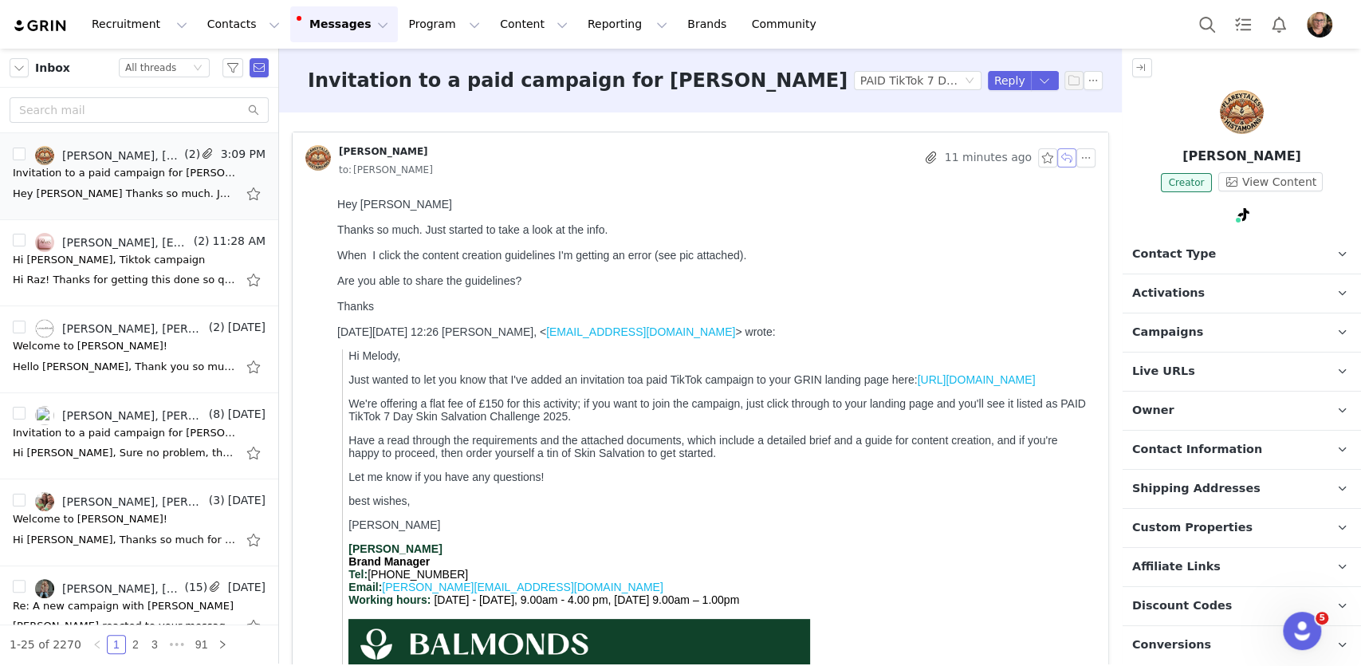
click at [1069, 159] on button "button" at bounding box center [1066, 157] width 19 height 19
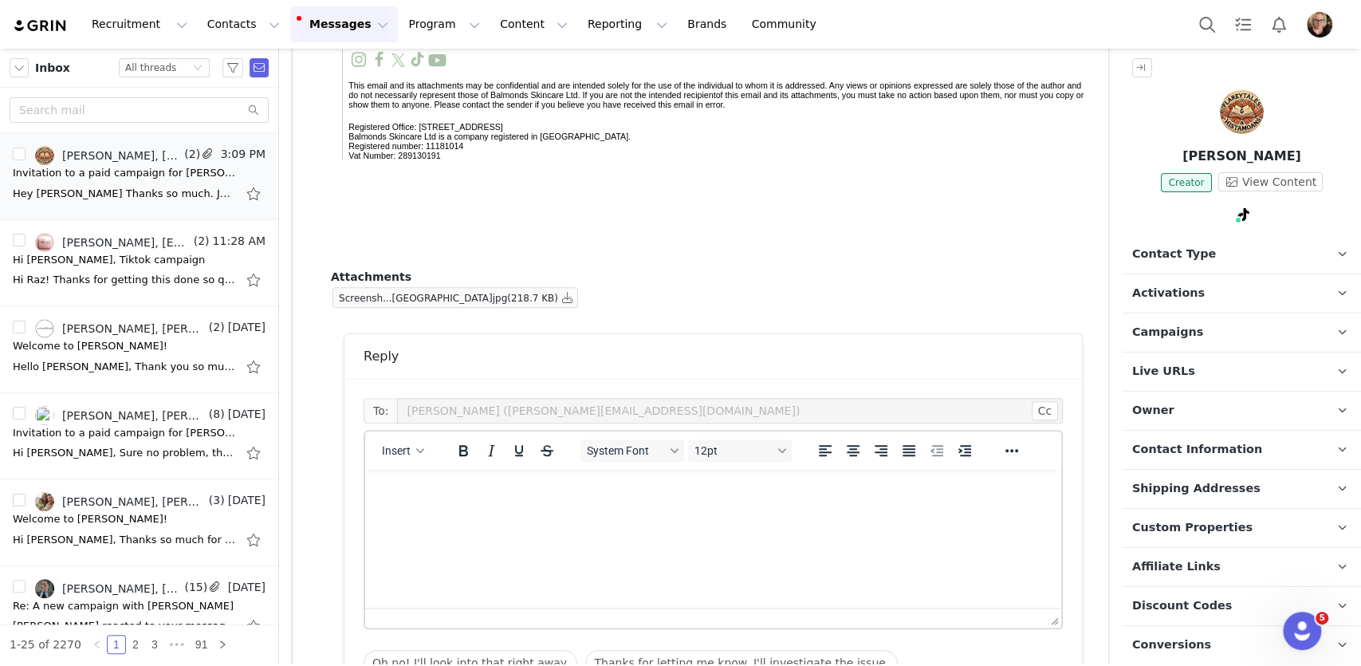
click at [474, 488] on p "Rich Text Area. Press ALT-0 for help." at bounding box center [713, 491] width 671 height 18
click at [614, 491] on p "Sorry Melody - I'll attach them here. Best wishes Lucy" at bounding box center [713, 508] width 671 height 53
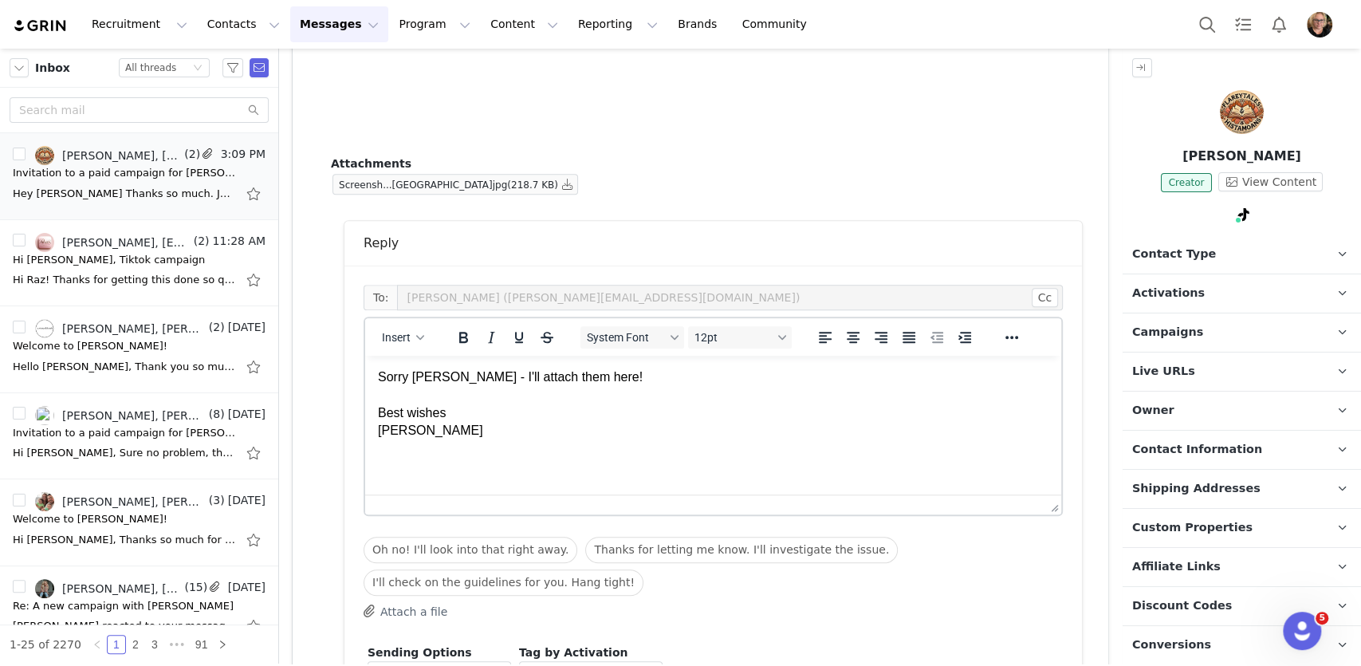
click at [733, 453] on html "Sorry Melody - I'll attach them here! Best wishes Lucy" at bounding box center [713, 404] width 696 height 97
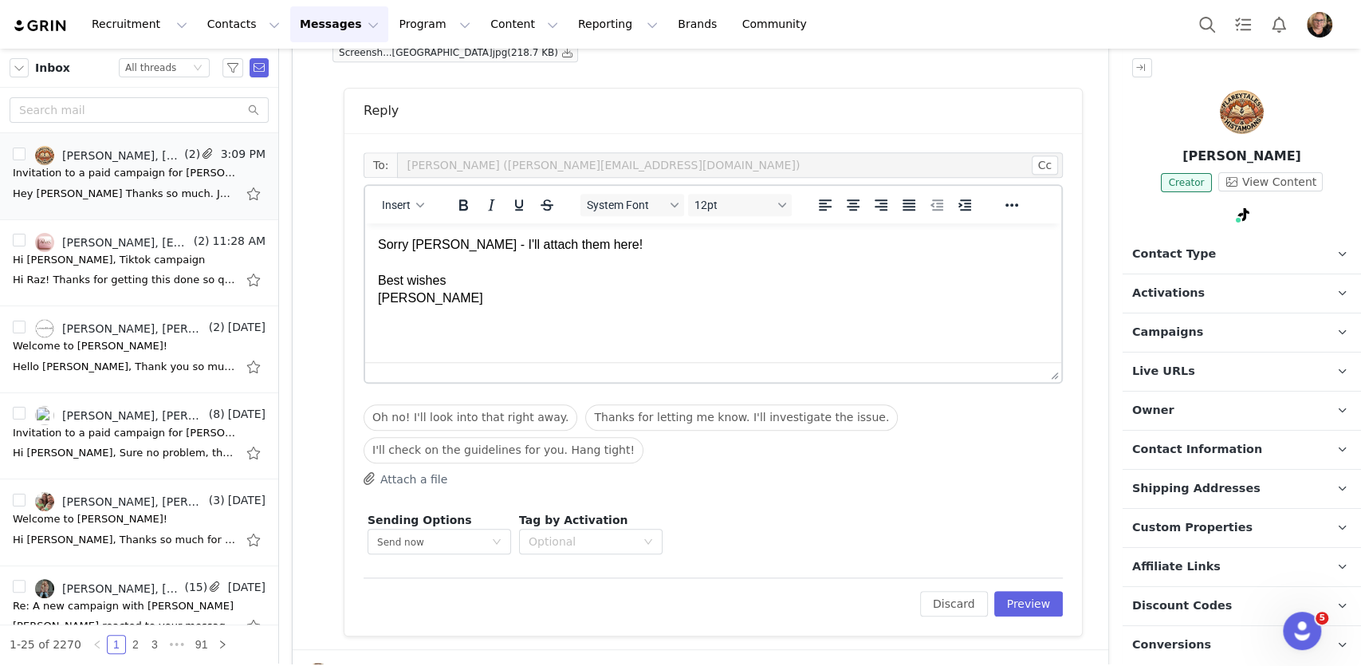
scroll to position [899, 0]
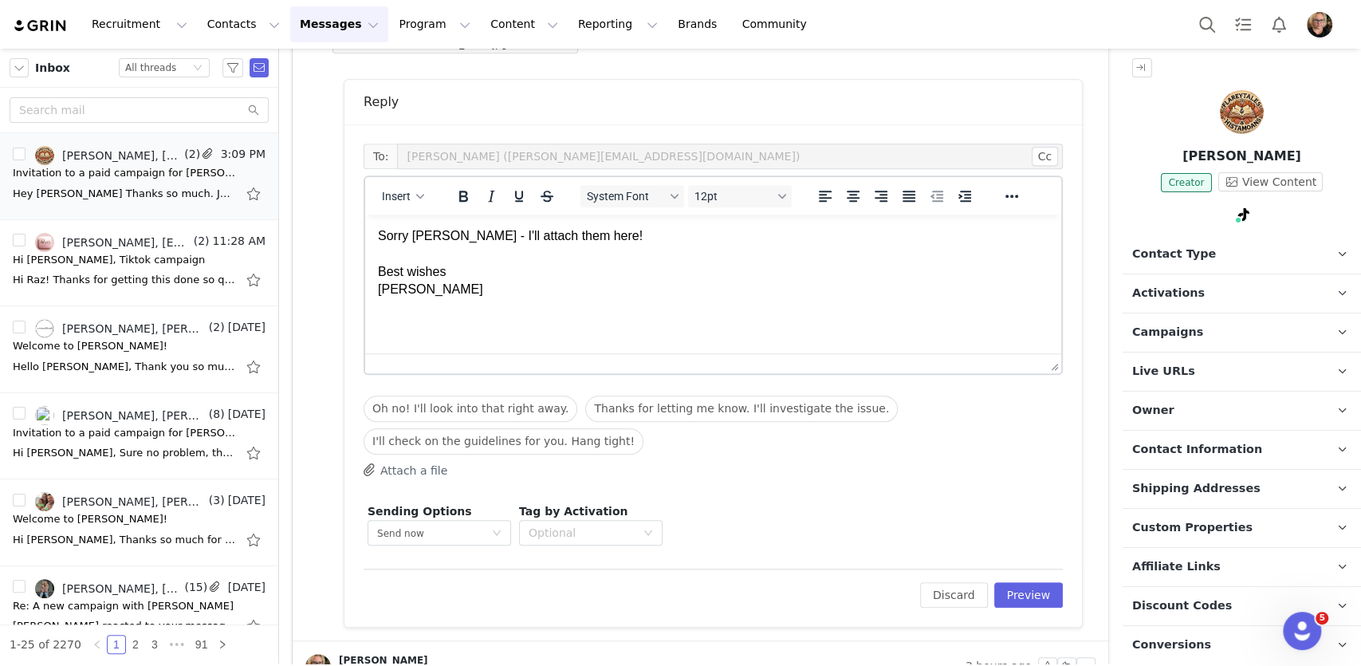
click at [396, 470] on button "Attach a file" at bounding box center [406, 469] width 84 height 19
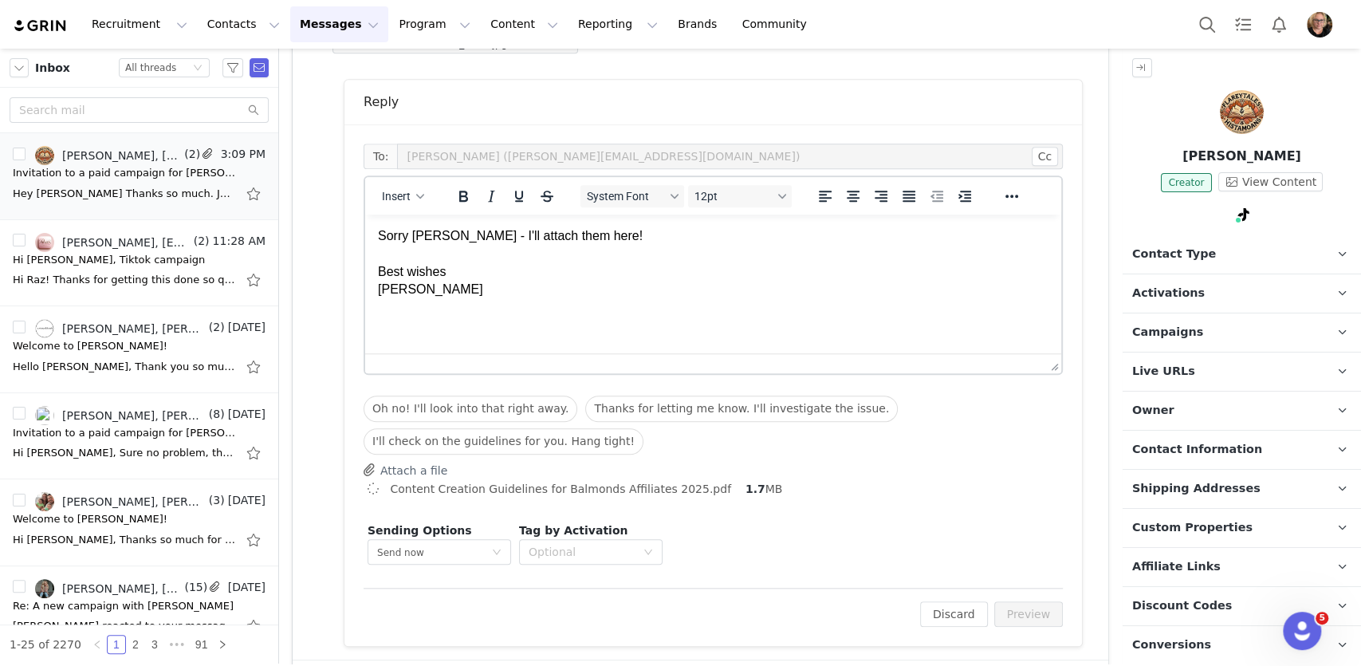
click at [547, 490] on span "Content Creation Guidelines for Balmonds Affiliates 2025.pdf" at bounding box center [560, 488] width 341 height 13
click at [1249, 296] on p "Activations" at bounding box center [1223, 293] width 200 height 38
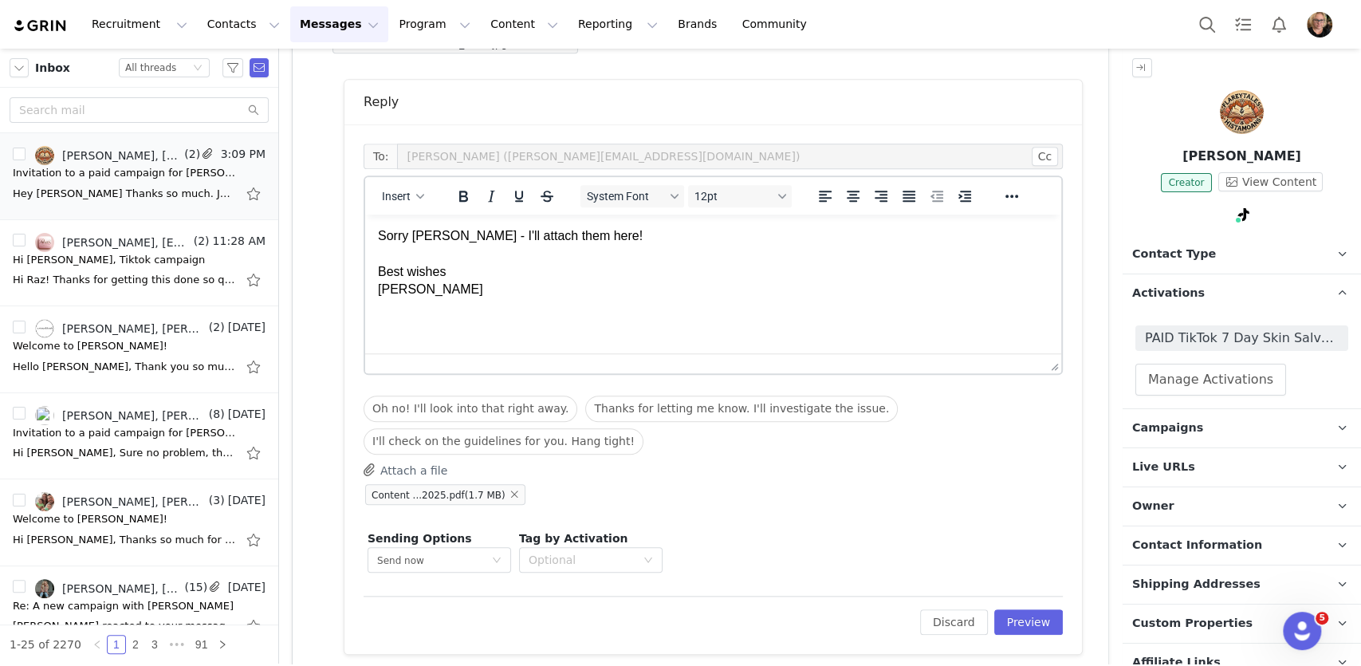
click at [663, 265] on p "Sorry Melody - I'll attach them here! Best wishes Lucy" at bounding box center [713, 263] width 671 height 72
click at [1039, 617] on button "Preview" at bounding box center [1028, 622] width 69 height 26
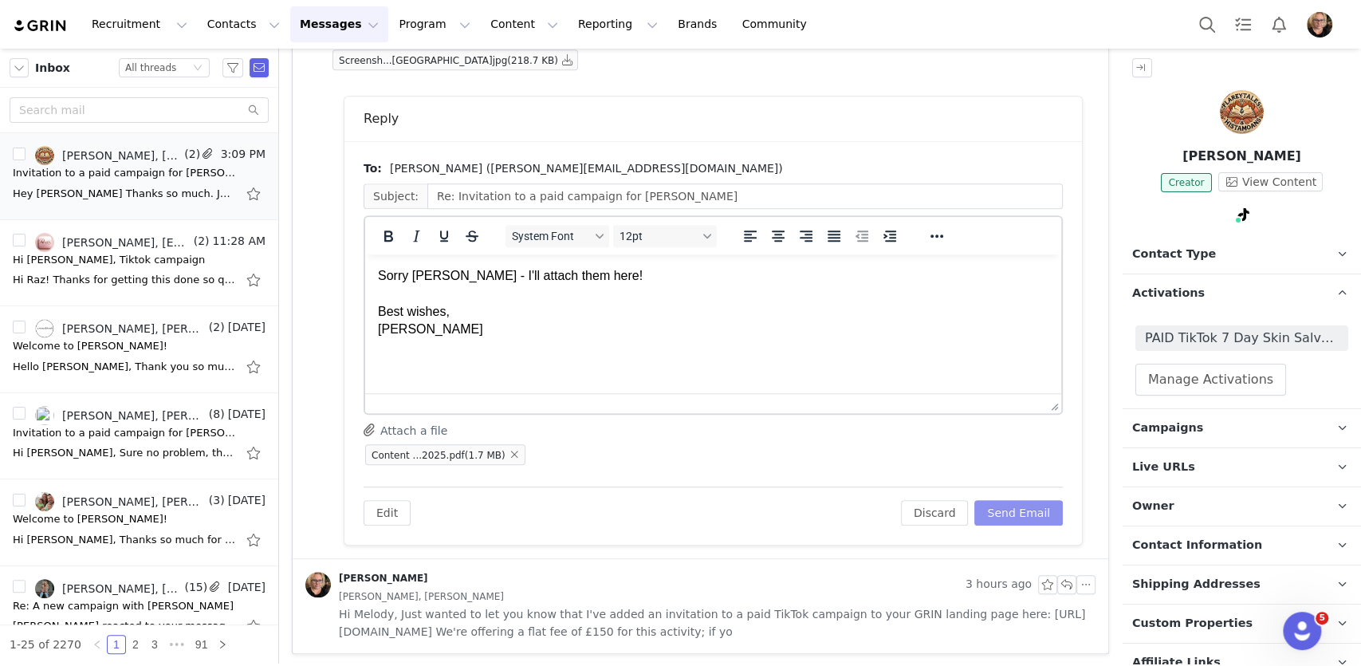
scroll to position [0, 0]
click at [1024, 510] on button "Send Email" at bounding box center [1018, 513] width 89 height 26
